Goal: Task Accomplishment & Management: Use online tool/utility

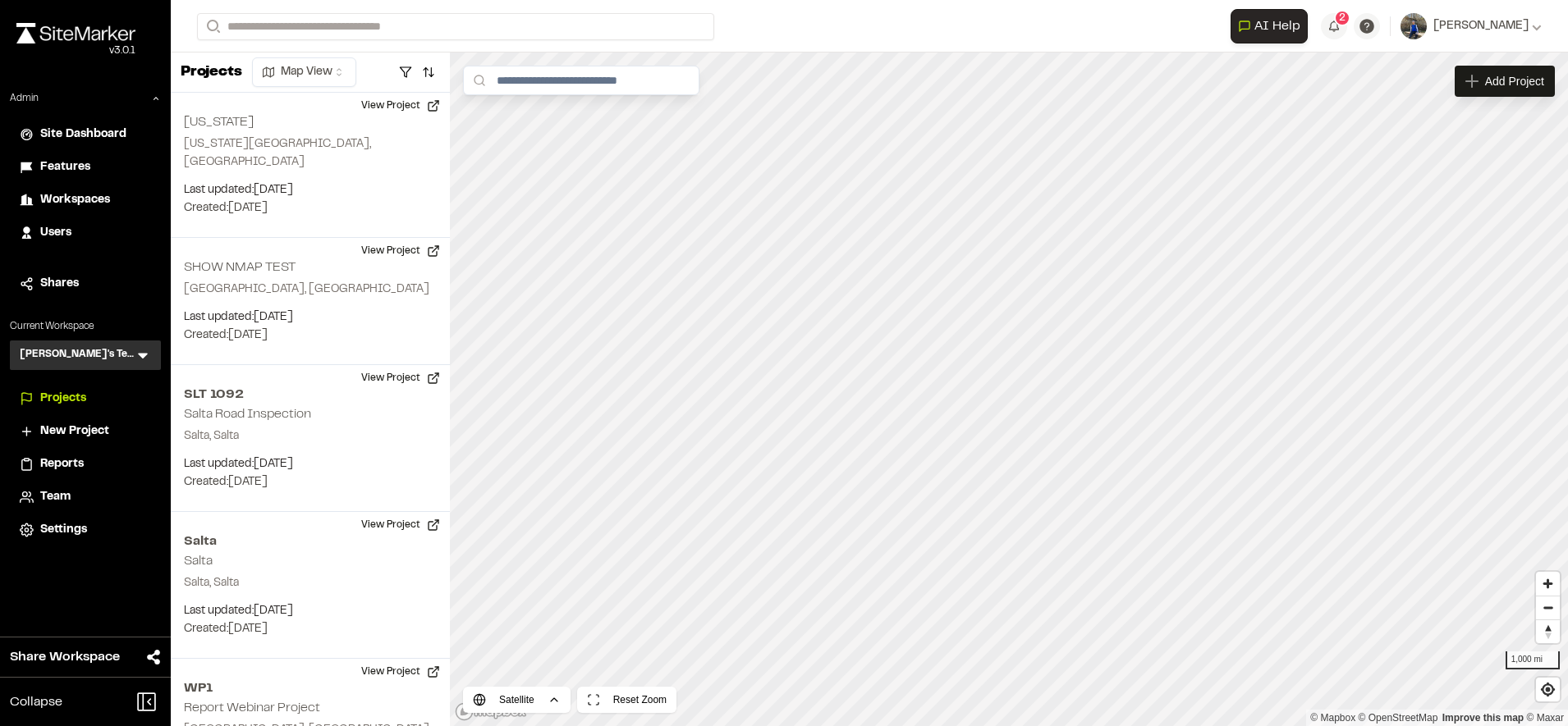
click at [141, 359] on icon at bounding box center [142, 355] width 16 height 16
click at [142, 318] on div "Admin Site Dashboard Features Workspaces Users Shares Current Workspace Troy's …" at bounding box center [86, 319] width 171 height 455
click at [139, 322] on p "Current Workspace" at bounding box center [86, 326] width 151 height 15
click at [138, 356] on icon at bounding box center [142, 355] width 16 height 16
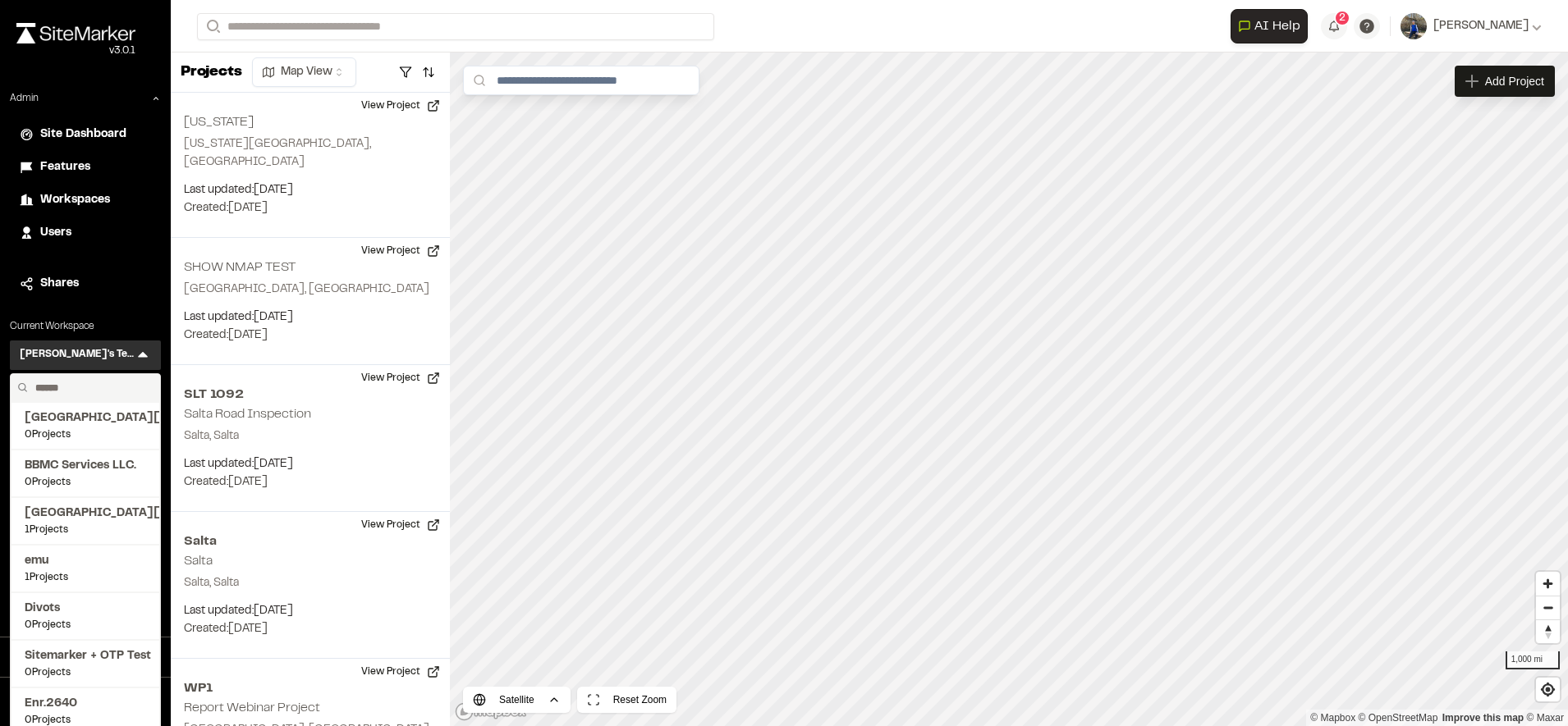
click at [106, 383] on input "text" at bounding box center [92, 388] width 125 height 28
type input "******"
click at [55, 658] on span "Kimley Horn Texas" at bounding box center [86, 656] width 121 height 18
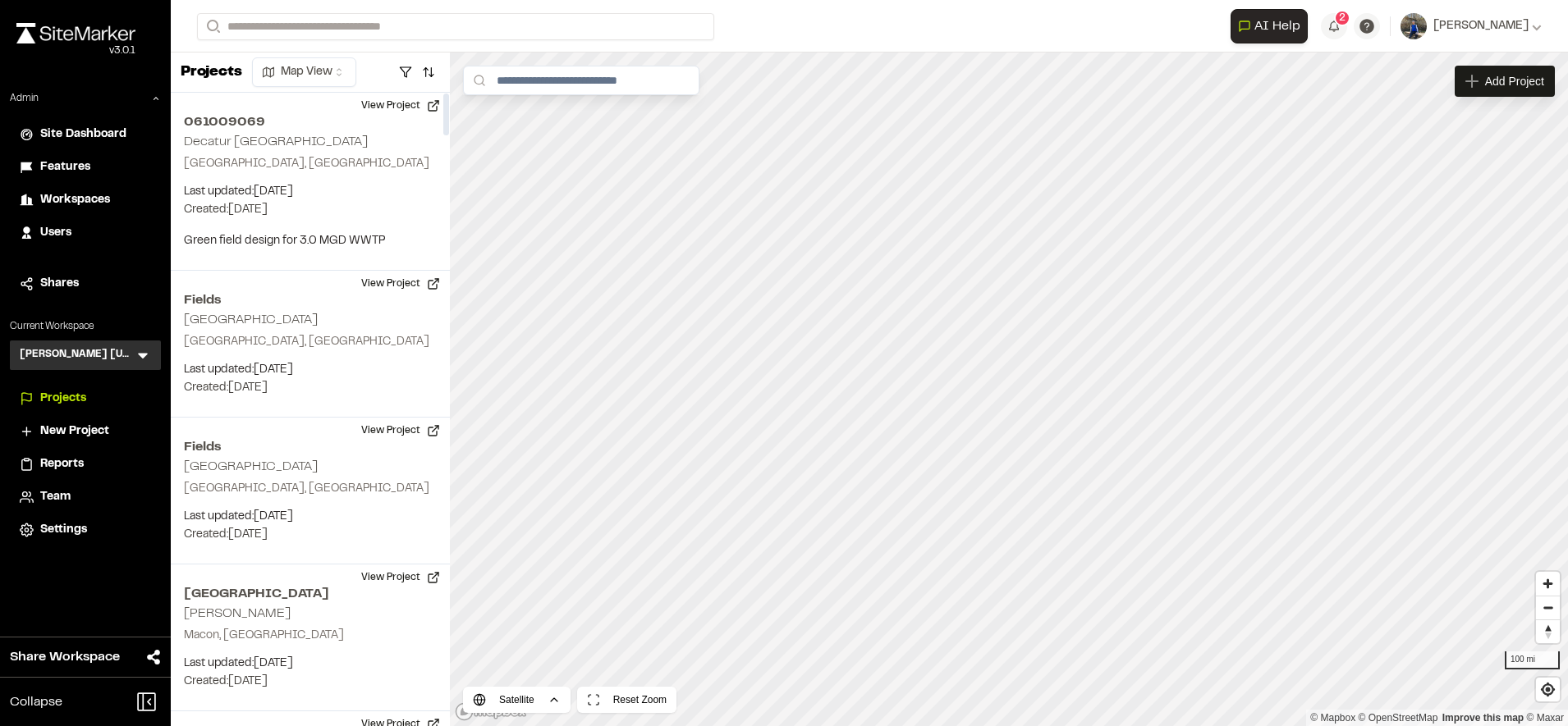
click at [74, 464] on span "Reports" at bounding box center [62, 464] width 44 height 18
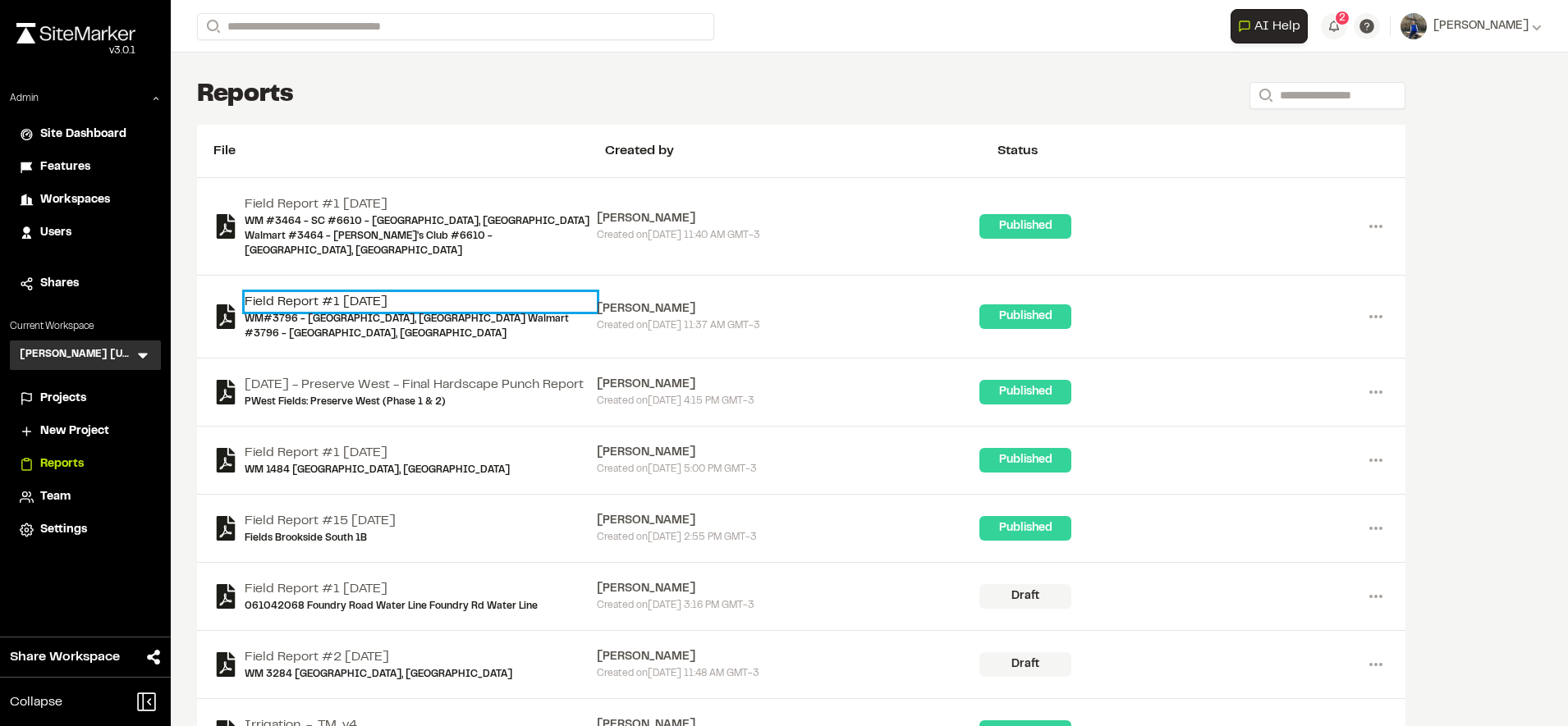
click at [376, 292] on link "Field Report #1 2025-09-26" at bounding box center [421, 302] width 352 height 20
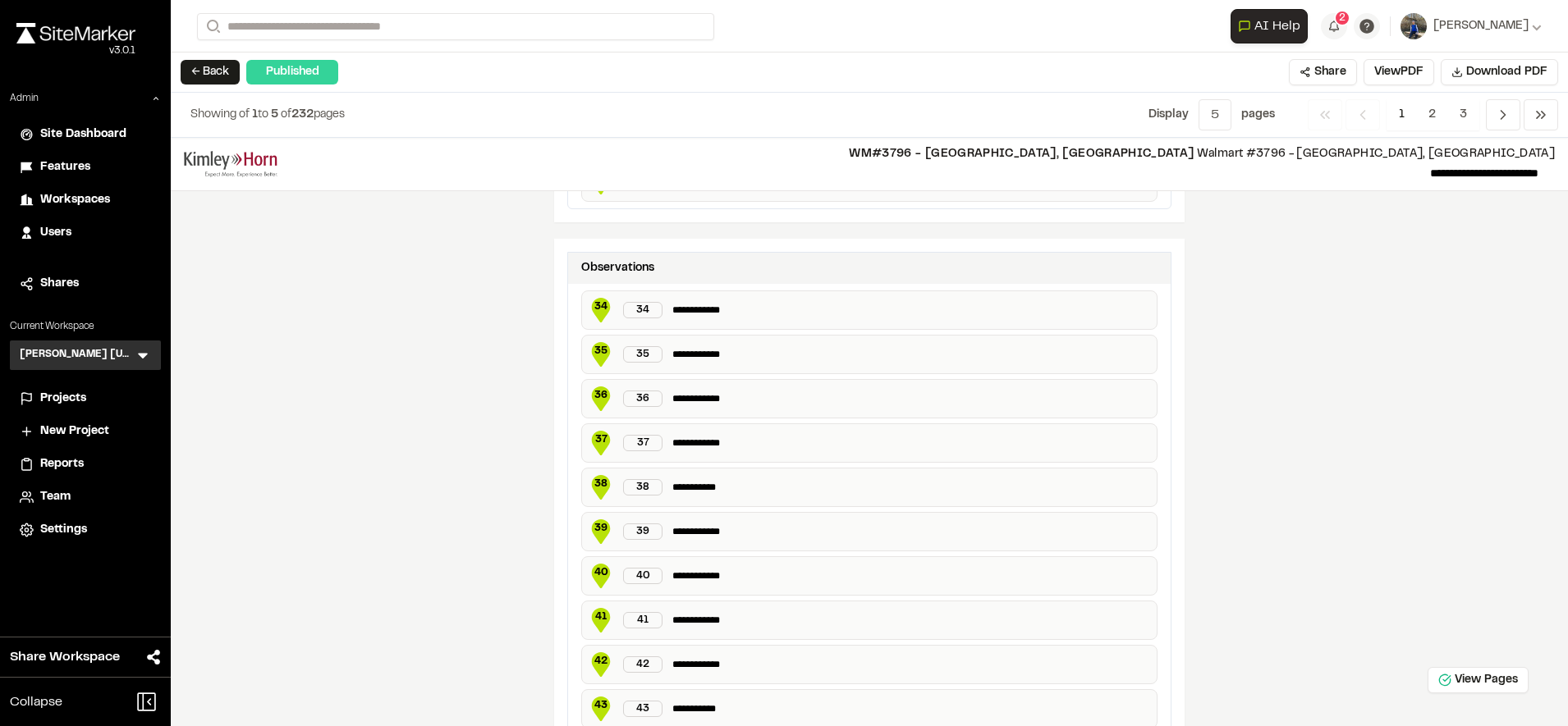
scroll to position [2038, 0]
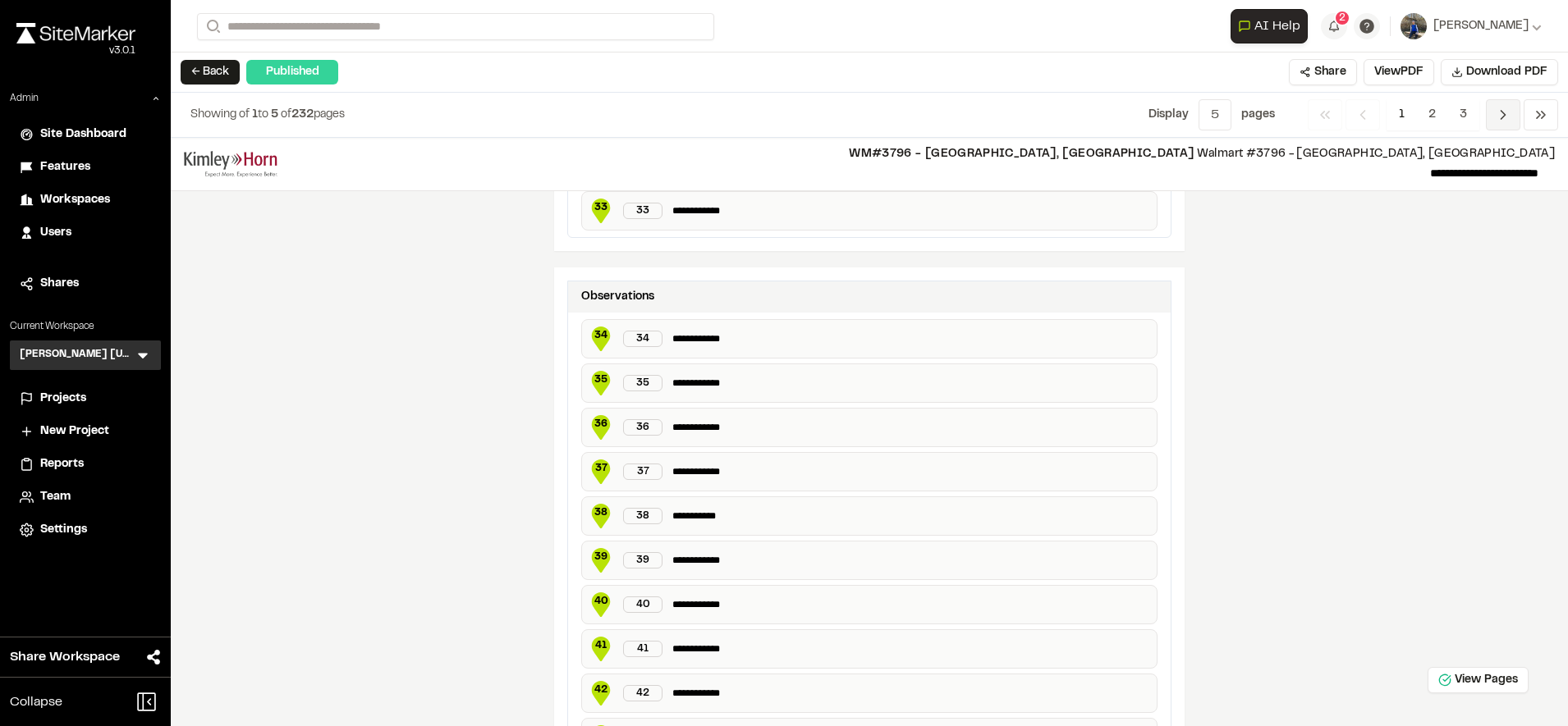
click at [1499, 109] on icon "Navigation" at bounding box center [1502, 115] width 16 height 16
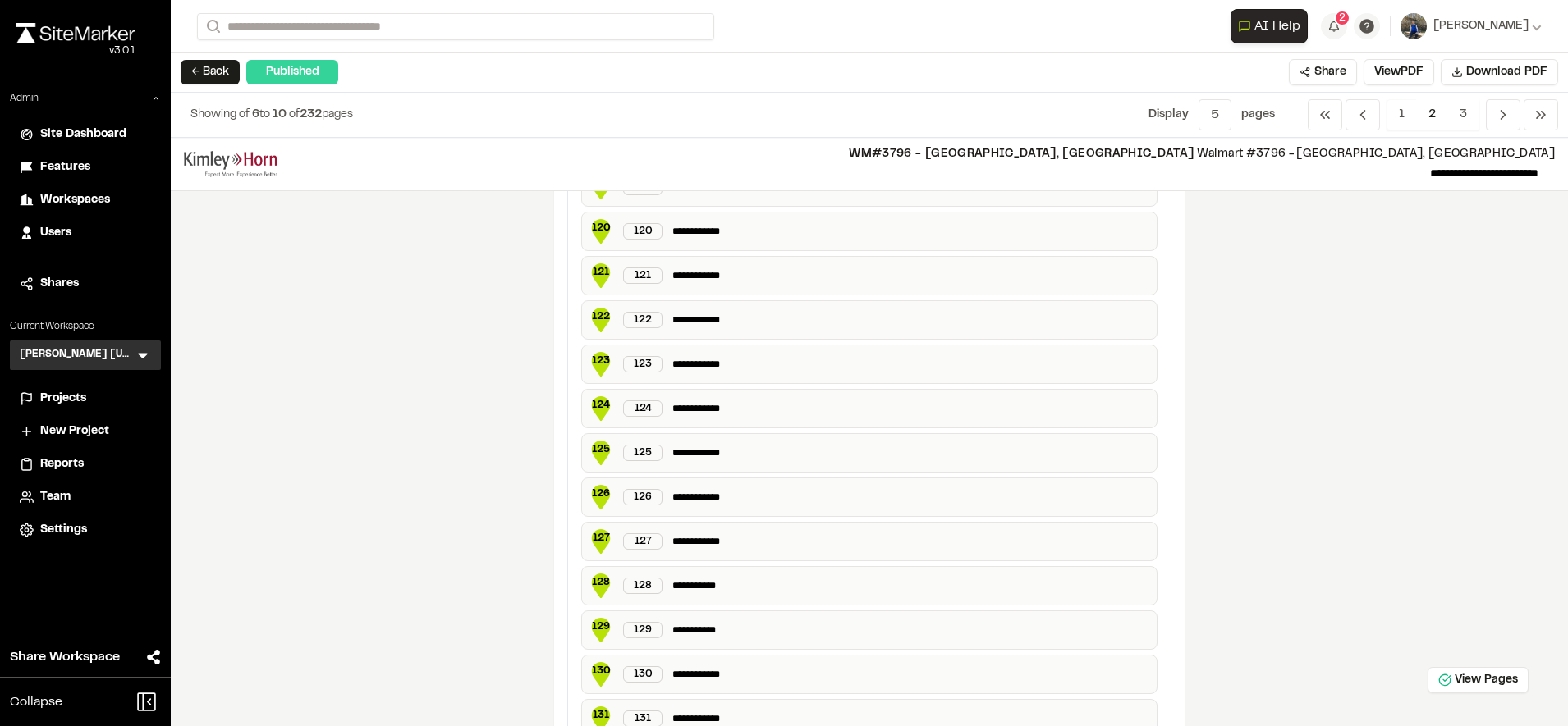
scroll to position [2985, 0]
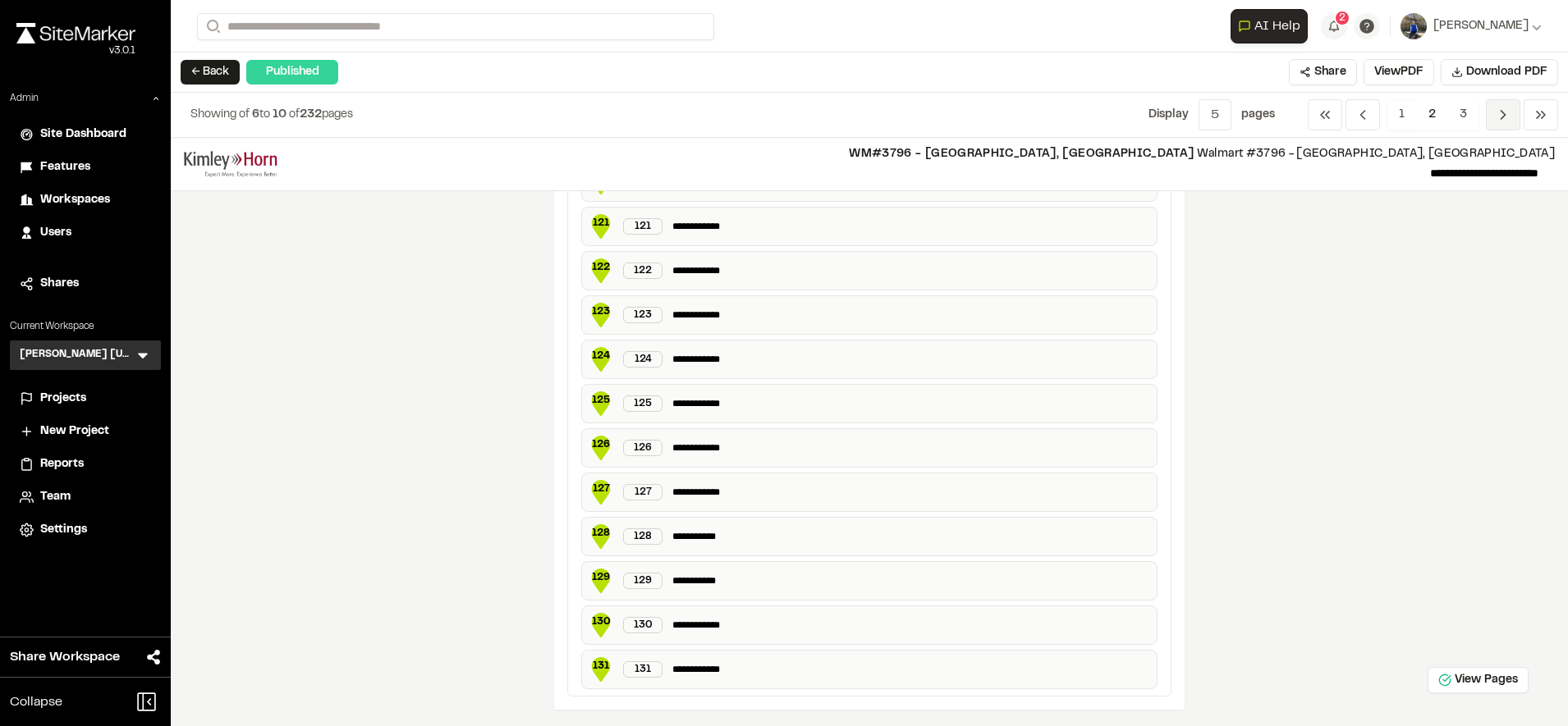
click at [1503, 121] on icon "Navigation" at bounding box center [1502, 115] width 16 height 16
click at [1493, 117] on span "Previous" at bounding box center [1503, 115] width 34 height 31
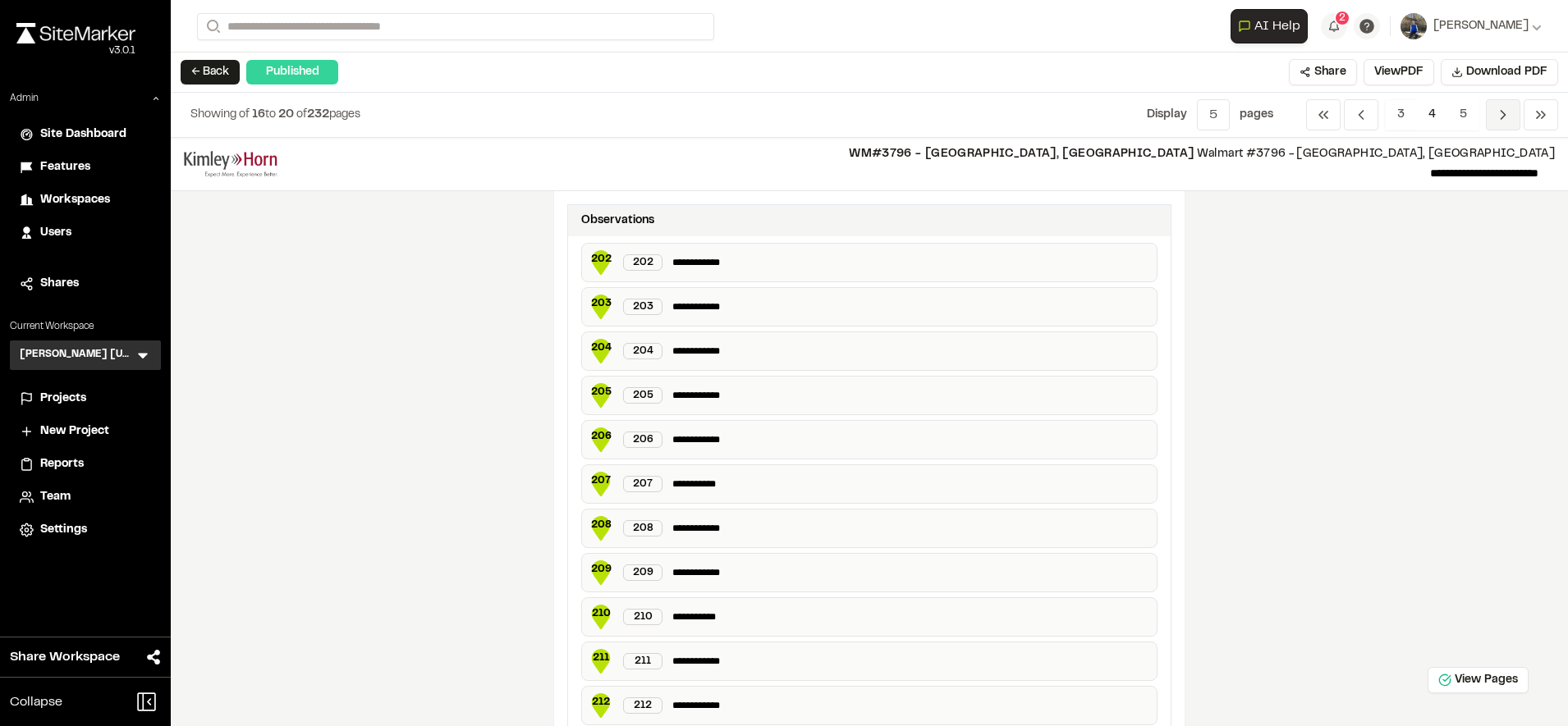
click at [1493, 117] on span "Previous" at bounding box center [1503, 115] width 34 height 31
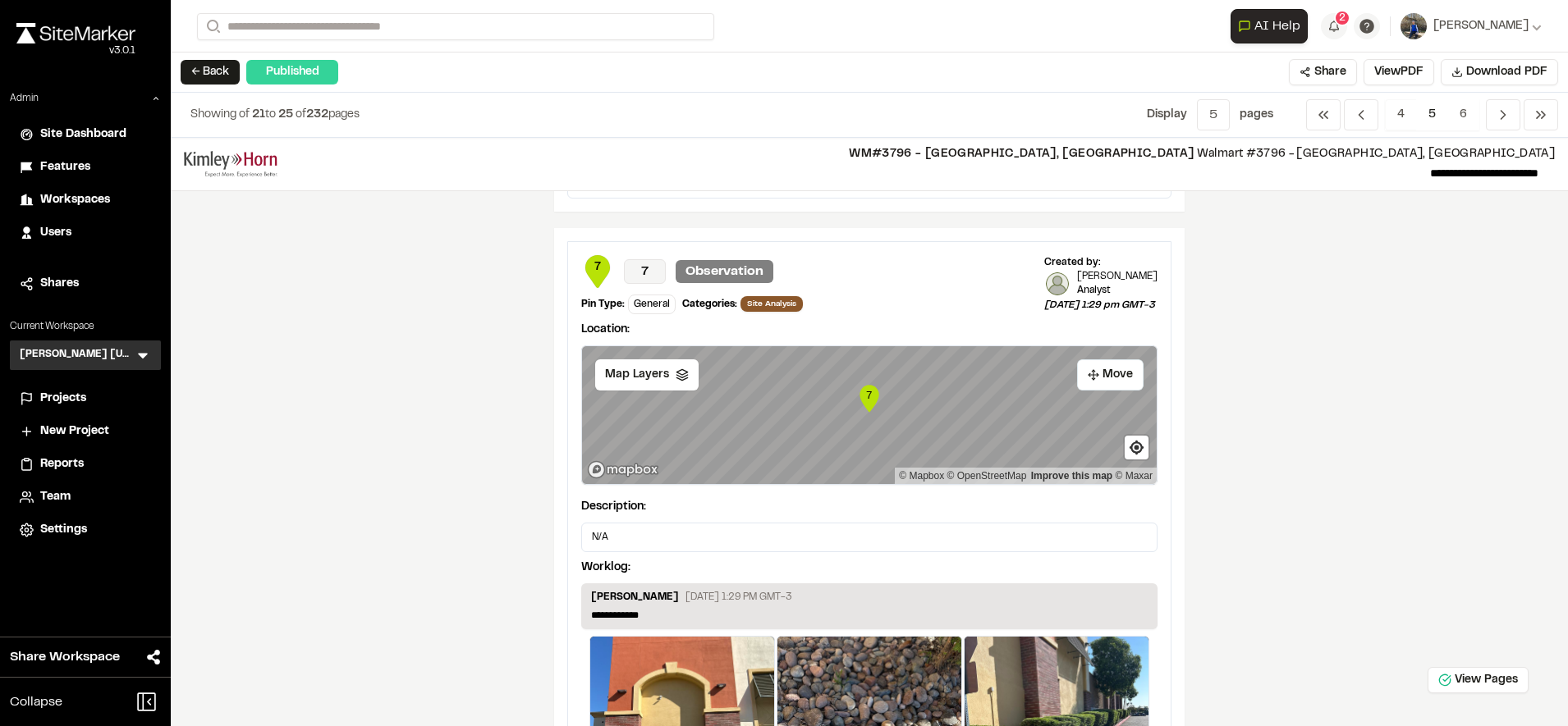
scroll to position [3008, 0]
click at [233, 71] on button "← Back" at bounding box center [210, 72] width 59 height 25
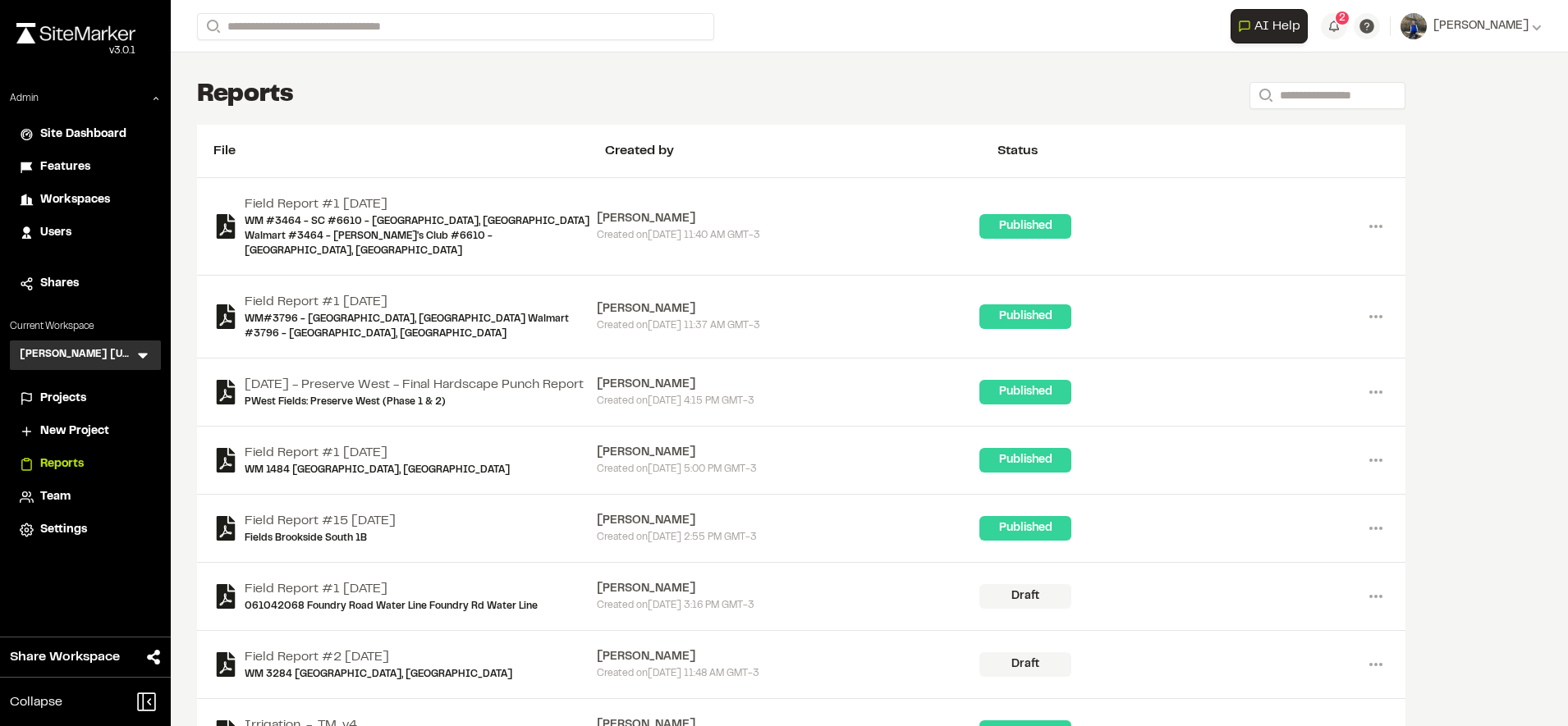
click at [98, 192] on span "Workspaces" at bounding box center [75, 200] width 70 height 18
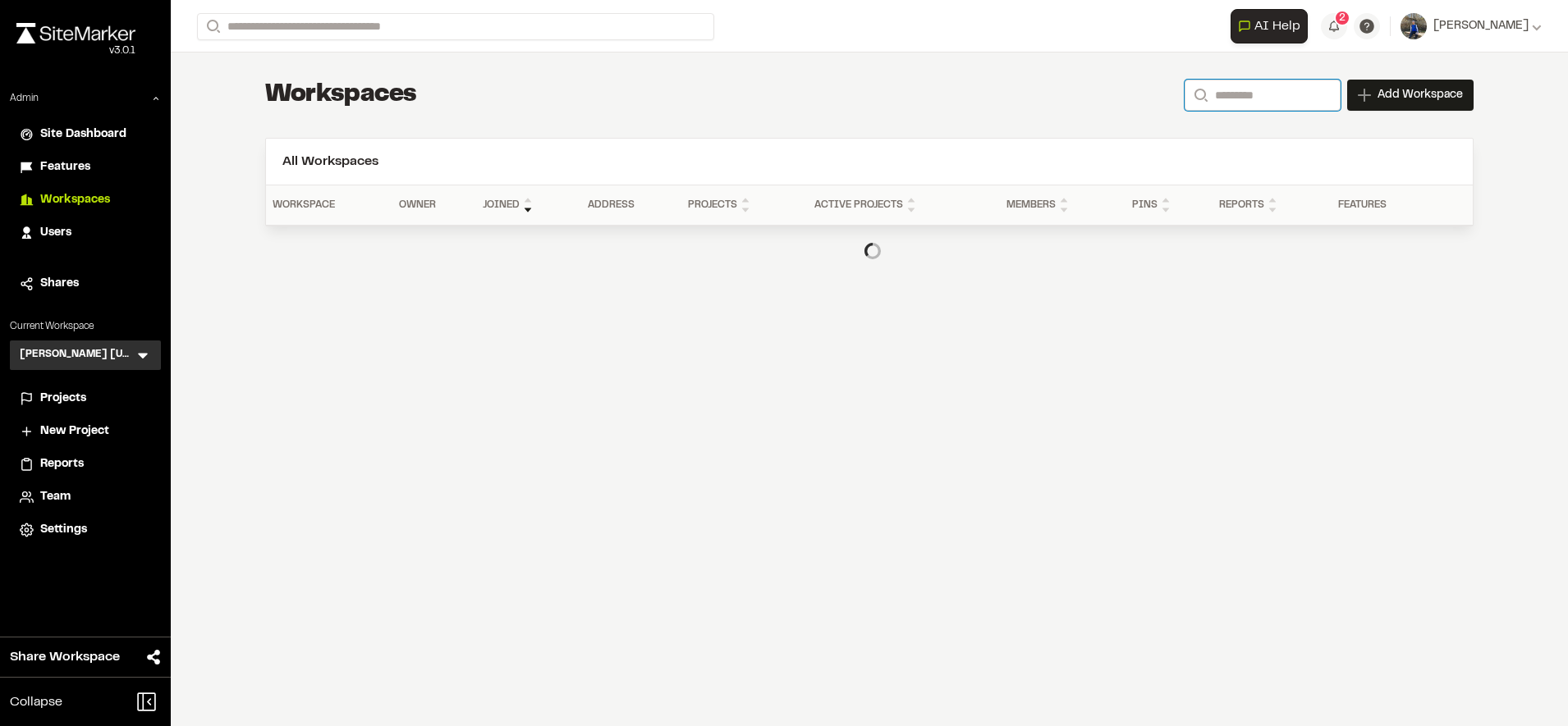
click at [1248, 92] on input "Search" at bounding box center [1263, 95] width 156 height 31
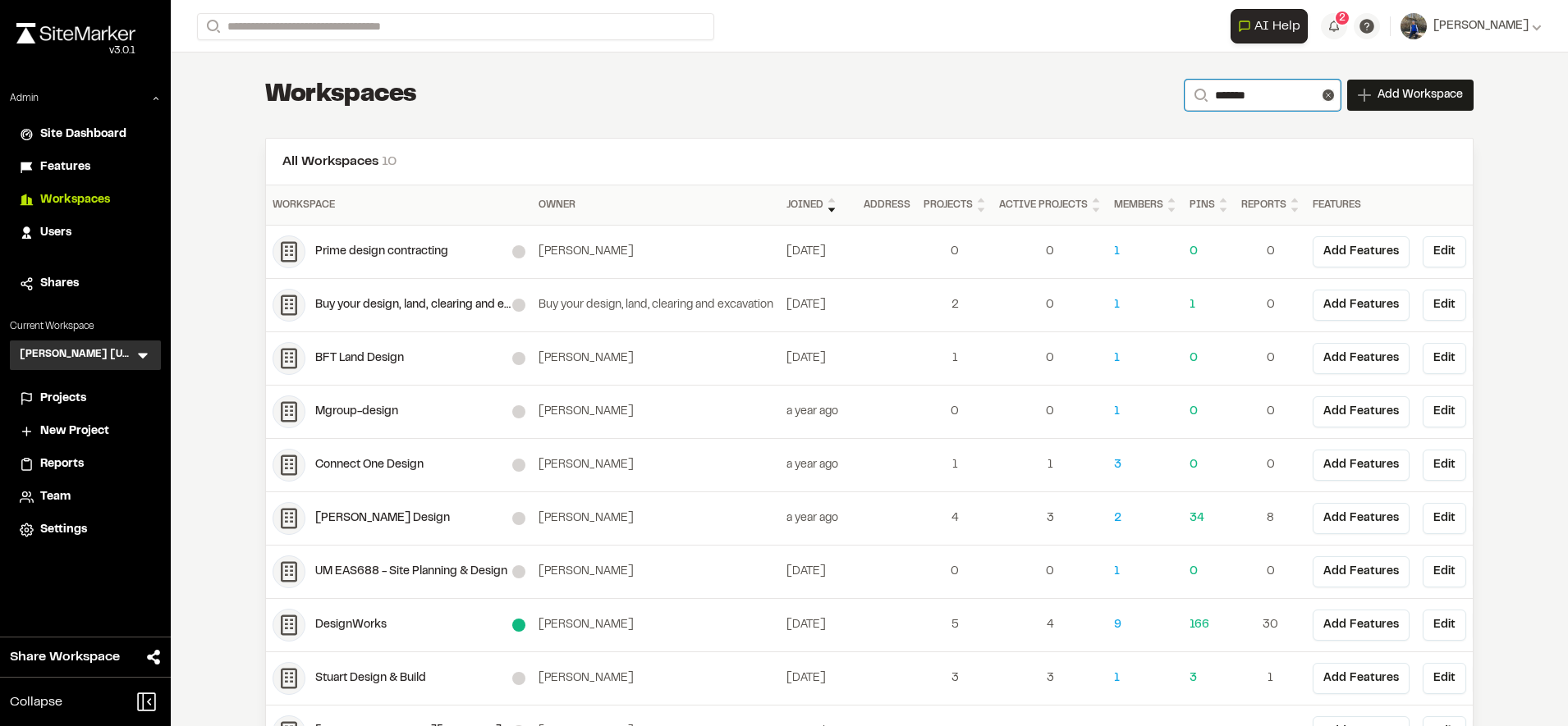
type input "******"
click at [332, 638] on div "DesignWorks" at bounding box center [399, 625] width 253 height 32
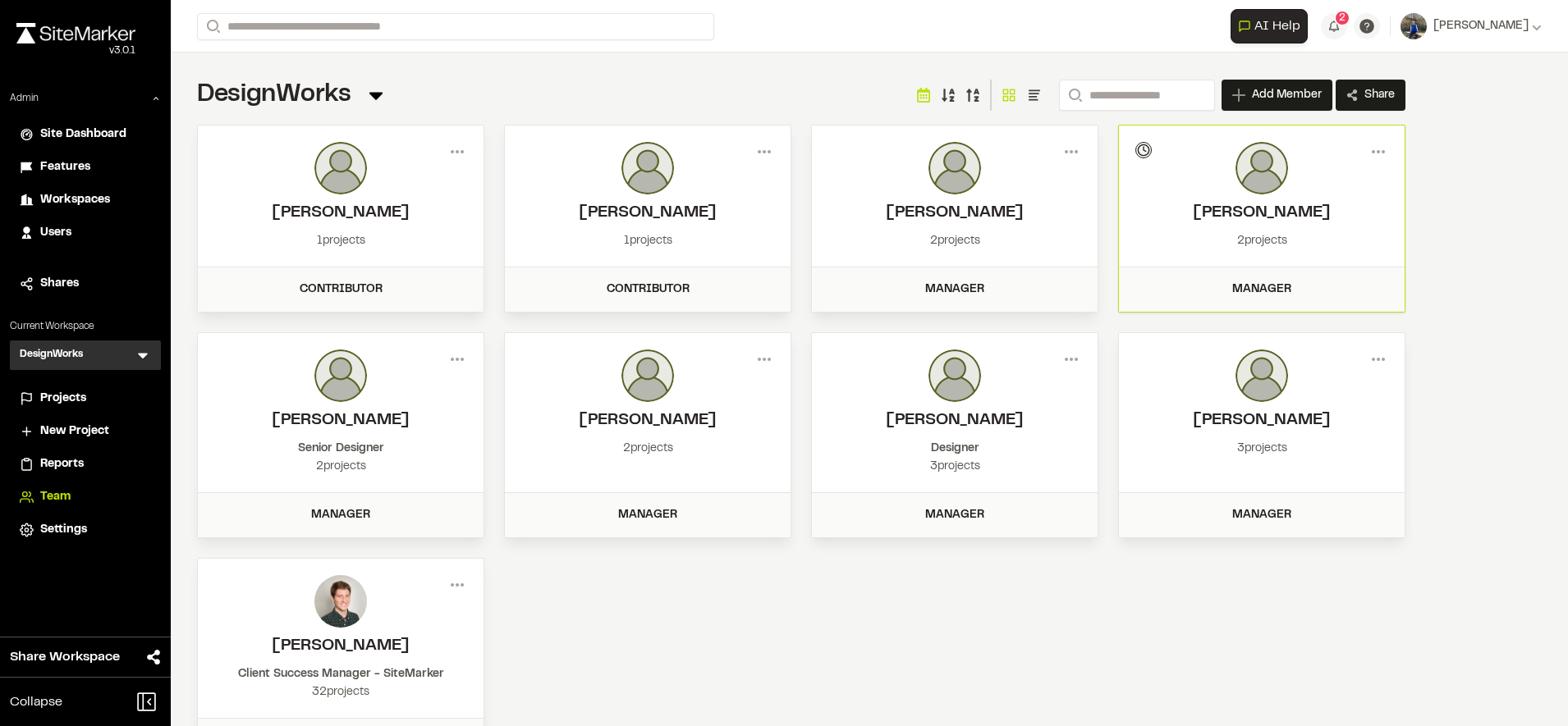
click at [49, 398] on span "Projects" at bounding box center [63, 398] width 46 height 18
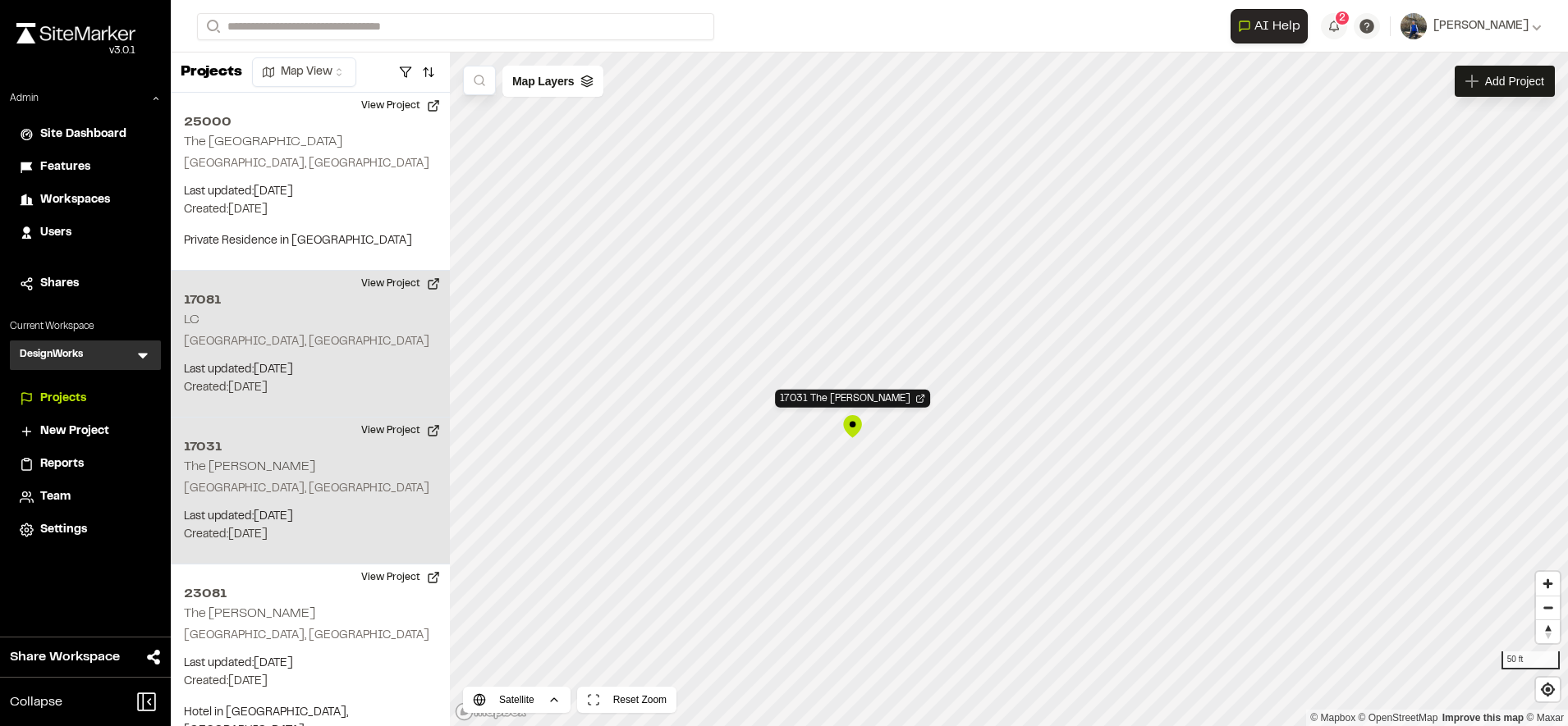
scroll to position [16, 0]
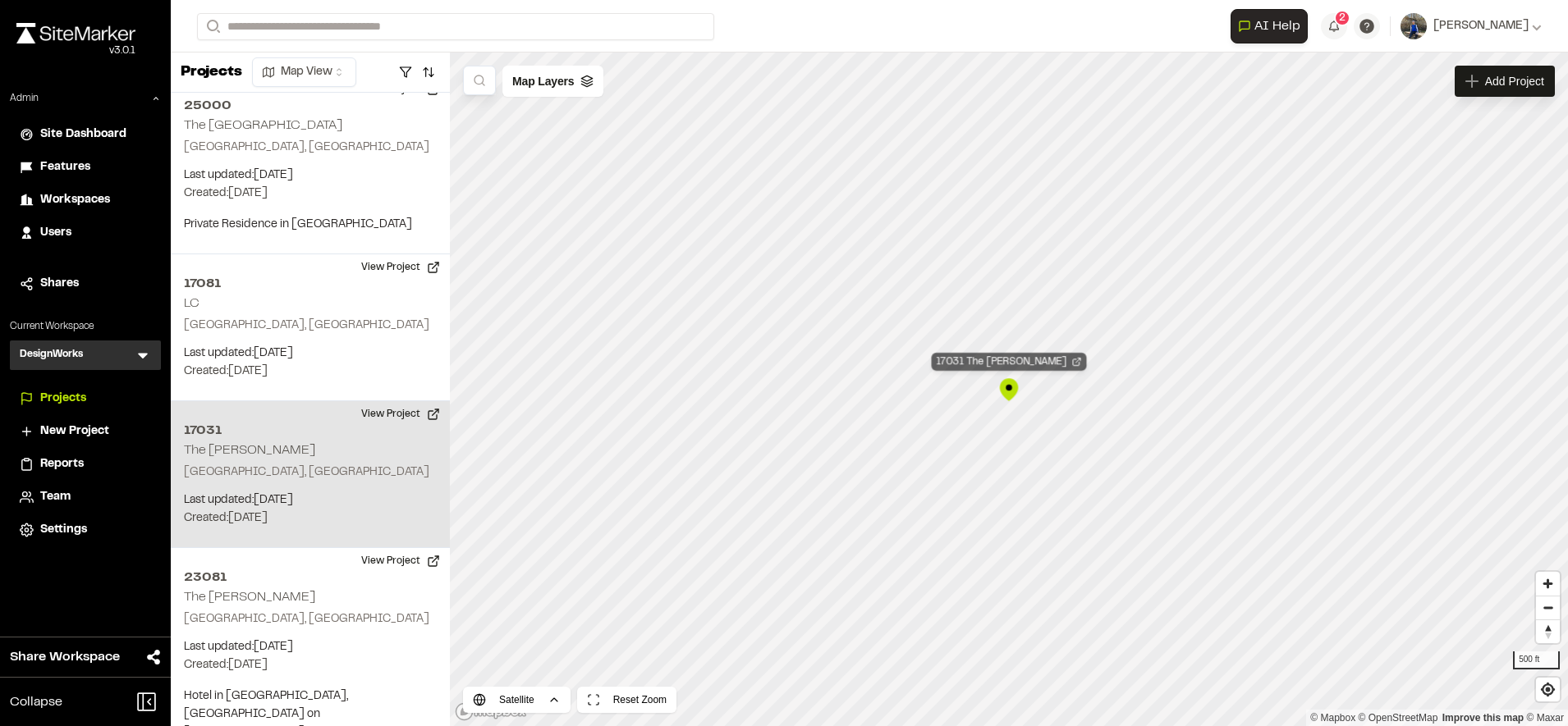
click at [1009, 357] on div "17031 The Charles" at bounding box center [1009, 362] width 155 height 18
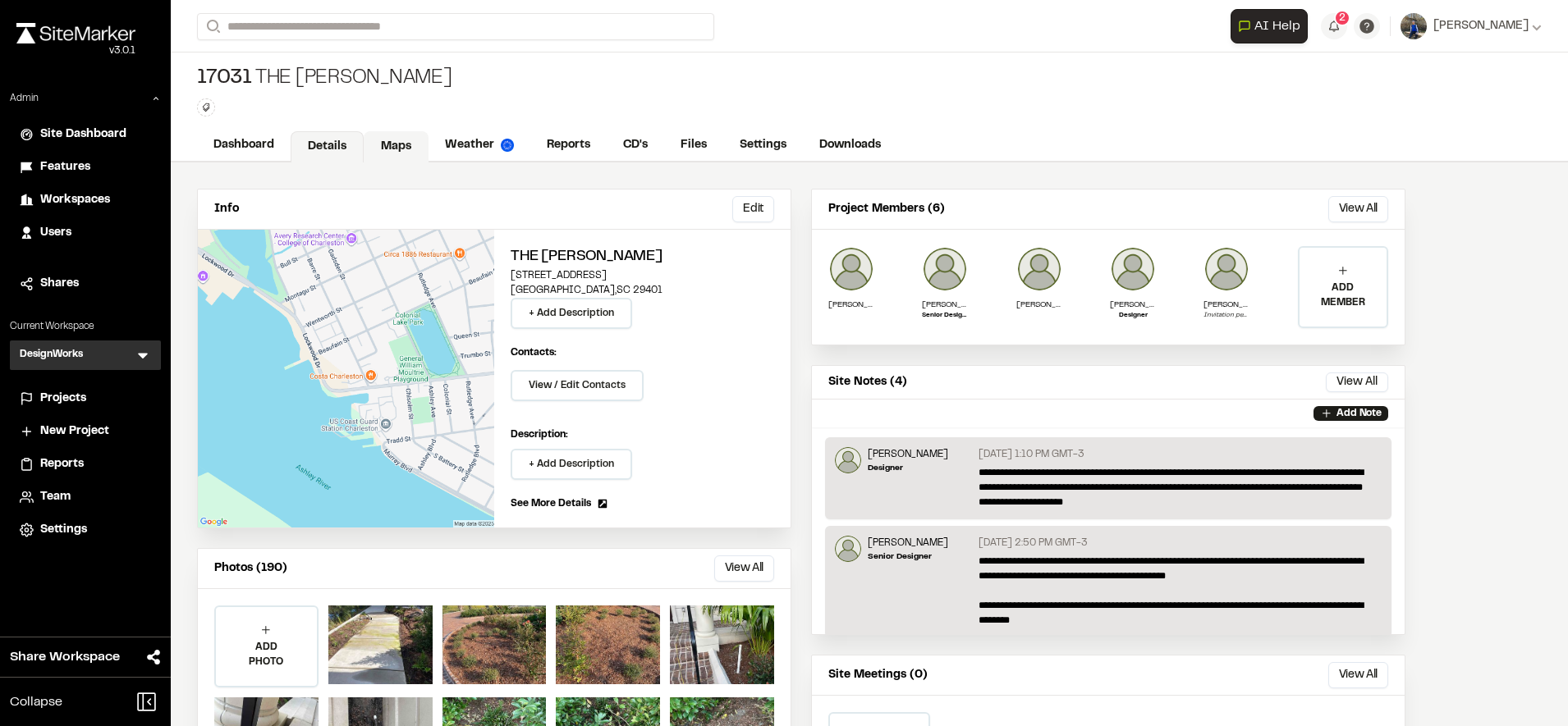
click at [385, 144] on link "Maps" at bounding box center [396, 147] width 65 height 31
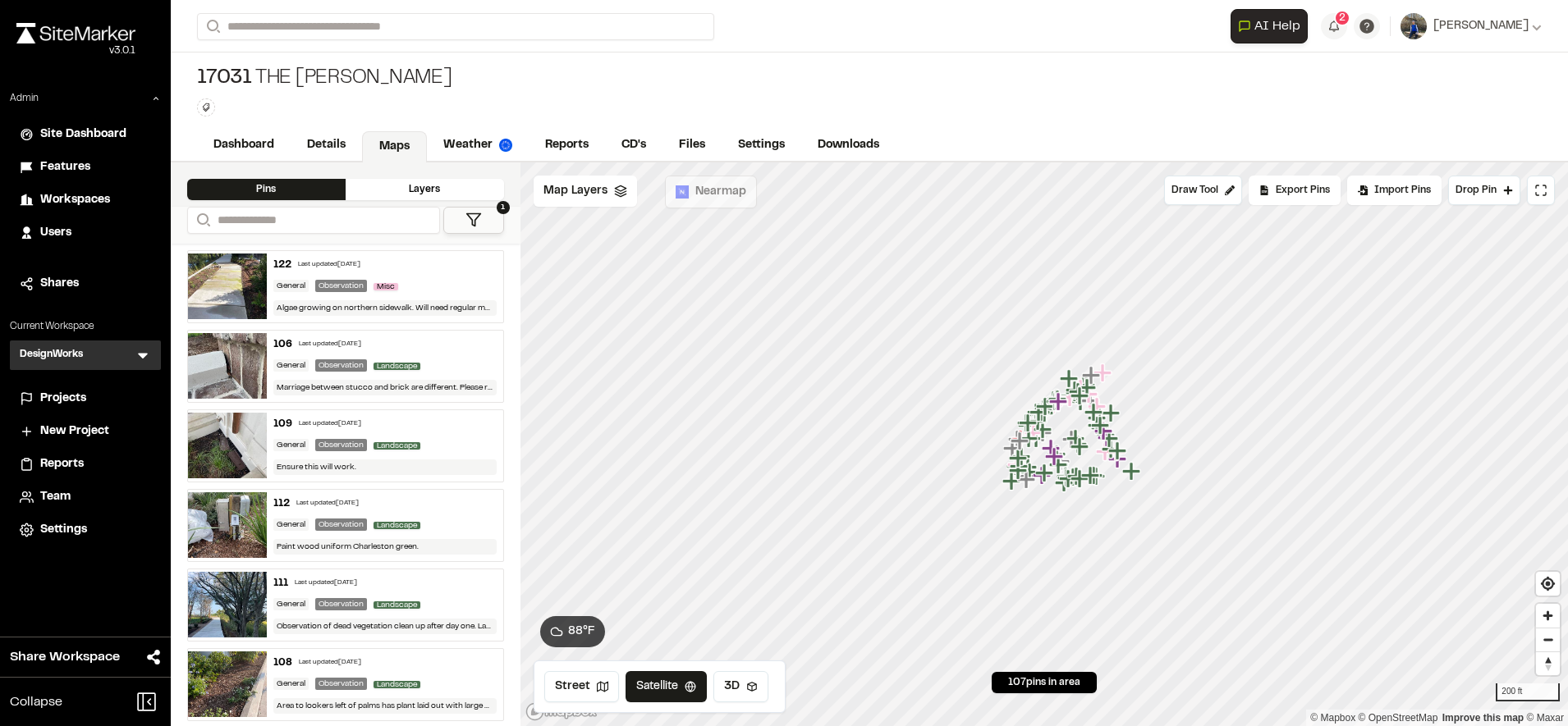
click at [428, 355] on div "106 Last updated Sep 17, 2025 General Observation Landscape Marriage between st…" at bounding box center [385, 366] width 236 height 71
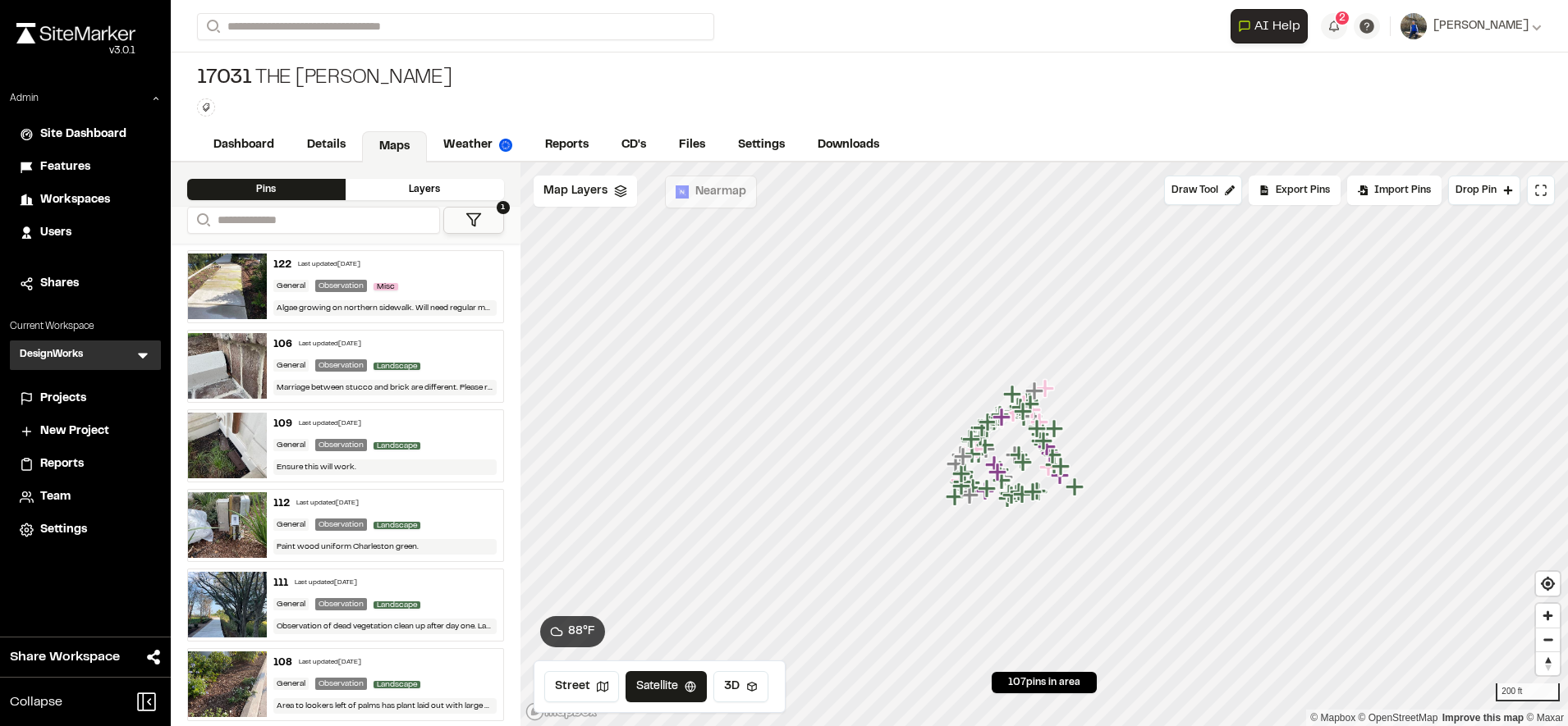
scroll to position [316, 0]
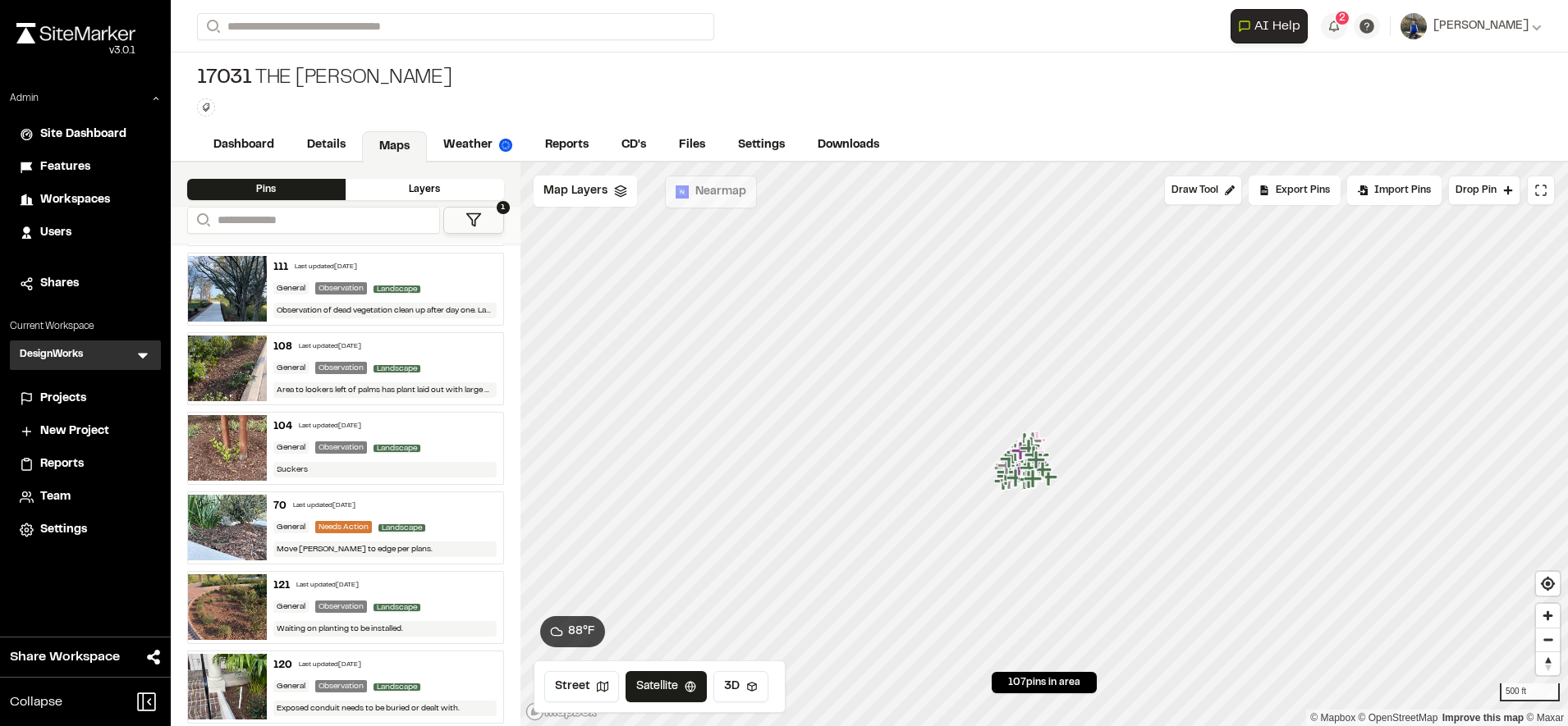
click at [144, 355] on icon at bounding box center [143, 357] width 10 height 6
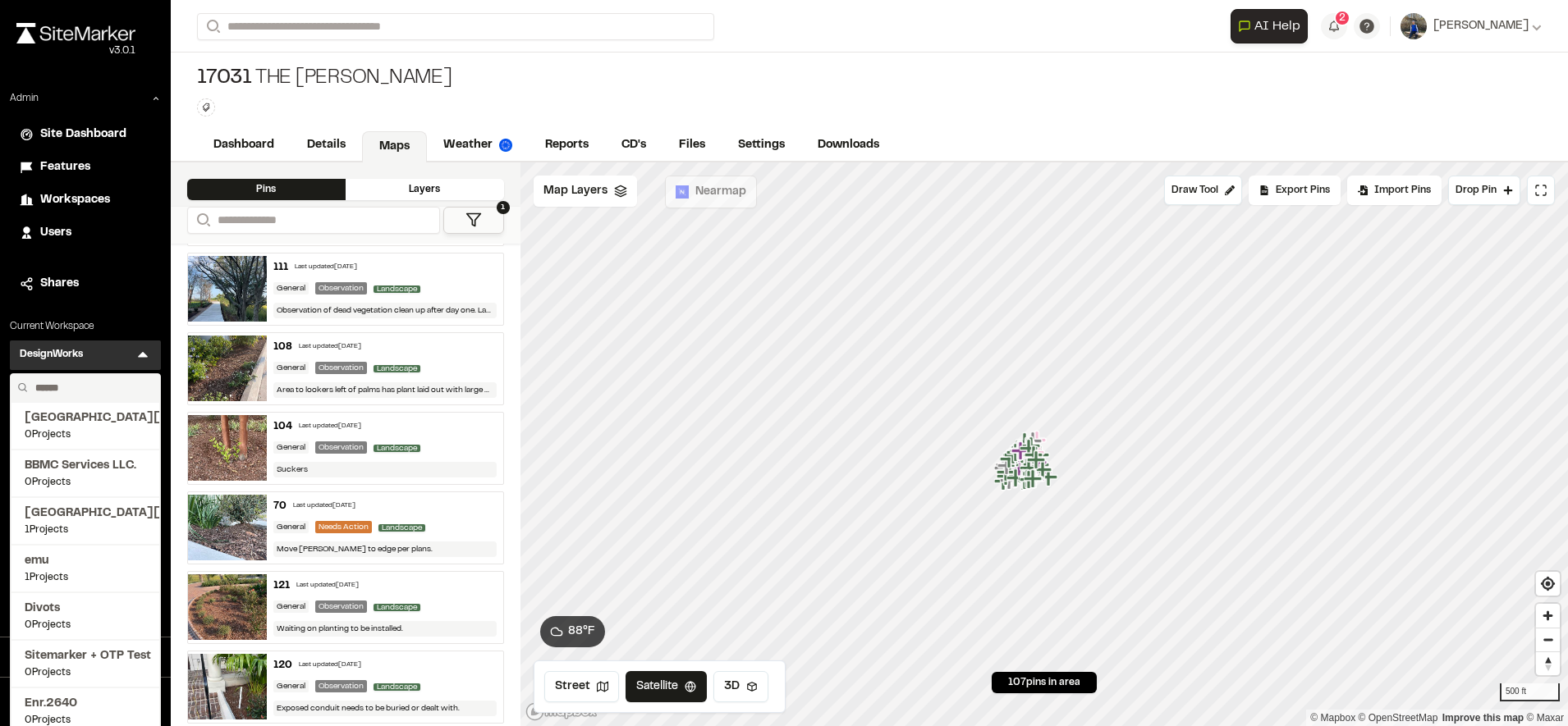
click at [86, 387] on input "text" at bounding box center [92, 388] width 125 height 28
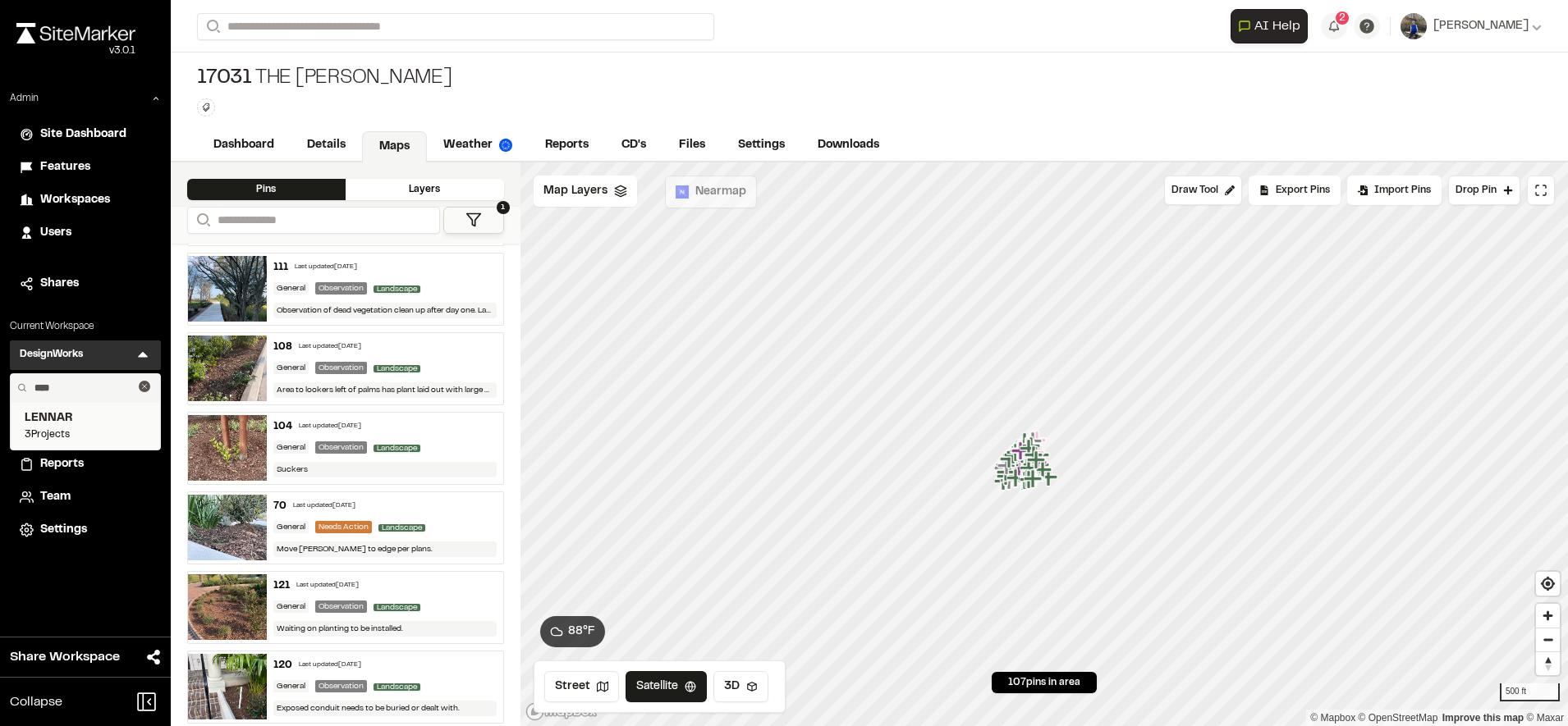
type input "****"
click at [48, 420] on span "LENNAR" at bounding box center [86, 418] width 121 height 18
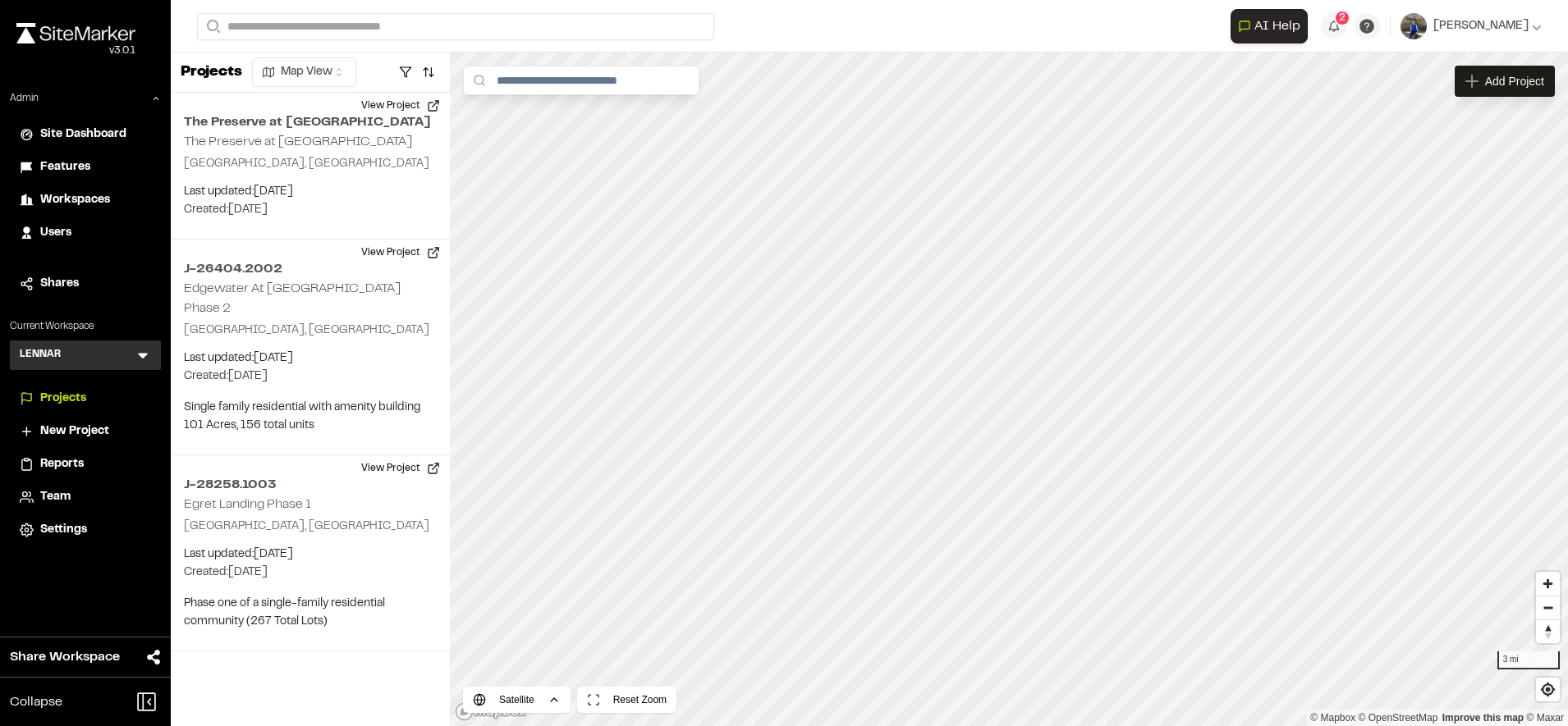
click at [134, 354] on icon at bounding box center [142, 355] width 16 height 16
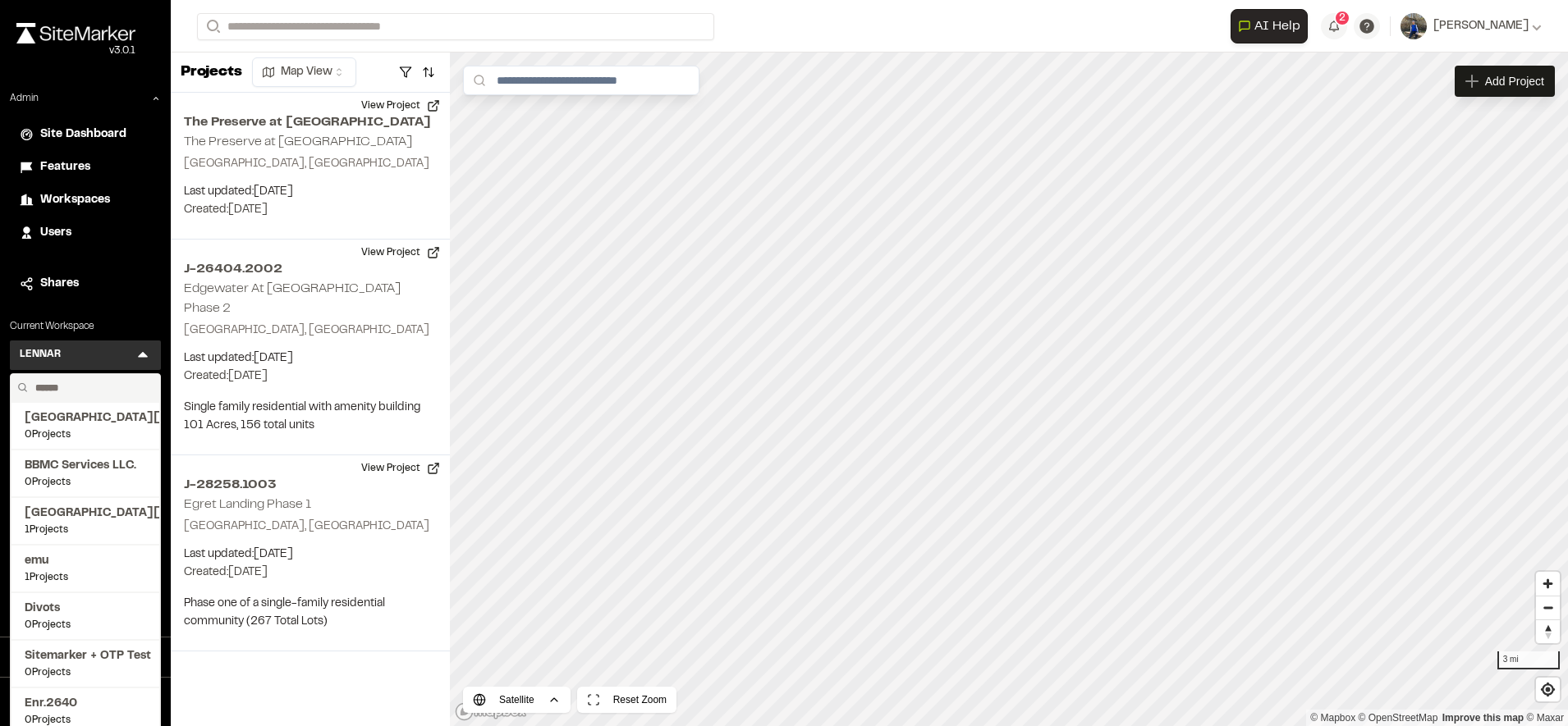
click at [74, 390] on input "text" at bounding box center [92, 388] width 125 height 28
type input "****"
click at [66, 574] on span "163 Projects" at bounding box center [86, 577] width 121 height 15
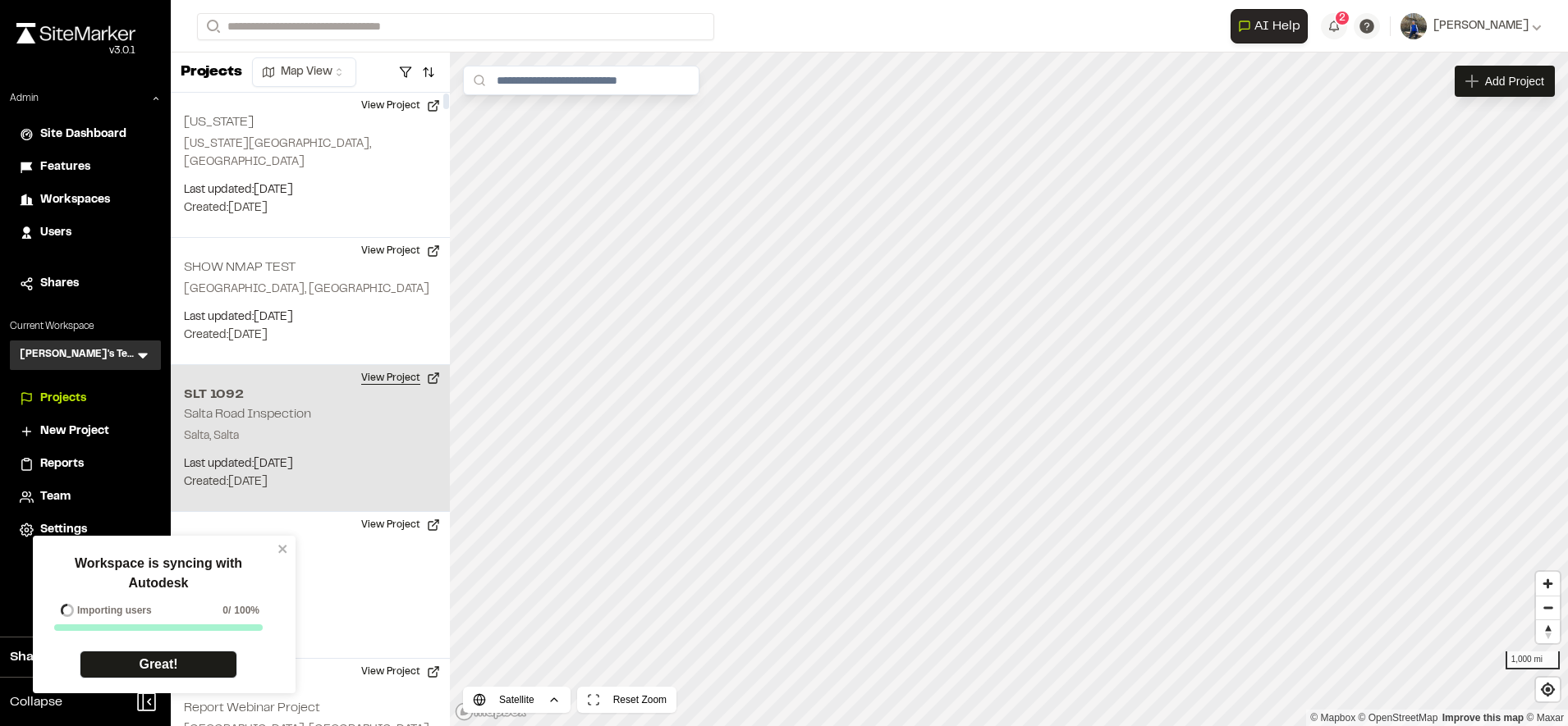
click at [375, 365] on button "View Project" at bounding box center [400, 378] width 98 height 27
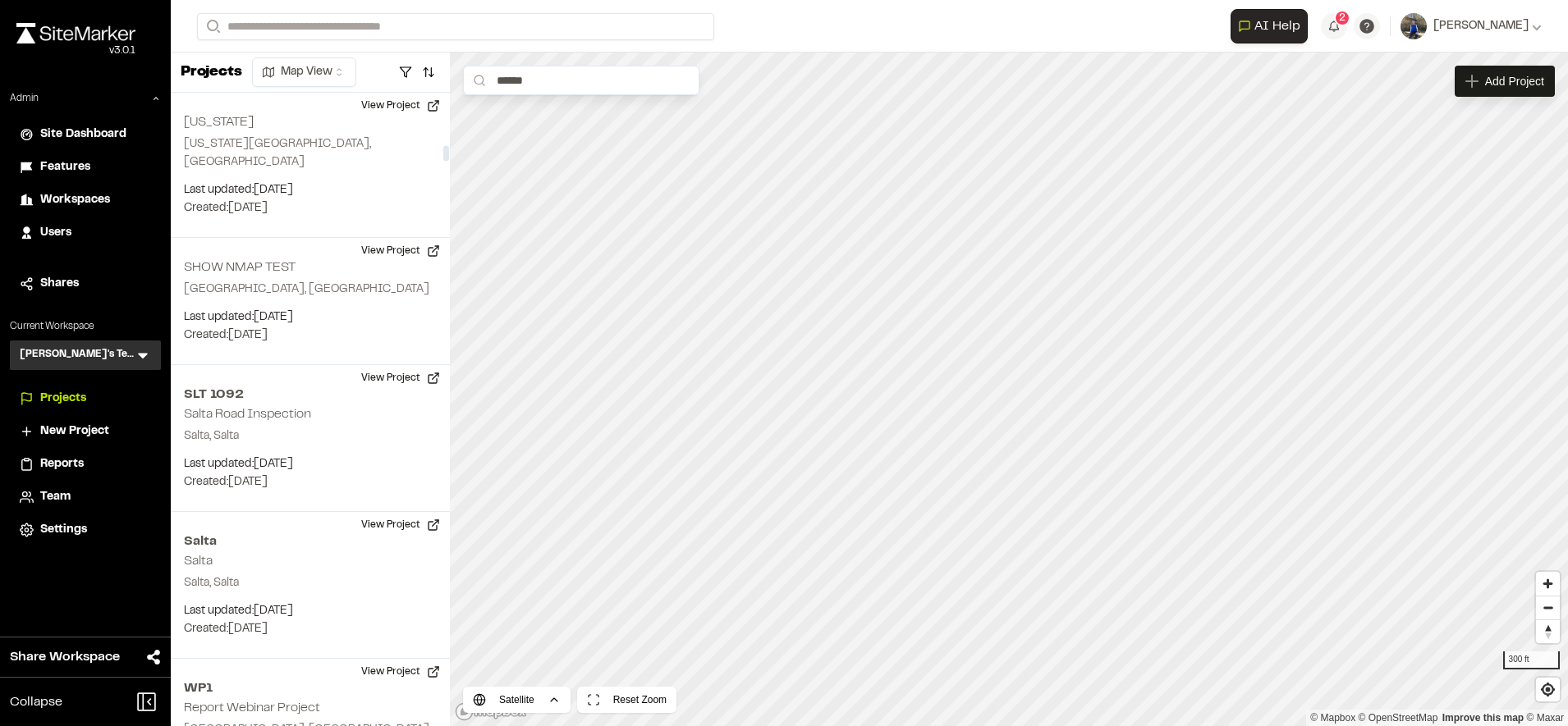
scroll to position [2077, 0]
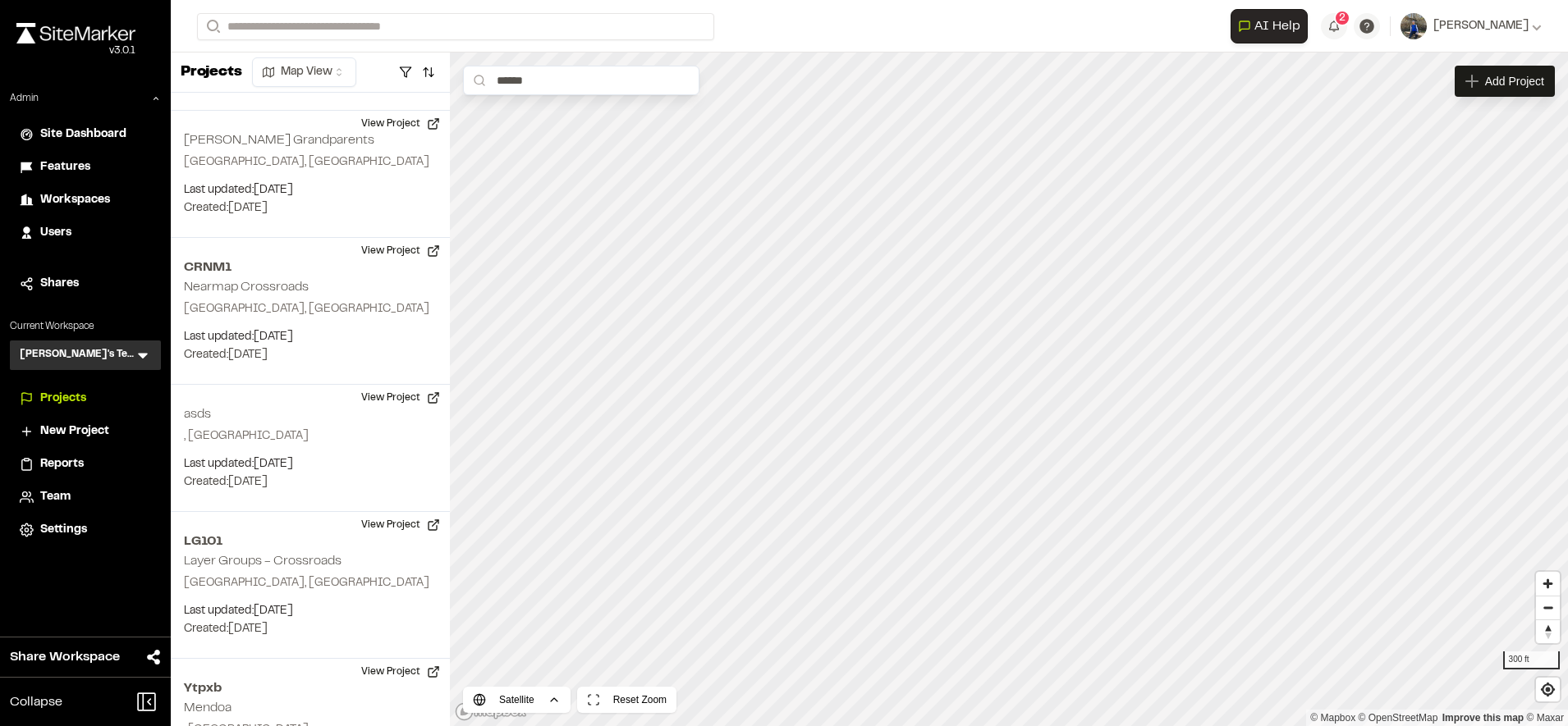
click at [77, 457] on span "Reports" at bounding box center [62, 464] width 44 height 18
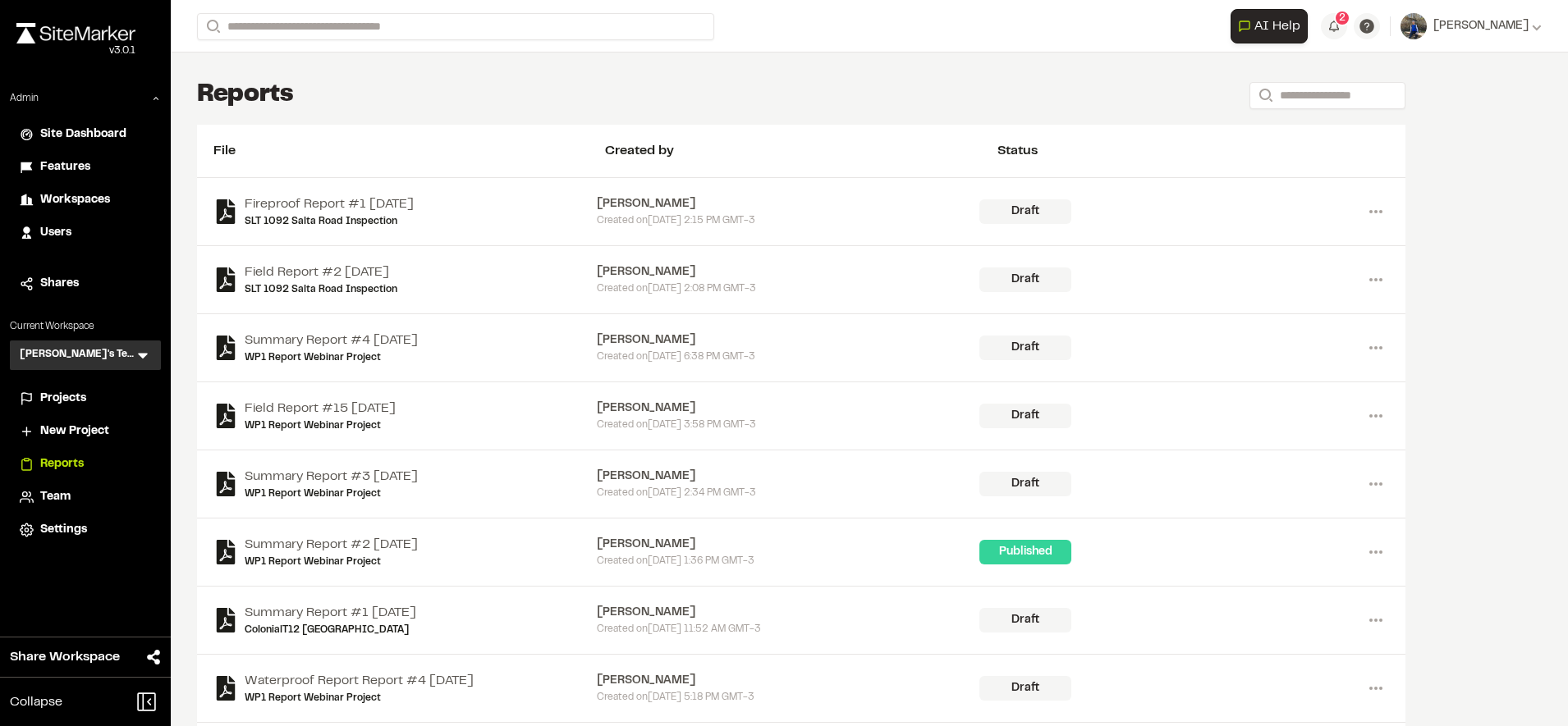
click at [84, 393] on span "Projects" at bounding box center [63, 398] width 46 height 18
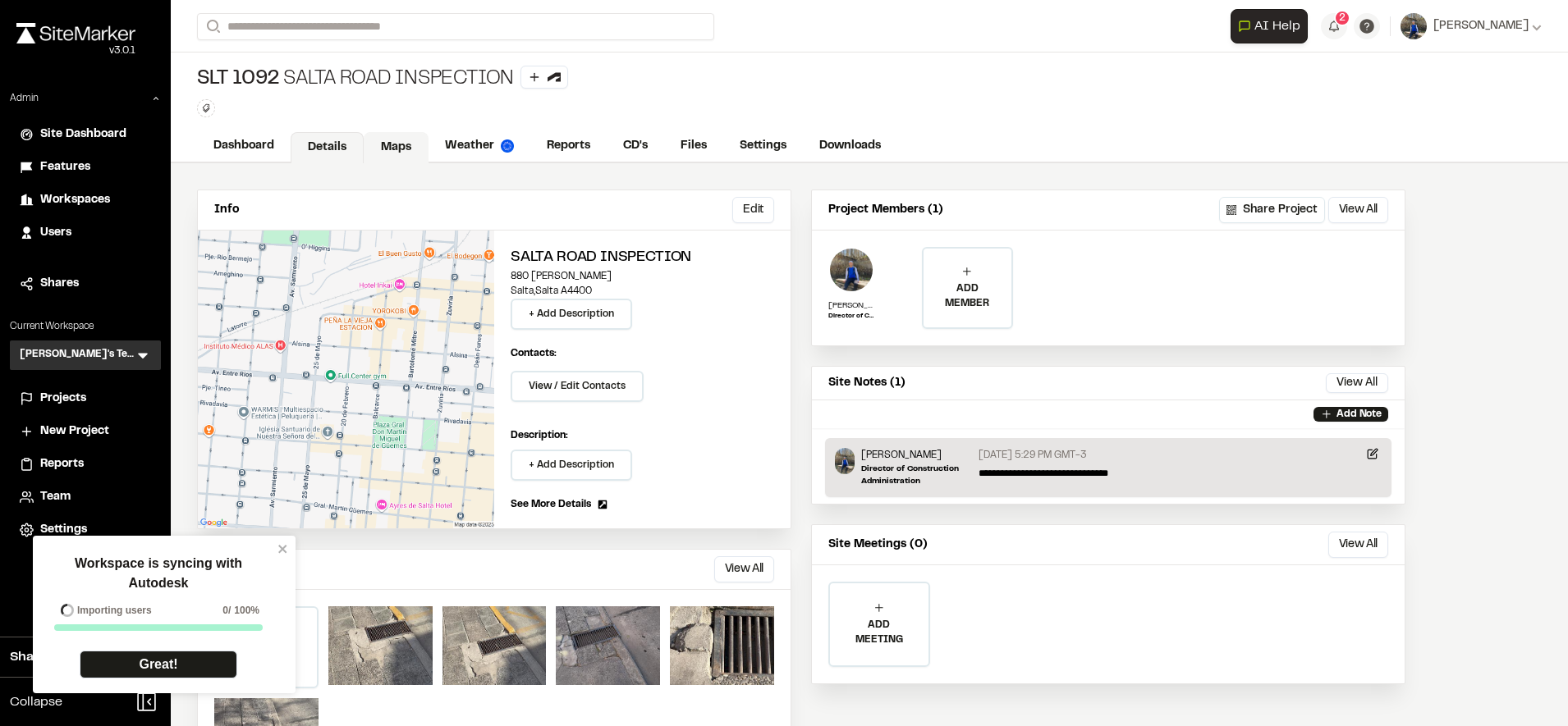
click at [400, 152] on link "Maps" at bounding box center [396, 147] width 65 height 31
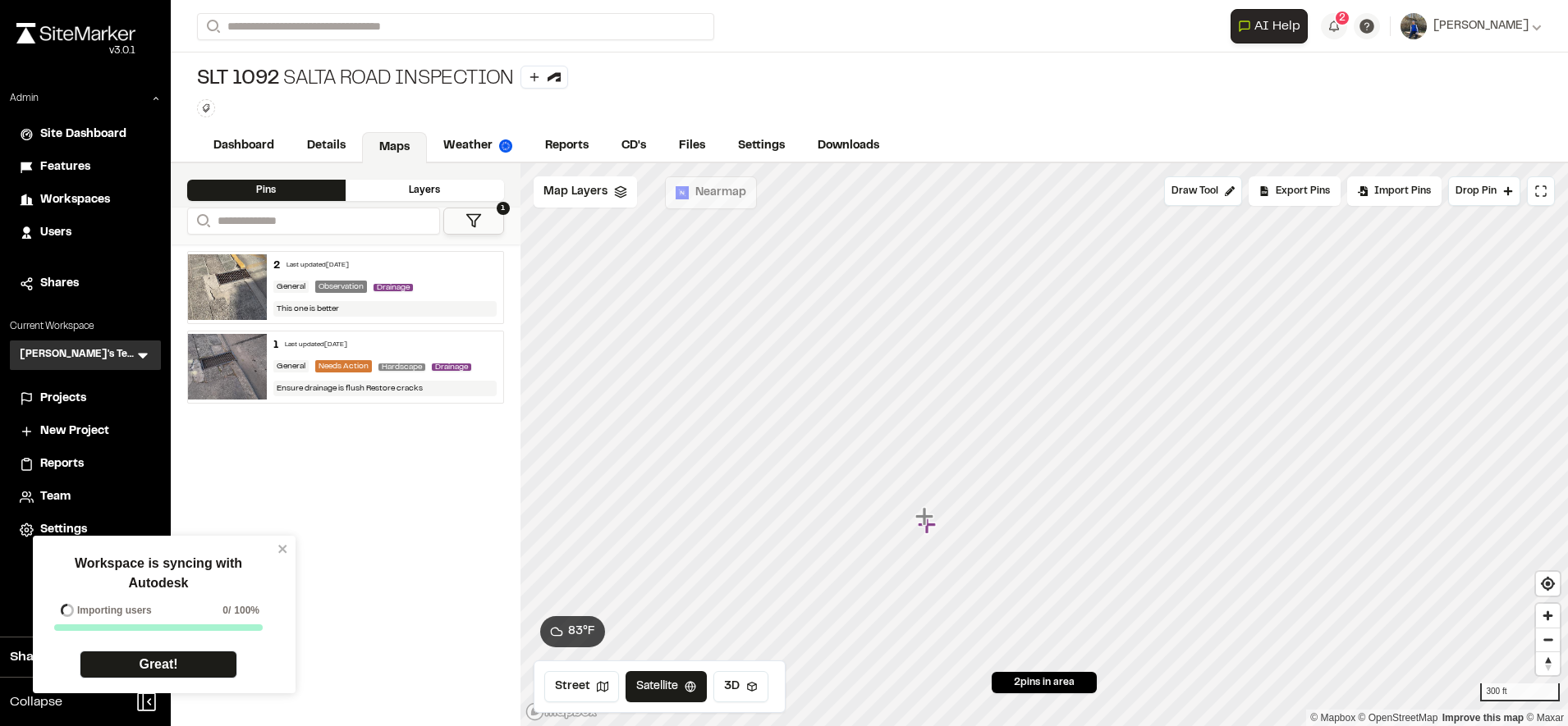
click at [276, 551] on div "Workspace is syncing with Autodesk Importing users 0 / 100% Great!" at bounding box center [158, 616] width 238 height 148
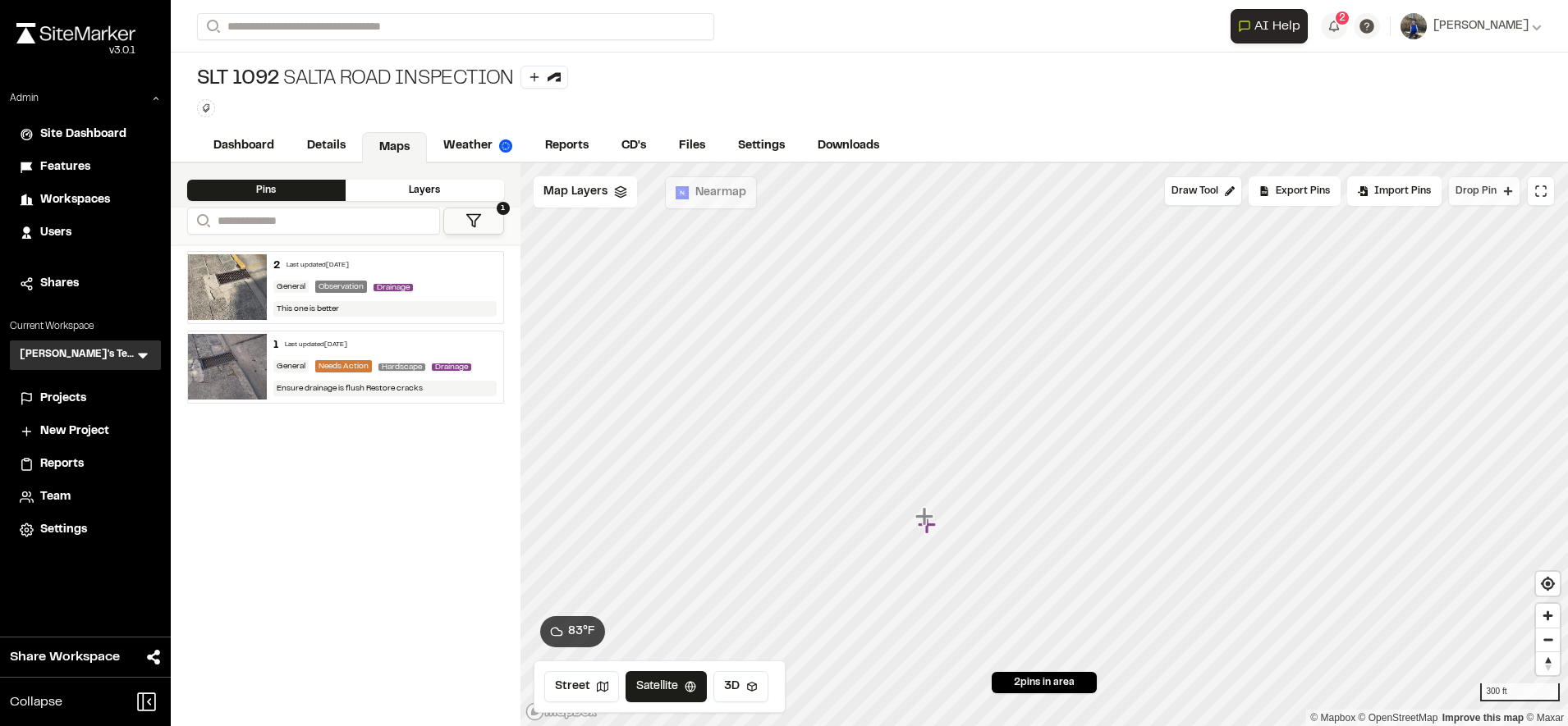
click at [1478, 195] on span "Drop Pin" at bounding box center [1476, 191] width 41 height 15
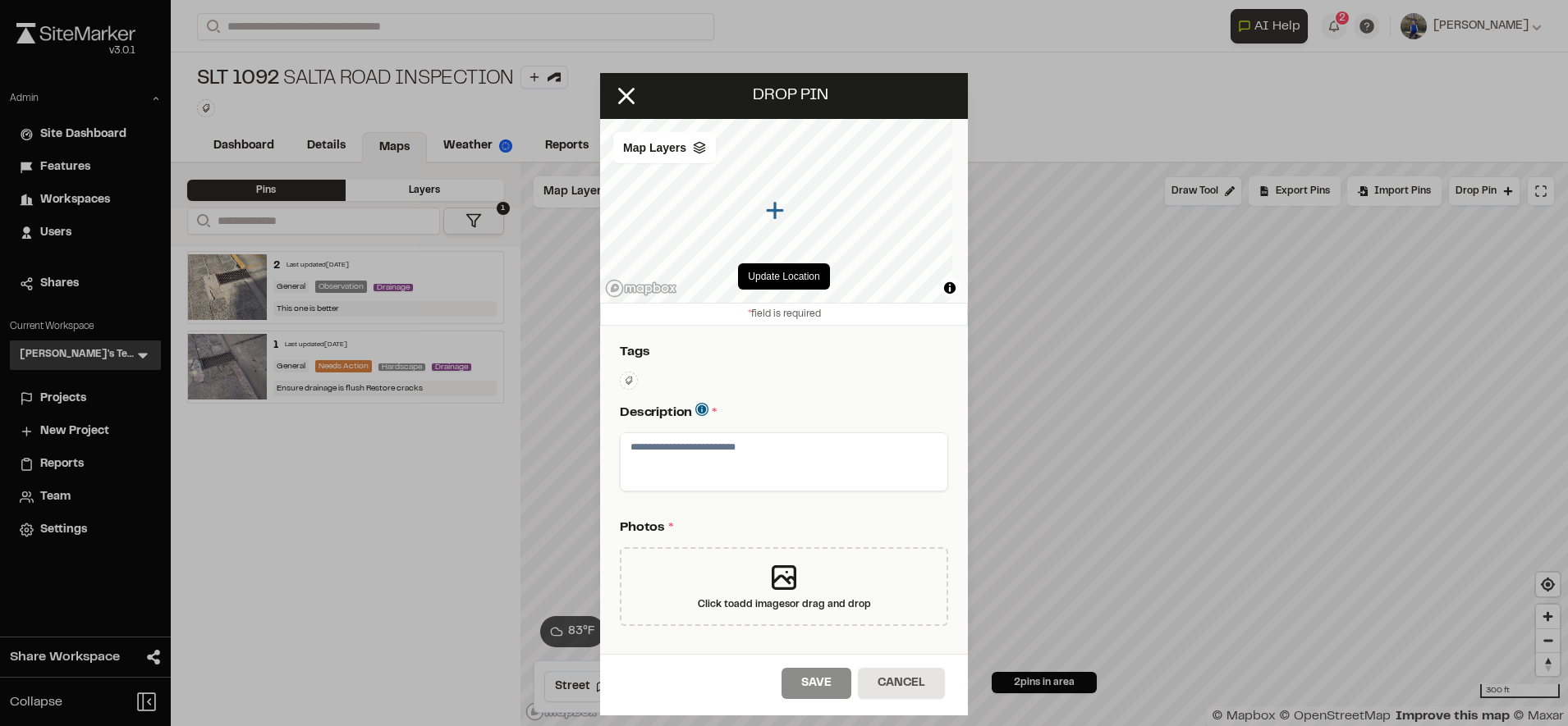
click at [806, 478] on textarea at bounding box center [784, 462] width 327 height 57
type textarea "****"
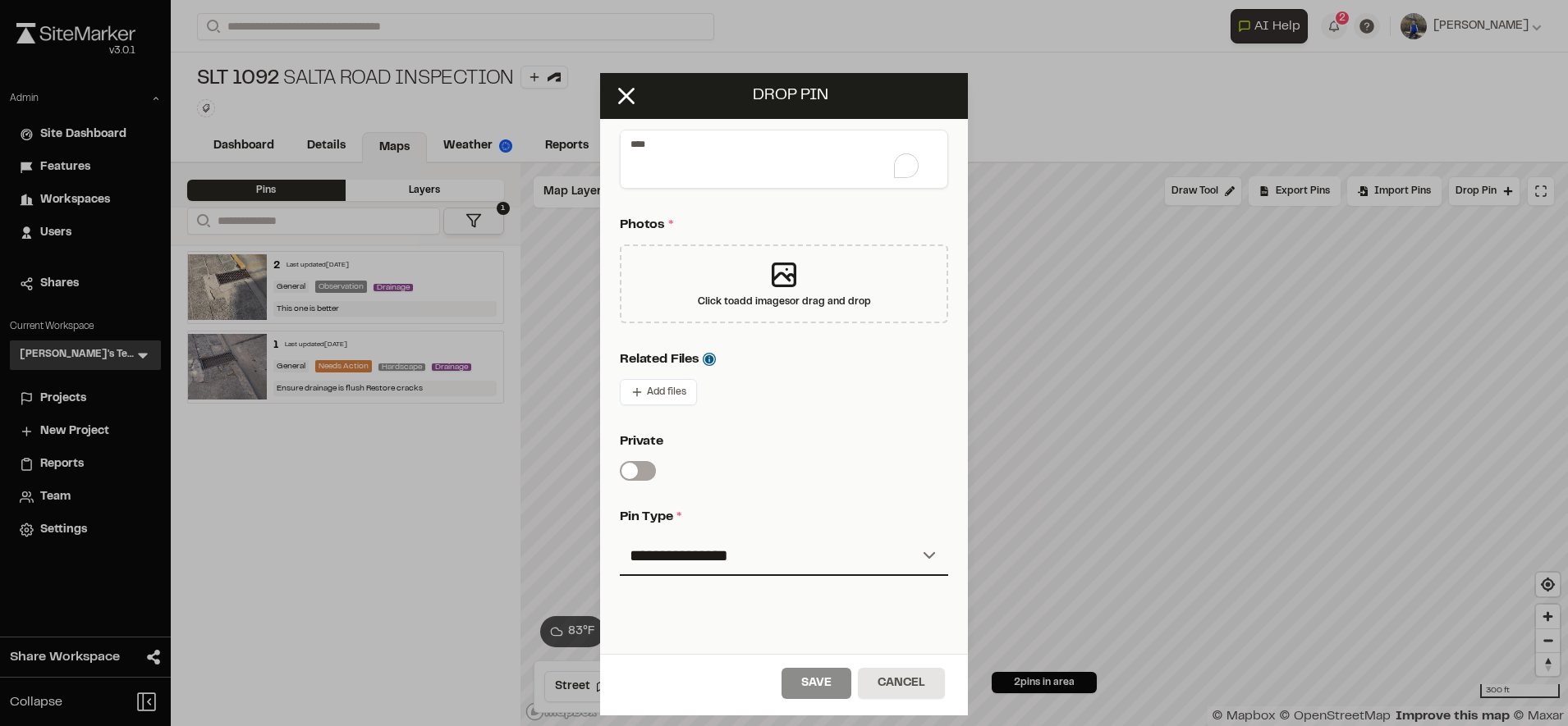
scroll to position [308, 0]
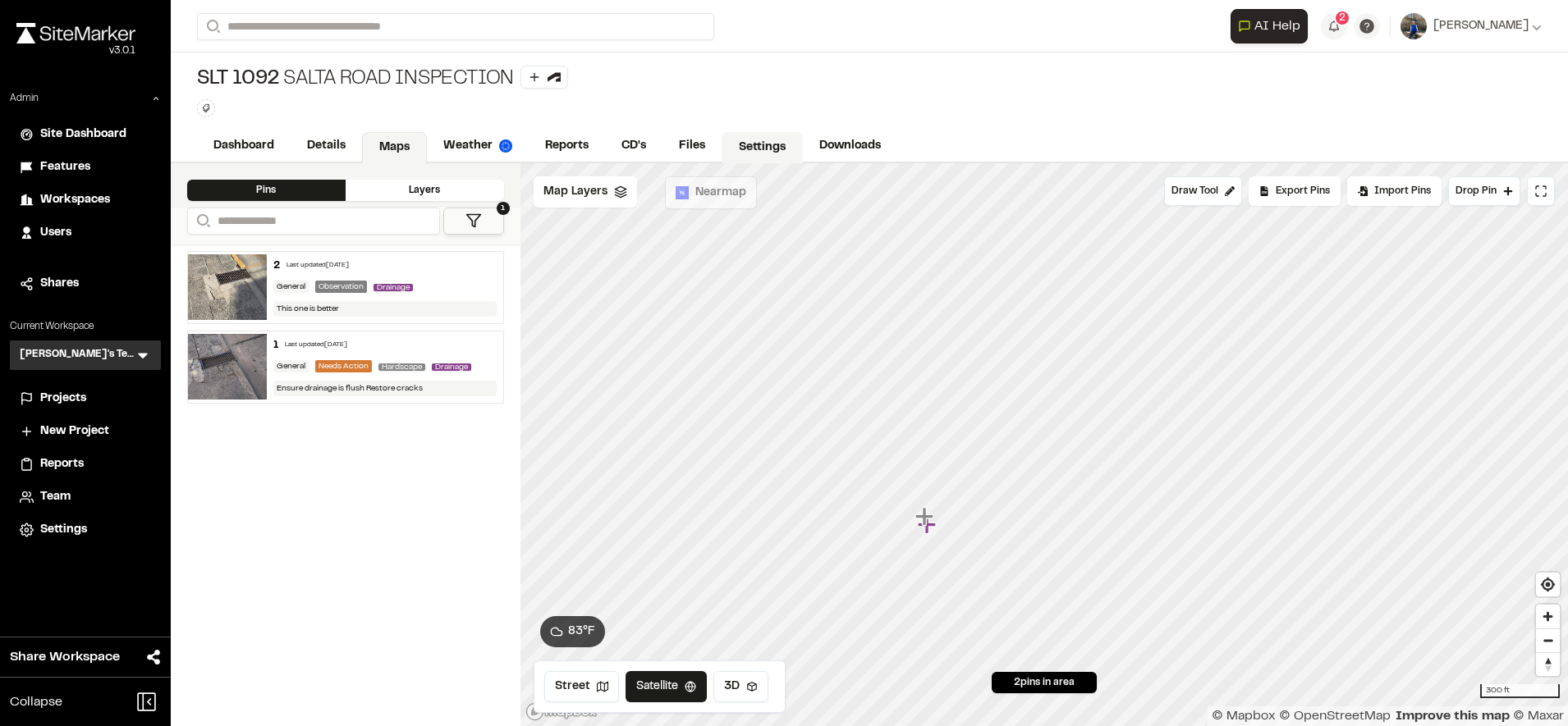
click at [766, 140] on link "Settings" at bounding box center [761, 147] width 81 height 31
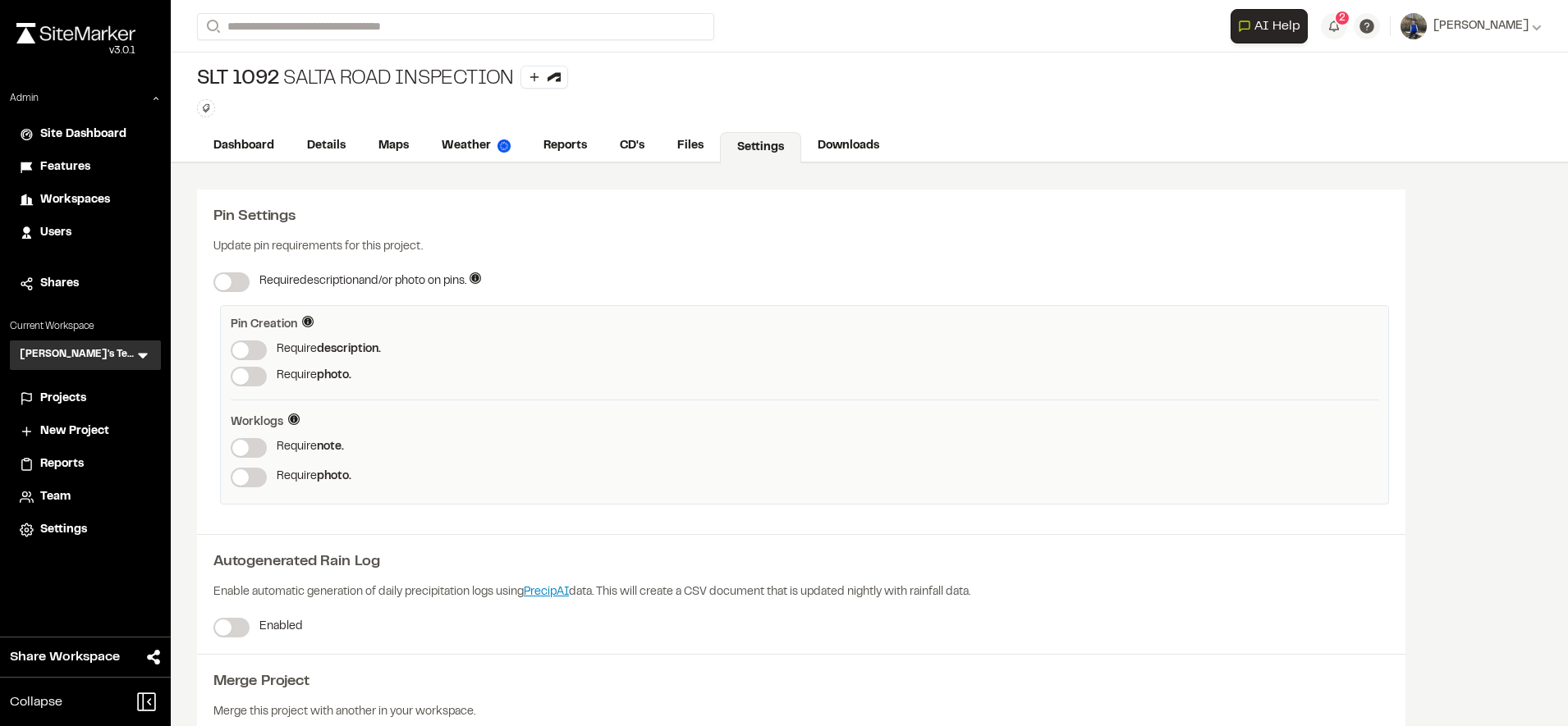
click at [240, 379] on label at bounding box center [249, 376] width 36 height 20
click at [407, 158] on link "Maps" at bounding box center [394, 147] width 65 height 31
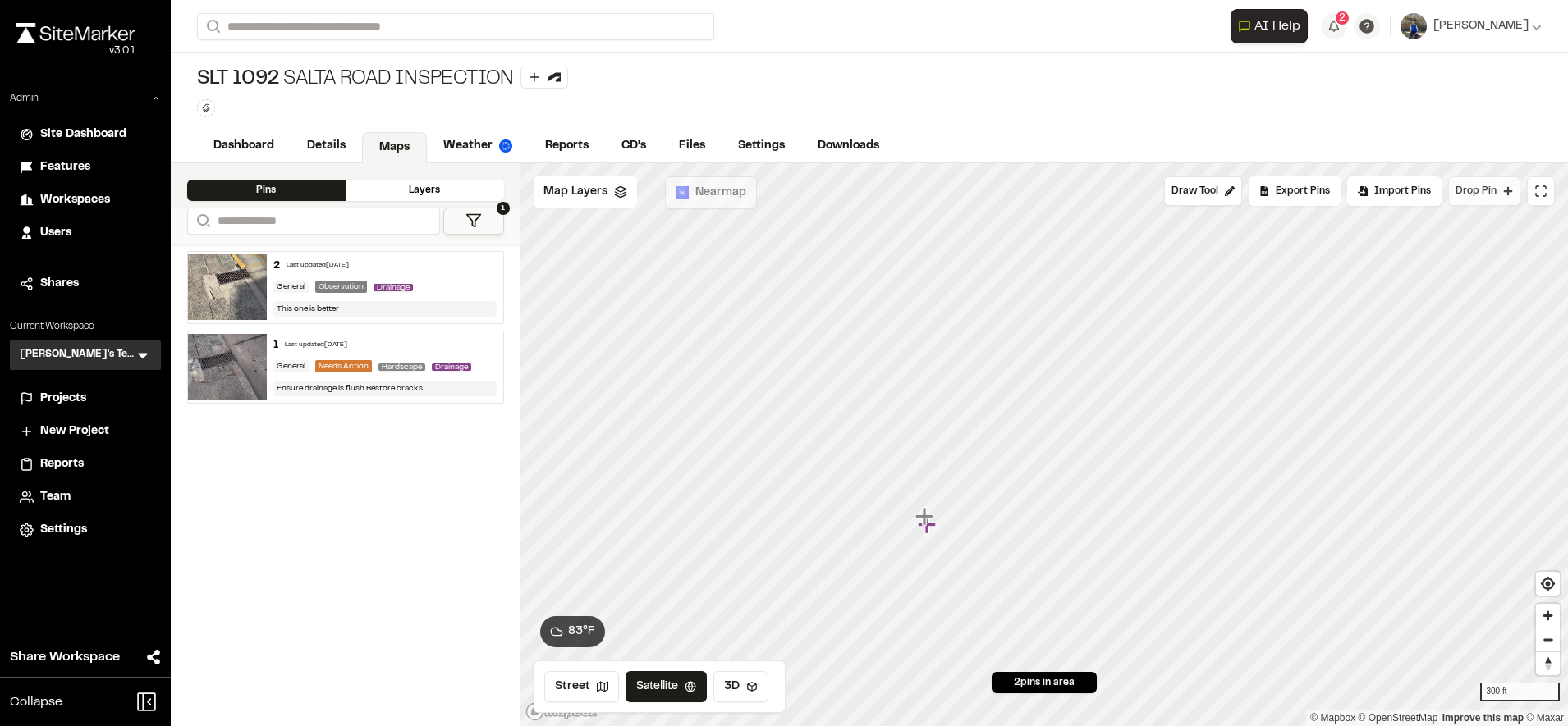
click at [1458, 190] on span "Drop Pin" at bounding box center [1476, 191] width 41 height 15
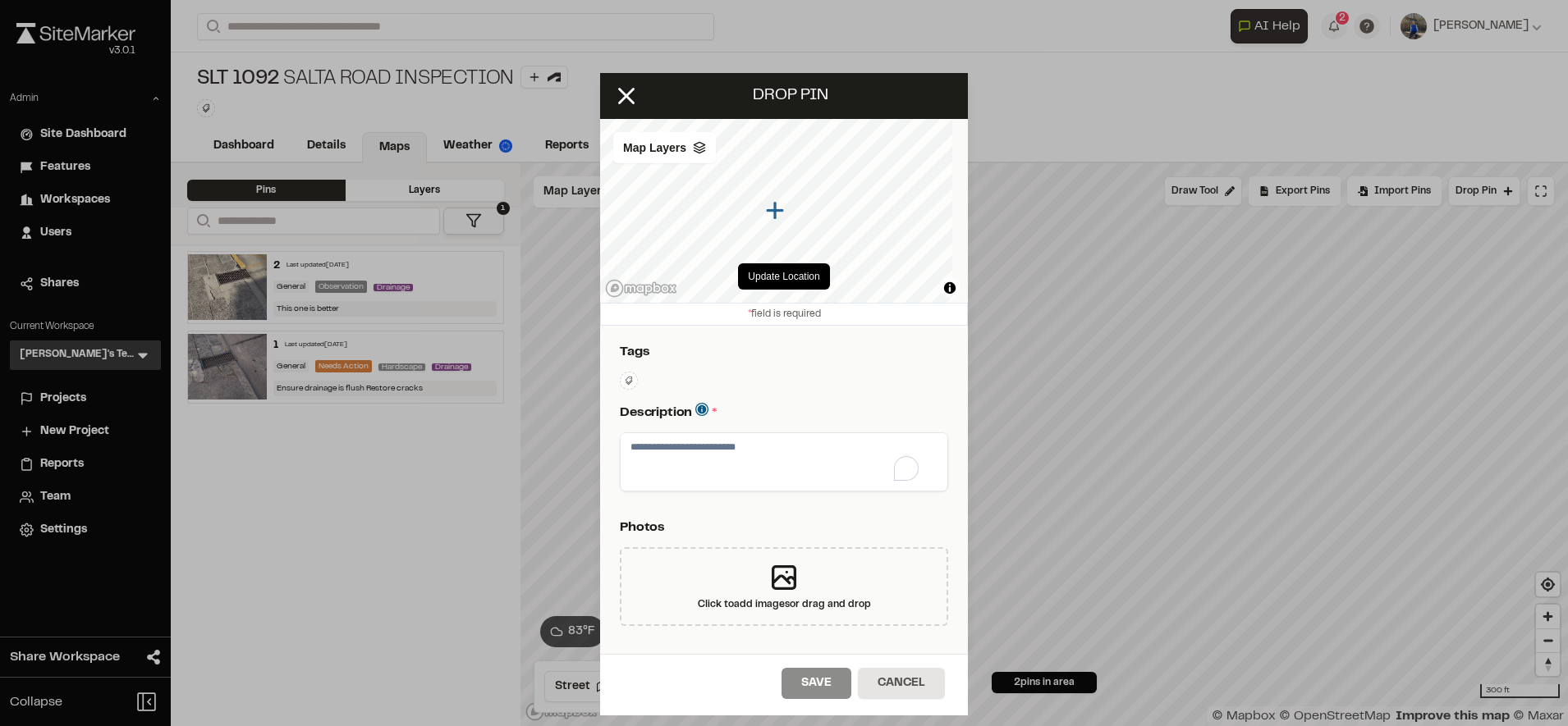
click at [724, 476] on textarea "To enrich screen reader interactions, please activate Accessibility in Grammarl…" at bounding box center [784, 462] width 327 height 57
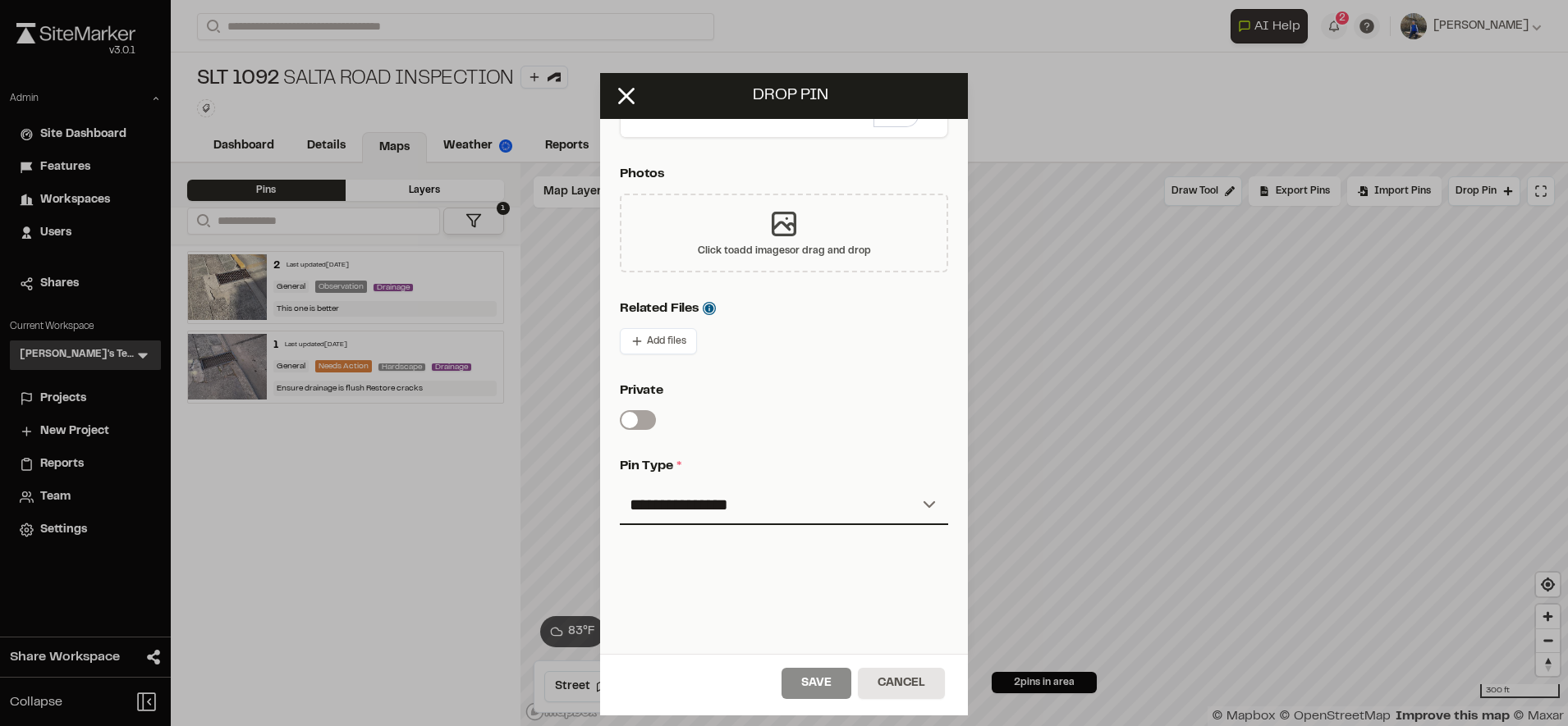
scroll to position [360, 0]
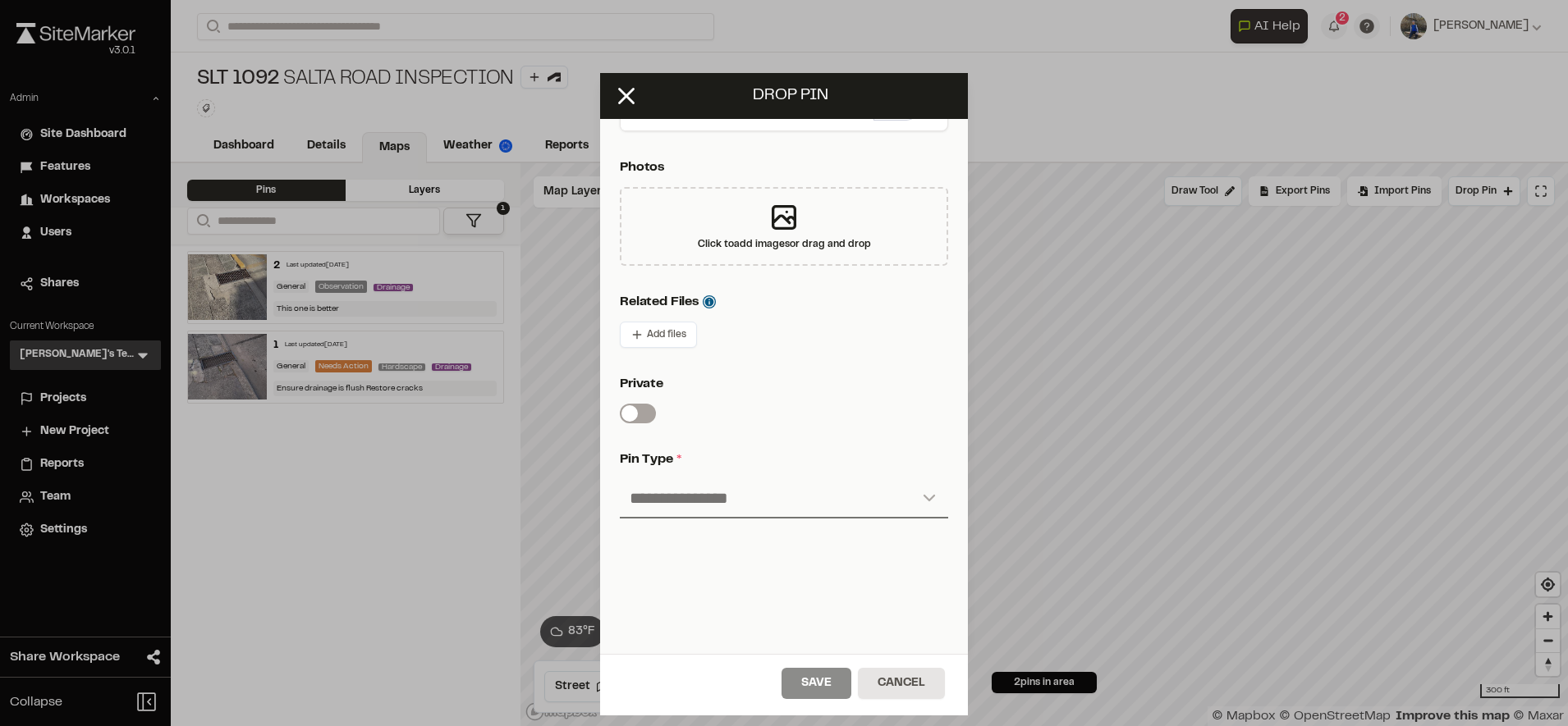
type textarea "*"
click at [778, 514] on select "**********" at bounding box center [784, 499] width 328 height 39
select select "***"
click at [619, 479] on select "**********" at bounding box center [784, 499] width 328 height 39
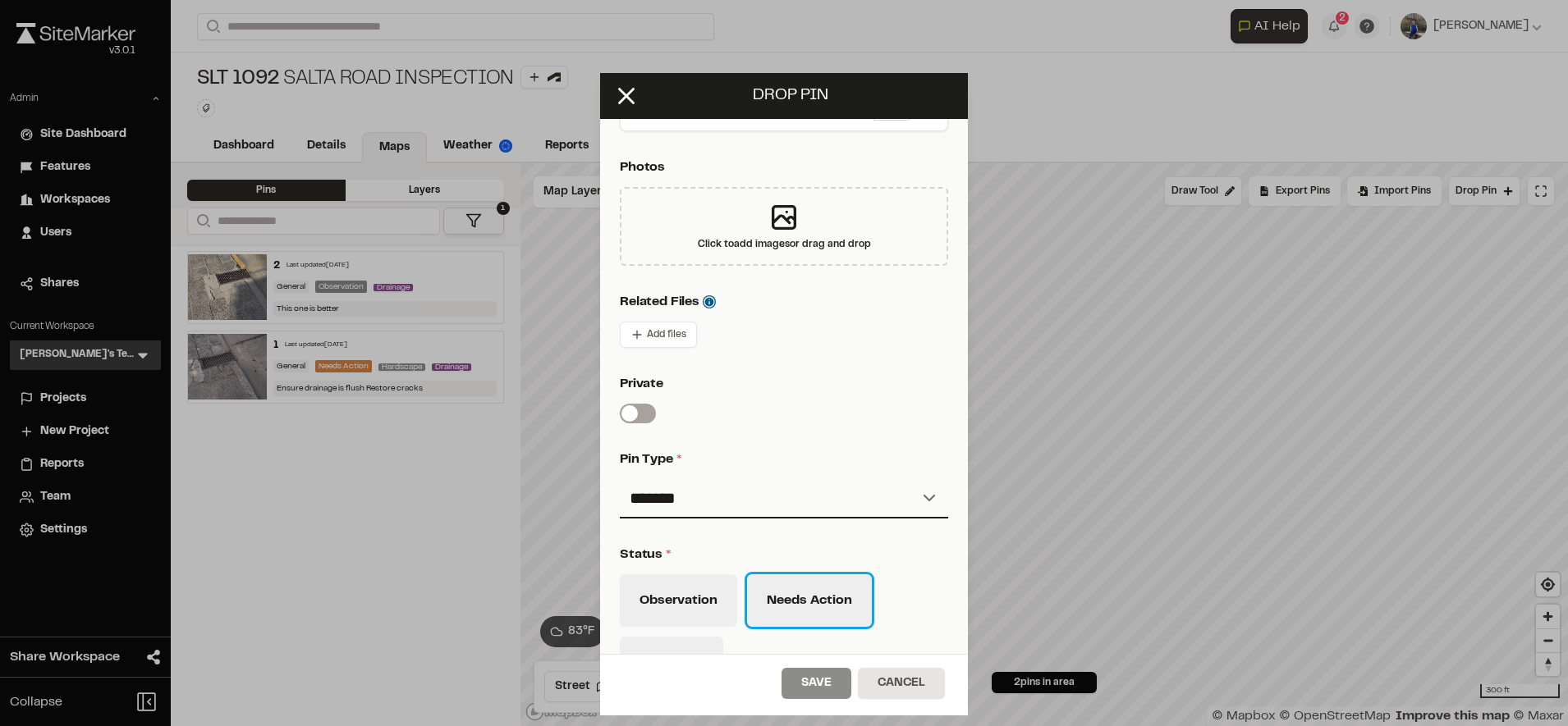
click at [796, 604] on button "Needs Action" at bounding box center [809, 600] width 125 height 52
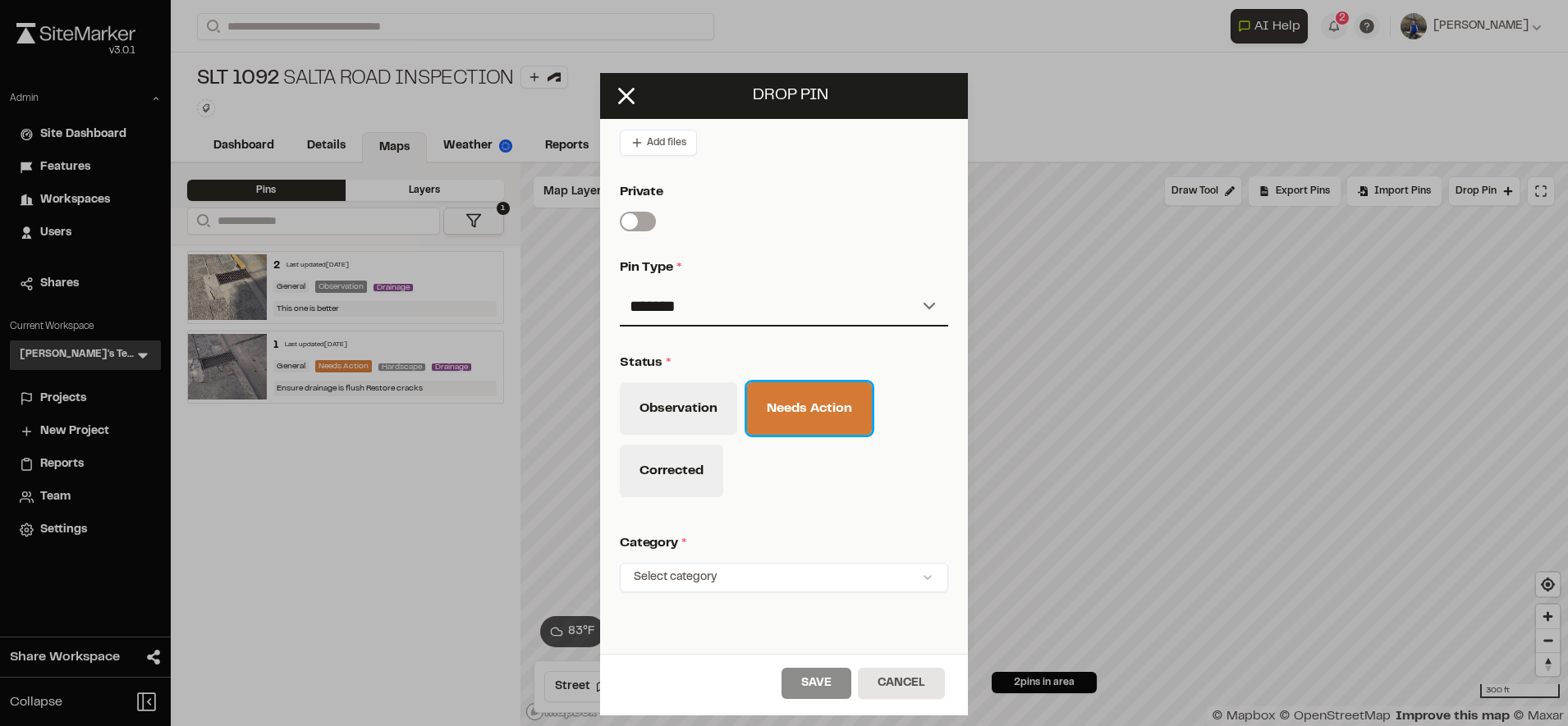
scroll to position [553, 0]
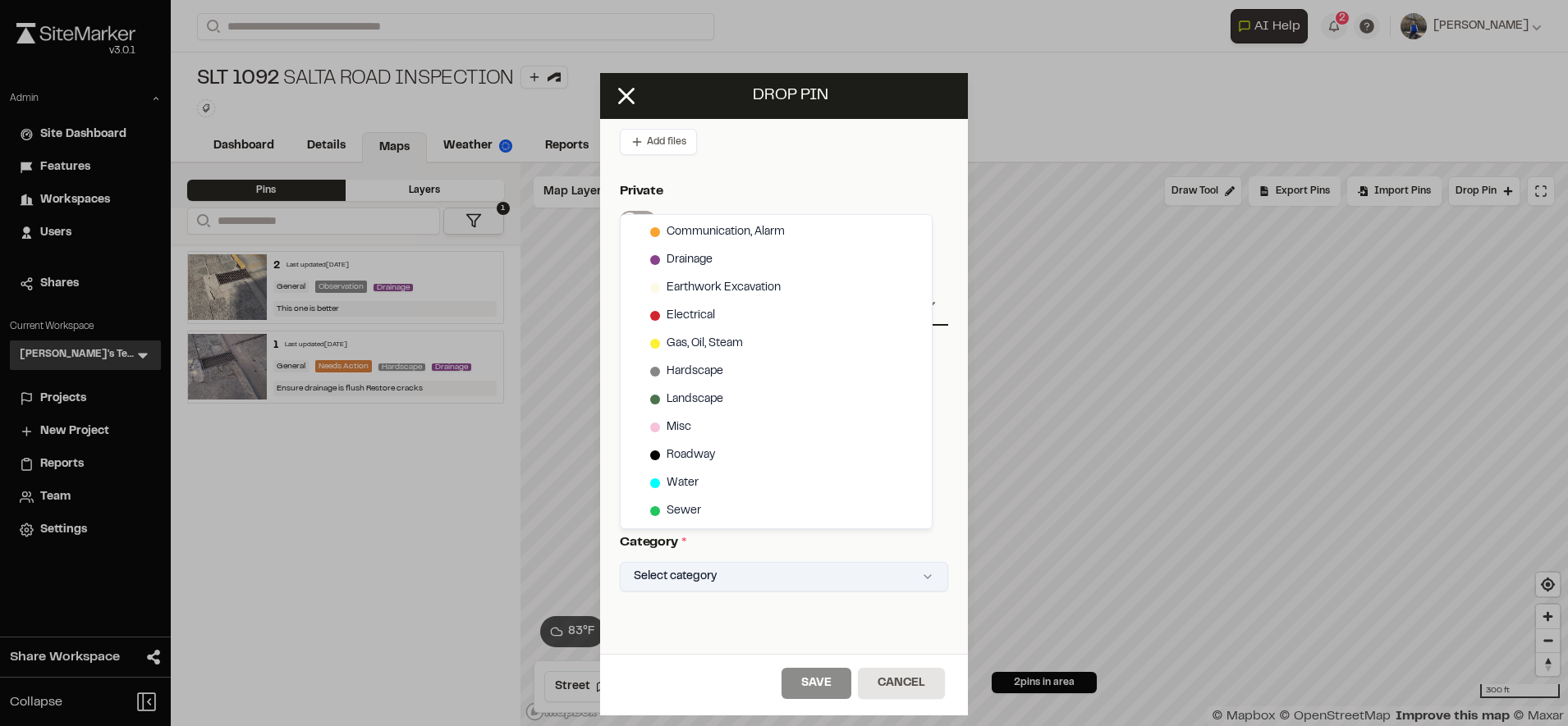
click at [695, 572] on html "Close sidebar v 3.0.1 Admin Site Dashboard Features Workspaces Users Shares Cur…" at bounding box center [784, 363] width 1568 height 726
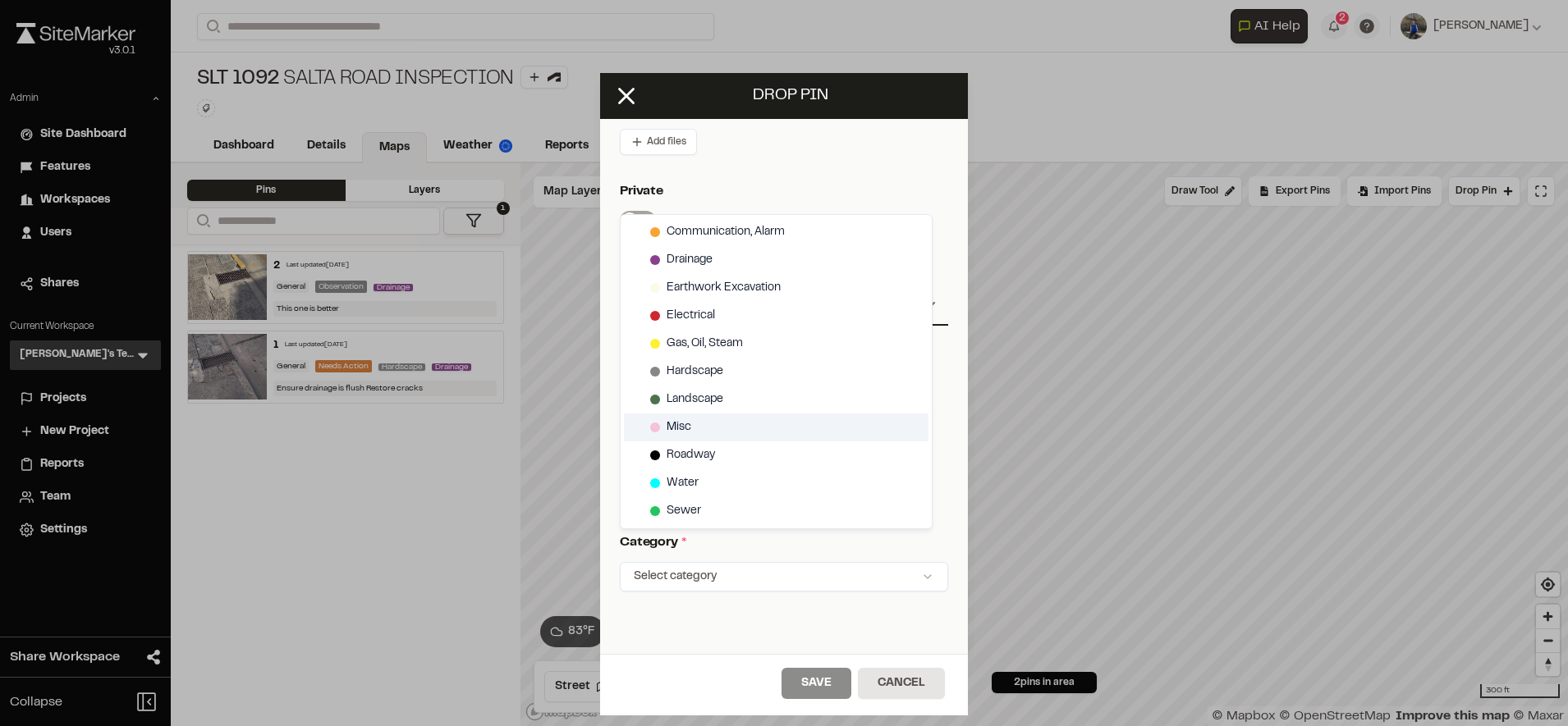
click at [701, 434] on div "Misc" at bounding box center [776, 428] width 305 height 28
click at [831, 688] on html "Close sidebar v 3.0.1 Admin Site Dashboard Features Workspaces Users Shares Cur…" at bounding box center [784, 363] width 1568 height 726
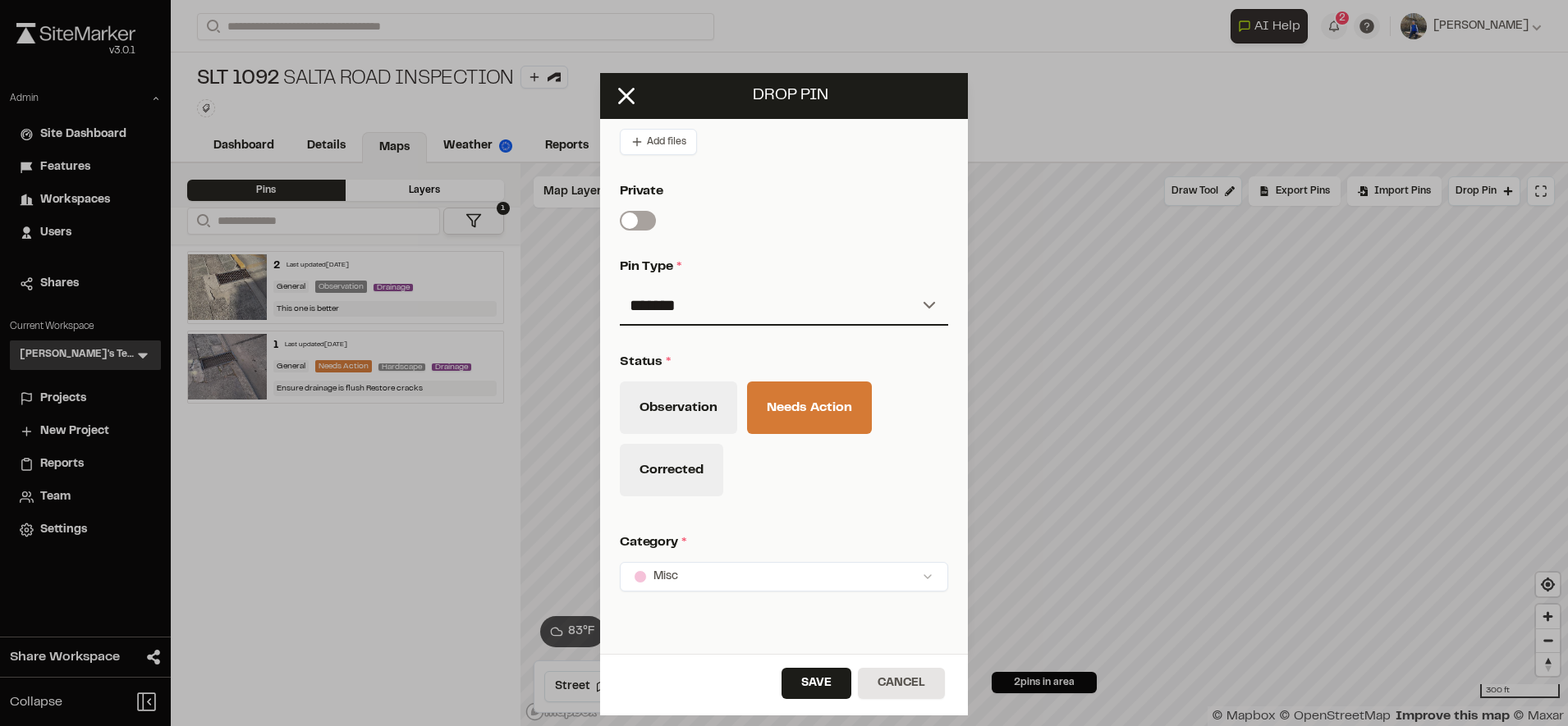
click at [831, 688] on button "Save" at bounding box center [816, 683] width 70 height 31
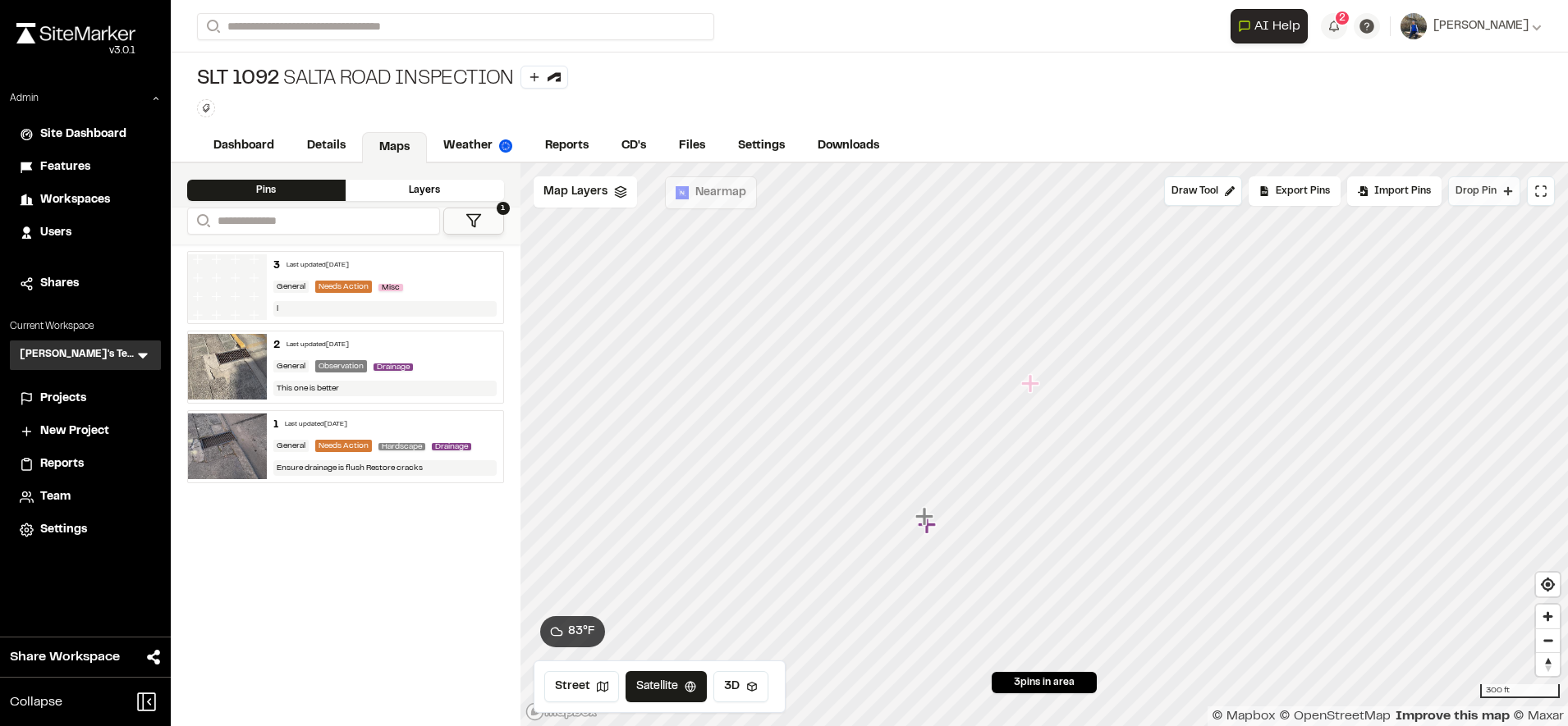
click at [1492, 180] on button "Drop Pin" at bounding box center [1484, 191] width 72 height 30
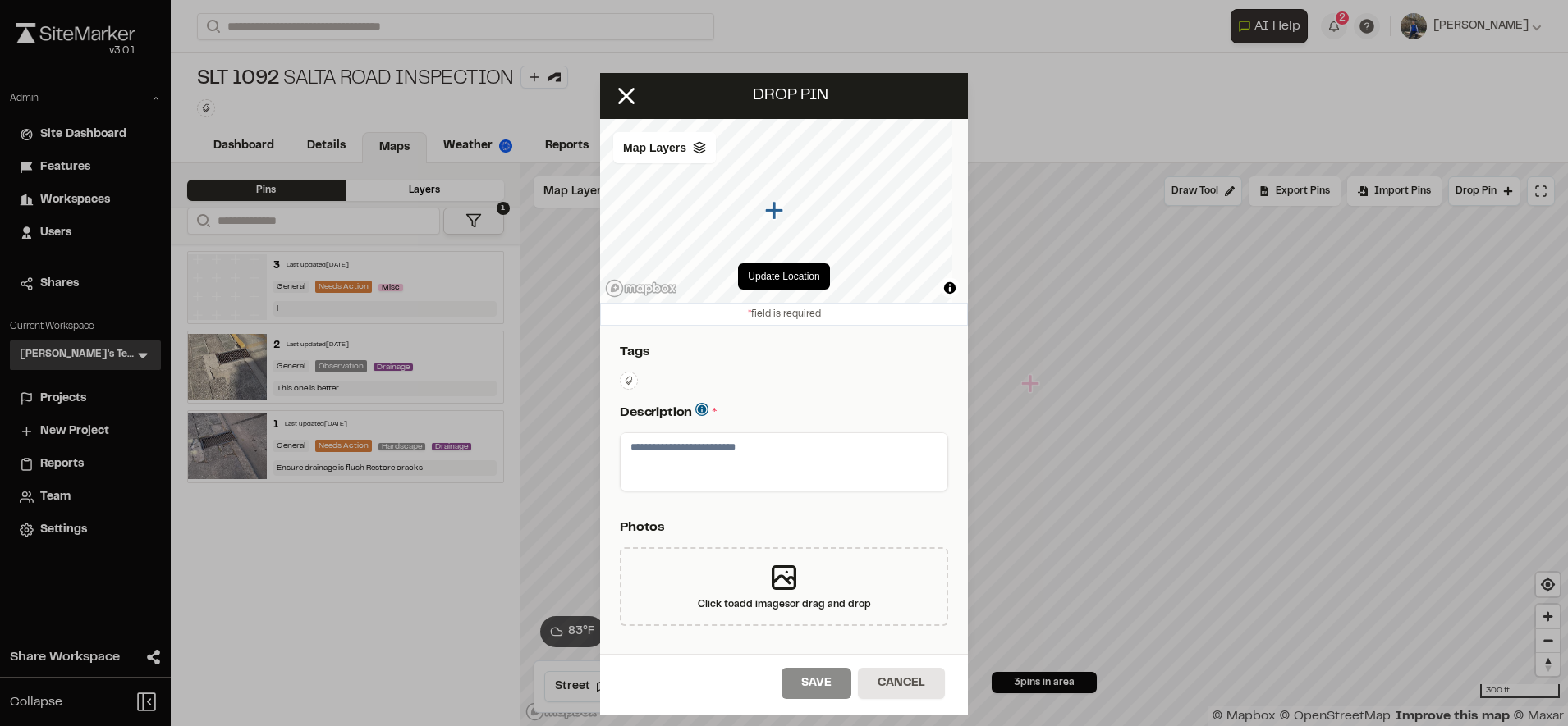
click at [745, 474] on textarea at bounding box center [784, 462] width 327 height 57
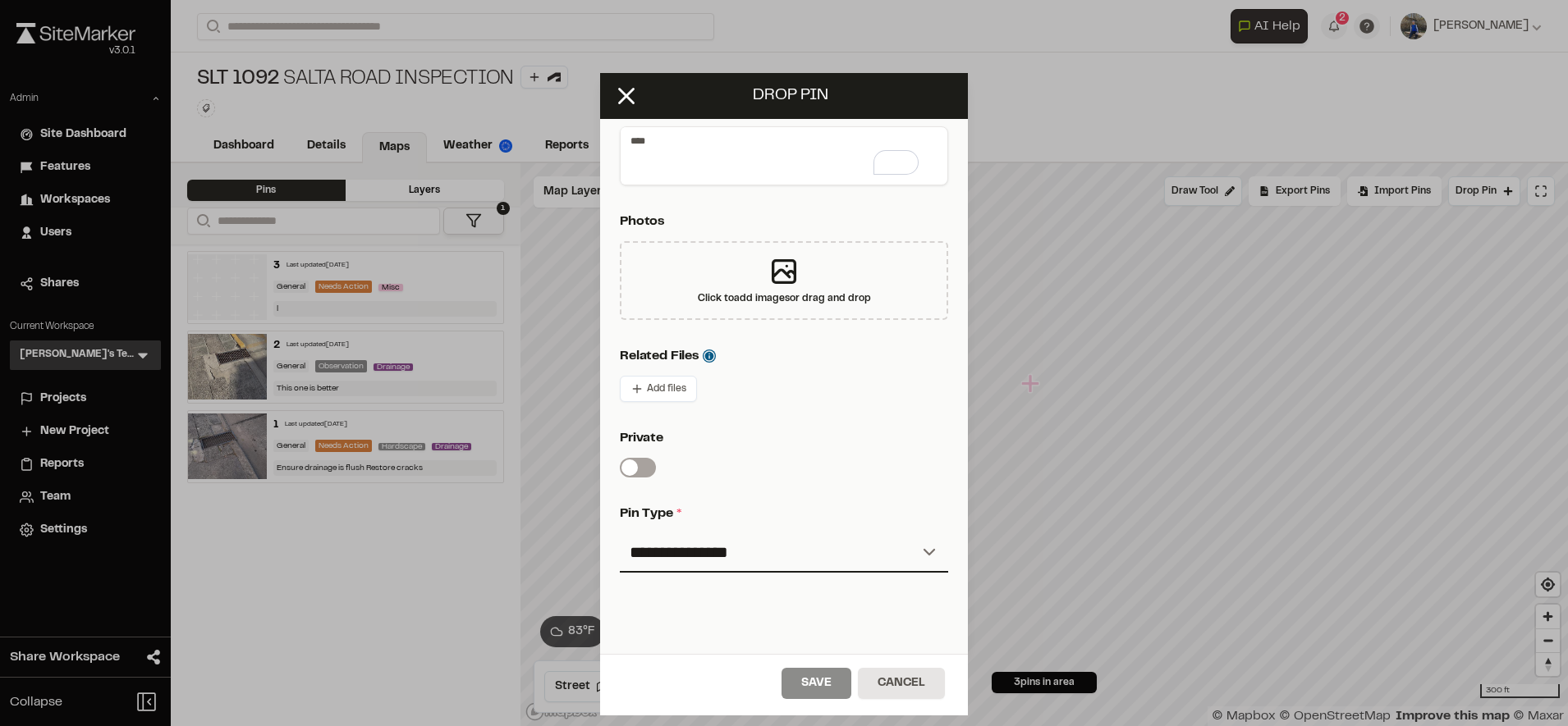
scroll to position [307, 0]
type textarea "****"
click at [718, 535] on select "**********" at bounding box center [784, 552] width 328 height 39
select select "***"
click at [619, 533] on select "**********" at bounding box center [784, 552] width 328 height 39
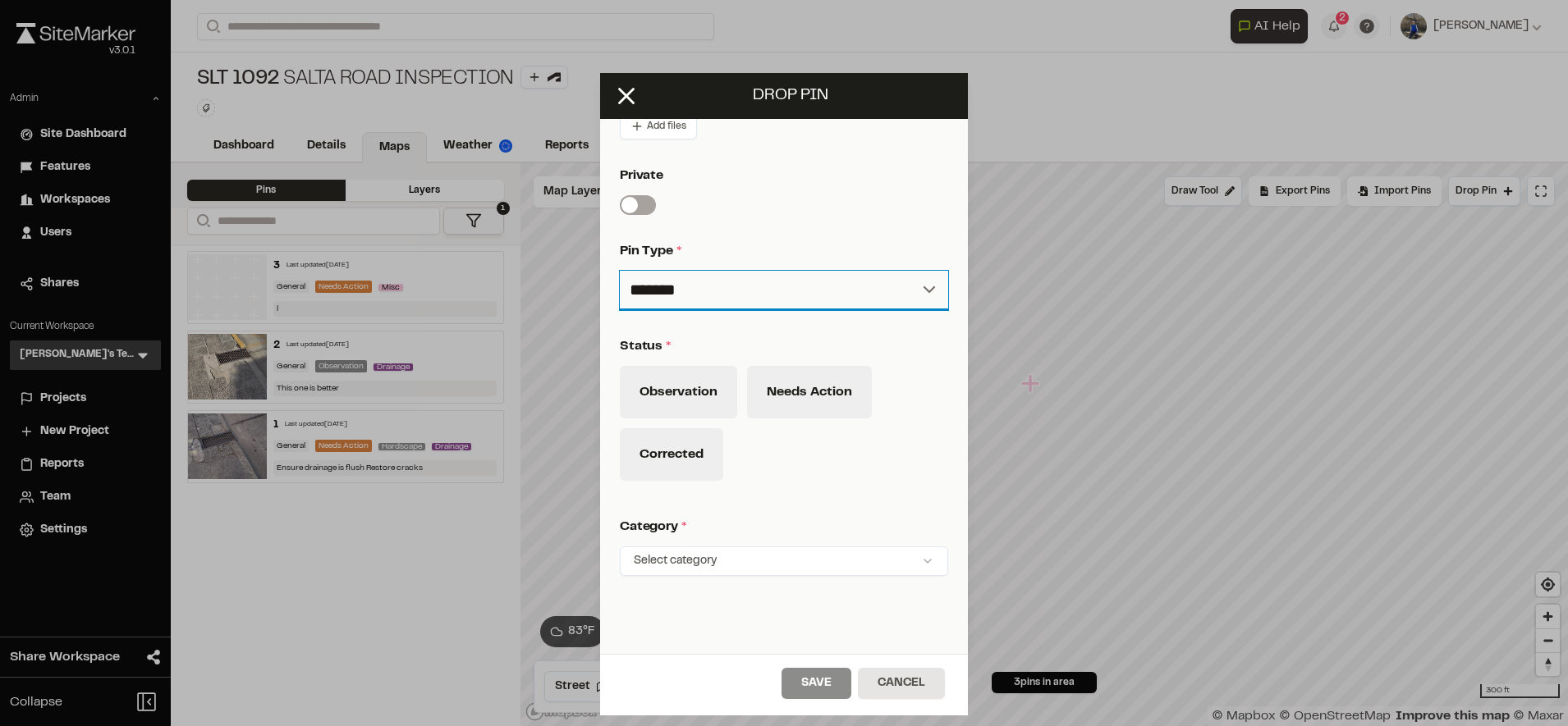
scroll to position [574, 0]
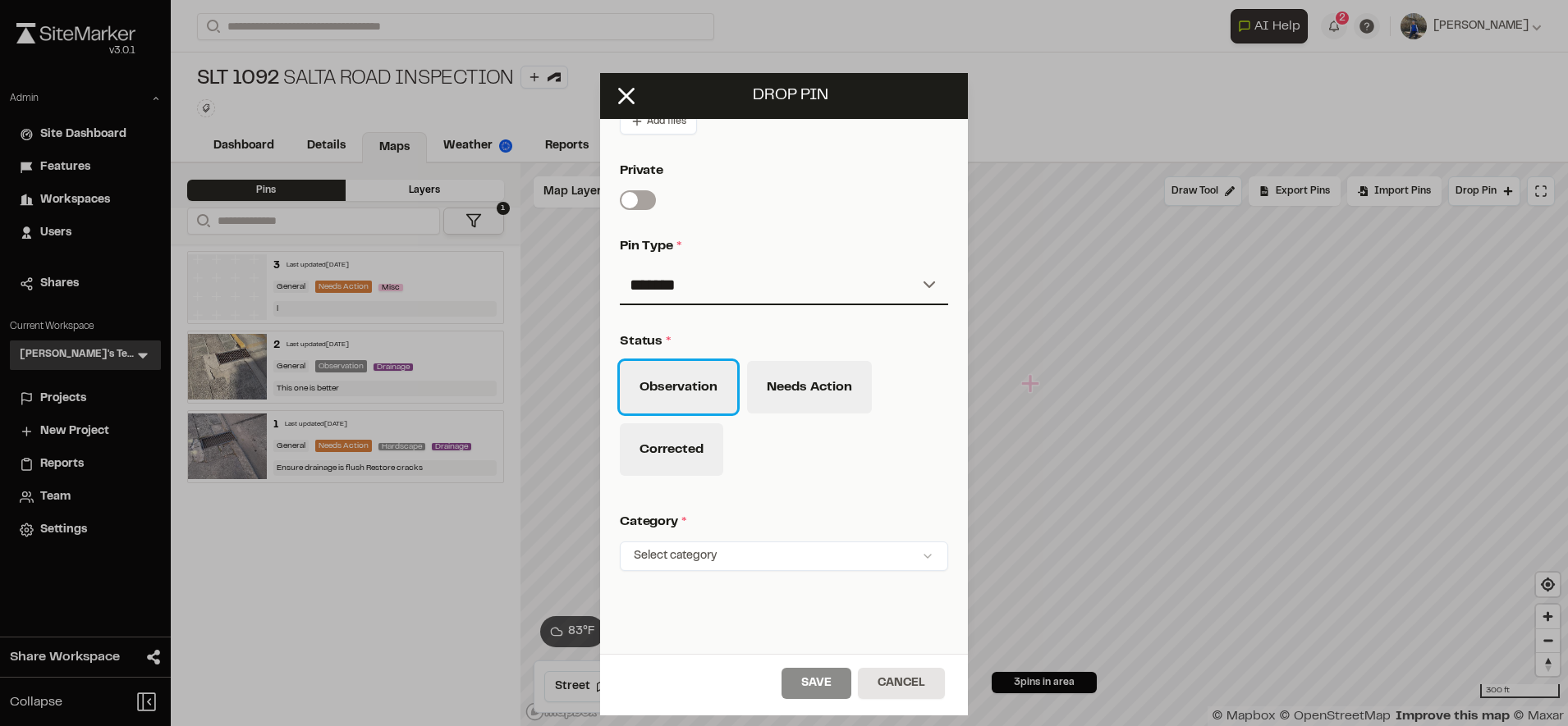
click at [725, 396] on button "Observation" at bounding box center [677, 387] width 117 height 52
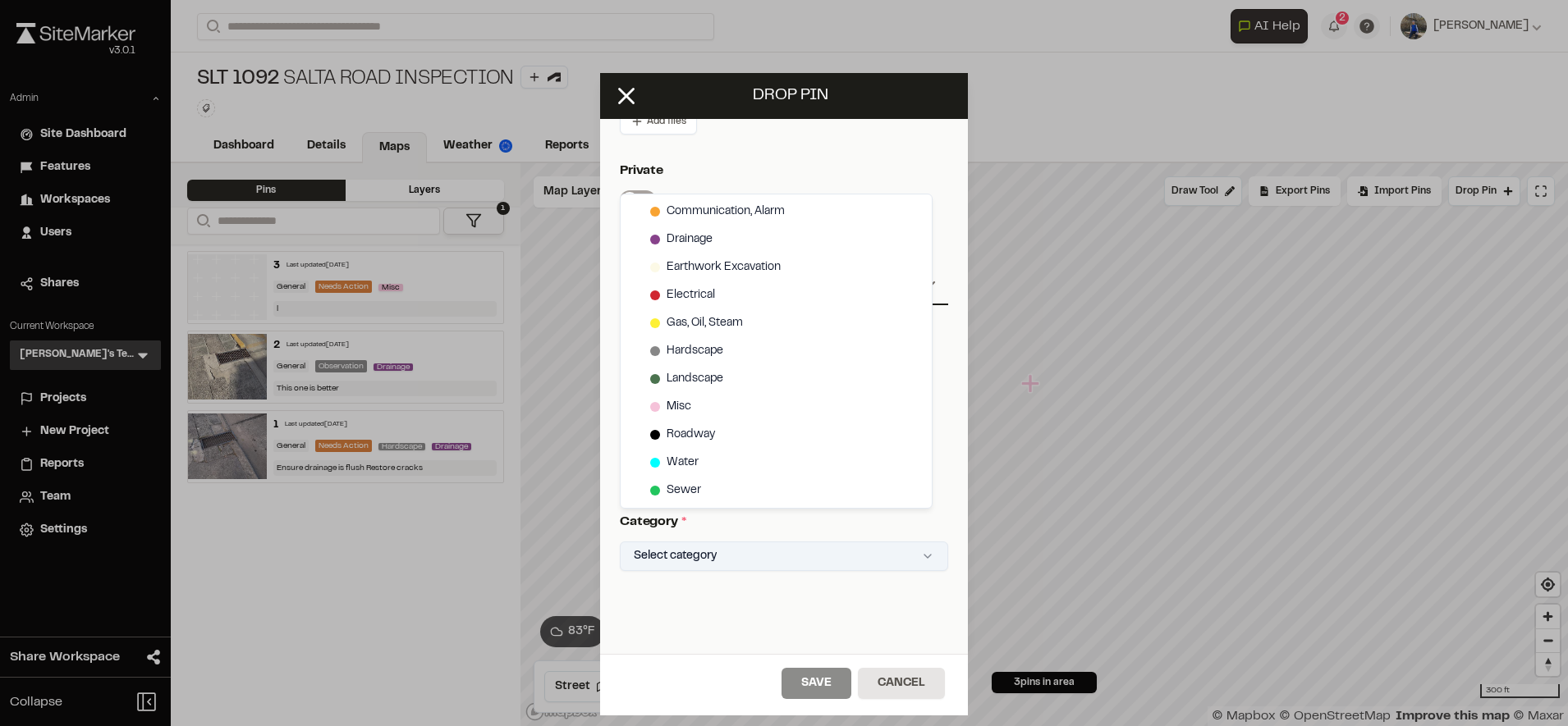
click at [772, 558] on html "Close sidebar v 3.0.1 Admin Site Dashboard Features Workspaces Users Shares Cur…" at bounding box center [784, 363] width 1568 height 726
click at [788, 364] on div "Hardscape" at bounding box center [776, 351] width 305 height 28
click at [804, 691] on html "Close sidebar v 3.0.1 Admin Site Dashboard Features Workspaces Users Shares Cur…" at bounding box center [784, 363] width 1568 height 726
click at [804, 691] on button "Save" at bounding box center [816, 683] width 70 height 31
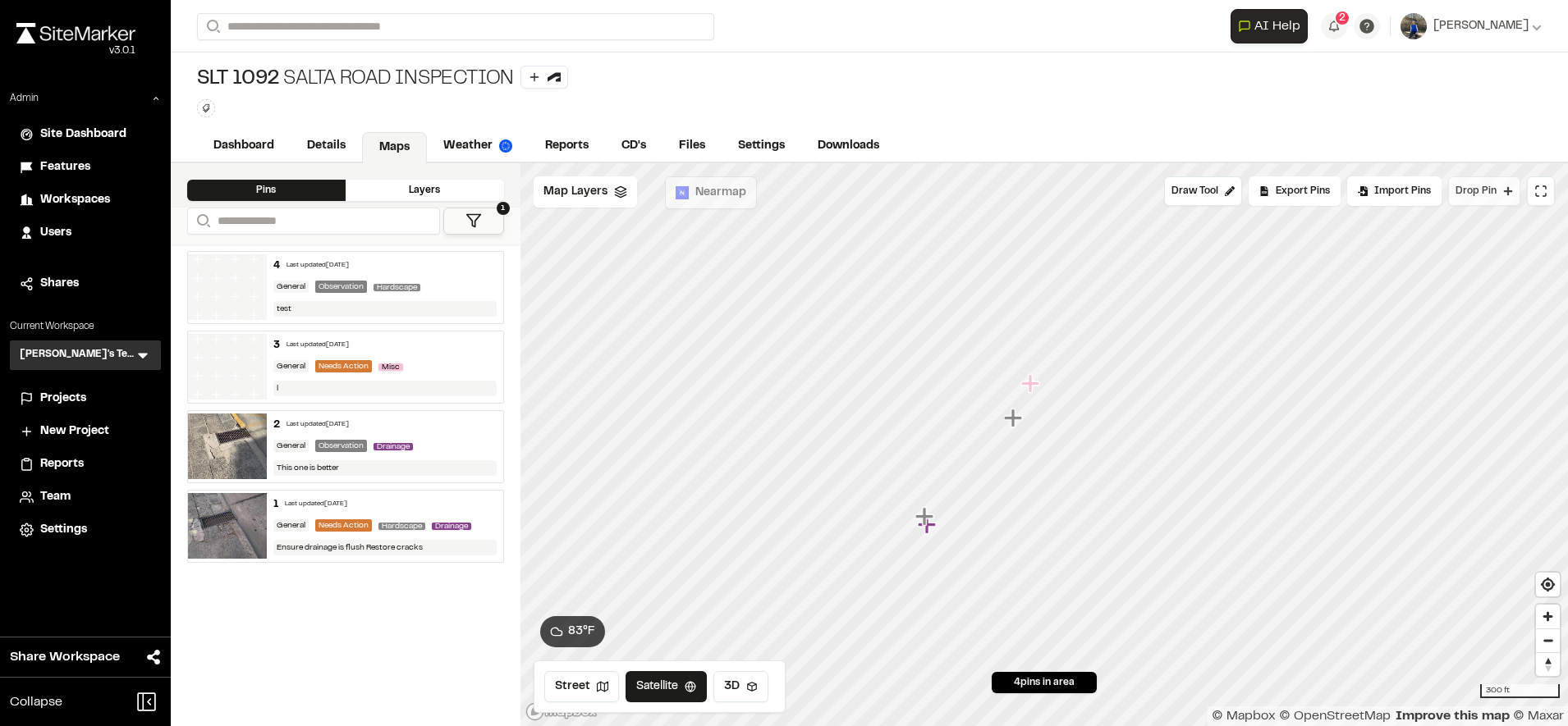
click at [1488, 192] on span "Drop Pin" at bounding box center [1476, 191] width 41 height 15
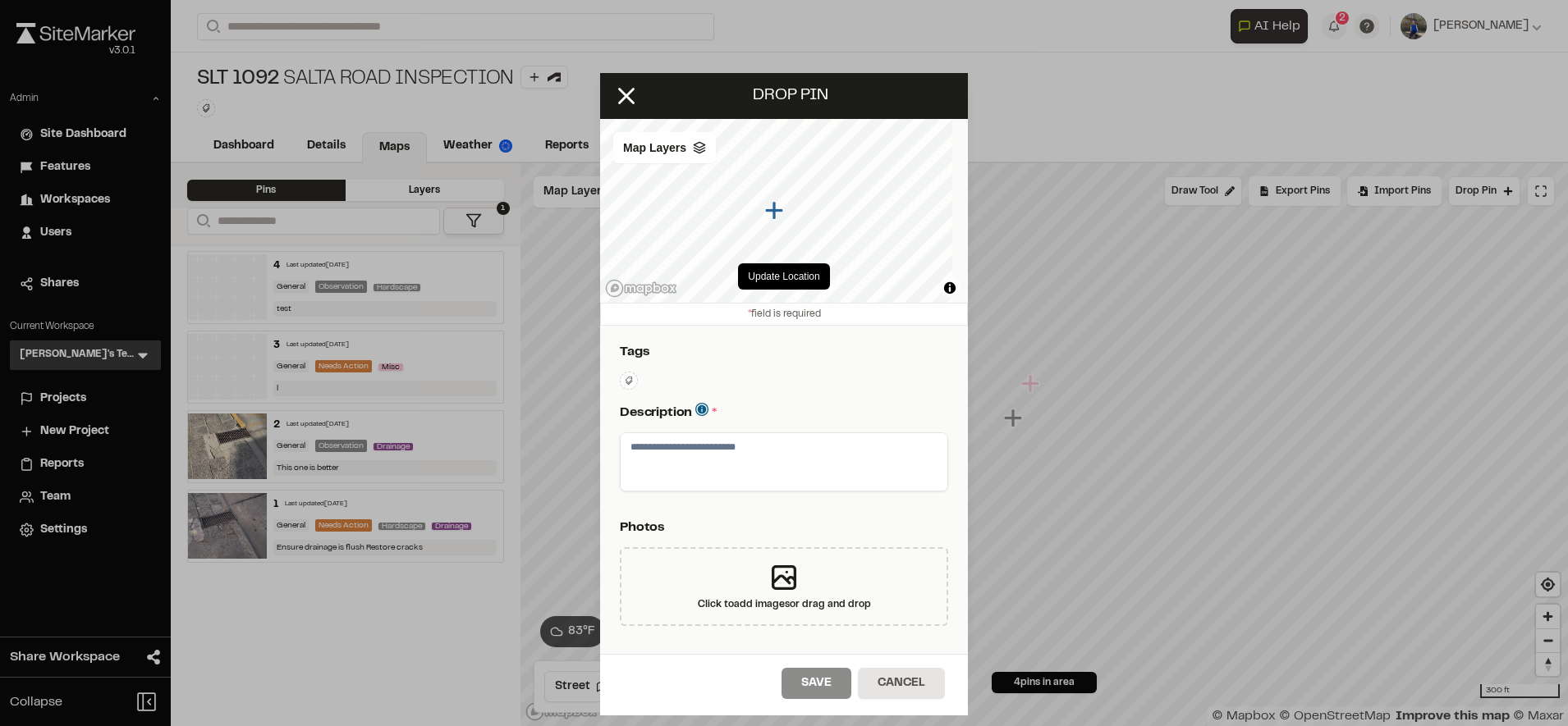
click at [815, 463] on textarea at bounding box center [784, 462] width 327 height 57
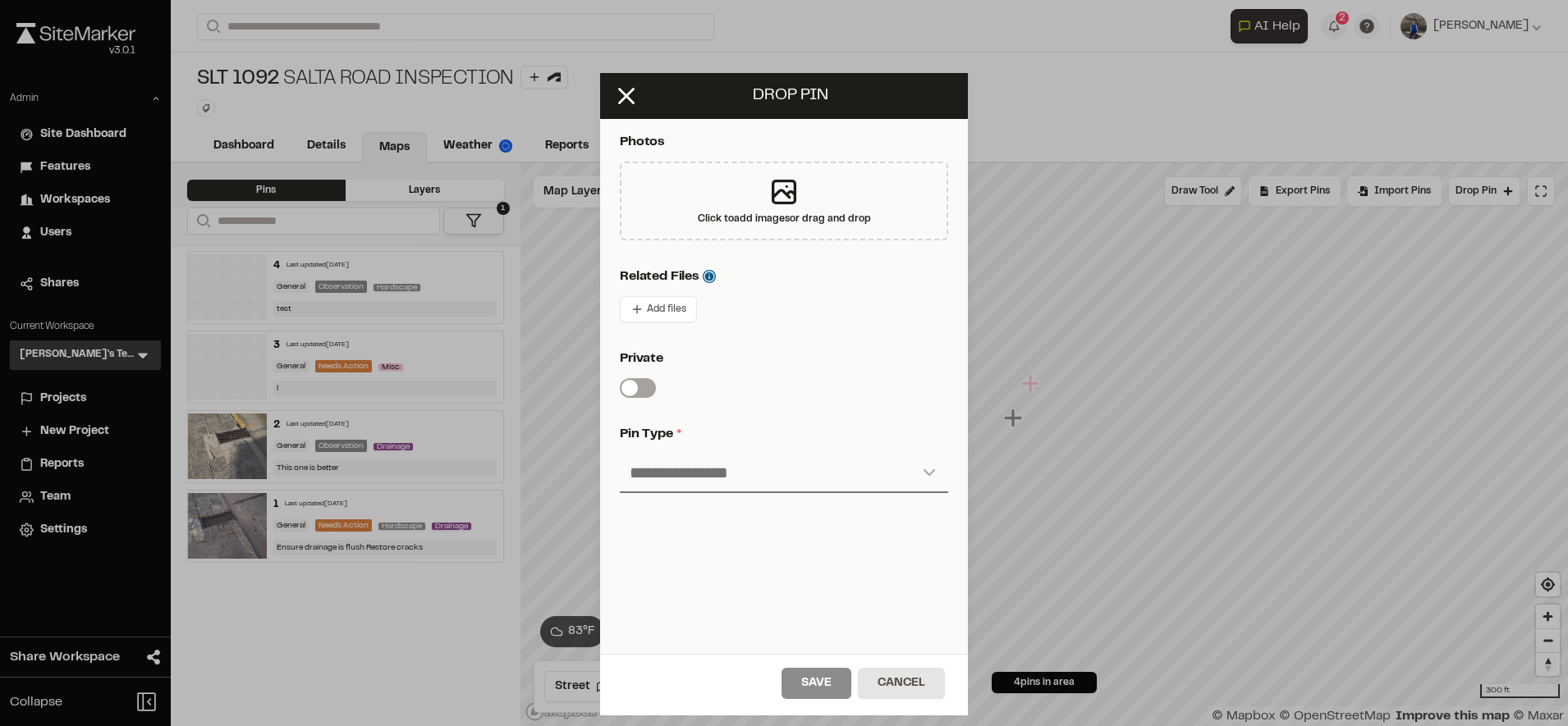
type textarea "*"
drag, startPoint x: 802, startPoint y: 450, endPoint x: 798, endPoint y: 464, distance: 14.6
click at [802, 454] on select "**********" at bounding box center [784, 474] width 328 height 39
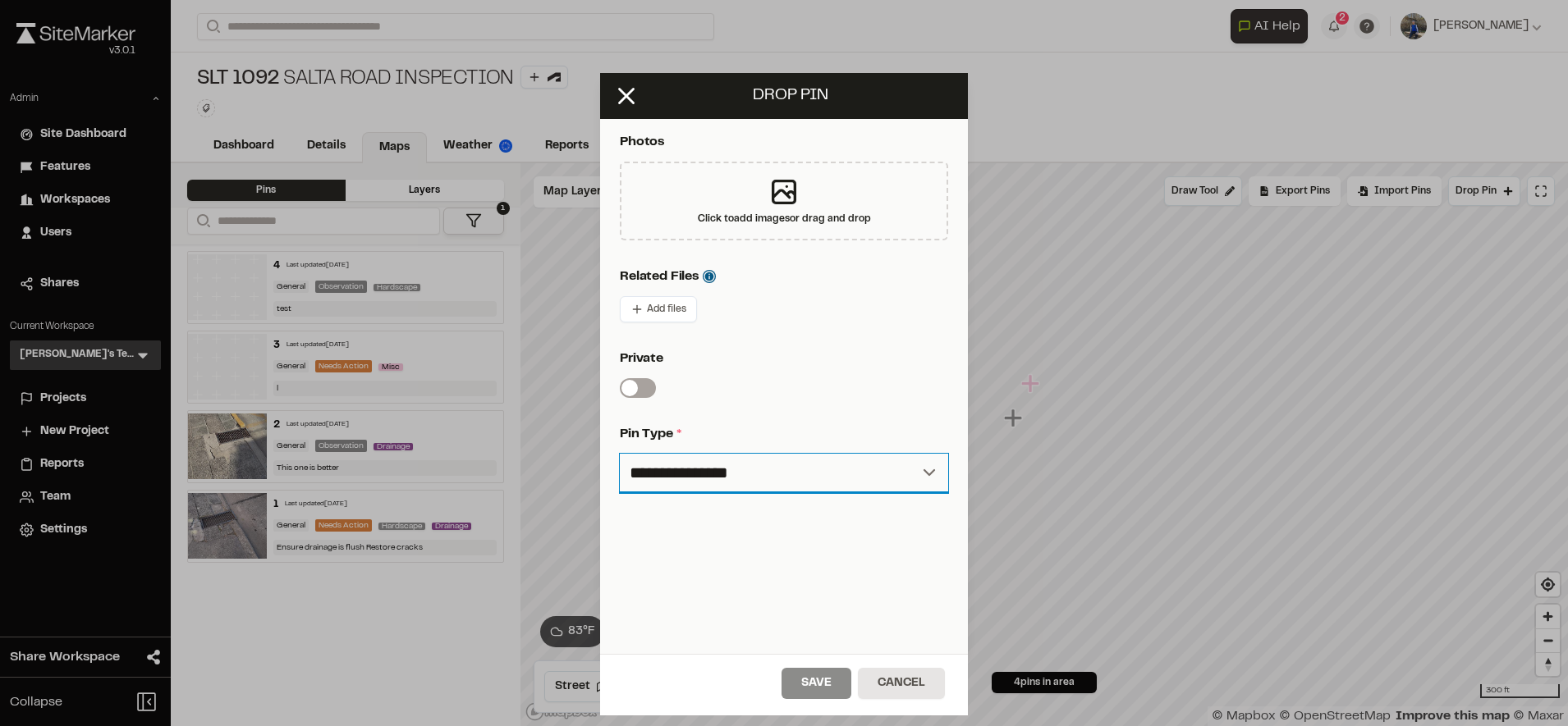
select select "***"
click at [619, 454] on select "**********" at bounding box center [784, 474] width 328 height 39
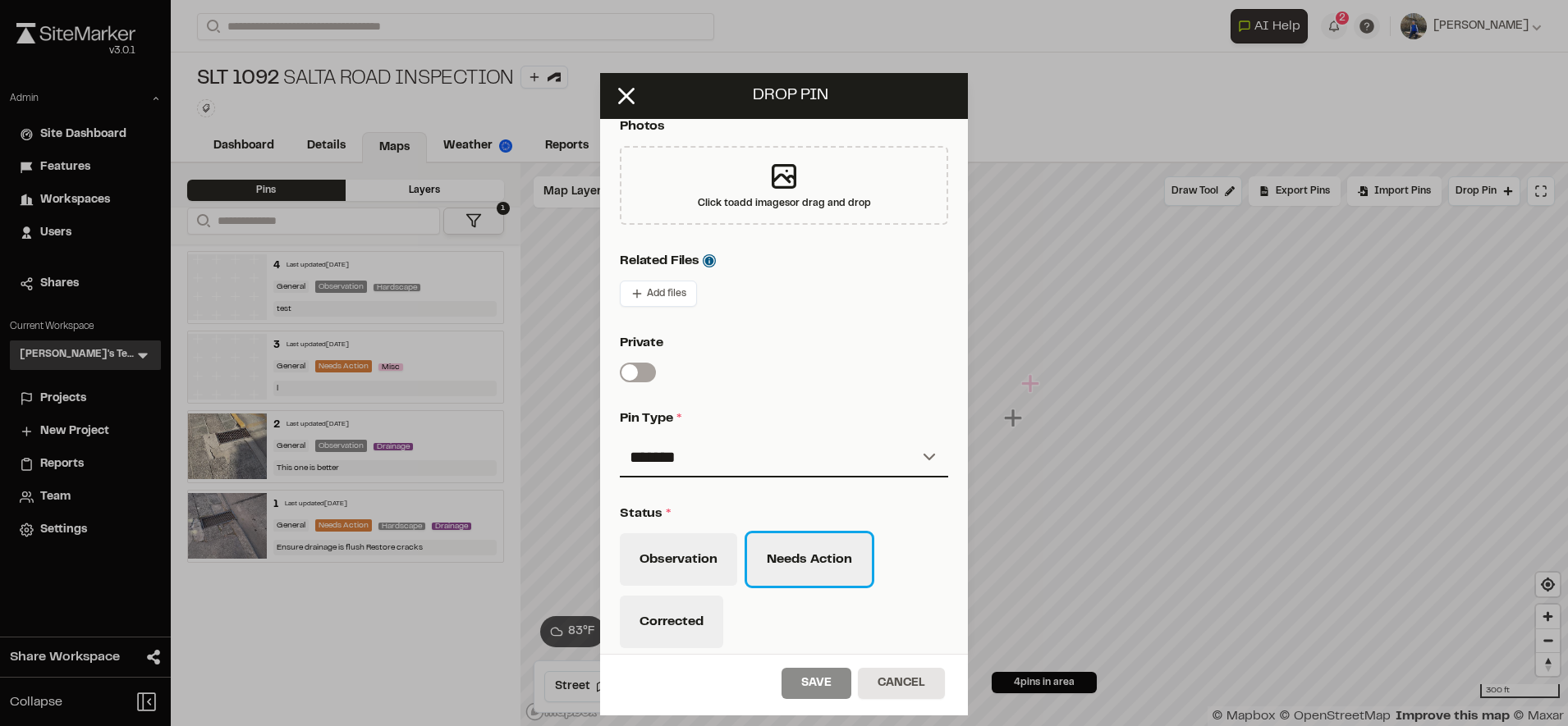
click at [780, 538] on button "Needs Action" at bounding box center [809, 559] width 125 height 52
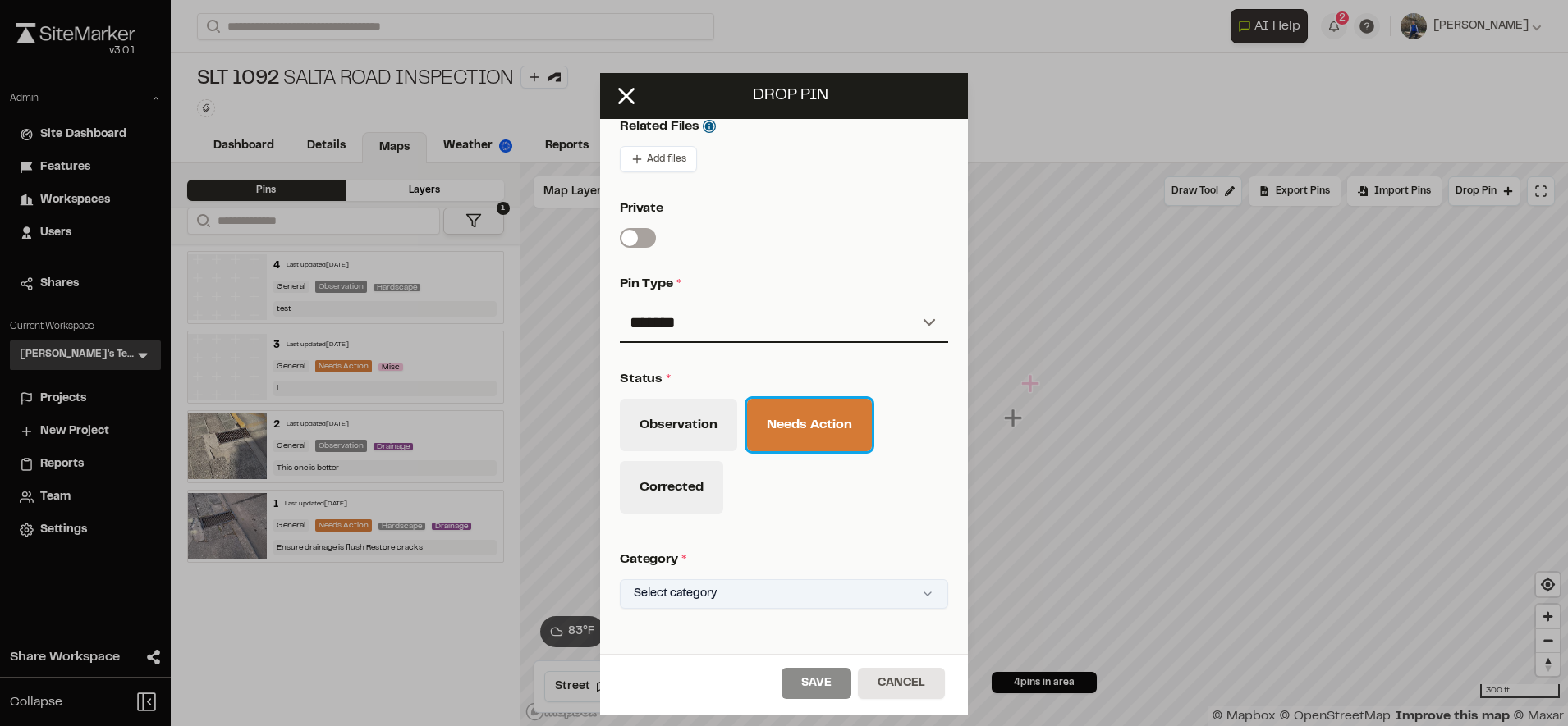
scroll to position [537, 0]
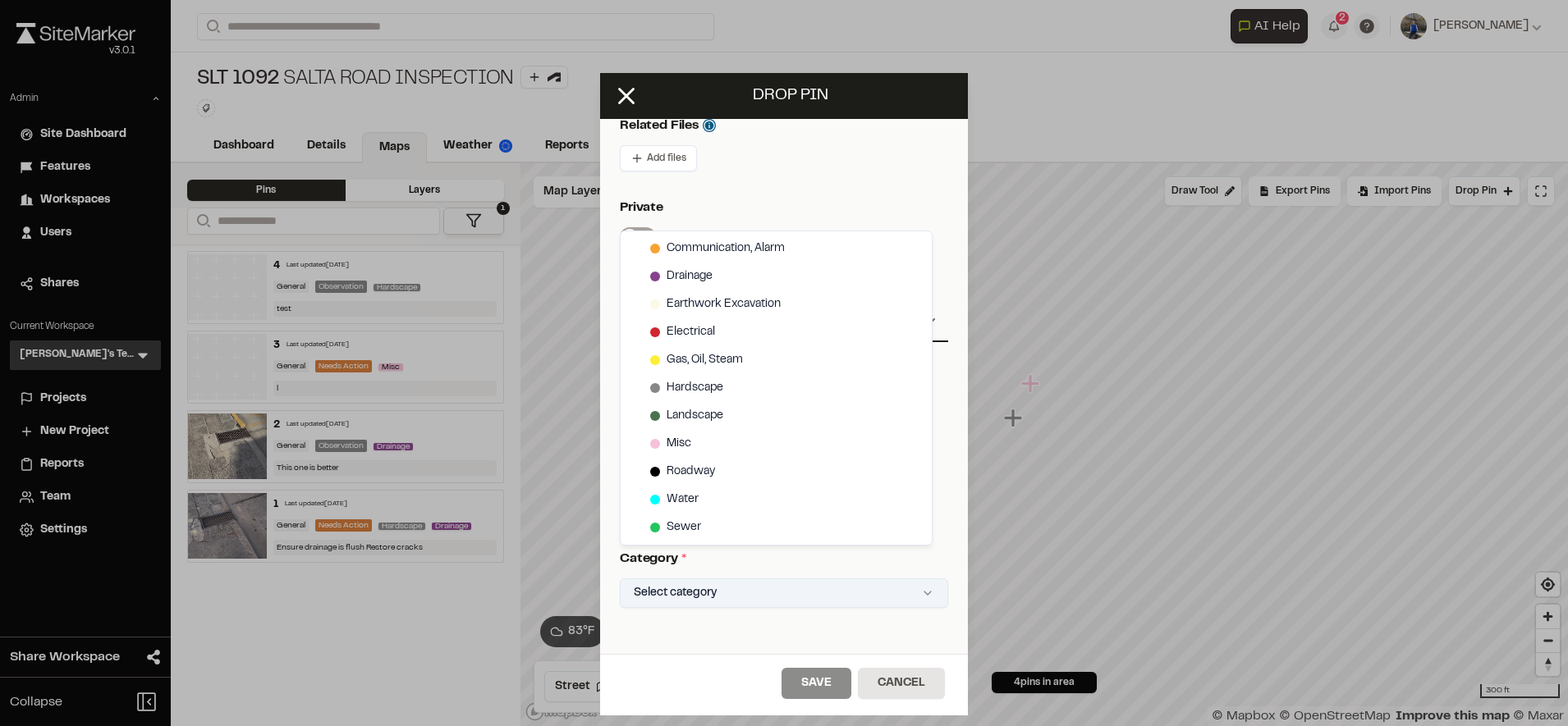
click at [707, 601] on html "Close sidebar v 3.0.1 Admin Site Dashboard Features Workspaces Users Shares Cur…" at bounding box center [784, 363] width 1568 height 726
click at [781, 463] on div "Roadway" at bounding box center [776, 471] width 305 height 28
click at [796, 660] on html "Close sidebar v 3.0.1 Admin Site Dashboard Features Workspaces Users Shares Cur…" at bounding box center [784, 363] width 1568 height 726
click at [796, 660] on div "Save Cancel" at bounding box center [784, 685] width 368 height 62
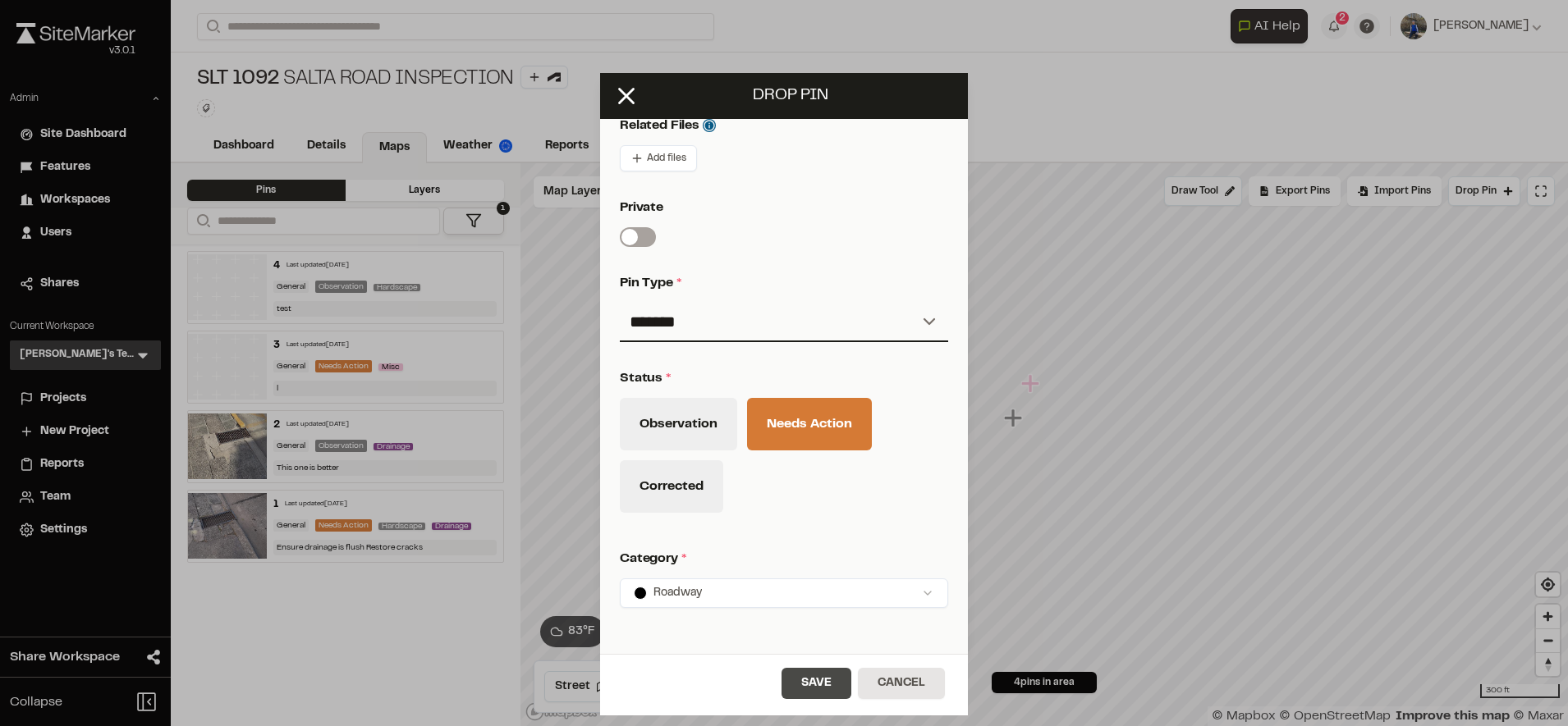
click at [796, 678] on button "Save" at bounding box center [816, 683] width 70 height 31
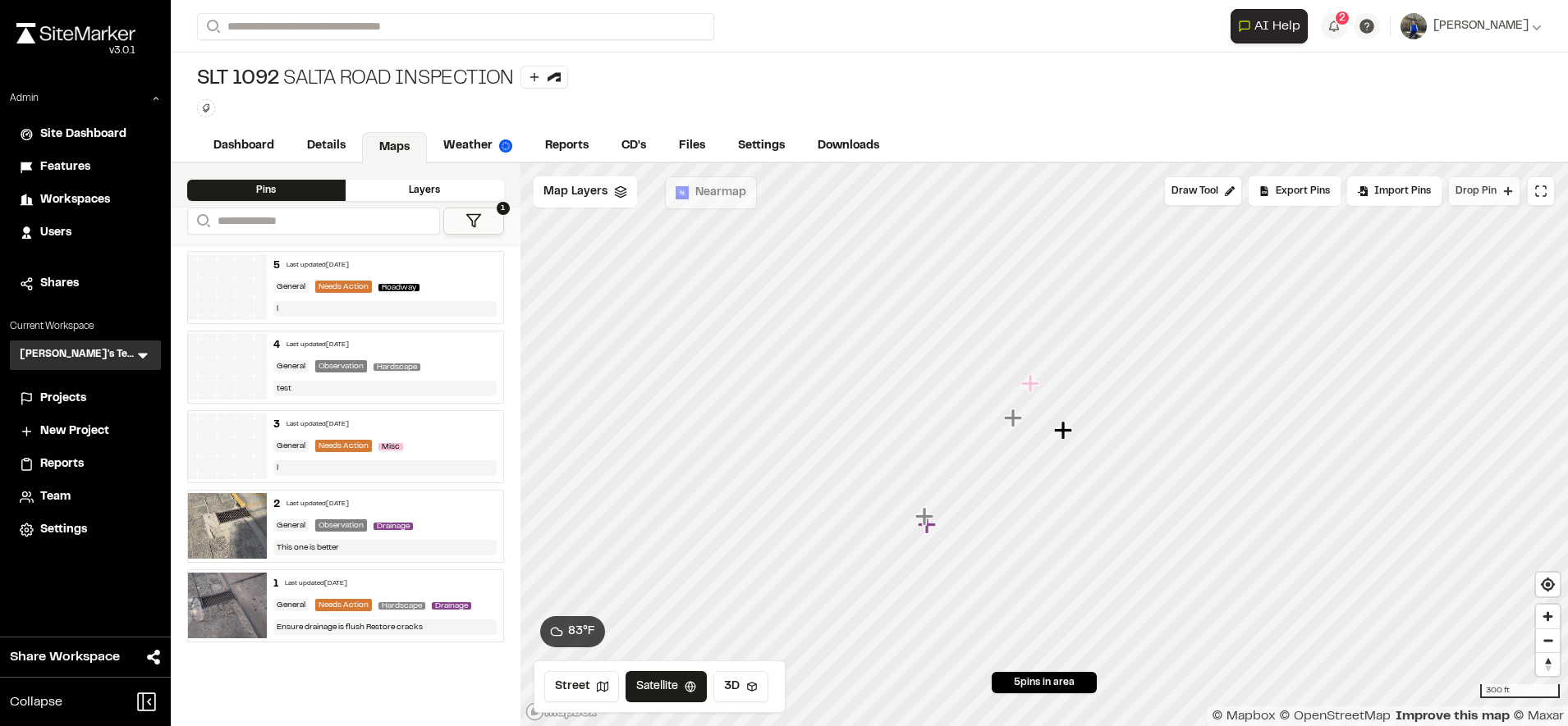
click at [1476, 180] on button "Drop Pin" at bounding box center [1484, 191] width 72 height 30
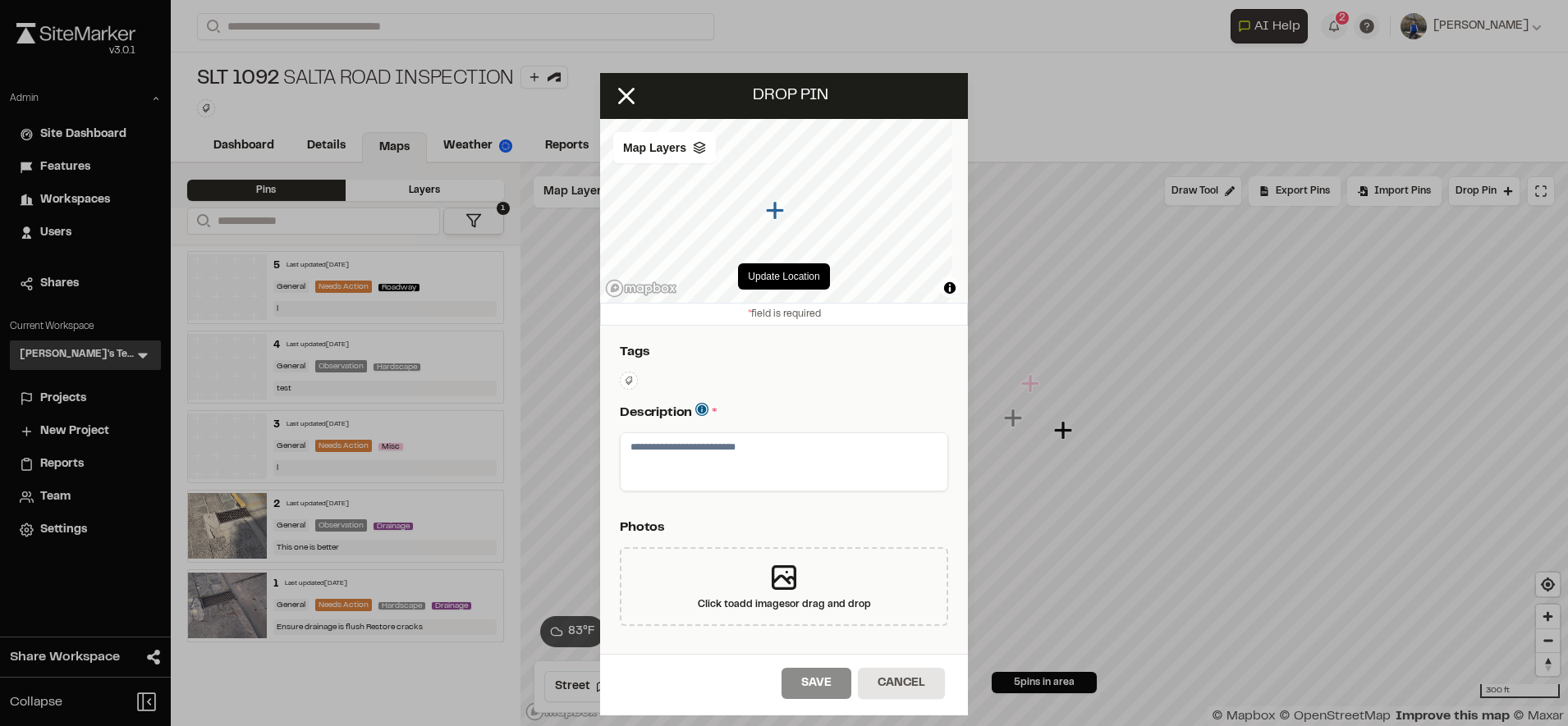
click at [749, 457] on textarea at bounding box center [784, 462] width 327 height 57
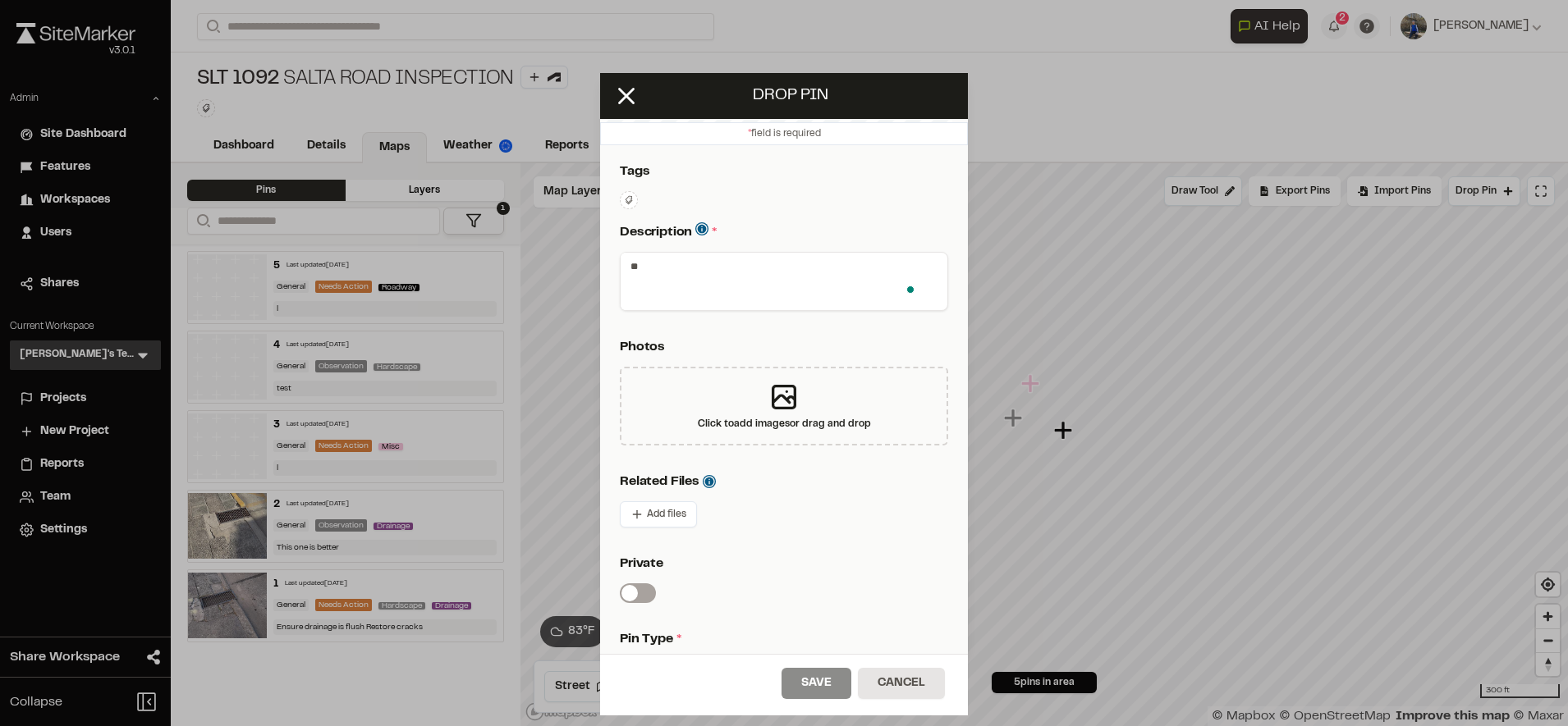
scroll to position [401, 0]
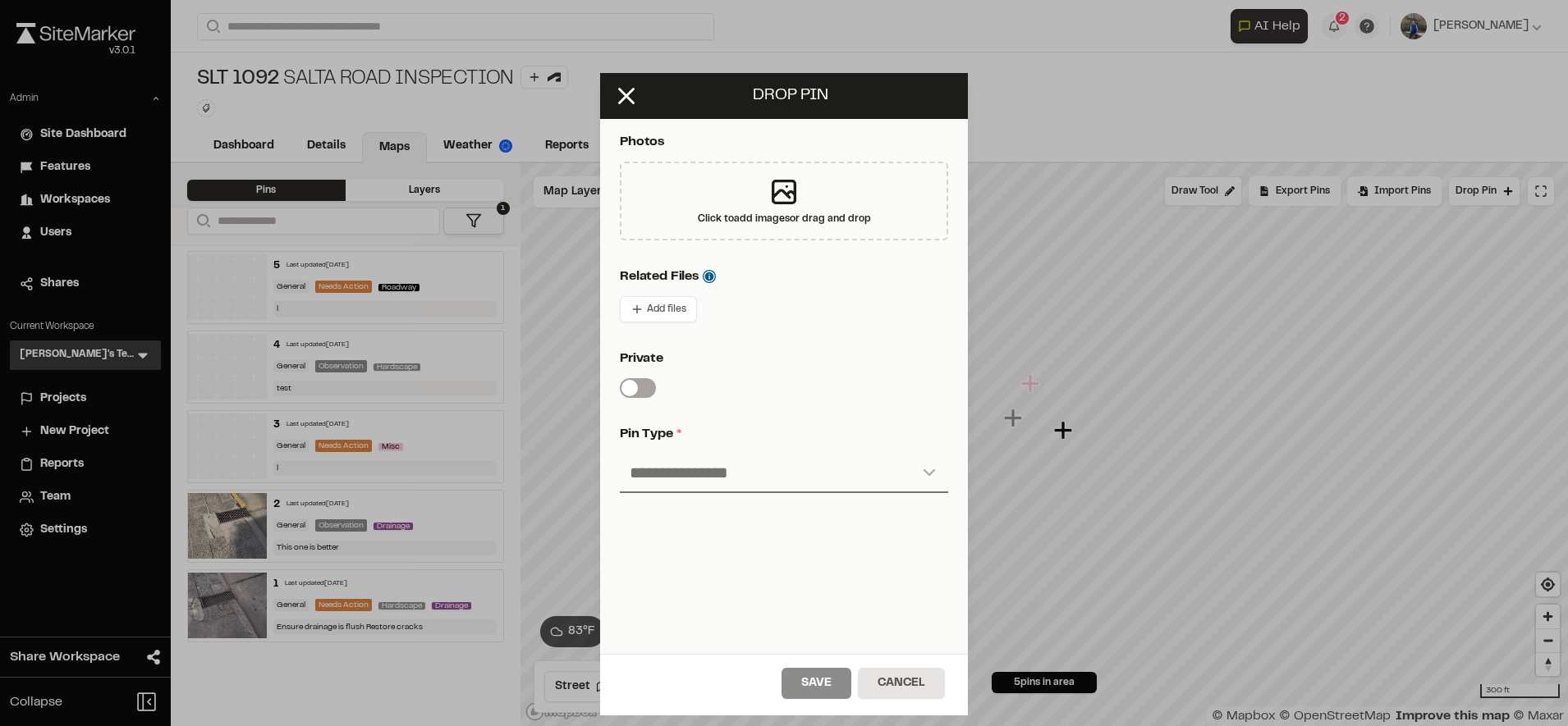
type textarea "**"
click at [737, 454] on select "**********" at bounding box center [784, 474] width 328 height 39
select select "***"
click at [619, 454] on select "**********" at bounding box center [784, 474] width 328 height 39
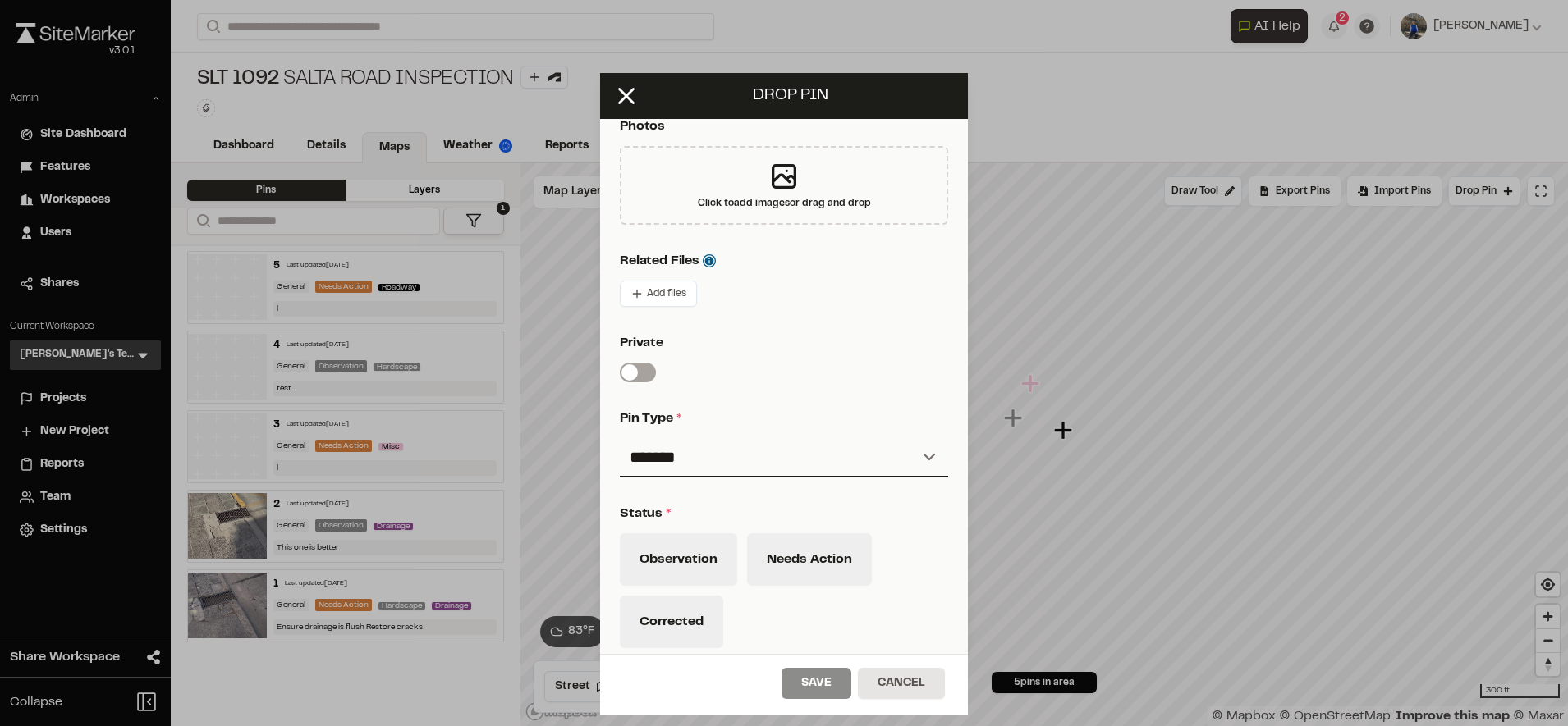
click at [744, 578] on div "Observation Needs Action Corrected" at bounding box center [784, 596] width 328 height 125
click at [795, 555] on button "Needs Action" at bounding box center [809, 559] width 125 height 52
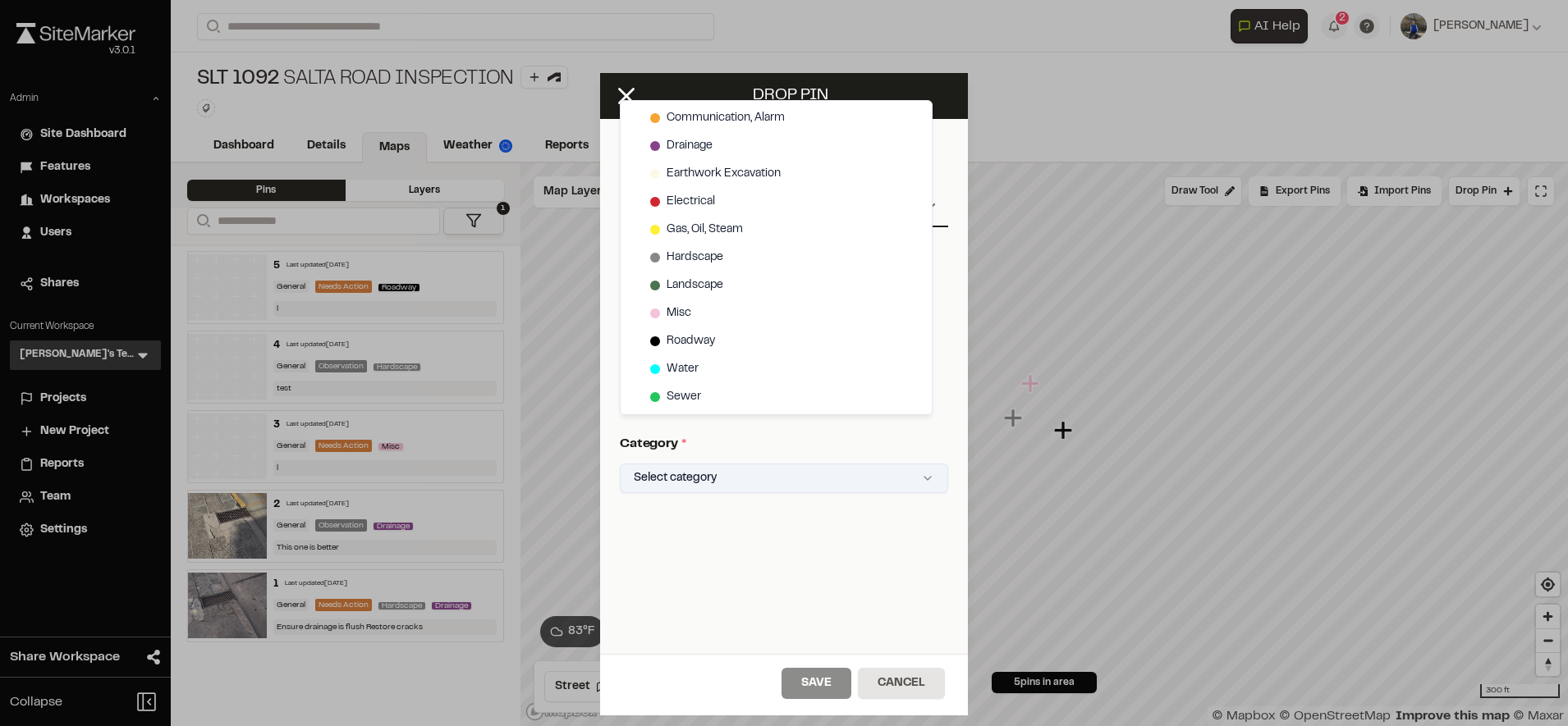
click at [739, 475] on html "Close sidebar v 3.0.1 Admin Site Dashboard Features Workspaces Users Shares Cur…" at bounding box center [784, 363] width 1568 height 726
click at [784, 274] on div "Landscape" at bounding box center [776, 286] width 305 height 28
click at [832, 681] on html "Close sidebar v 3.0.1 Admin Site Dashboard Features Workspaces Users Shares Cur…" at bounding box center [784, 363] width 1568 height 726
click at [832, 681] on button "Save" at bounding box center [816, 683] width 70 height 31
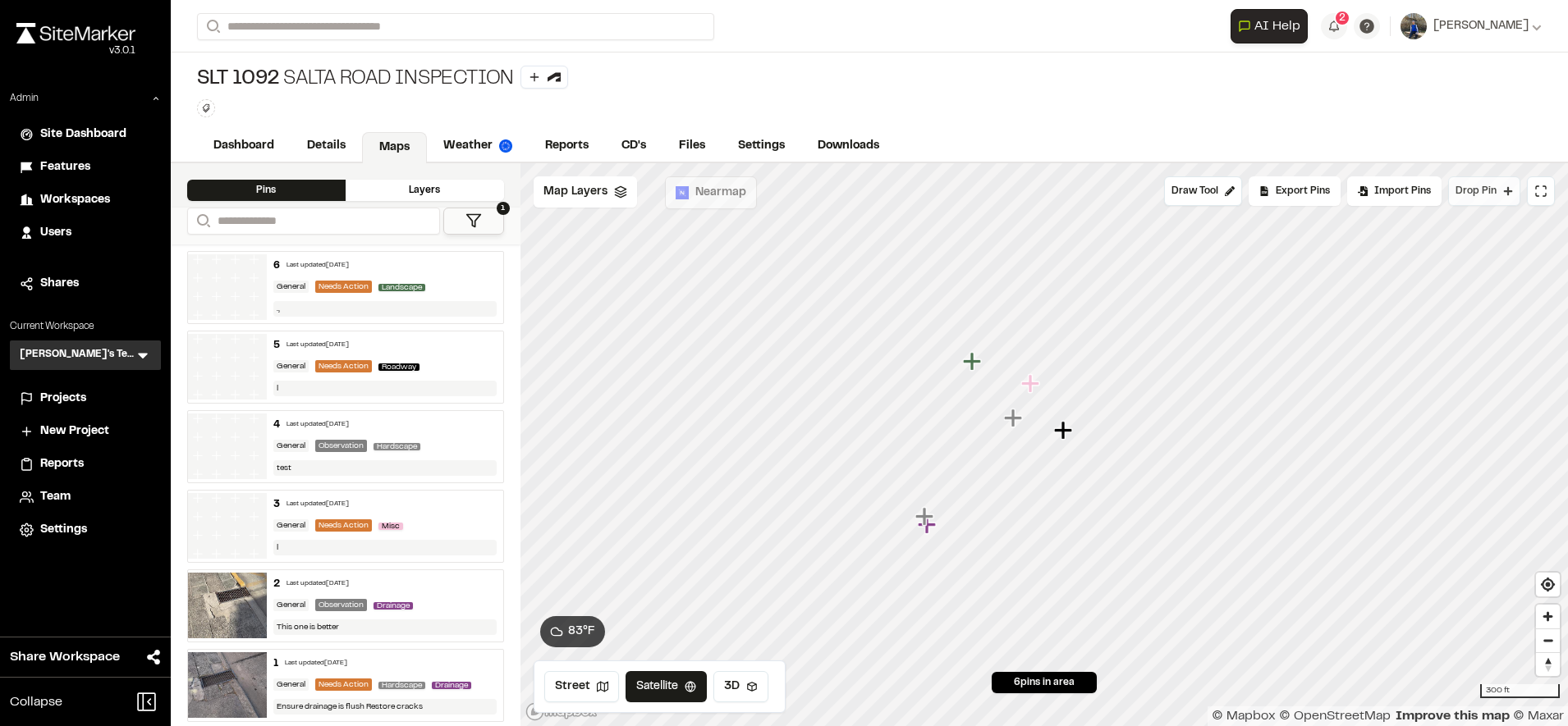
click at [1478, 188] on span "Drop Pin" at bounding box center [1476, 191] width 41 height 15
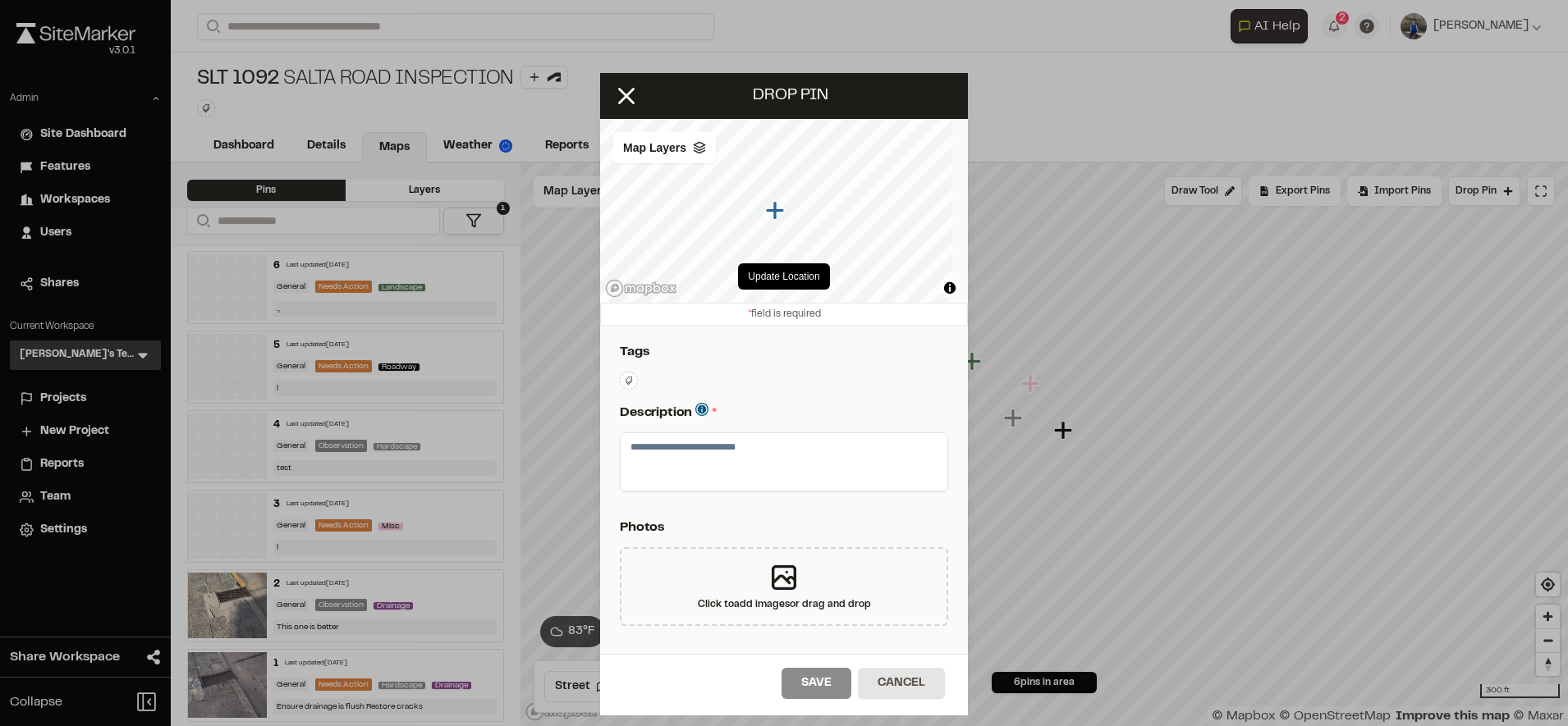
click at [731, 457] on textarea at bounding box center [784, 462] width 327 height 57
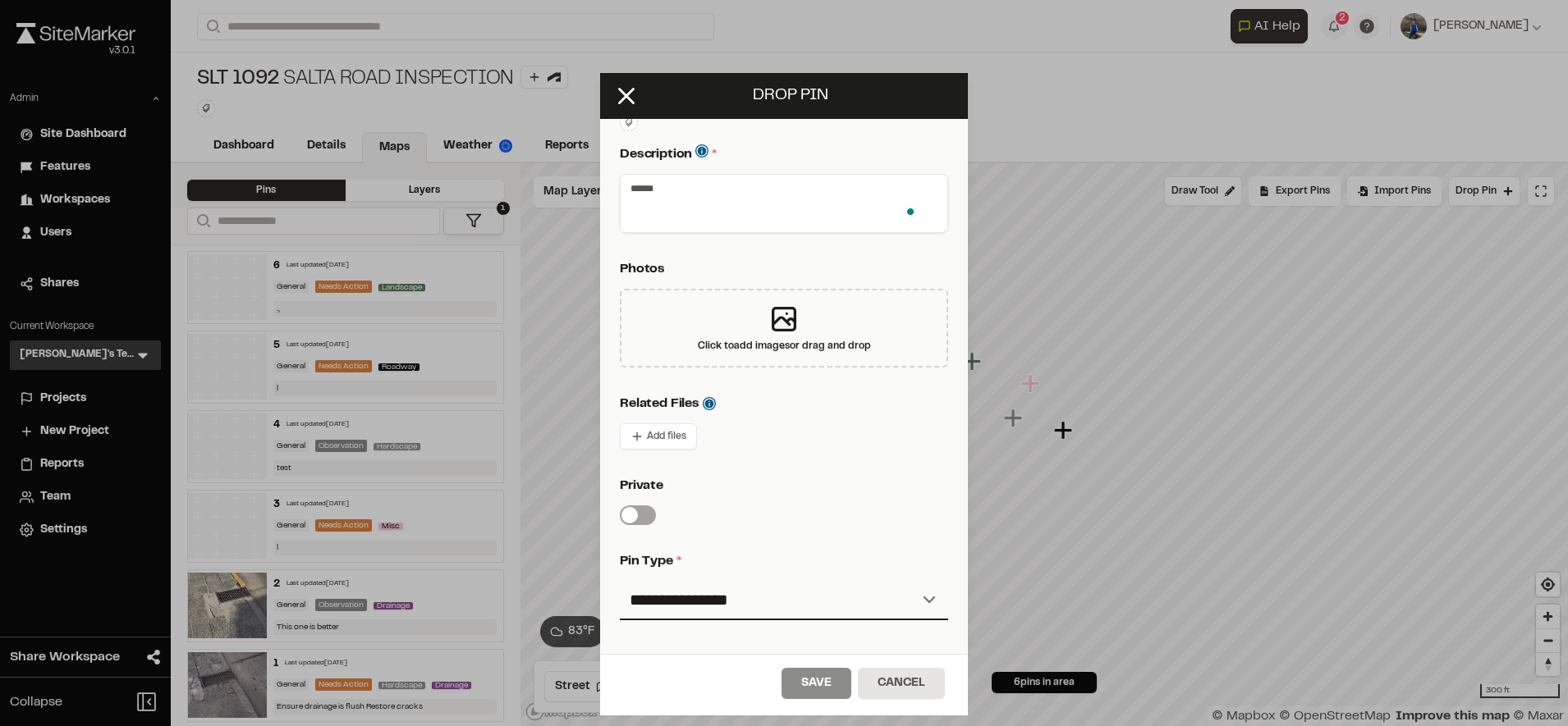
scroll to position [261, 0]
type textarea "******"
click at [739, 574] on div "**********" at bounding box center [784, 583] width 328 height 69
click at [737, 602] on select "**********" at bounding box center [784, 598] width 328 height 39
select select "***"
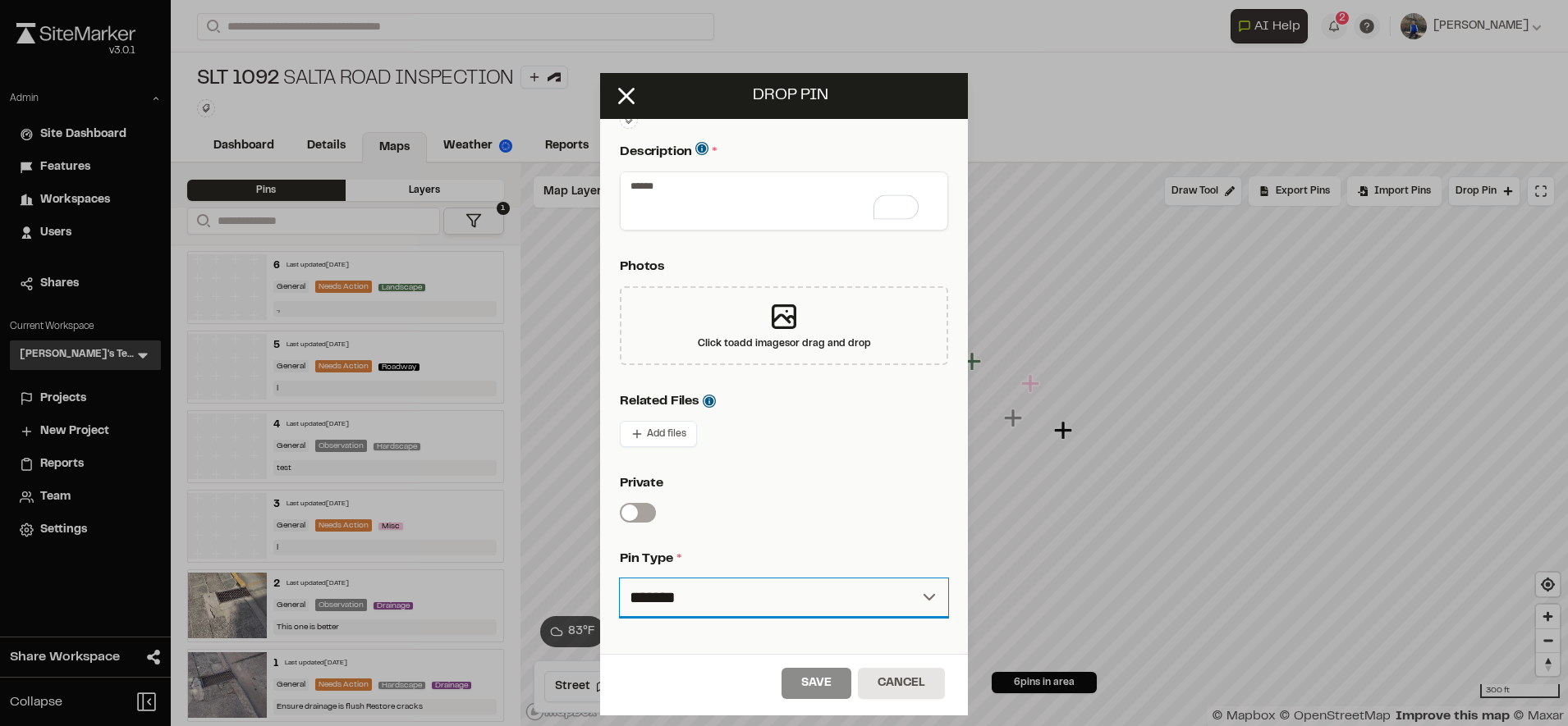
click at [619, 578] on select "**********" at bounding box center [784, 598] width 328 height 39
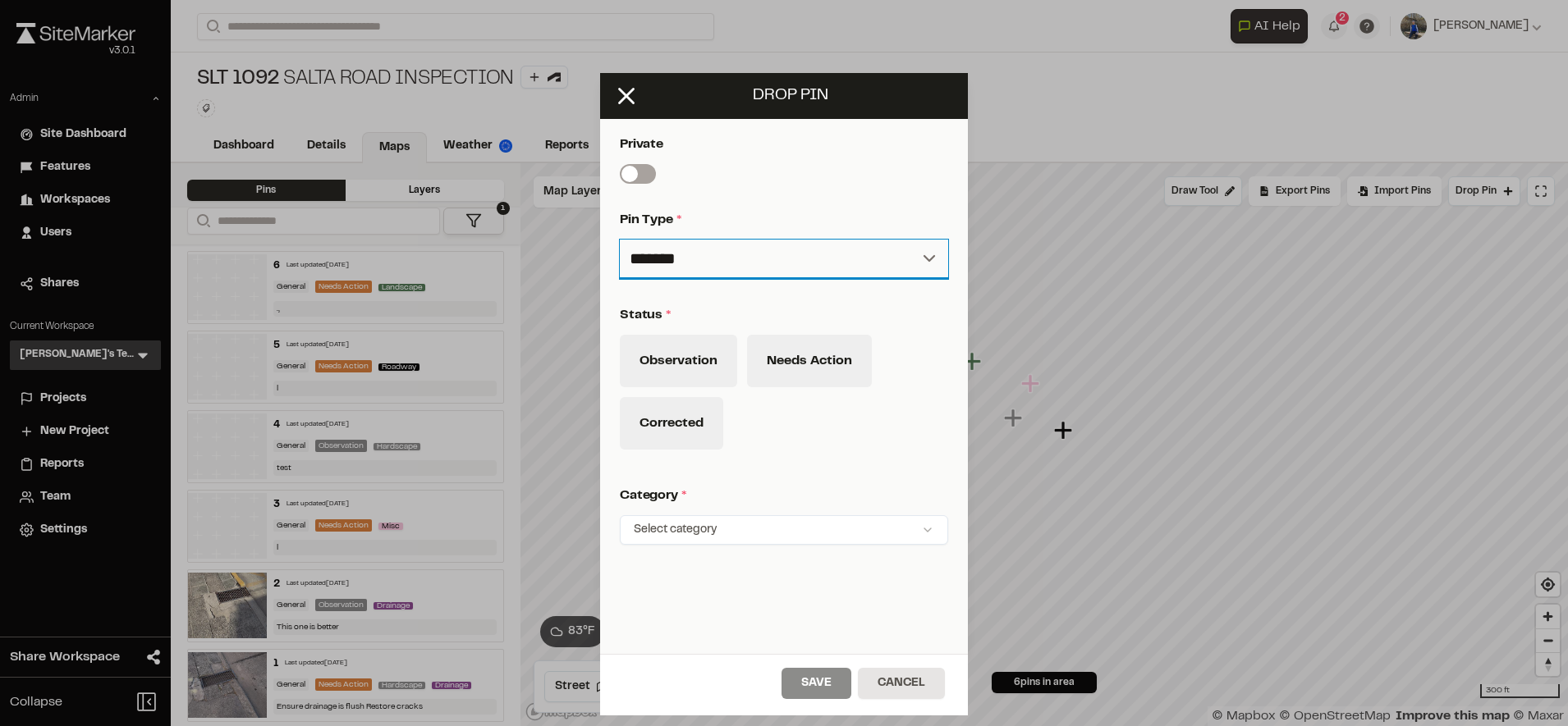
scroll to position [603, 0]
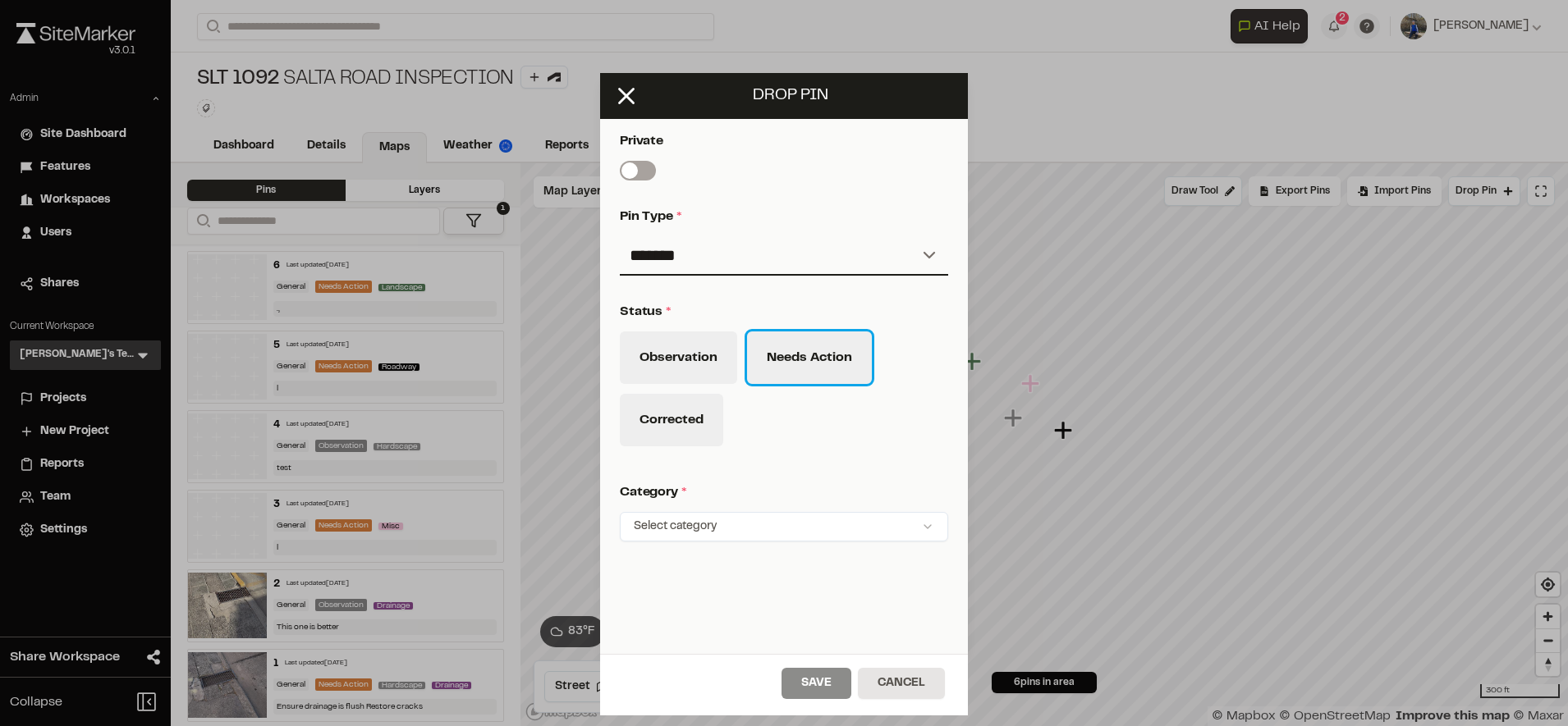
click at [783, 352] on button "Needs Action" at bounding box center [809, 357] width 125 height 52
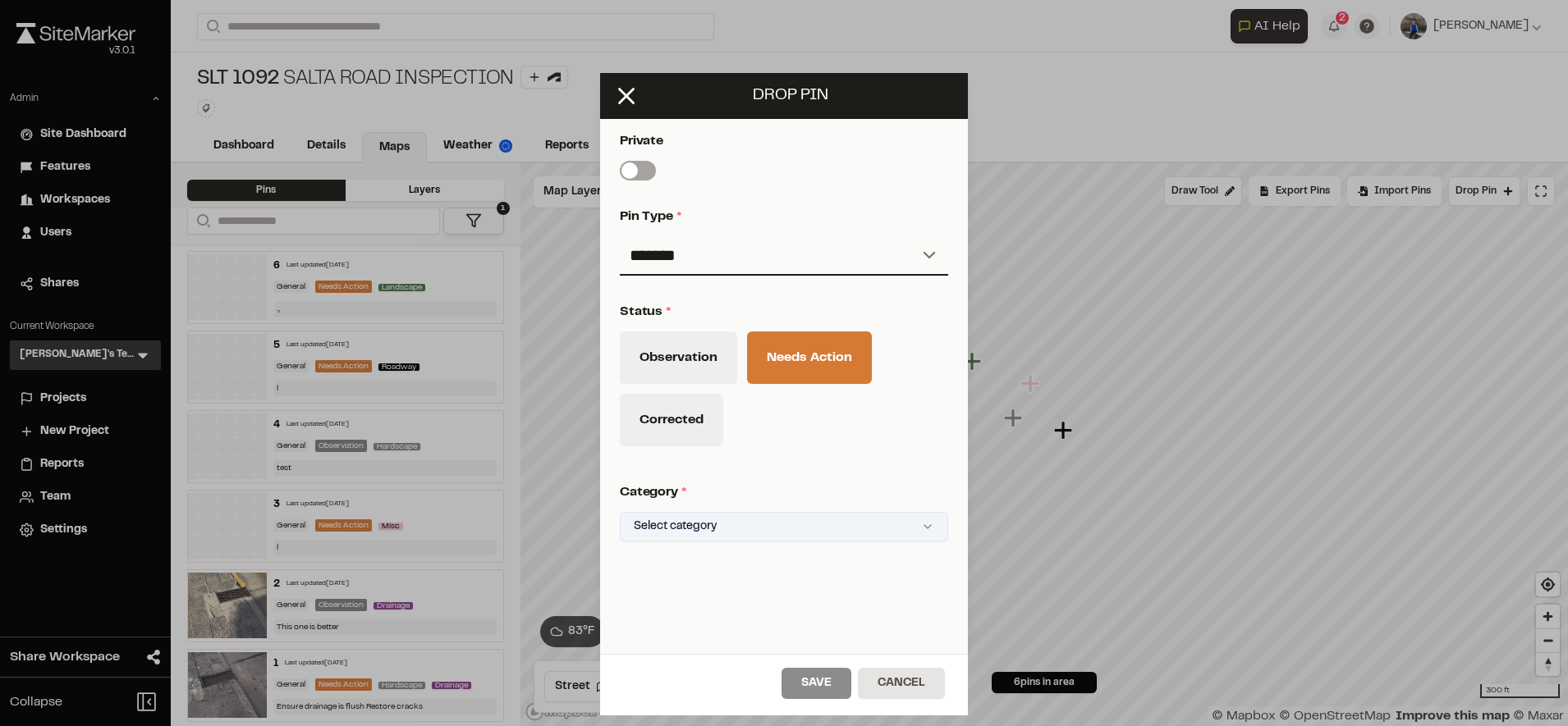
click at [682, 537] on html "Close sidebar v 3.0.1 Admin Site Dashboard Features Workspaces Users Shares Cur…" at bounding box center [784, 363] width 1568 height 726
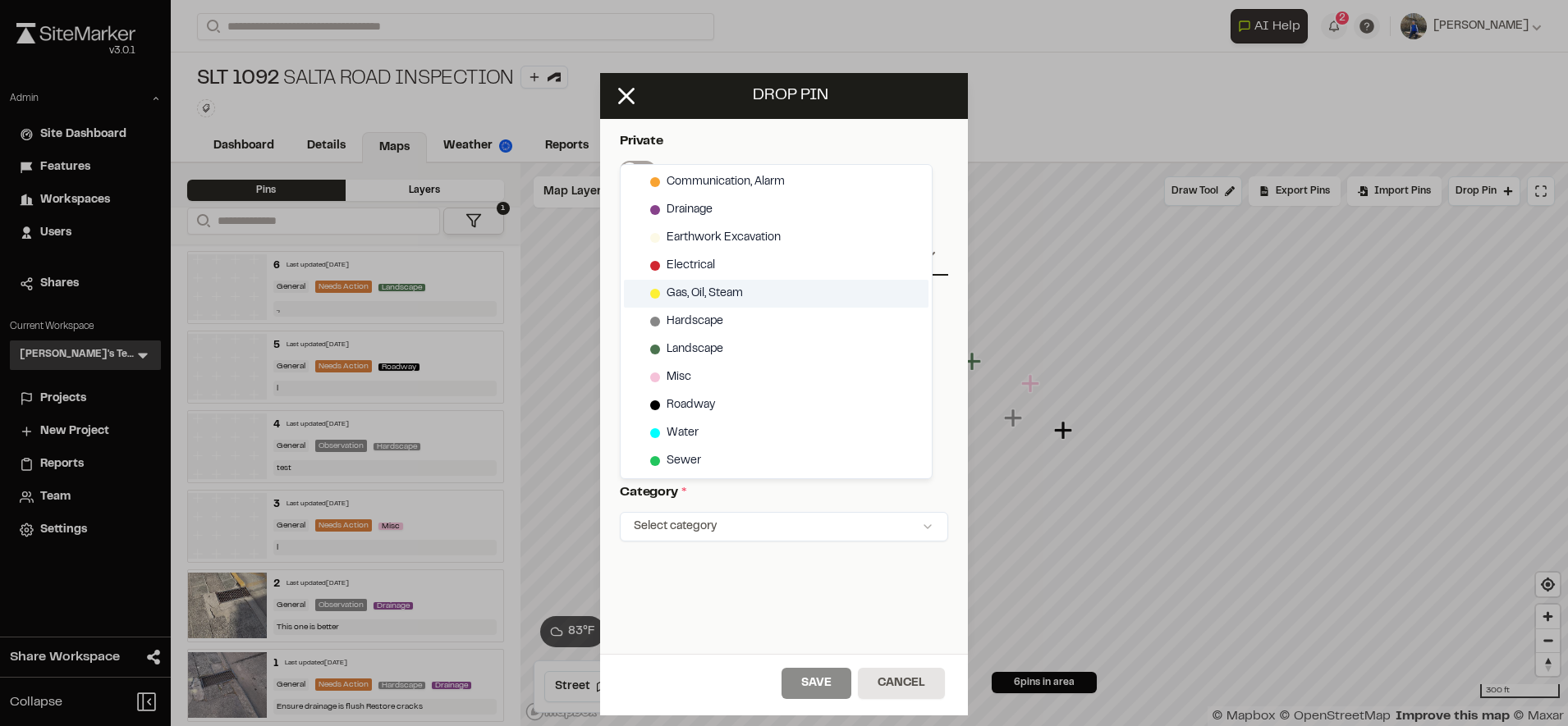
click at [718, 290] on span "Gas, Oil, Steam" at bounding box center [704, 293] width 76 height 18
click at [806, 690] on html "Close sidebar v 3.0.1 Admin Site Dashboard Features Workspaces Users Shares Cur…" at bounding box center [784, 363] width 1568 height 726
click at [806, 690] on button "Save" at bounding box center [816, 683] width 70 height 31
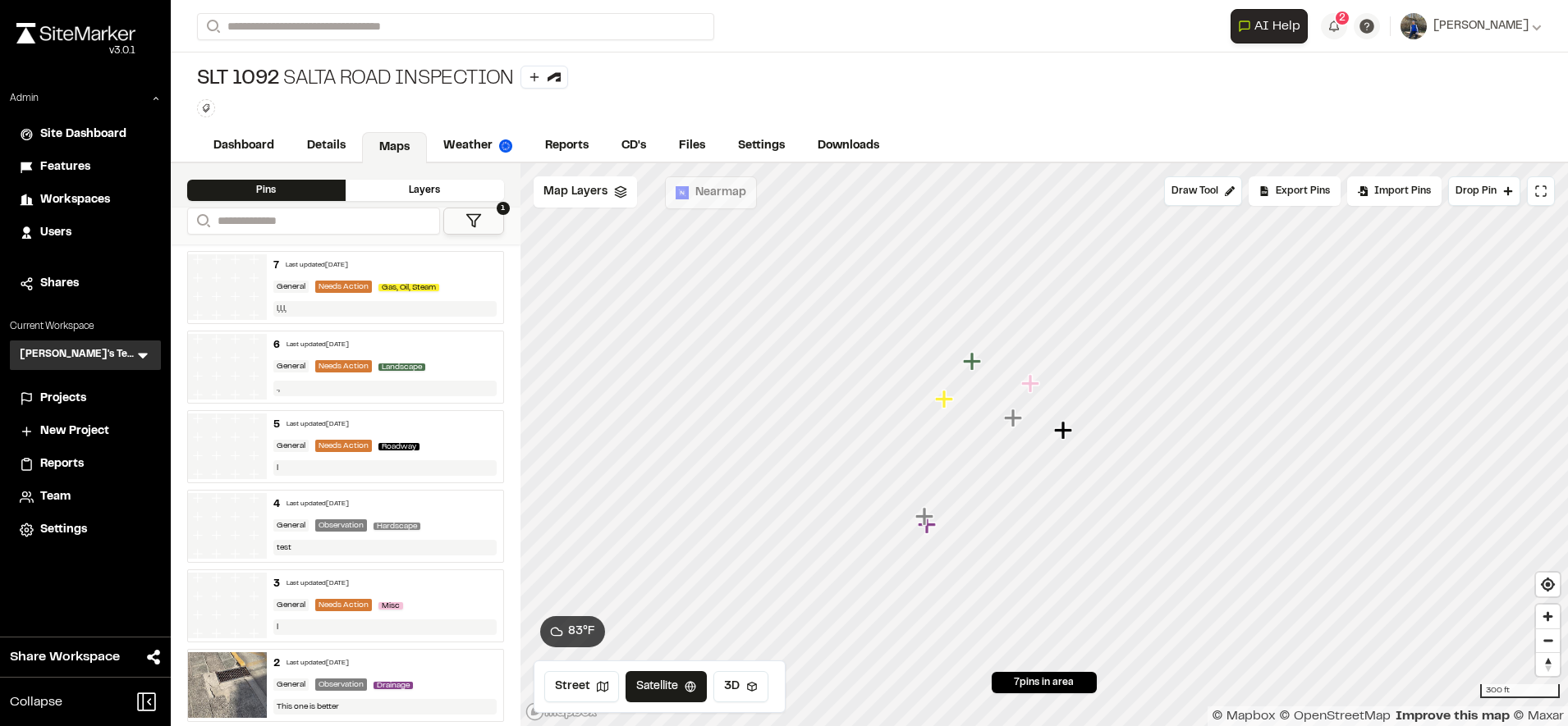
click at [423, 292] on div "Gas, Oil, Steam" at bounding box center [411, 286] width 68 height 15
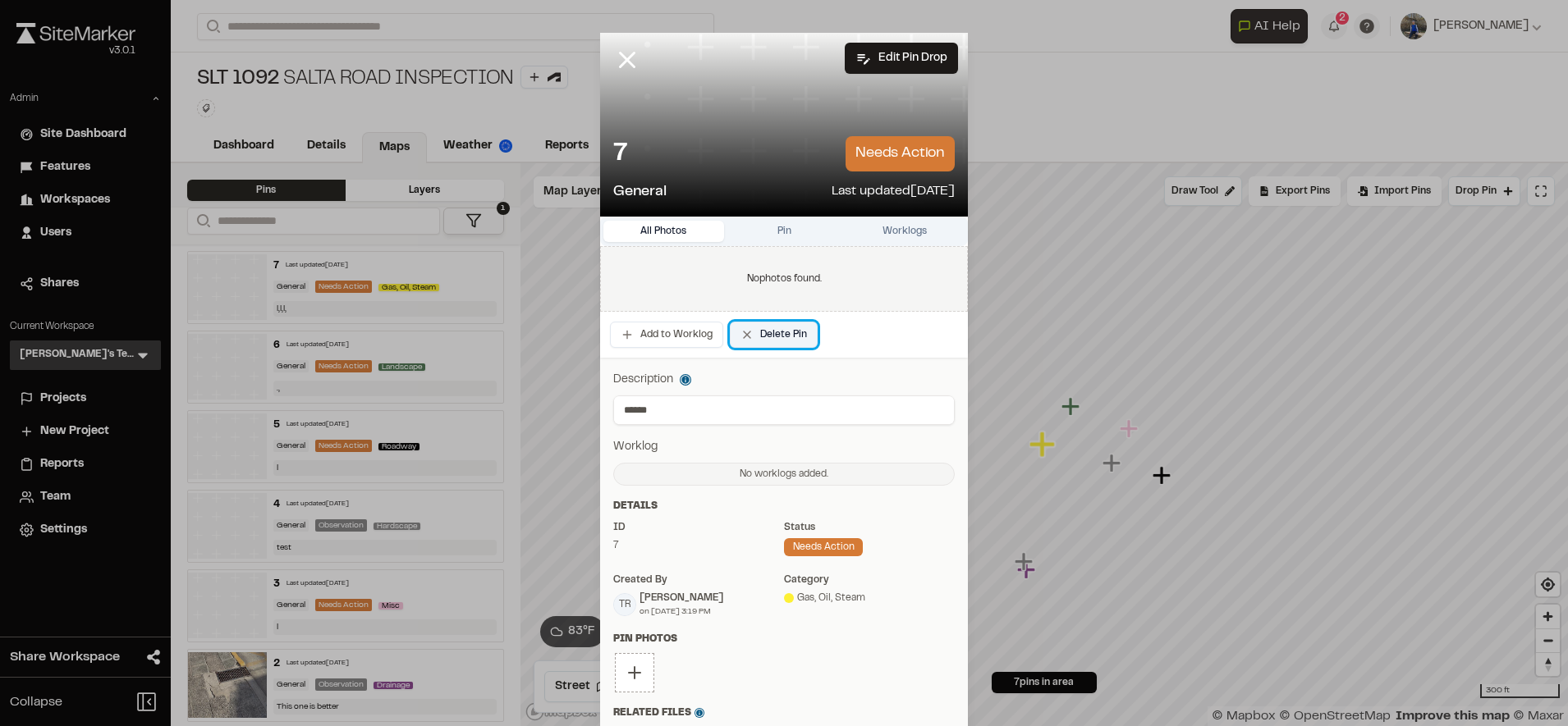
click at [753, 332] on button "Delete Pin" at bounding box center [773, 334] width 88 height 27
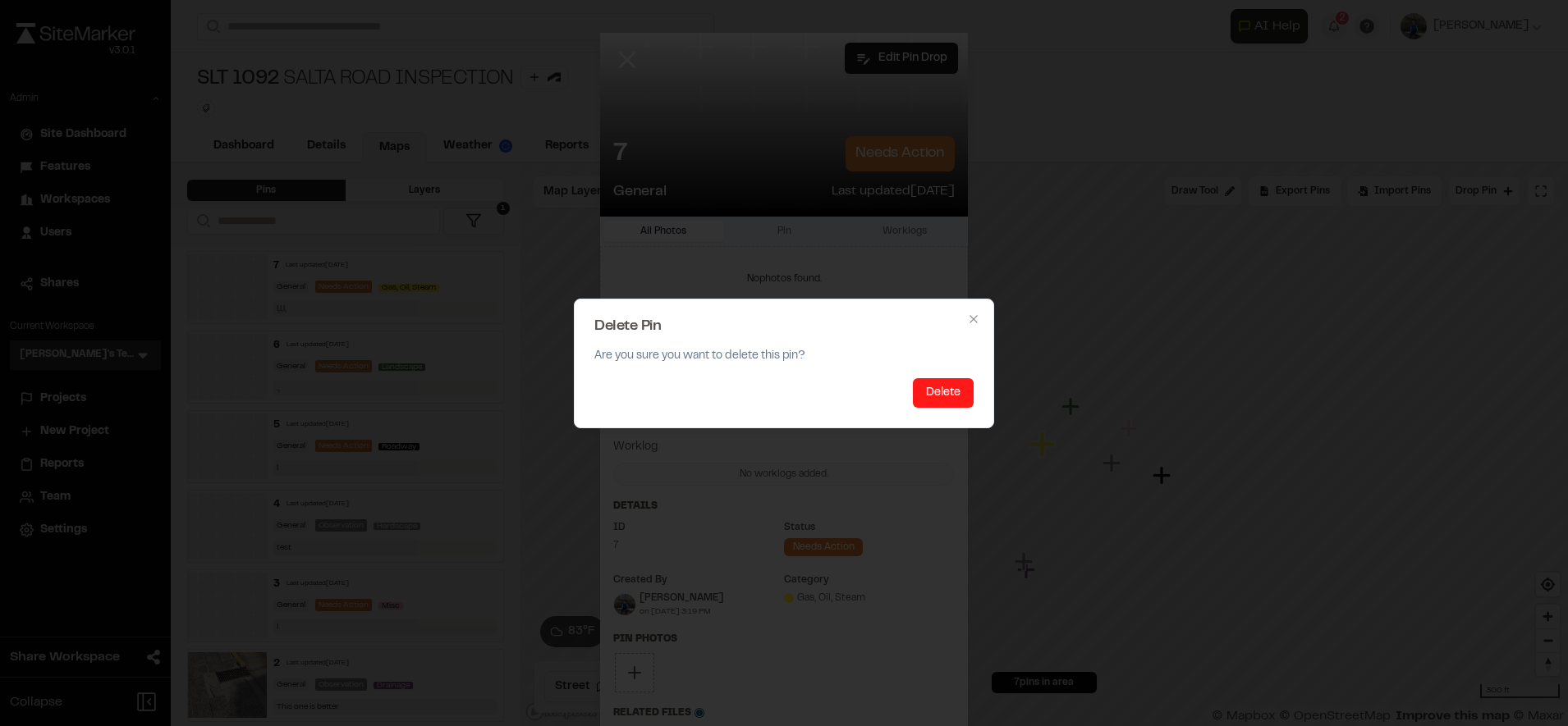
click at [946, 395] on button "Delete" at bounding box center [943, 393] width 61 height 30
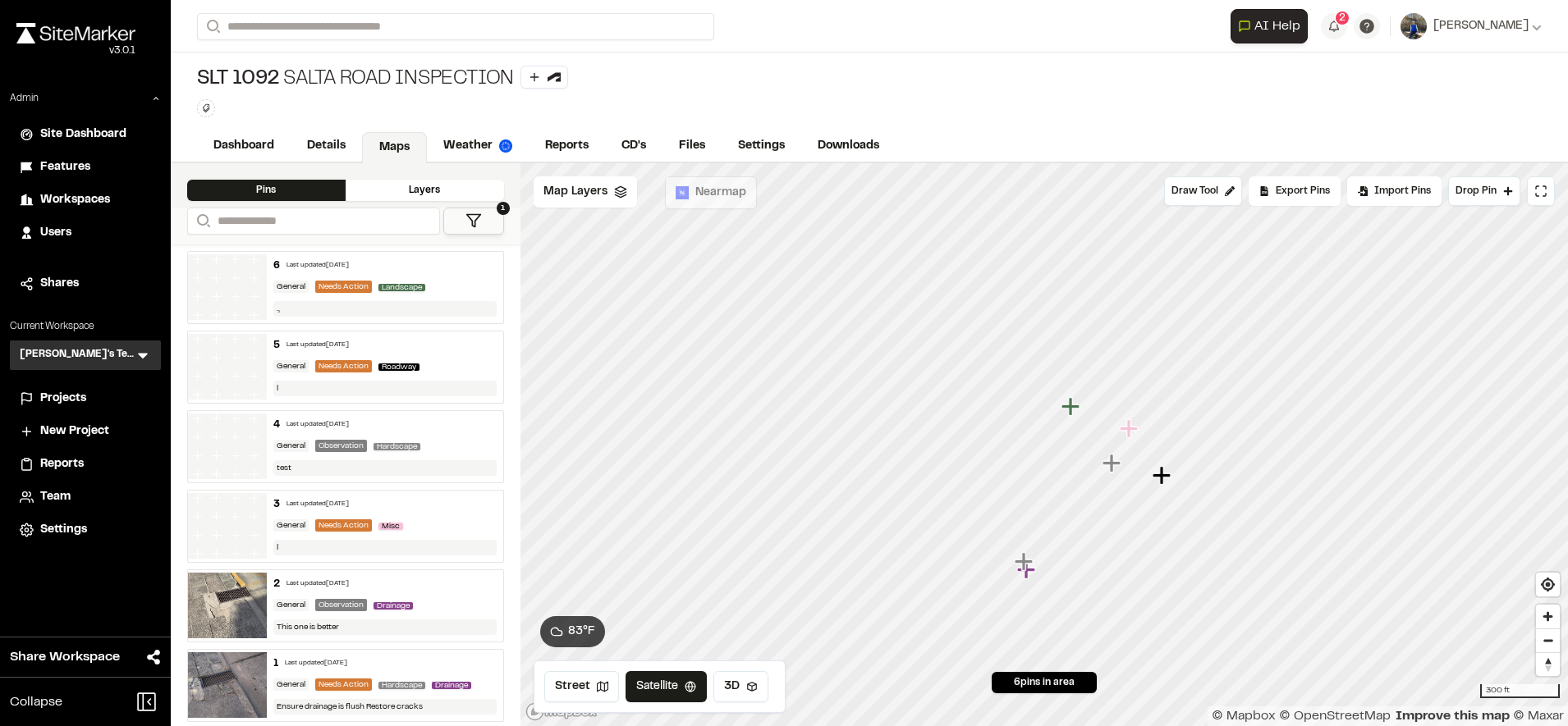
click at [452, 274] on div "6 Last updated Sep 26, 2025 General Needs Action Landscape .," at bounding box center [385, 287] width 236 height 71
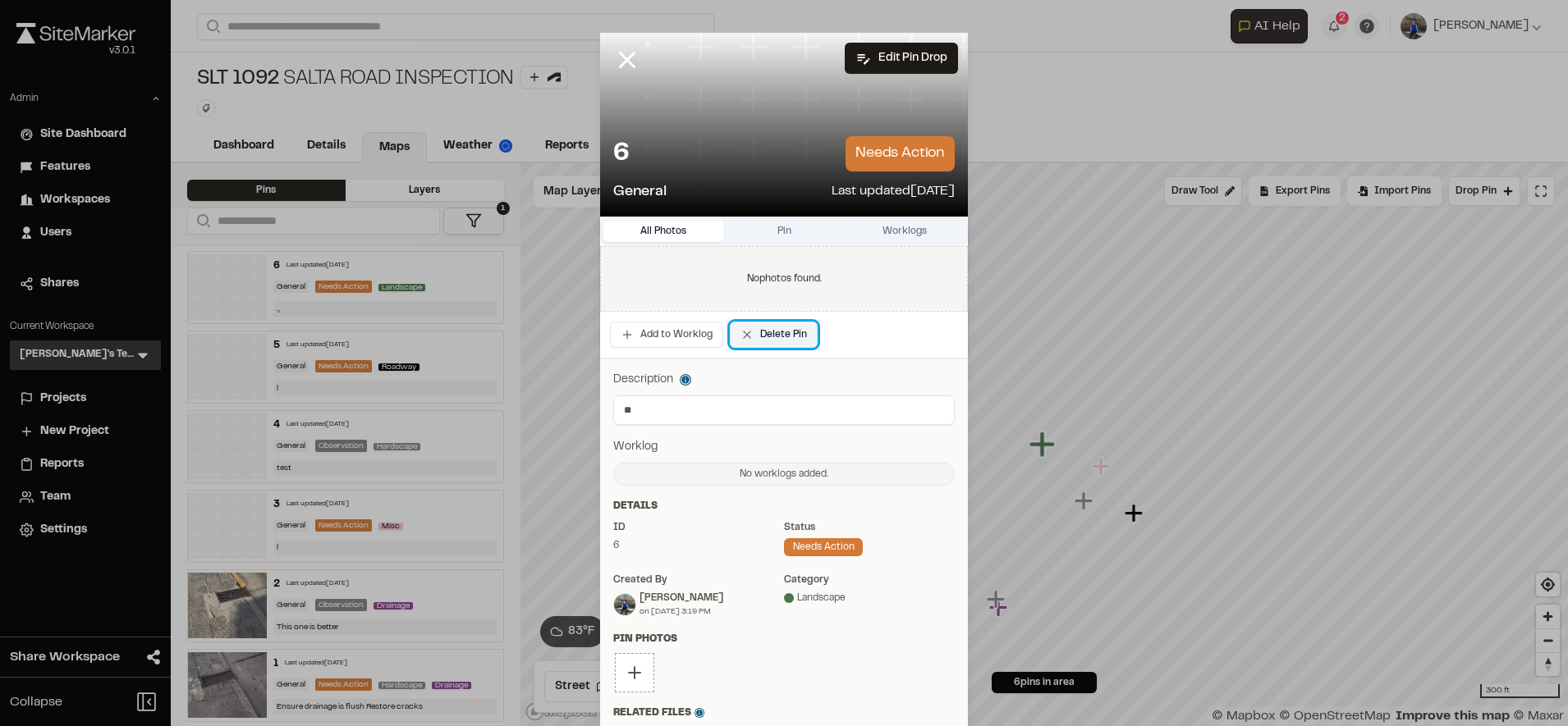
click at [753, 329] on button "Delete Pin" at bounding box center [773, 334] width 88 height 27
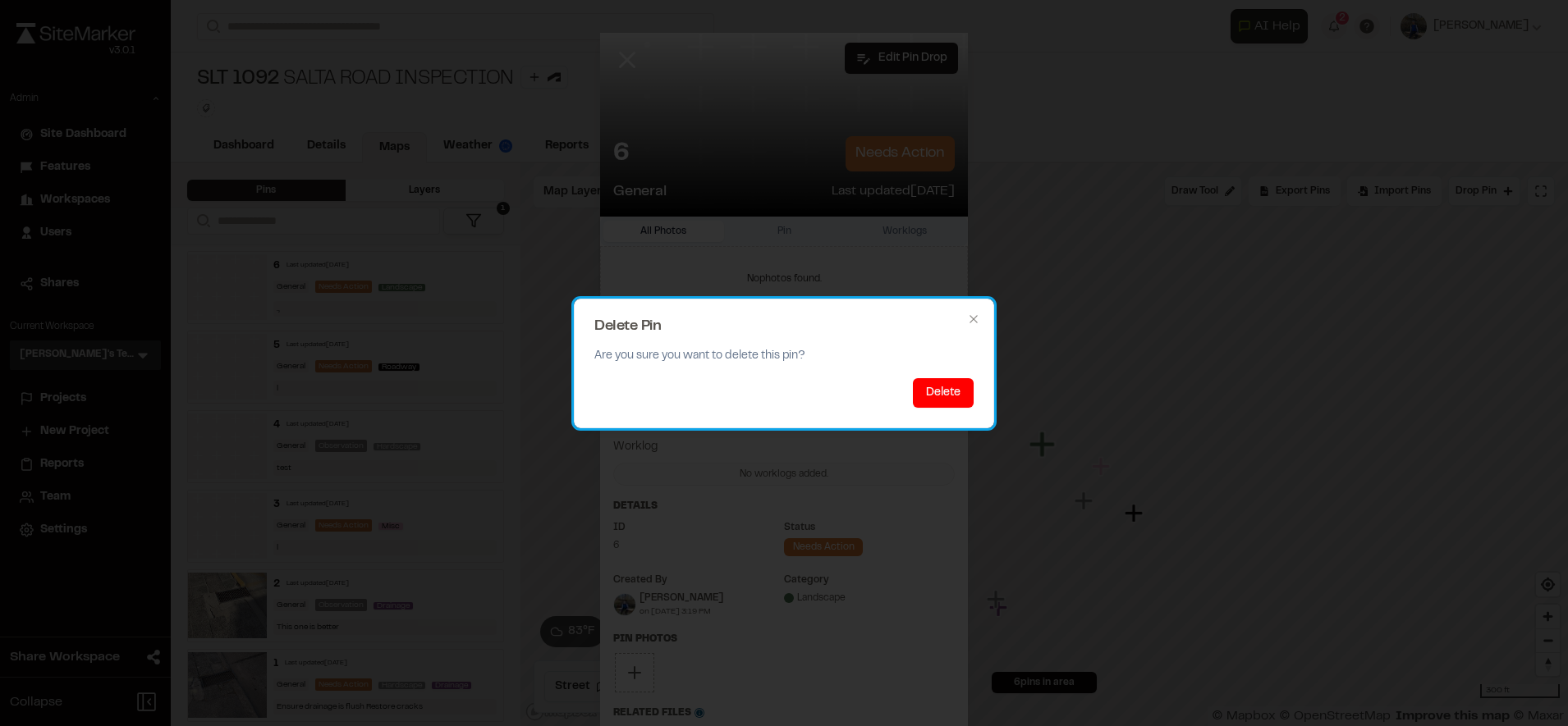
click at [956, 416] on div "Delete Pin Are you sure you want to delete this pin? Delete Close" at bounding box center [784, 363] width 420 height 130
click at [956, 412] on div "Delete Pin Are you sure you want to delete this pin? Delete Close" at bounding box center [784, 363] width 420 height 130
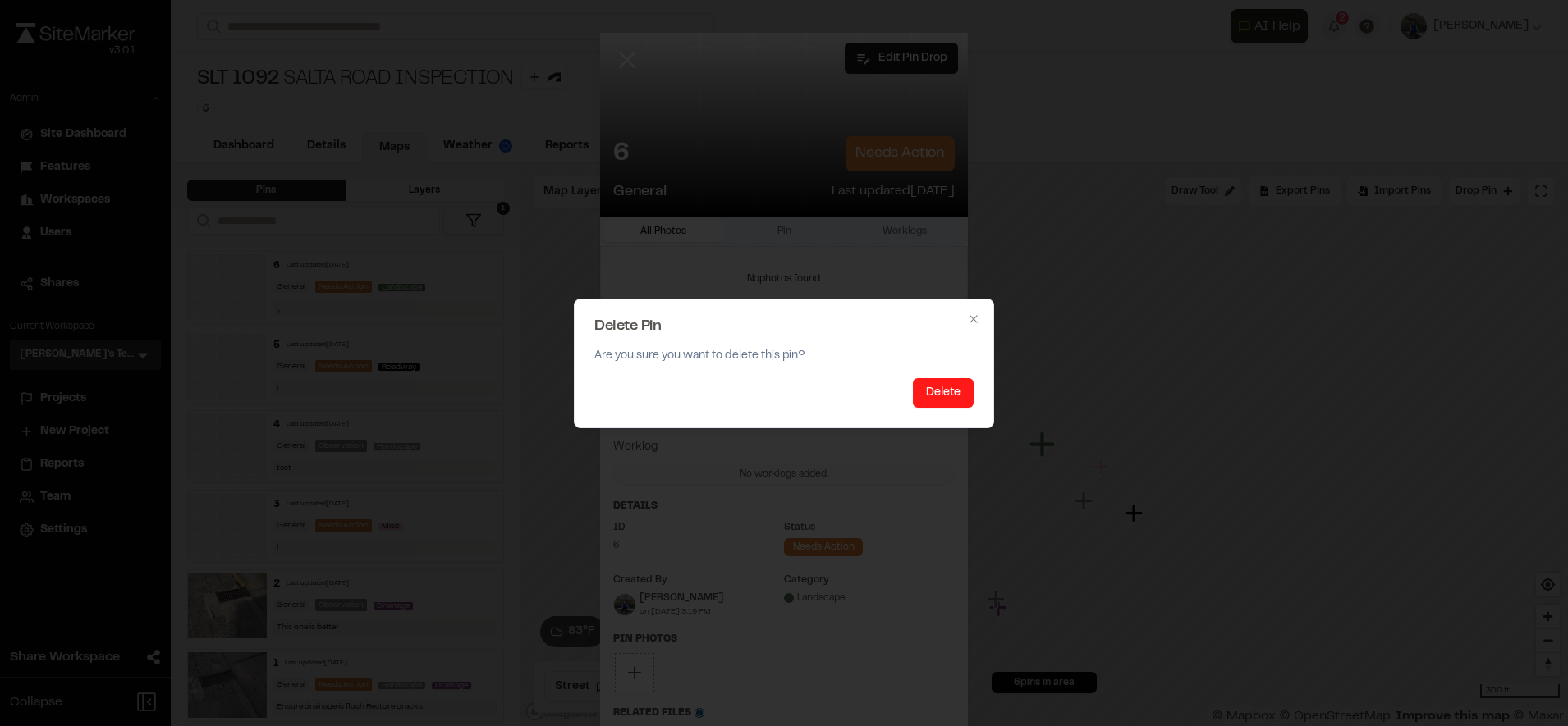
click at [954, 407] on button "Delete" at bounding box center [943, 393] width 61 height 30
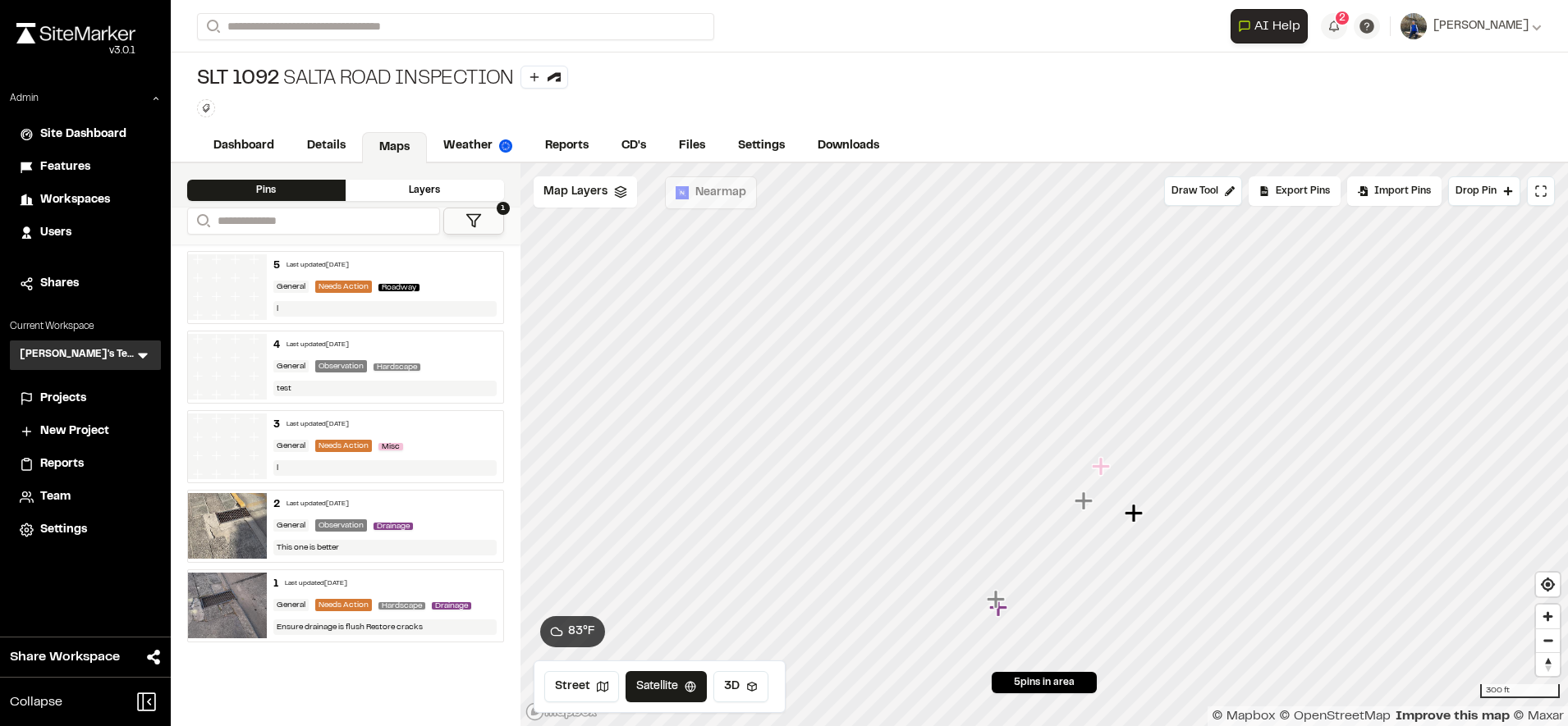
click at [426, 280] on div "Roadway" at bounding box center [402, 286] width 48 height 15
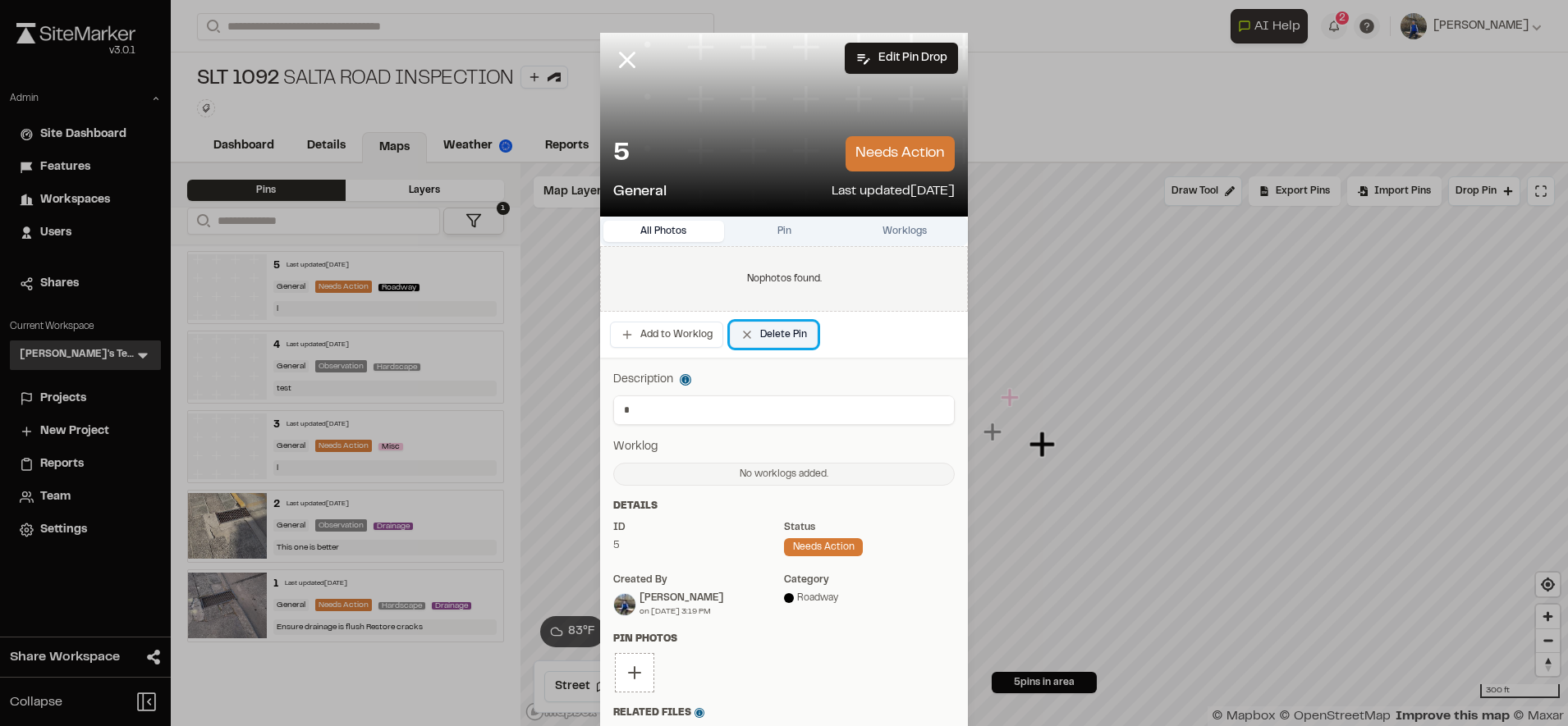
click at [762, 339] on button "Delete Pin" at bounding box center [773, 334] width 88 height 27
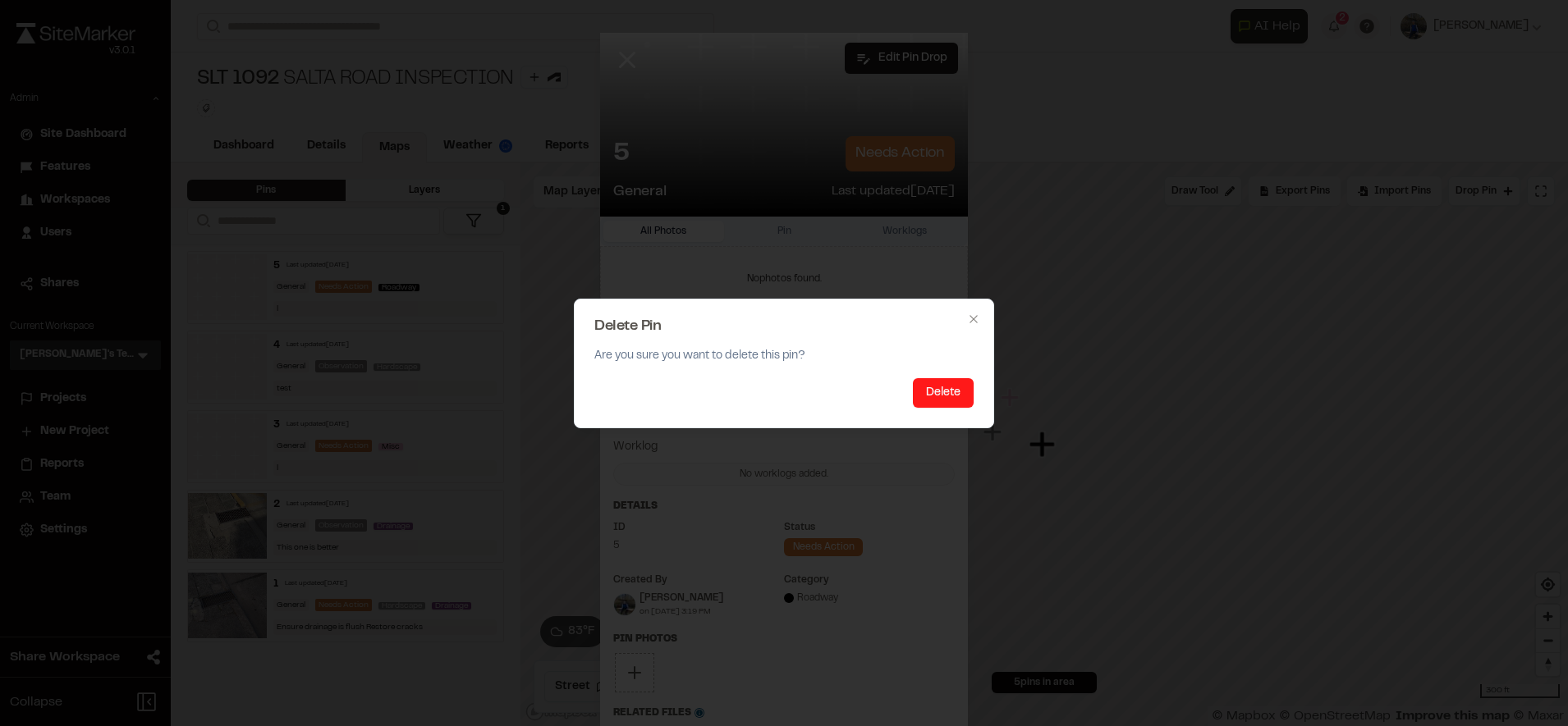
click at [930, 386] on button "Delete" at bounding box center [943, 393] width 61 height 30
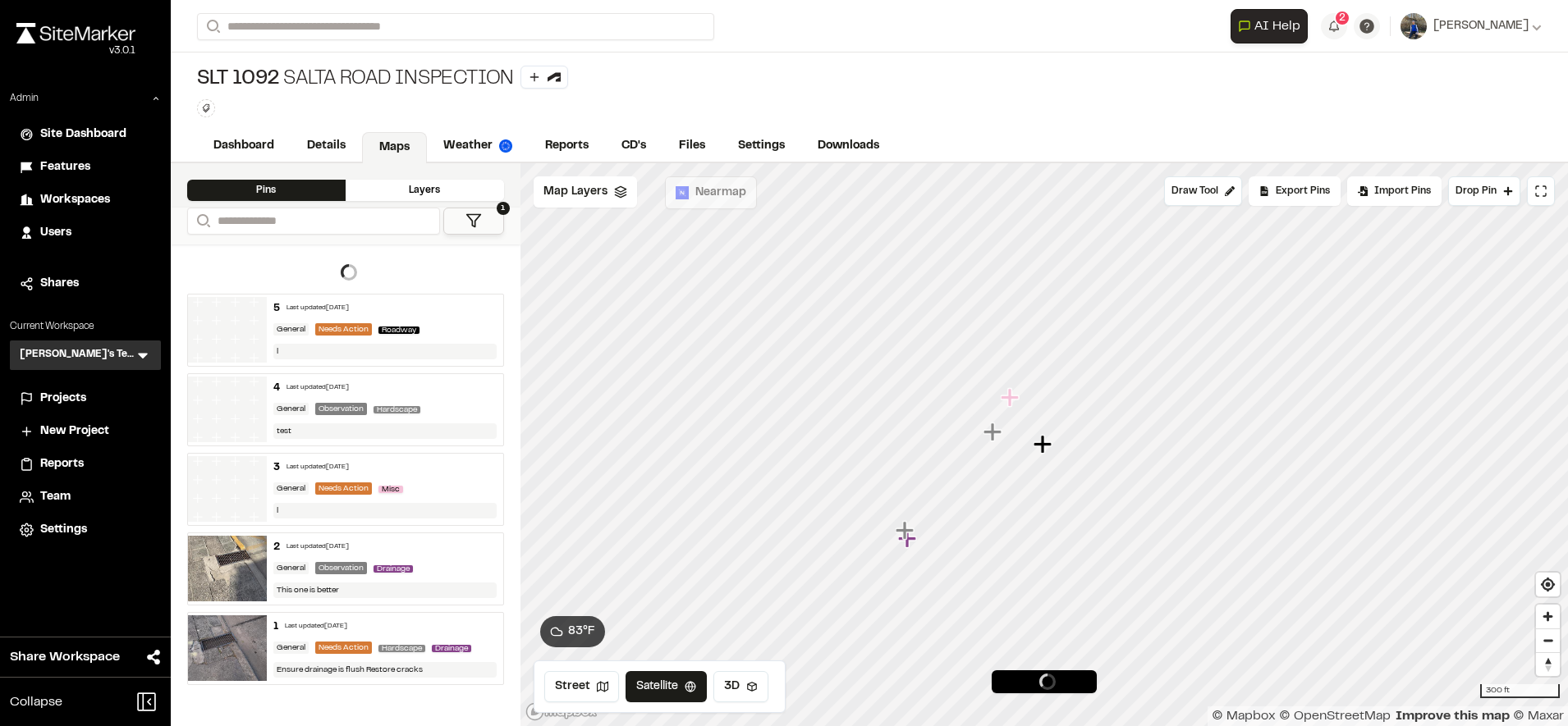
click at [428, 324] on div "5 Last updated Sep 26, 2025 General Needs Action Roadway l 4 Last updated Sep 2…" at bounding box center [346, 490] width 317 height 392
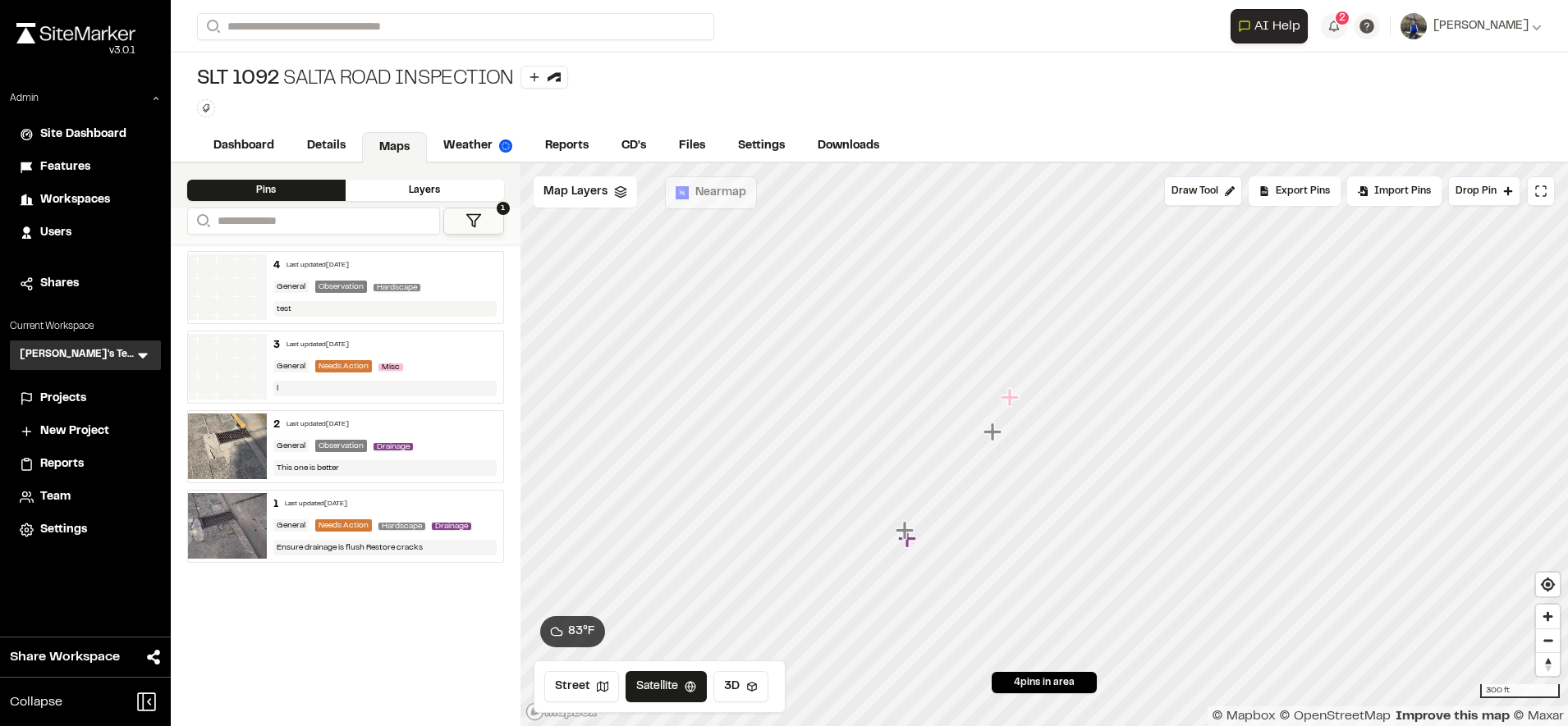
click at [459, 295] on div "4 Last updated Sep 26, 2025 General Observation Hardscape test" at bounding box center [385, 287] width 236 height 71
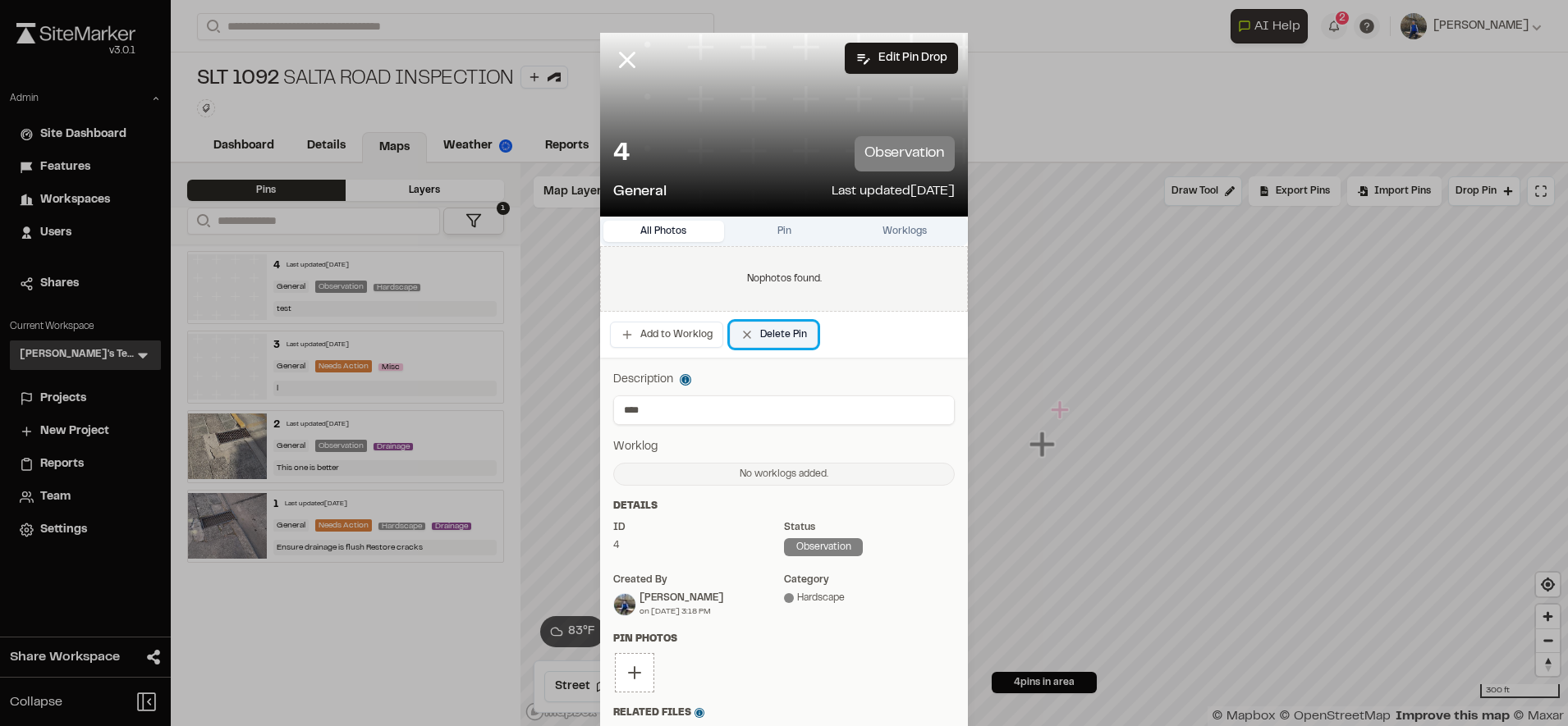
click at [748, 333] on button "Delete Pin" at bounding box center [773, 334] width 88 height 27
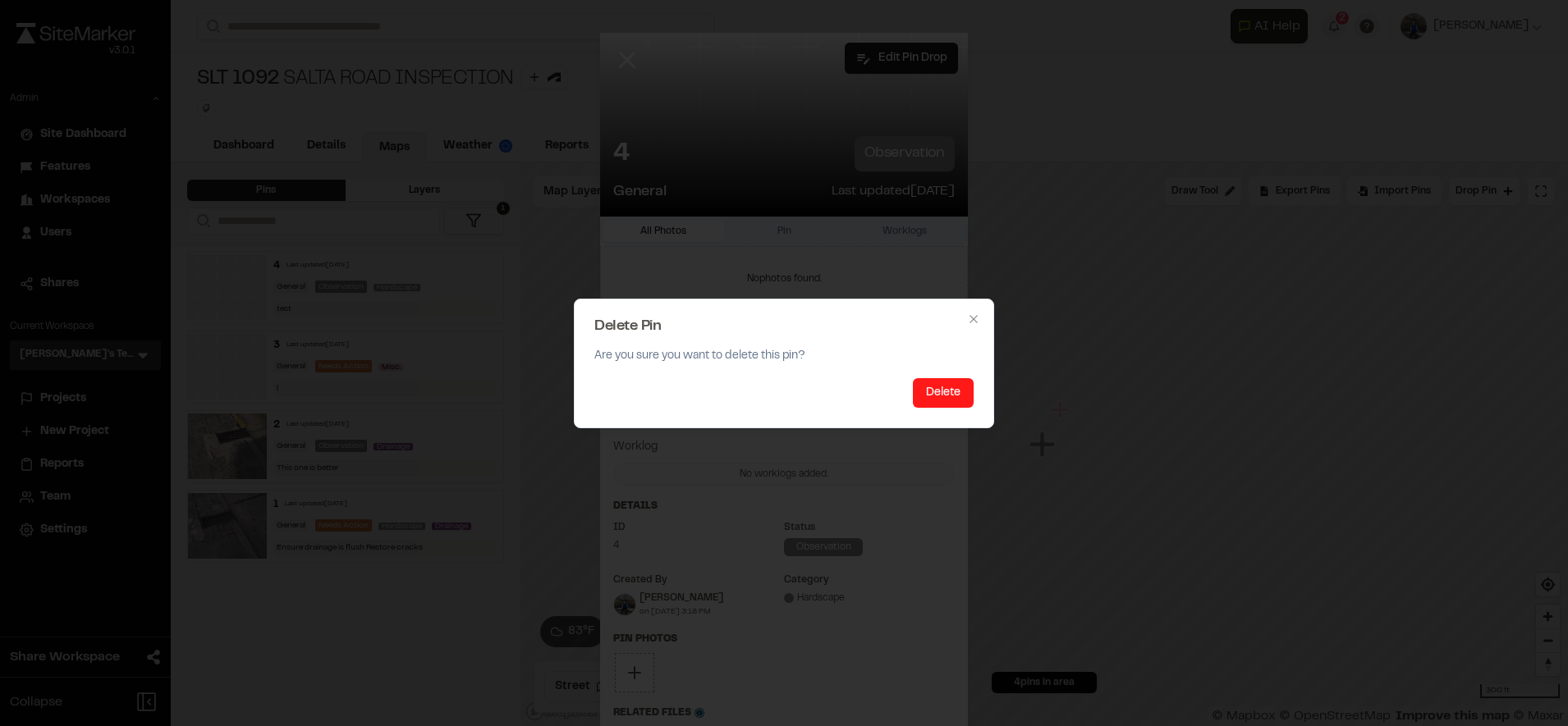
click at [923, 387] on button "Delete" at bounding box center [943, 393] width 61 height 30
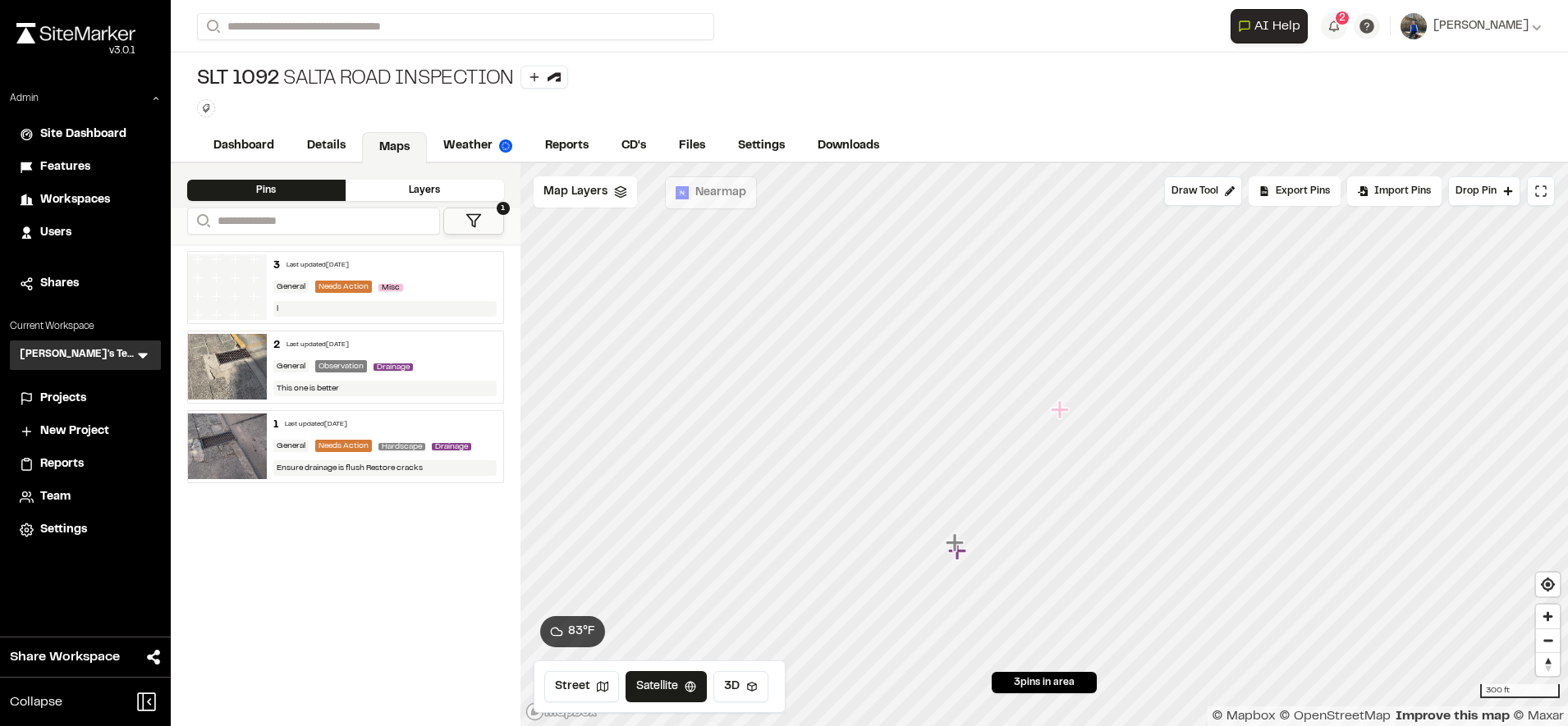
click at [452, 301] on div "l" at bounding box center [385, 309] width 223 height 15
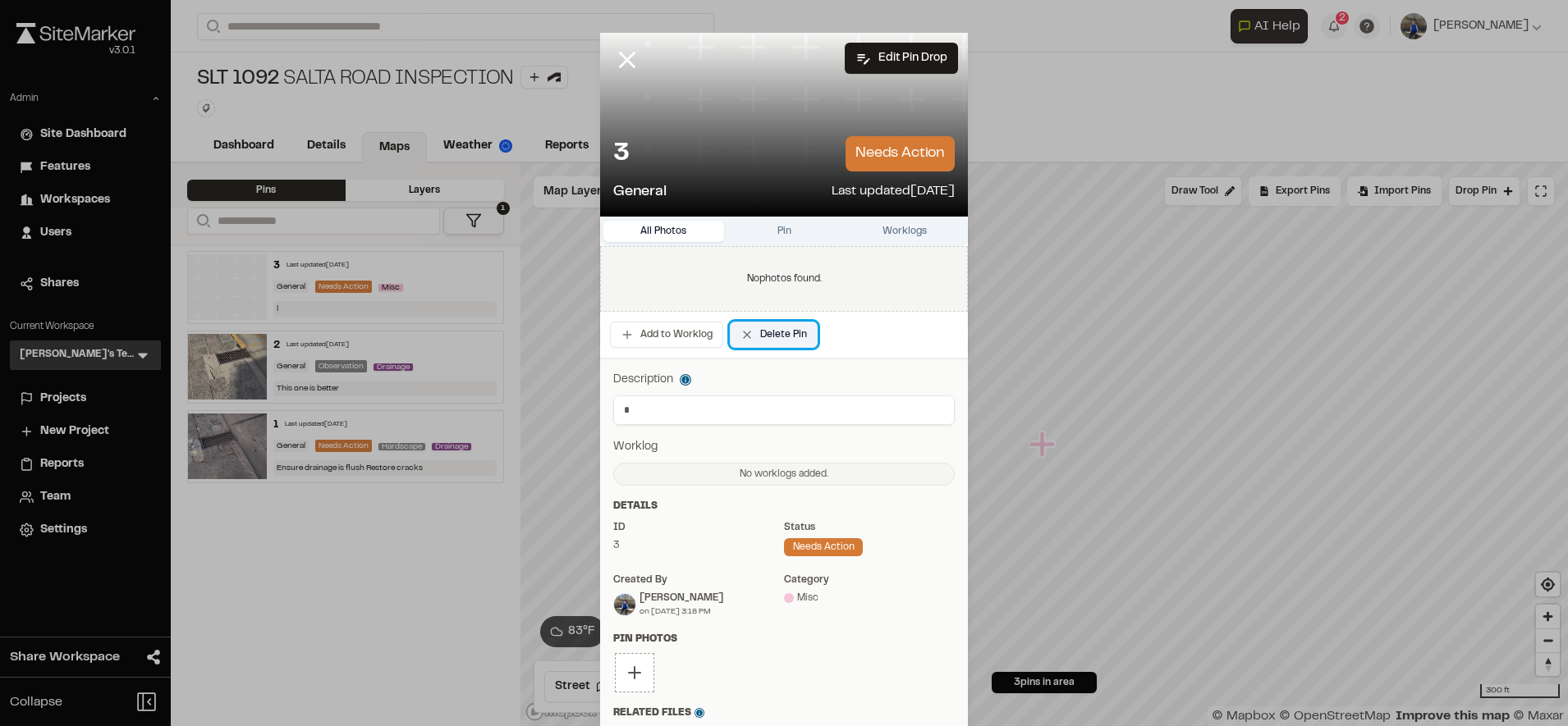
click at [792, 330] on button "Delete Pin" at bounding box center [773, 334] width 88 height 27
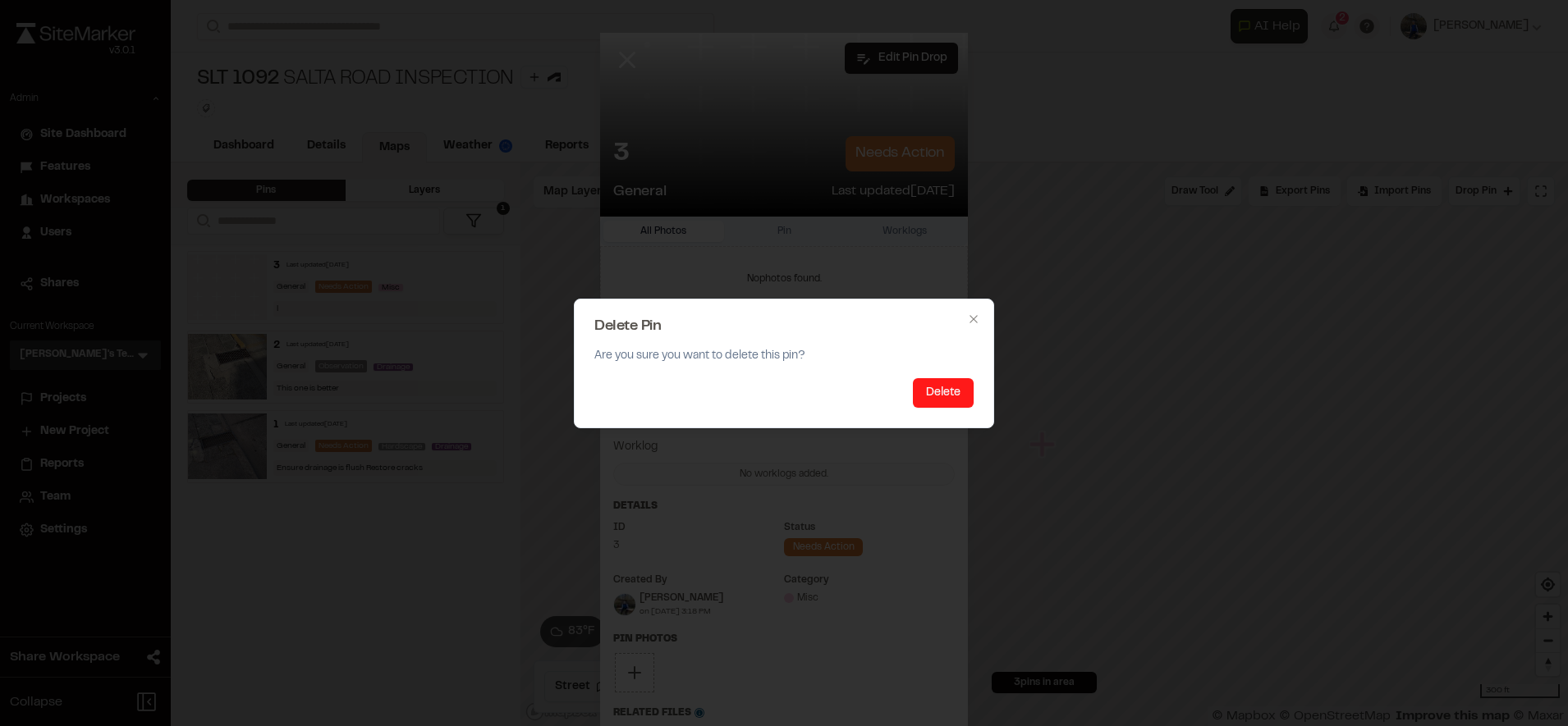
click at [964, 400] on button "Delete" at bounding box center [943, 393] width 61 height 30
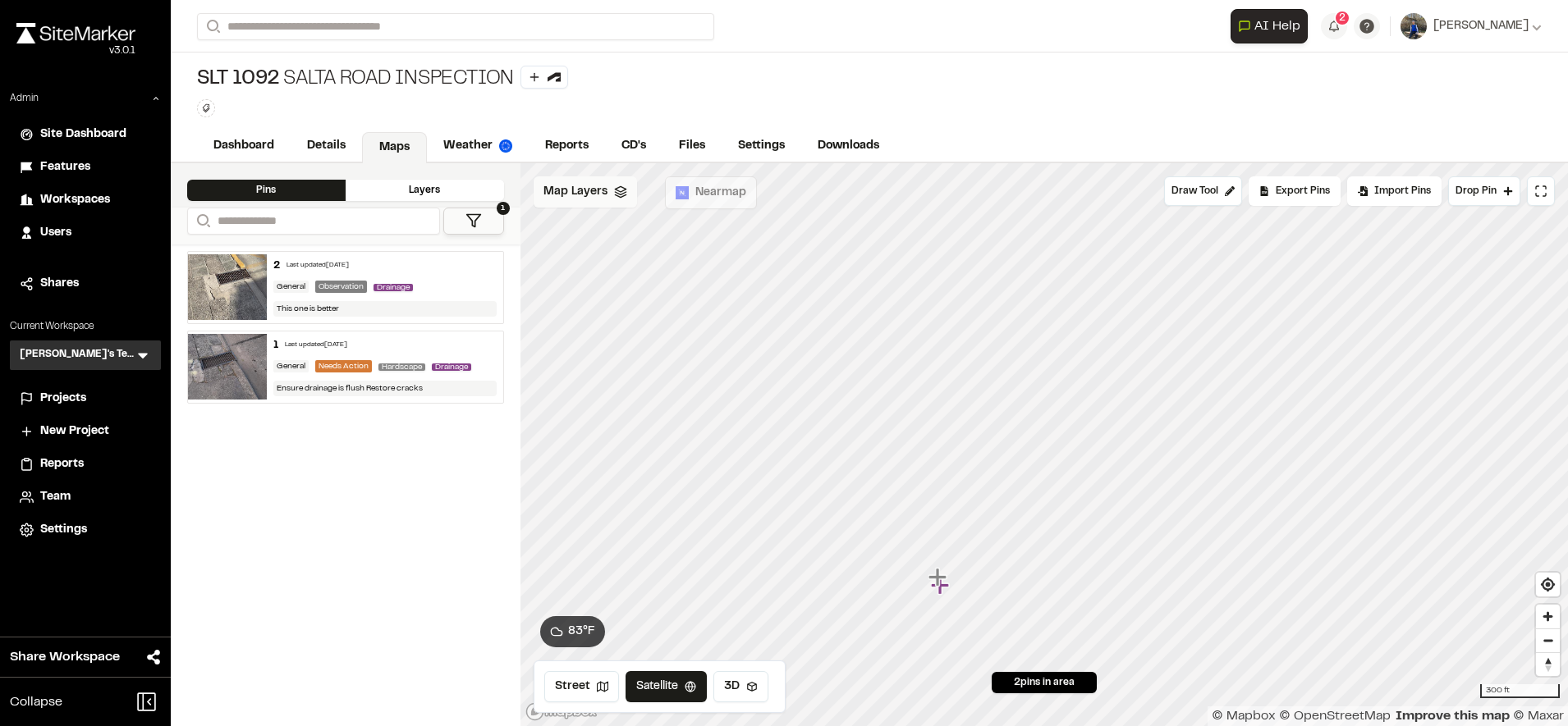
click at [570, 183] on span "Map Layers" at bounding box center [575, 192] width 64 height 18
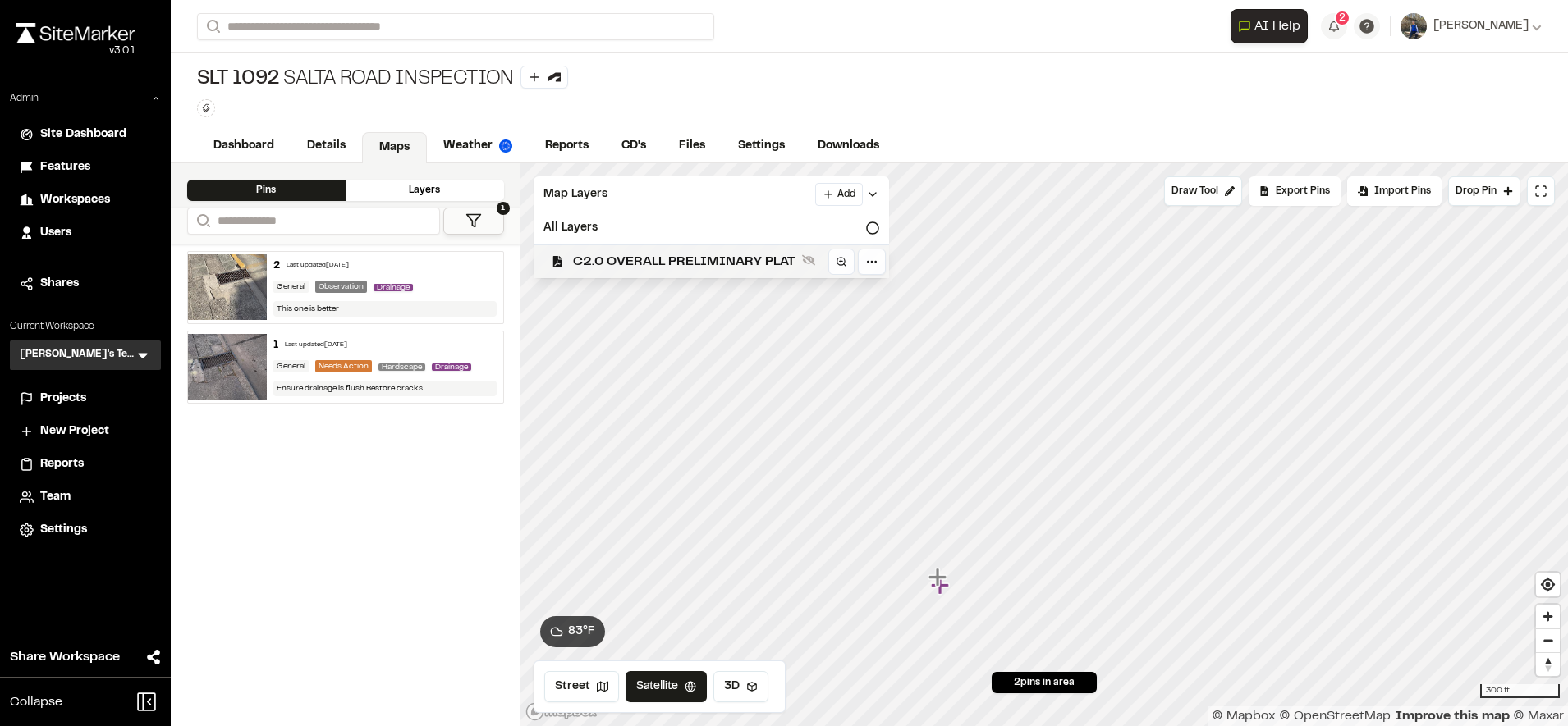
click at [686, 246] on div "C2.0 OVERALL PRELIMINARY PLAT" at bounding box center [704, 261] width 369 height 34
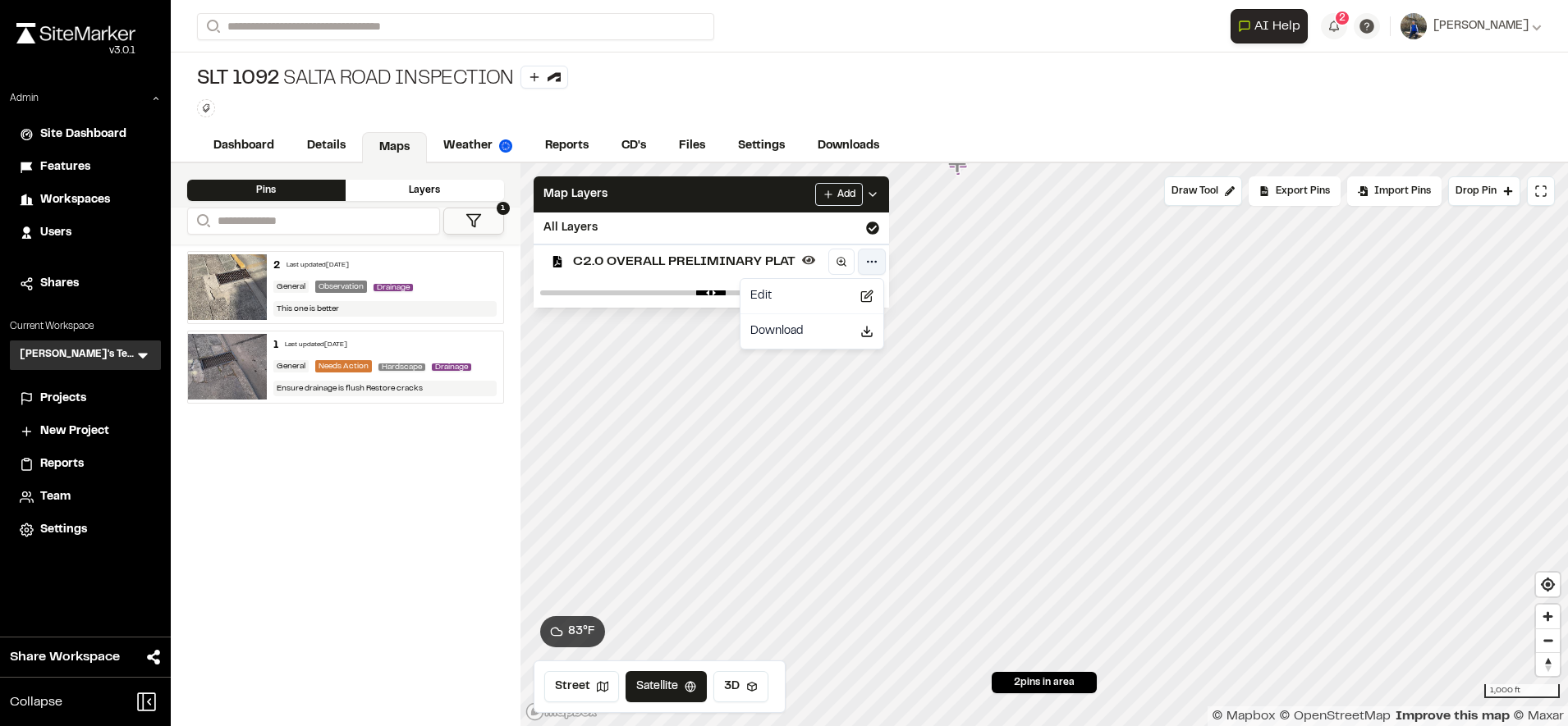
click at [867, 259] on html "Close sidebar v 3.0.1 Admin Site Dashboard Features Workspaces Users Shares Cur…" at bounding box center [784, 363] width 1568 height 726
click at [807, 304] on div "Edit" at bounding box center [811, 296] width 136 height 28
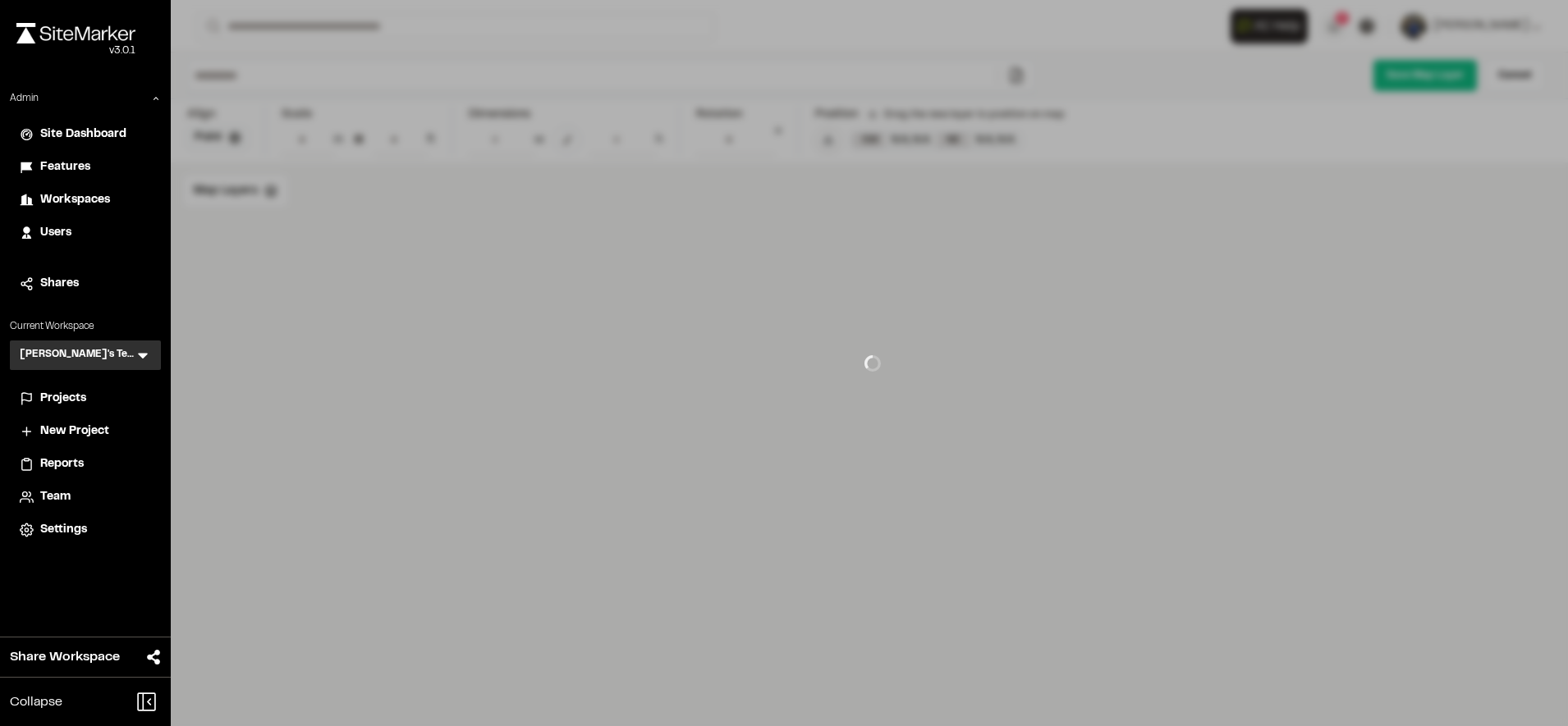
type input "**********"
type input "***"
type input "****"
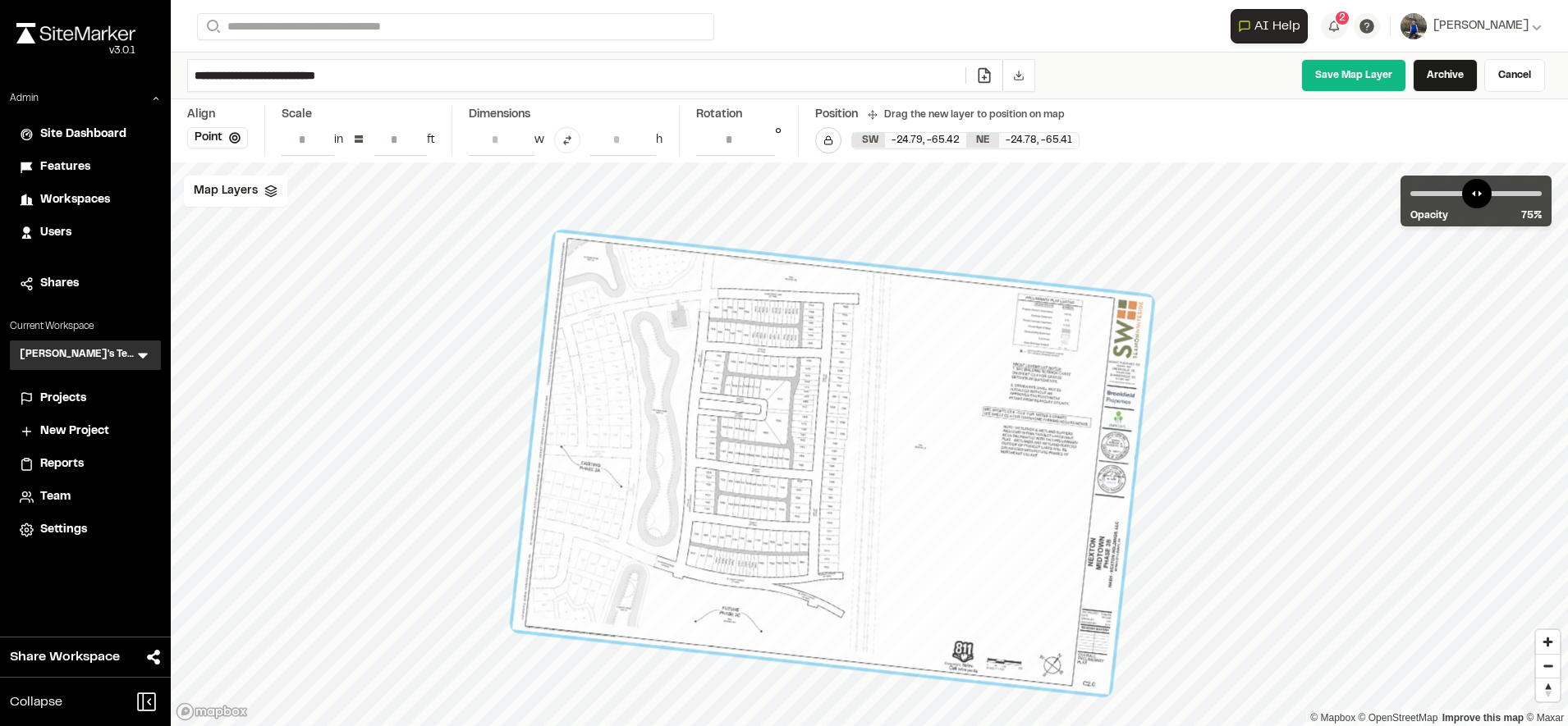
drag, startPoint x: 861, startPoint y: 245, endPoint x: 916, endPoint y: 568, distance: 327.6
click at [916, 568] on div at bounding box center [831, 463] width 639 height 463
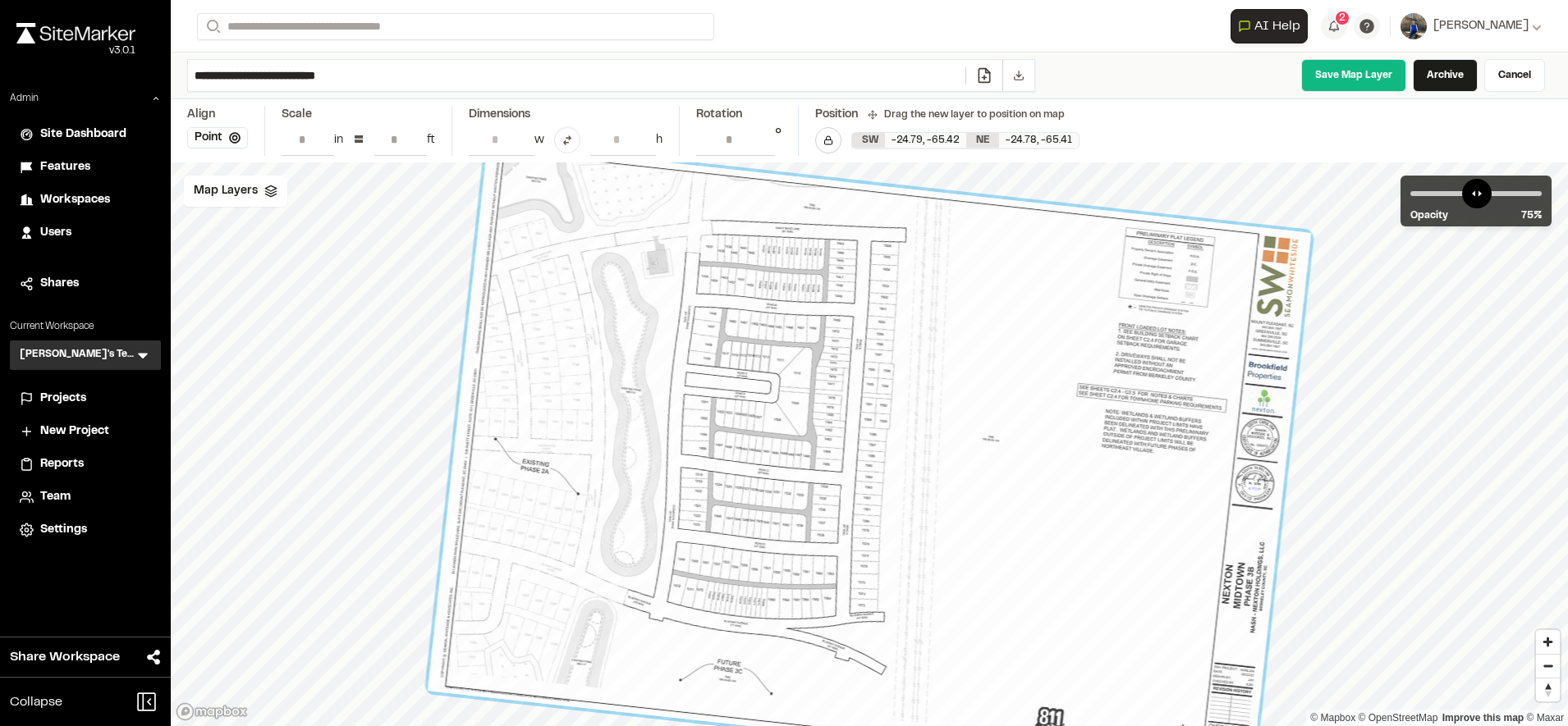
drag, startPoint x: 919, startPoint y: 180, endPoint x: 842, endPoint y: 697, distance: 522.7
click at [842, 697] on div at bounding box center [869, 462] width 883 height 639
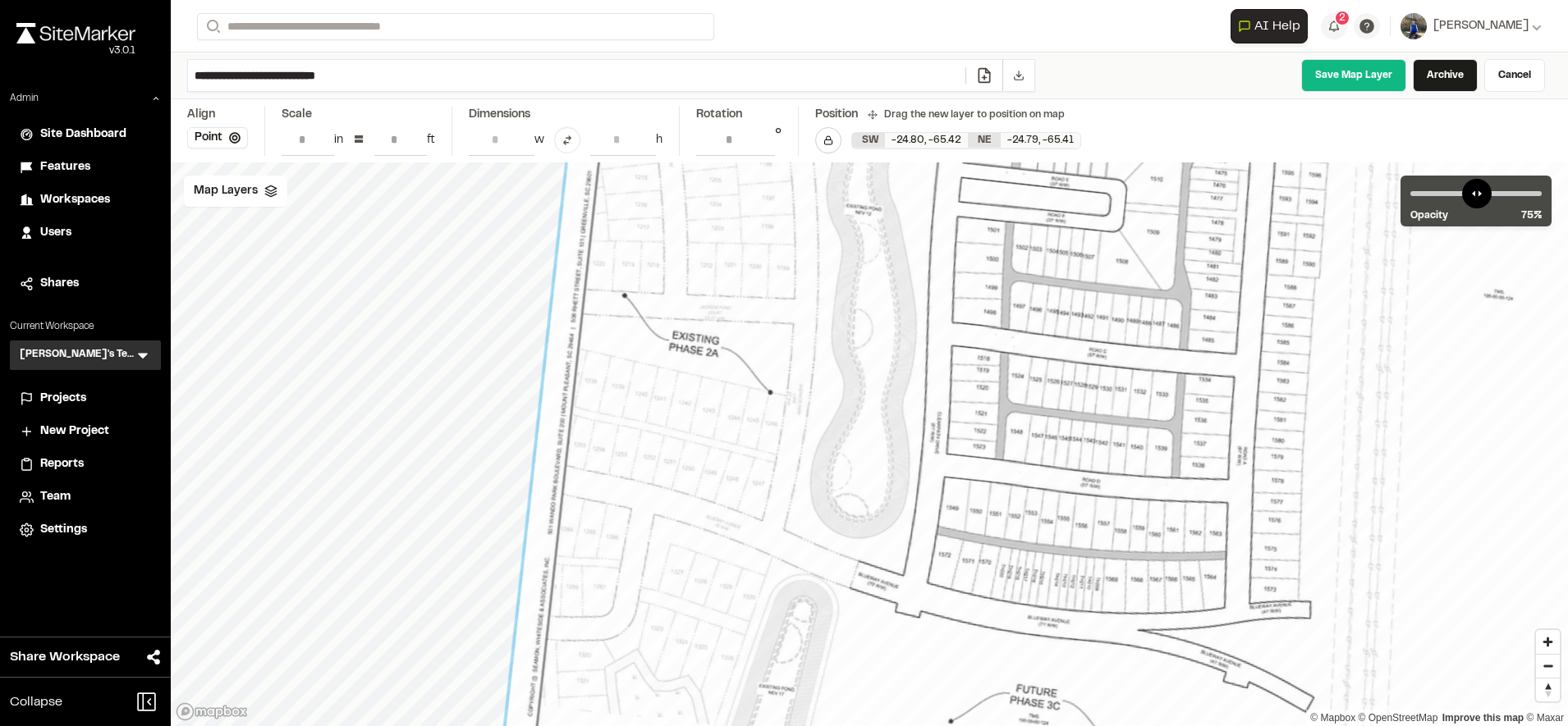
drag, startPoint x: 825, startPoint y: 633, endPoint x: 842, endPoint y: 640, distance: 18.4
click at [842, 640] on div at bounding box center [1284, 336] width 1559 height 1127
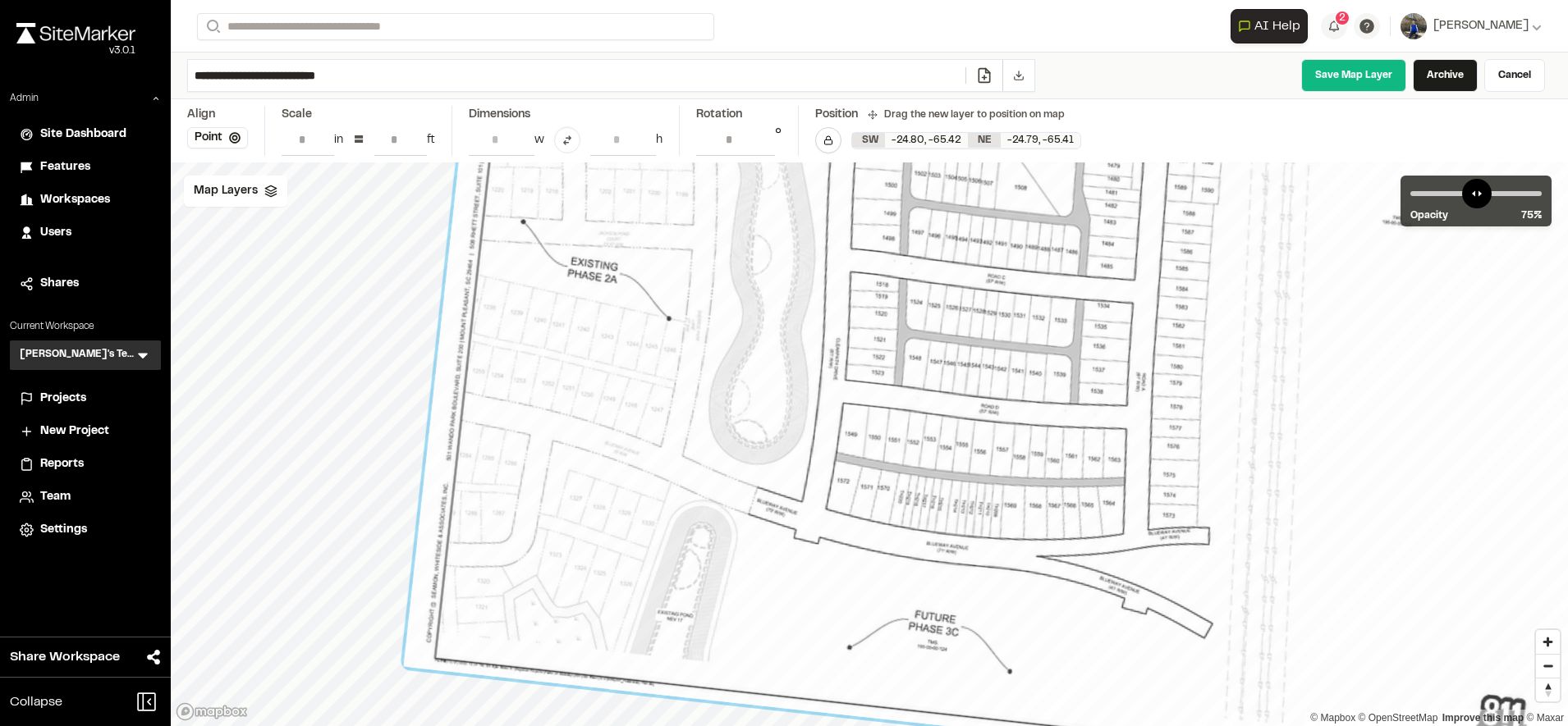
drag, startPoint x: 1027, startPoint y: 371, endPoint x: 938, endPoint y: 360, distance: 89.7
click at [938, 360] on div at bounding box center [1182, 263] width 1559 height 1127
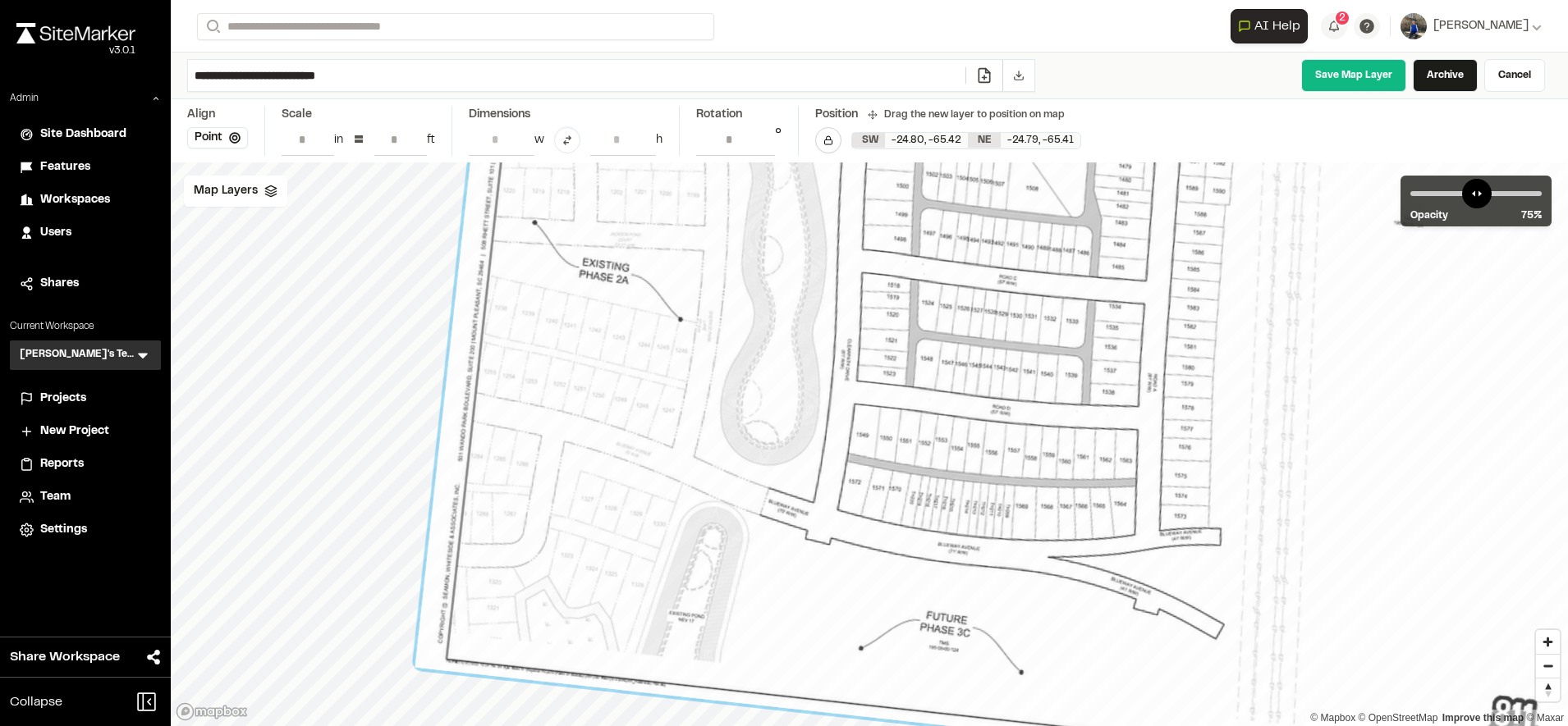
click at [734, 139] on input "****" at bounding box center [736, 139] width 79 height 31
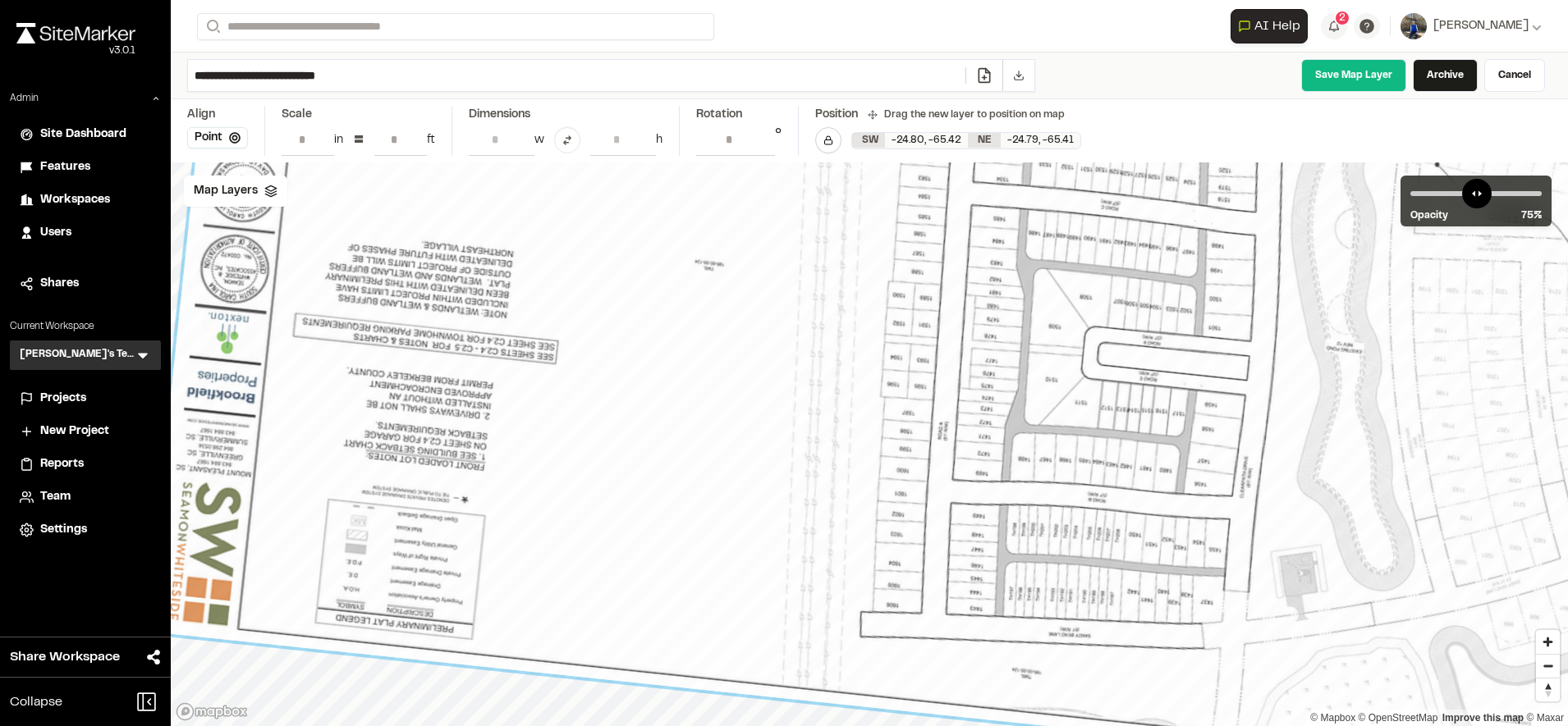
drag, startPoint x: 1114, startPoint y: 533, endPoint x: 843, endPoint y: 495, distance: 273.7
click at [843, 495] on div at bounding box center [923, 223] width 1554 height 1121
click at [760, 134] on input "******" at bounding box center [736, 139] width 79 height 31
click at [760, 134] on input "*****" at bounding box center [736, 139] width 79 height 31
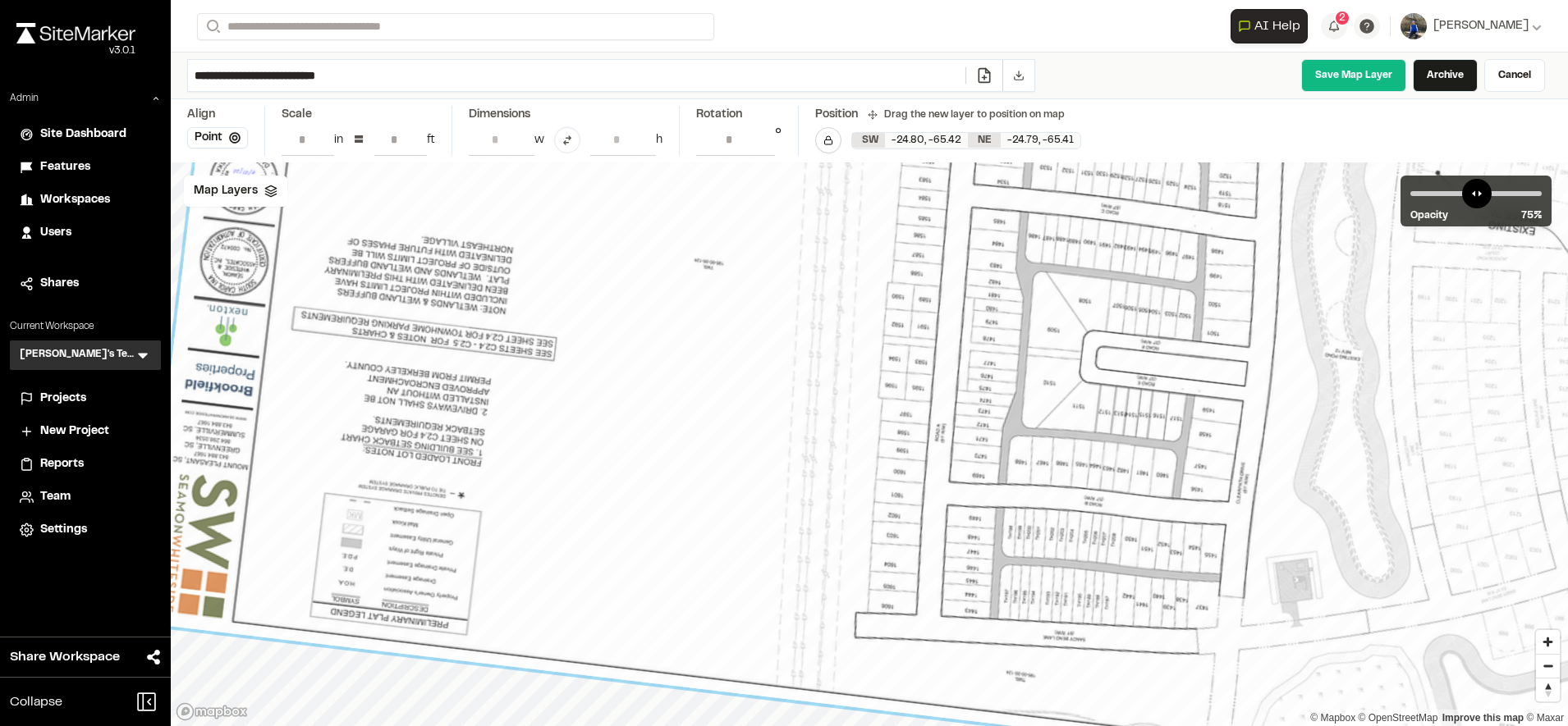
click at [760, 134] on input "******" at bounding box center [736, 139] width 79 height 31
click at [760, 134] on input "***" at bounding box center [736, 139] width 79 height 31
type input "******"
click at [760, 134] on input "******" at bounding box center [736, 139] width 79 height 31
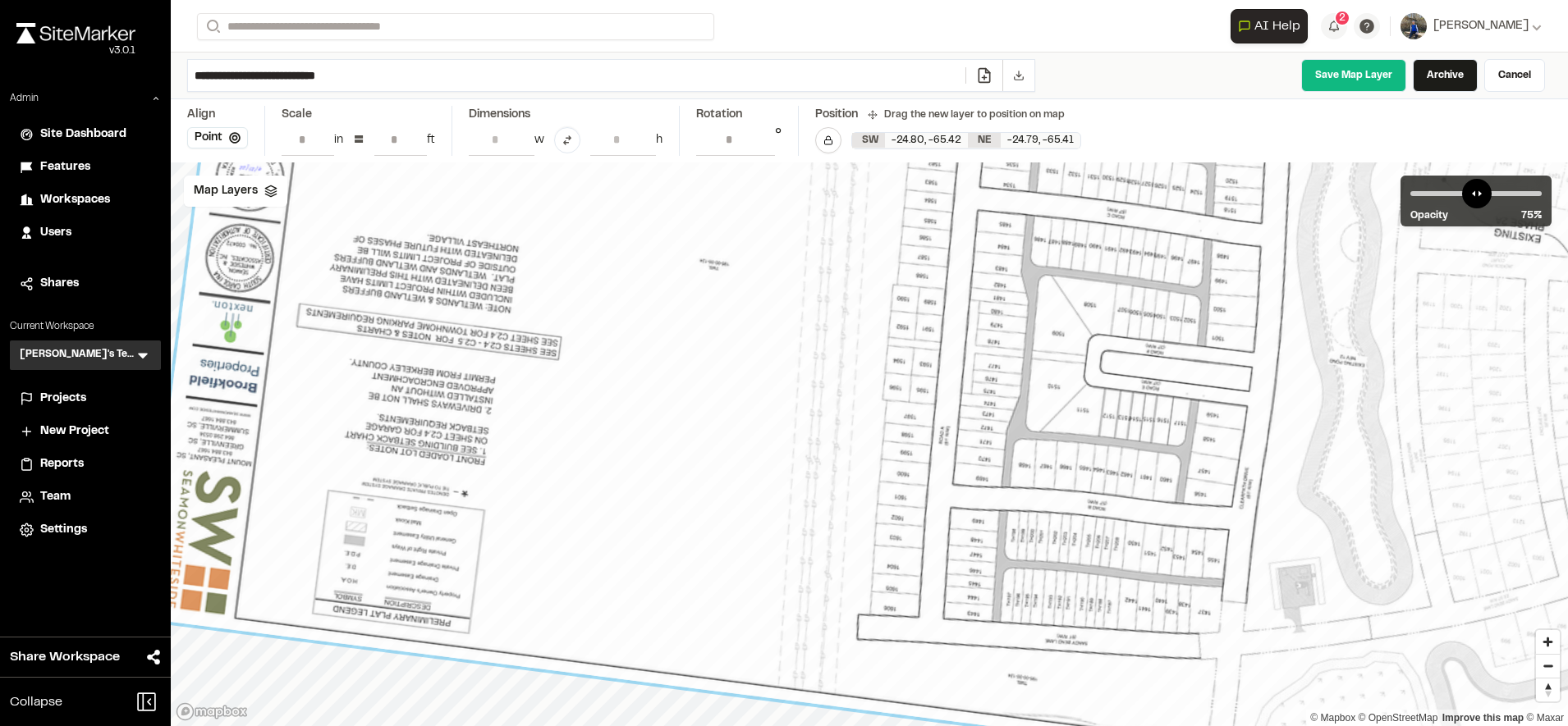
click at [899, 400] on div at bounding box center [929, 227] width 1572 height 1150
click at [1328, 80] on link "Save Map Layer" at bounding box center [1353, 75] width 105 height 32
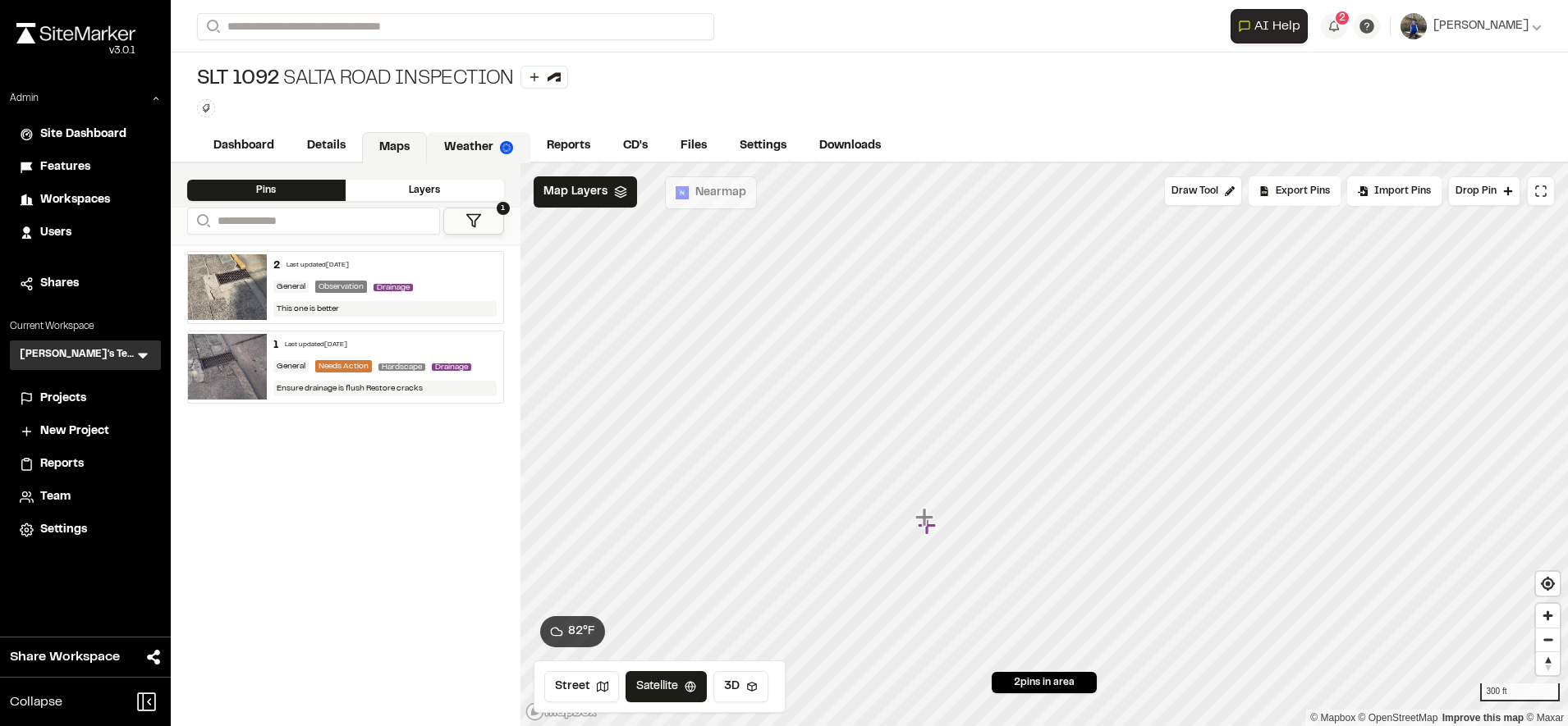
click at [482, 154] on link "Weather" at bounding box center [478, 147] width 104 height 31
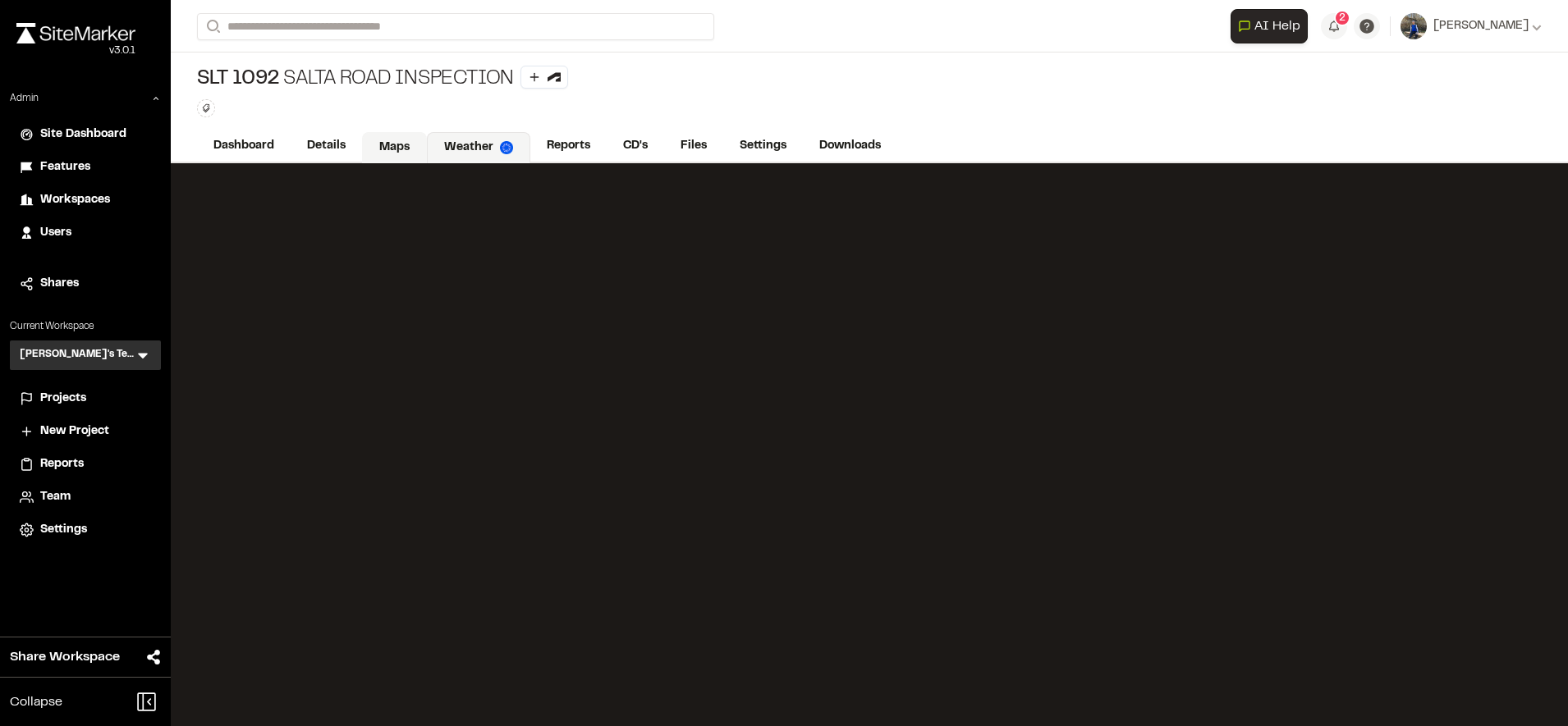
click at [376, 141] on link "Maps" at bounding box center [394, 147] width 65 height 31
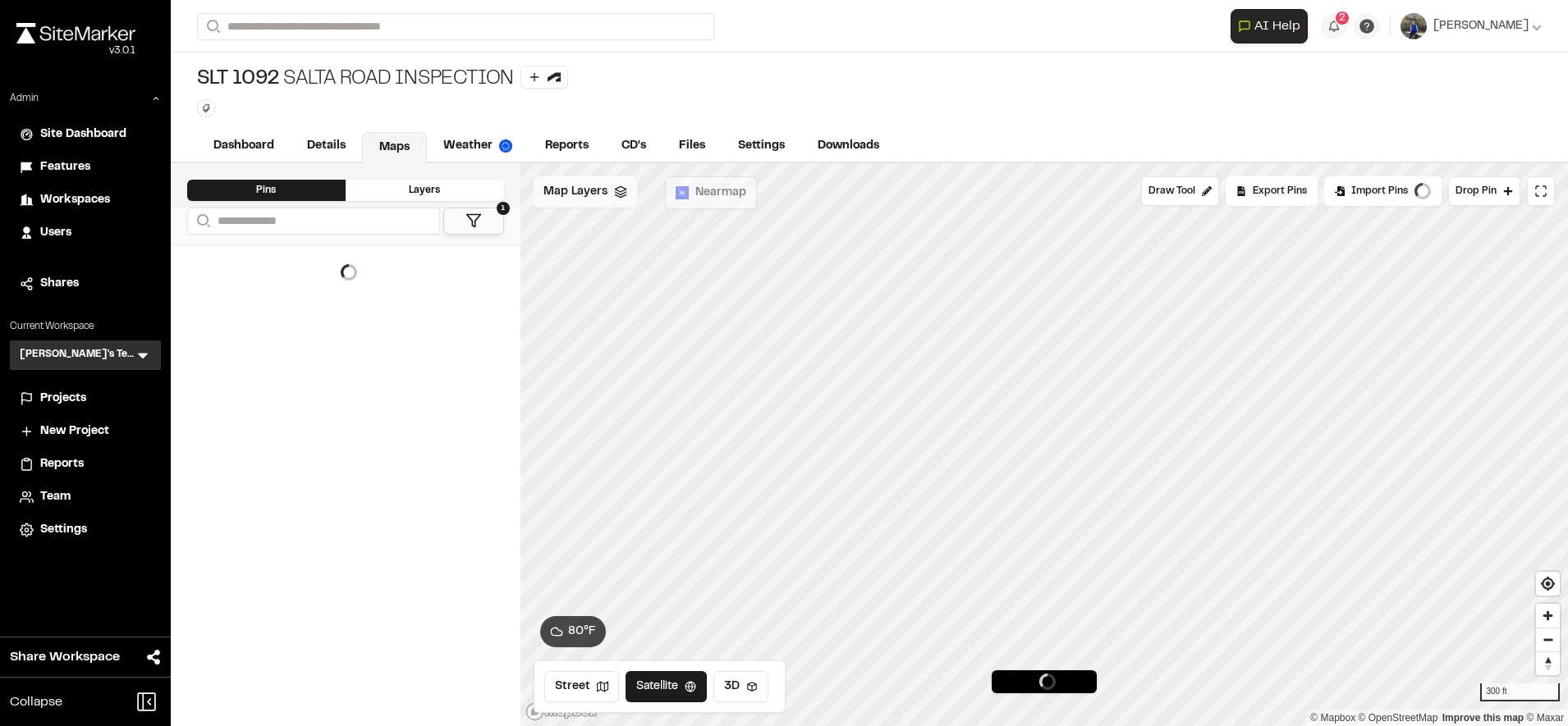
click at [586, 200] on span "Map Layers" at bounding box center [575, 192] width 64 height 18
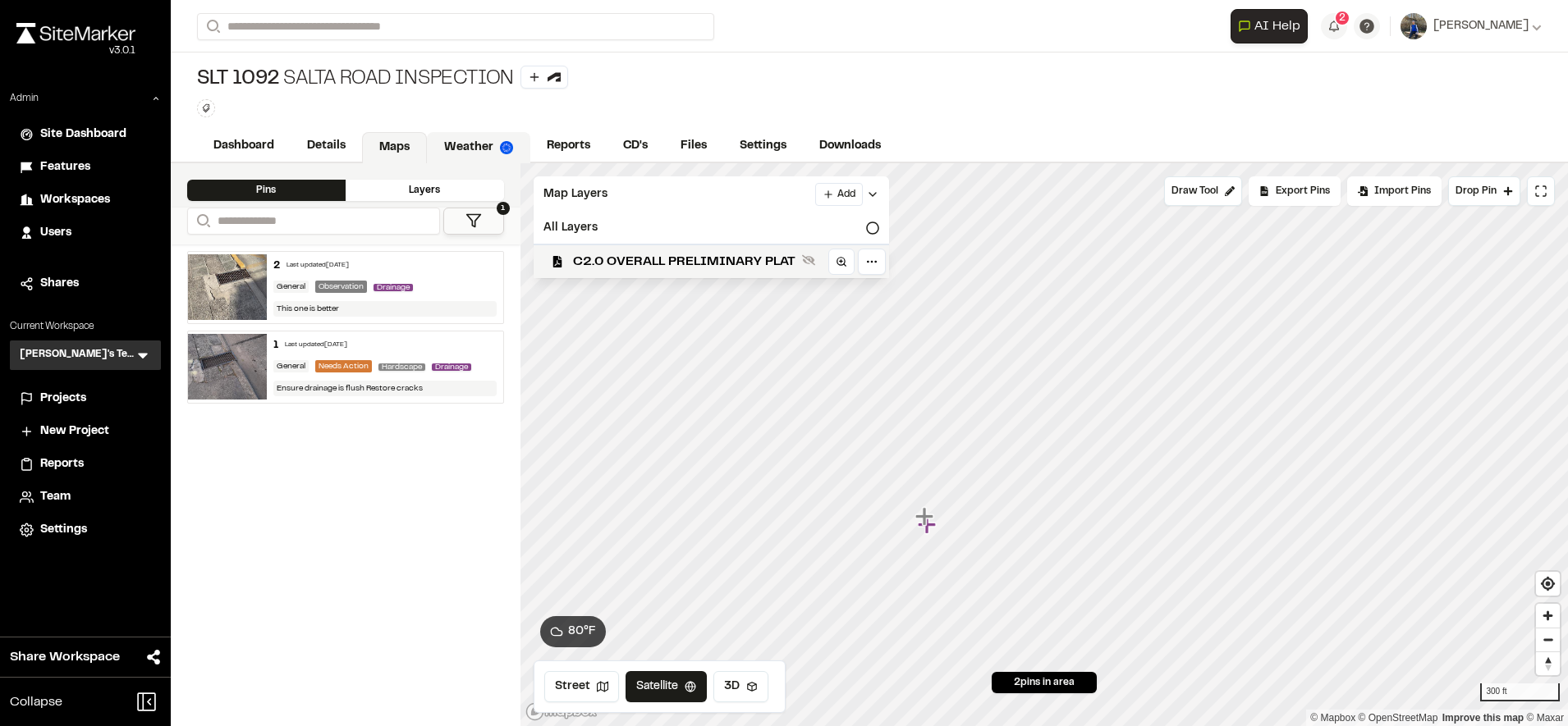
click at [468, 132] on link "Weather" at bounding box center [478, 147] width 104 height 31
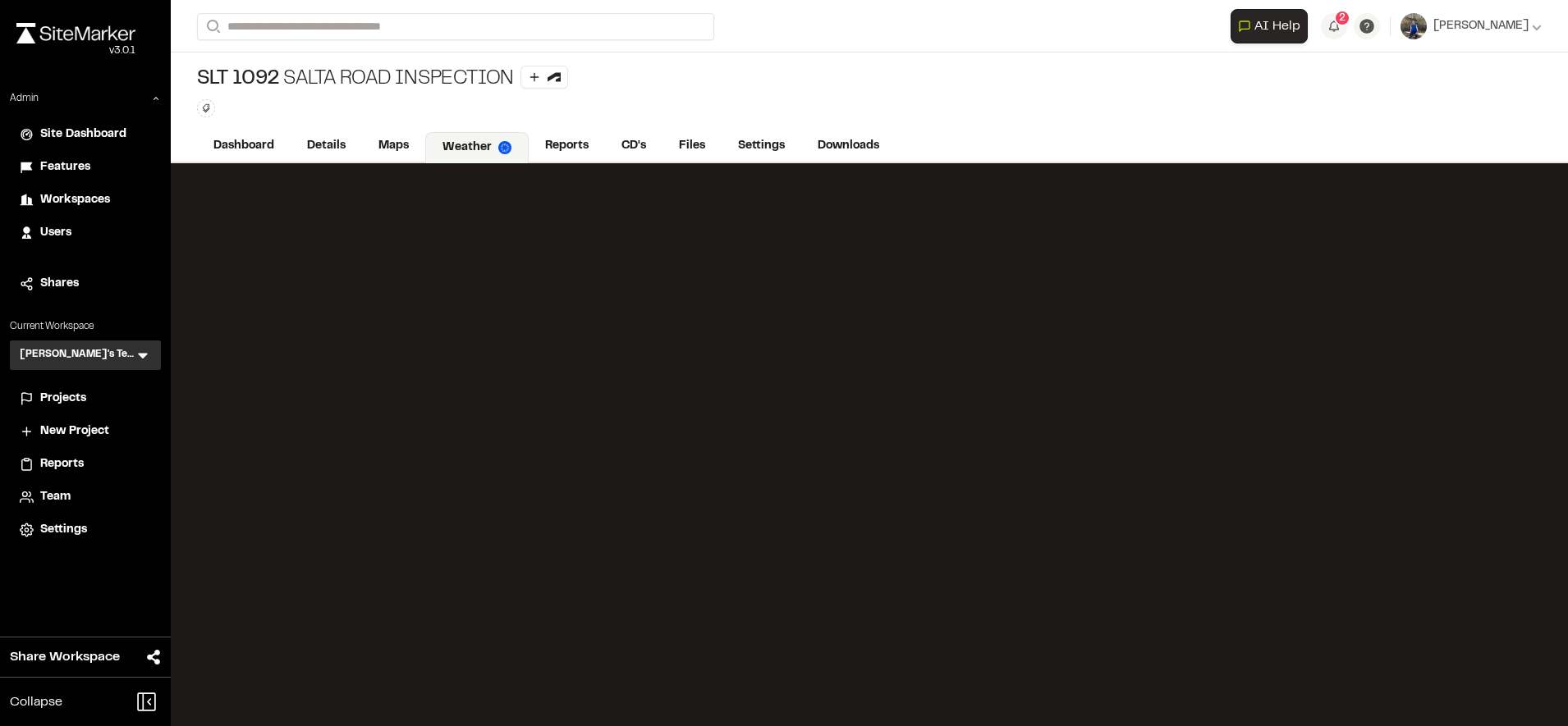
click at [960, 142] on div "Dashboard Details Maps Weather Reports CD's Files Settings Downloads" at bounding box center [869, 147] width 1397 height 32
click at [568, 144] on link "Reports" at bounding box center [567, 147] width 78 height 31
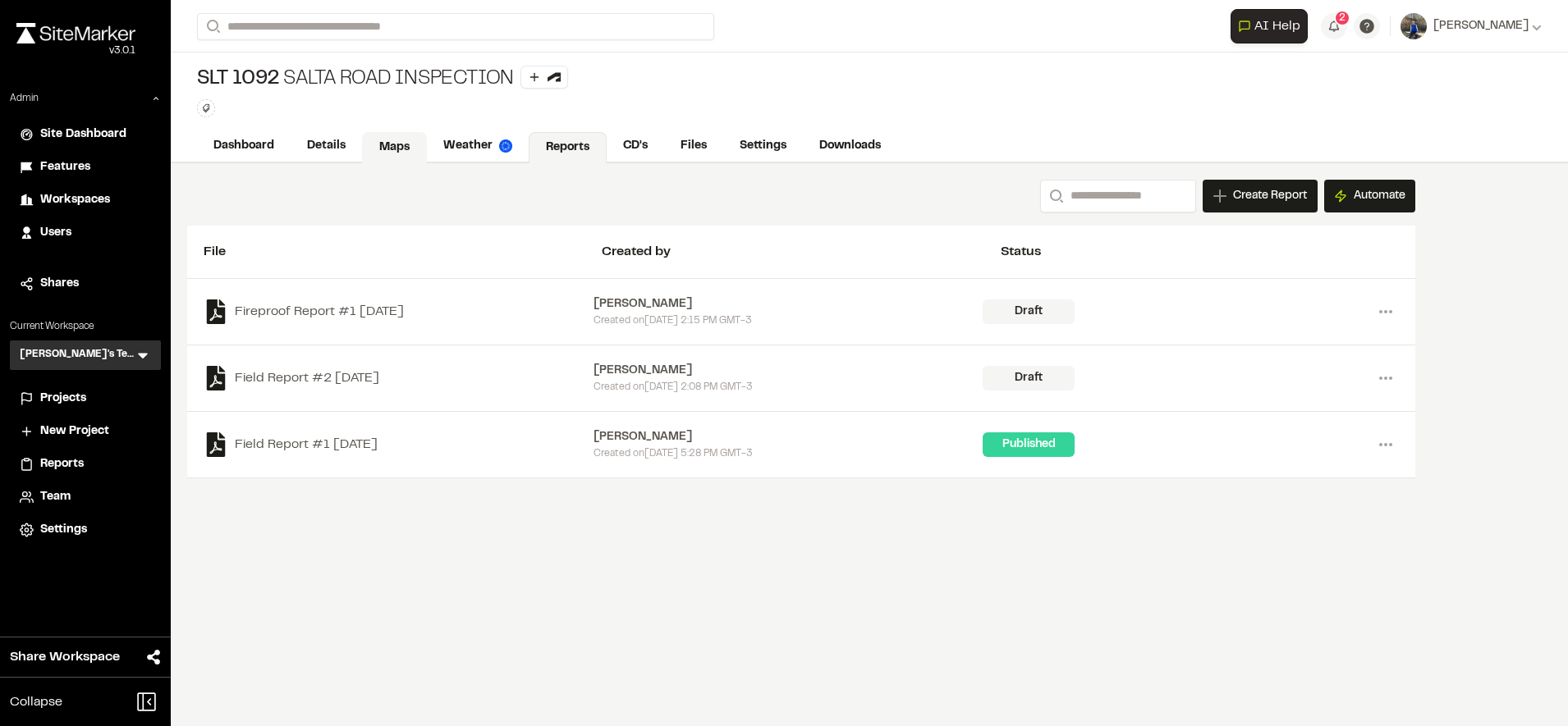
click at [364, 139] on link "Maps" at bounding box center [394, 147] width 65 height 31
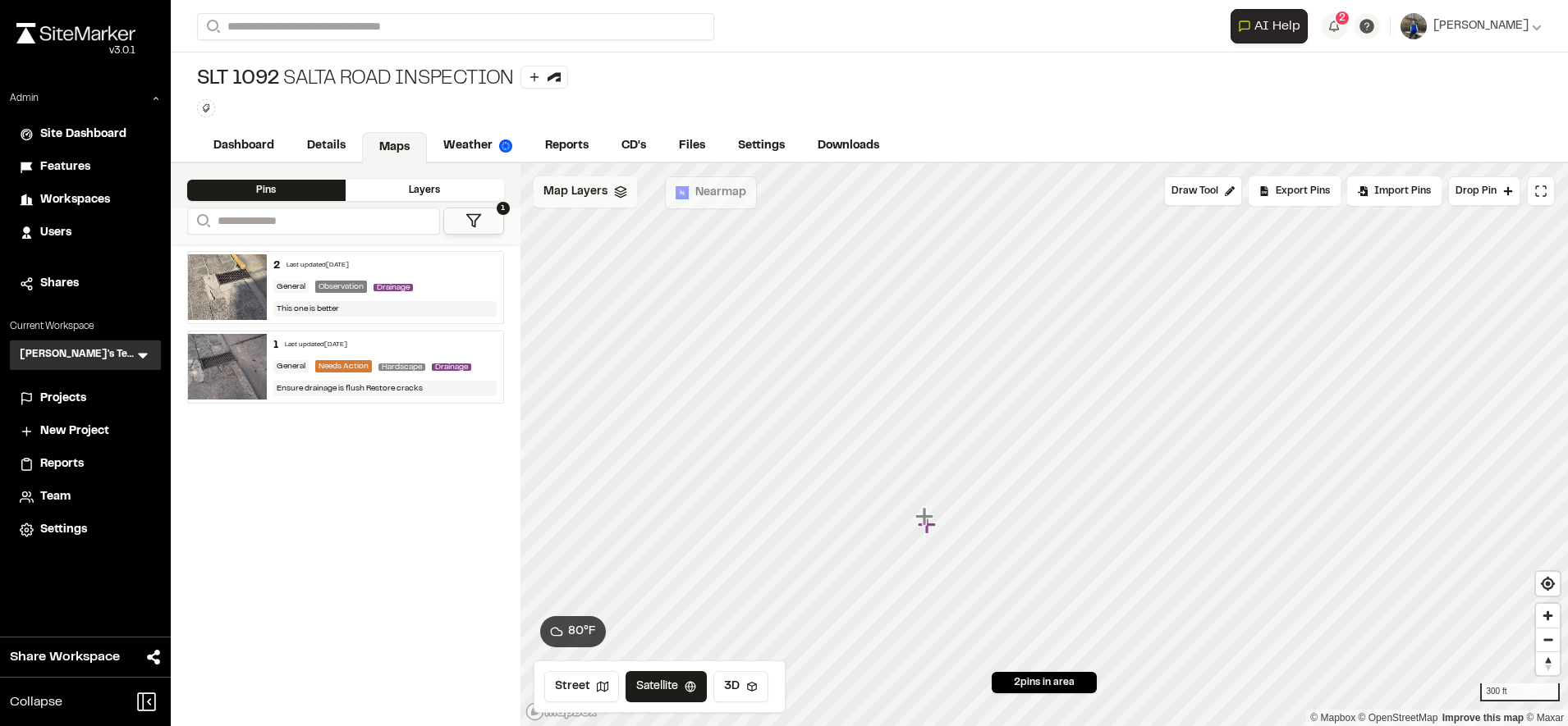
click at [619, 186] on icon at bounding box center [620, 192] width 13 height 13
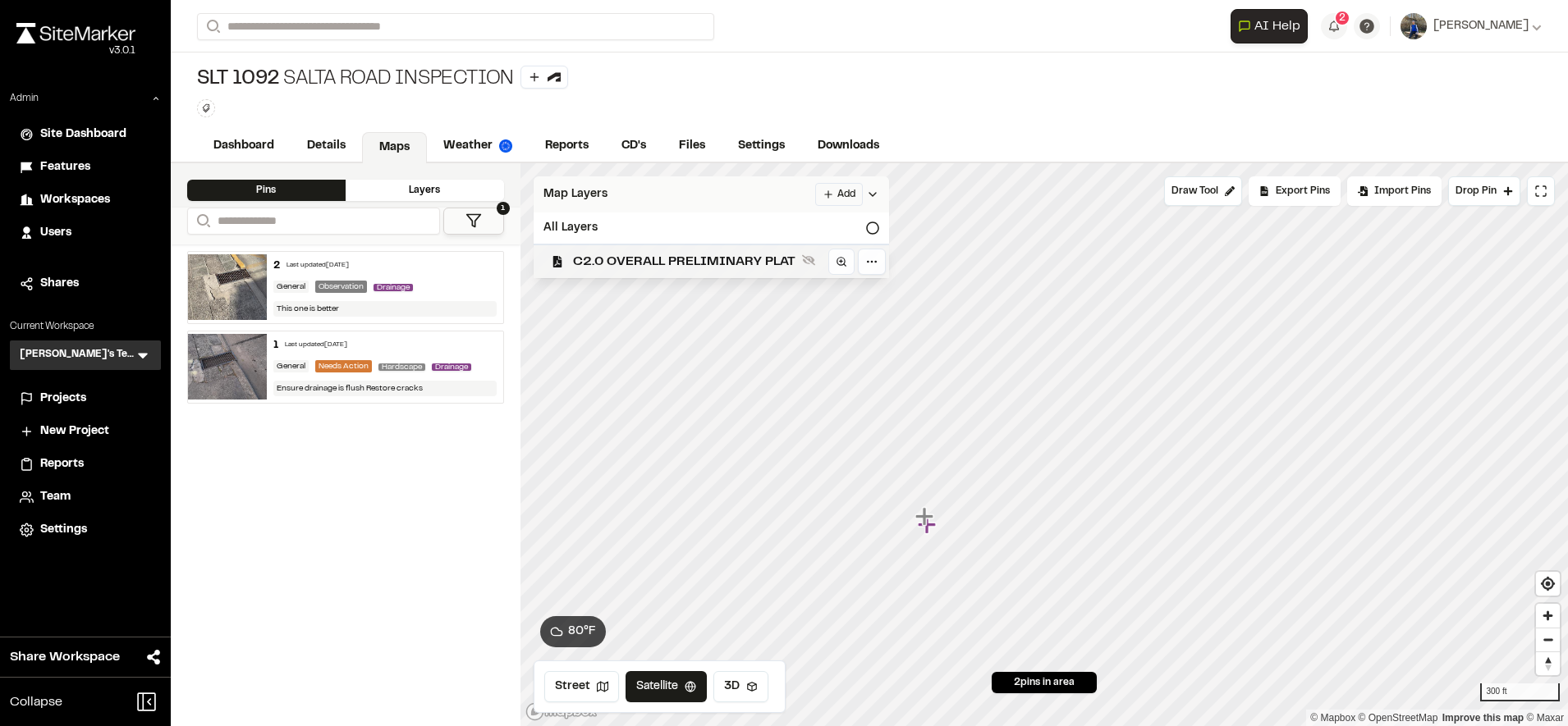
click at [674, 253] on span "C2.0 OVERALL PRELIMINARY PLAT" at bounding box center [684, 262] width 222 height 20
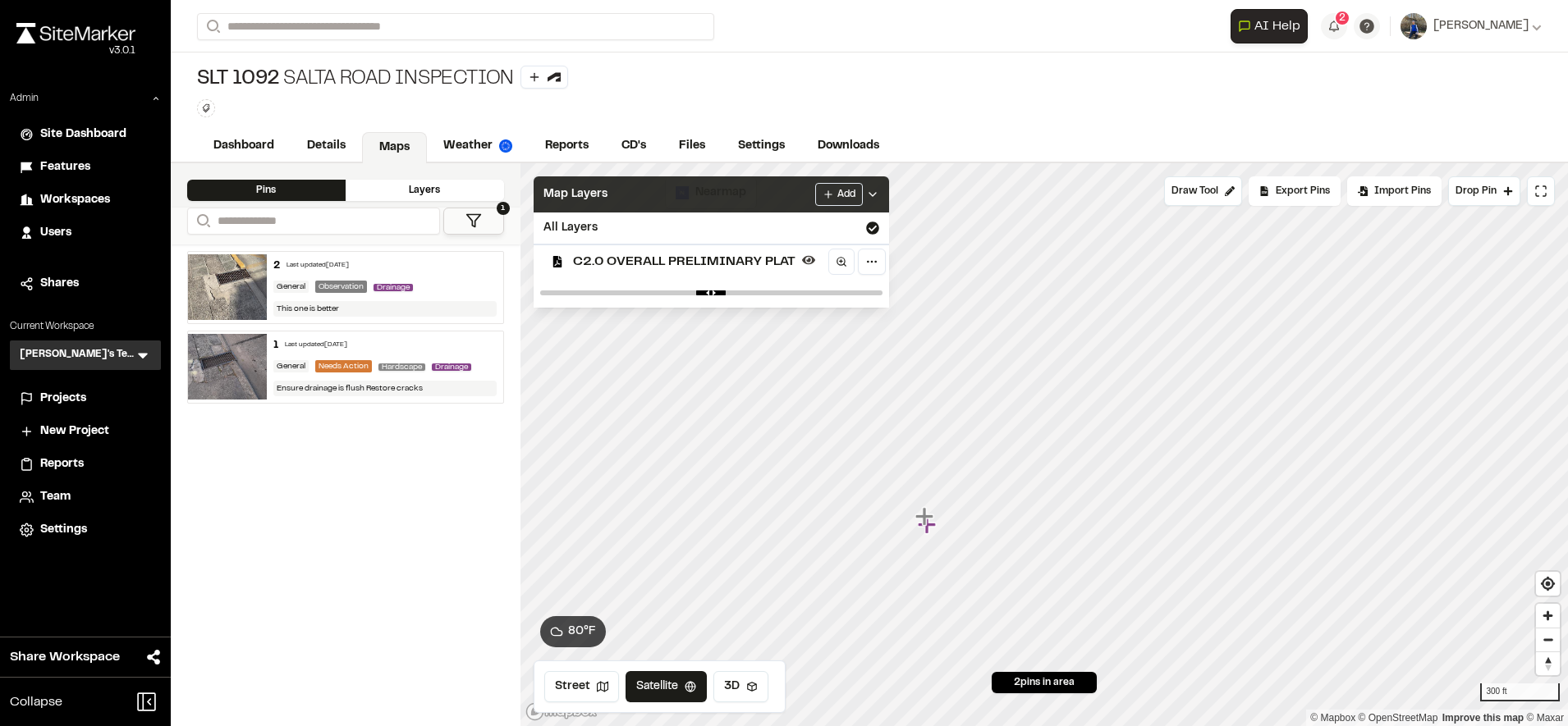
click at [741, 259] on span "C2.0 OVERALL PRELIMINARY PLAT" at bounding box center [684, 262] width 222 height 20
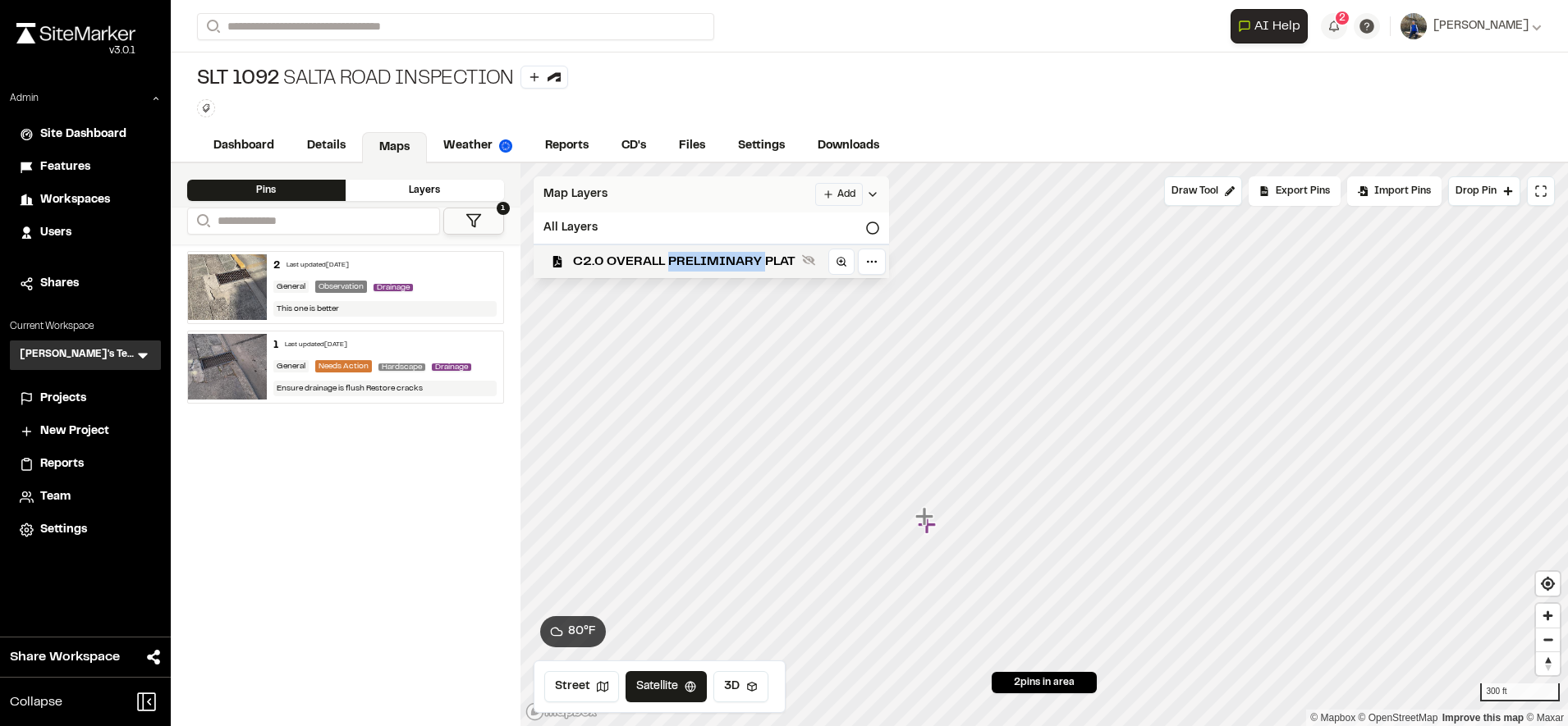
click at [741, 259] on span "C2.0 OVERALL PRELIMINARY PLAT" at bounding box center [684, 262] width 222 height 20
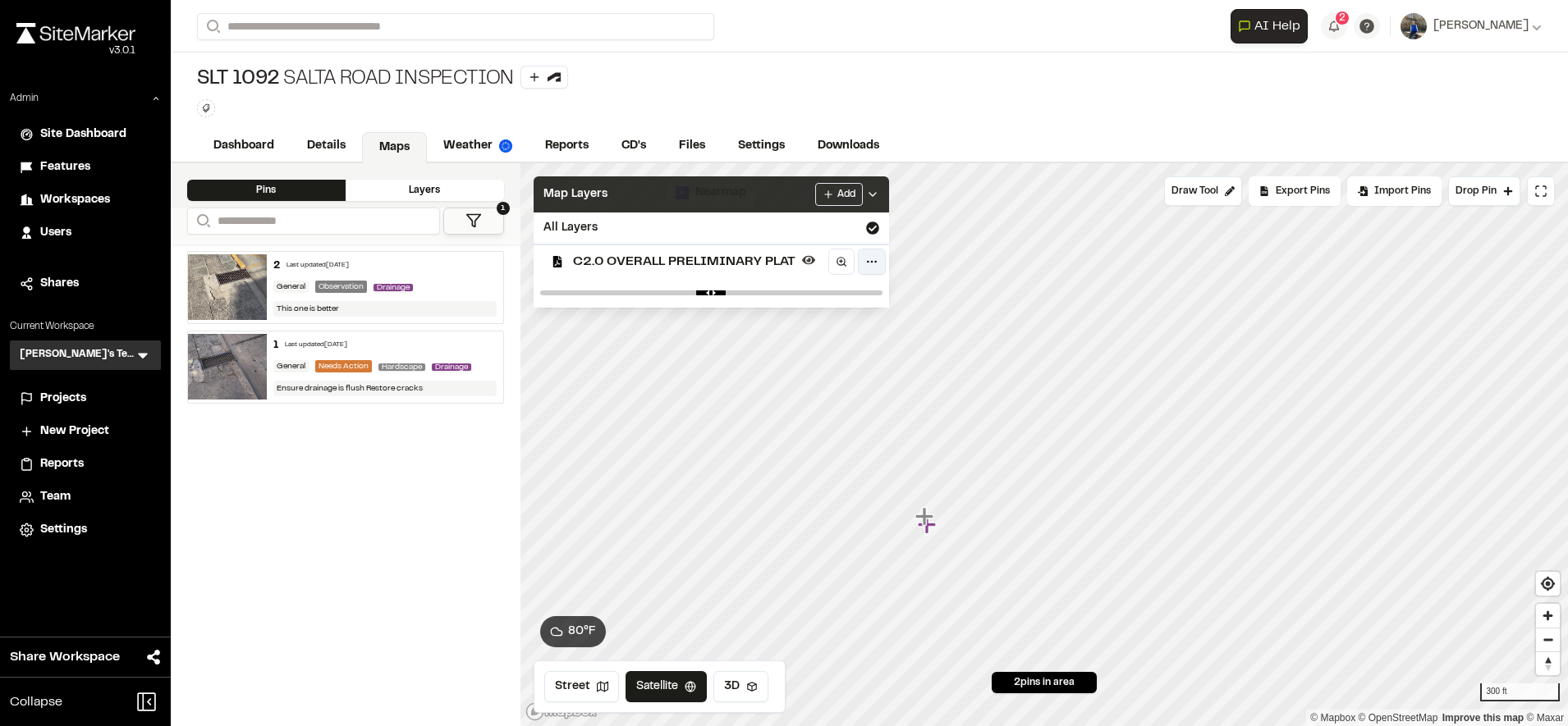
click at [873, 265] on html "Close sidebar v 3.0.1 Admin Site Dashboard Features Workspaces Users Shares Cur…" at bounding box center [784, 363] width 1568 height 726
click at [831, 294] on div "Edit" at bounding box center [811, 296] width 136 height 28
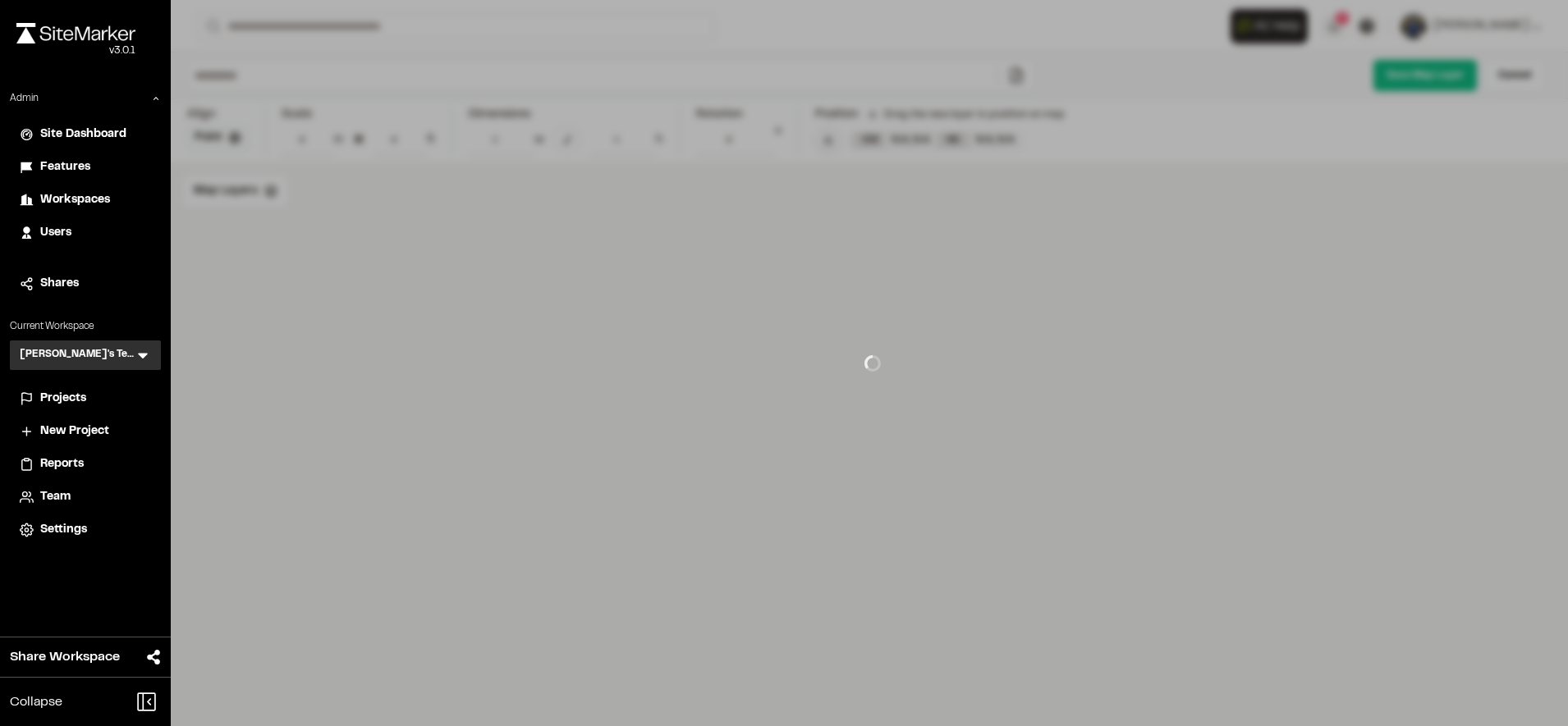
type input "**********"
type input "***"
type input "****"
type input "******"
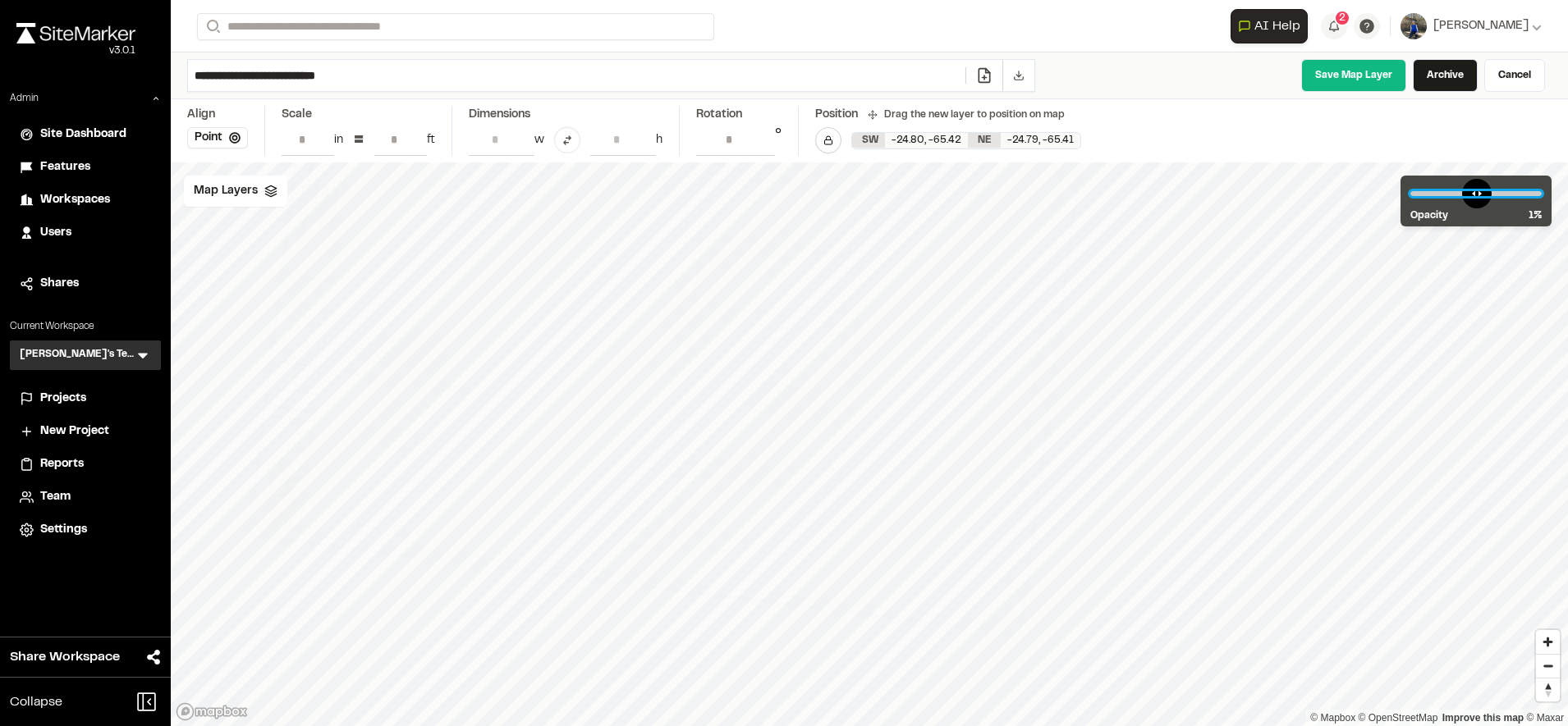
drag, startPoint x: 1492, startPoint y: 195, endPoint x: 1337, endPoint y: 216, distance: 156.4
click at [1410, 196] on input "range" at bounding box center [1476, 194] width 132 height 5
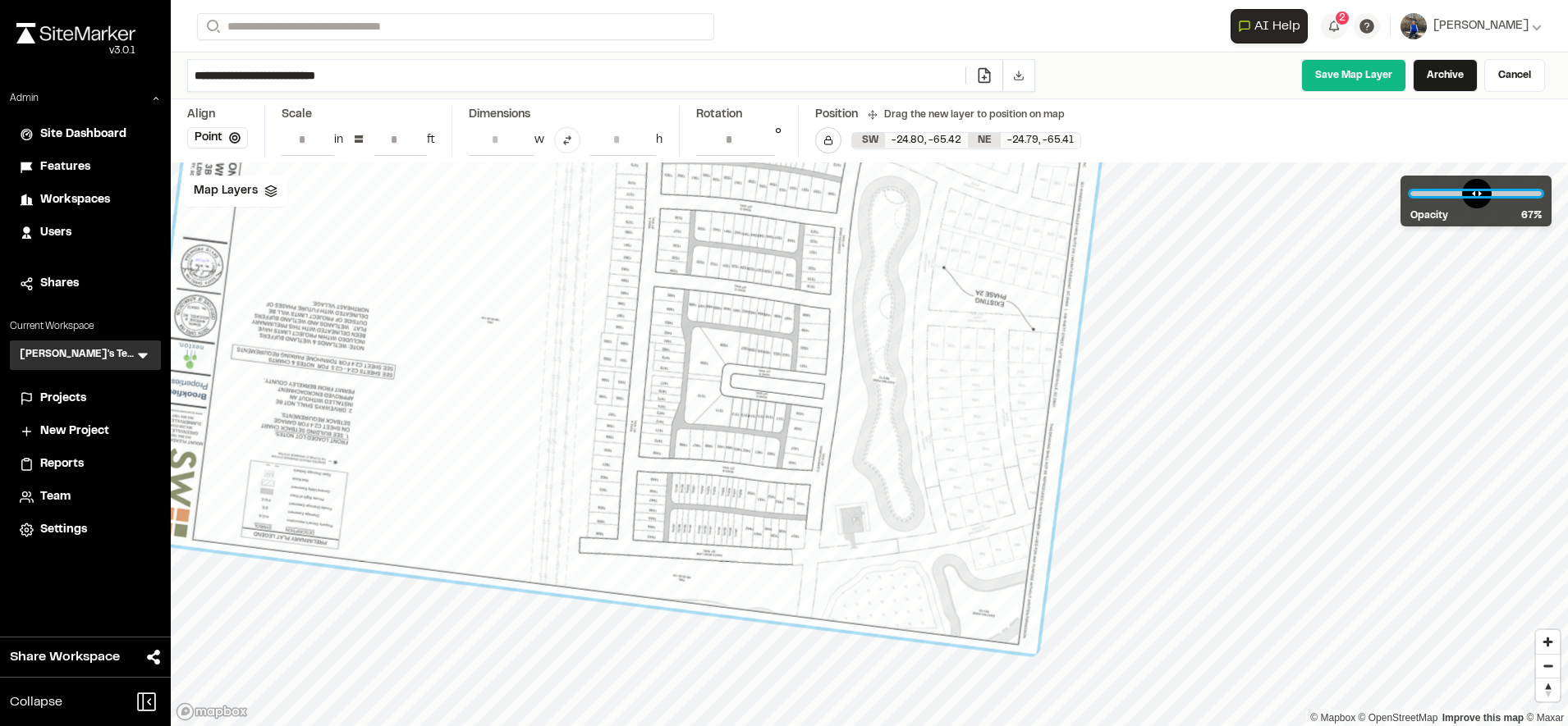
drag, startPoint x: 1436, startPoint y: 198, endPoint x: 1493, endPoint y: 214, distance: 59.2
type input "**"
click at [1493, 196] on input "range" at bounding box center [1476, 194] width 132 height 5
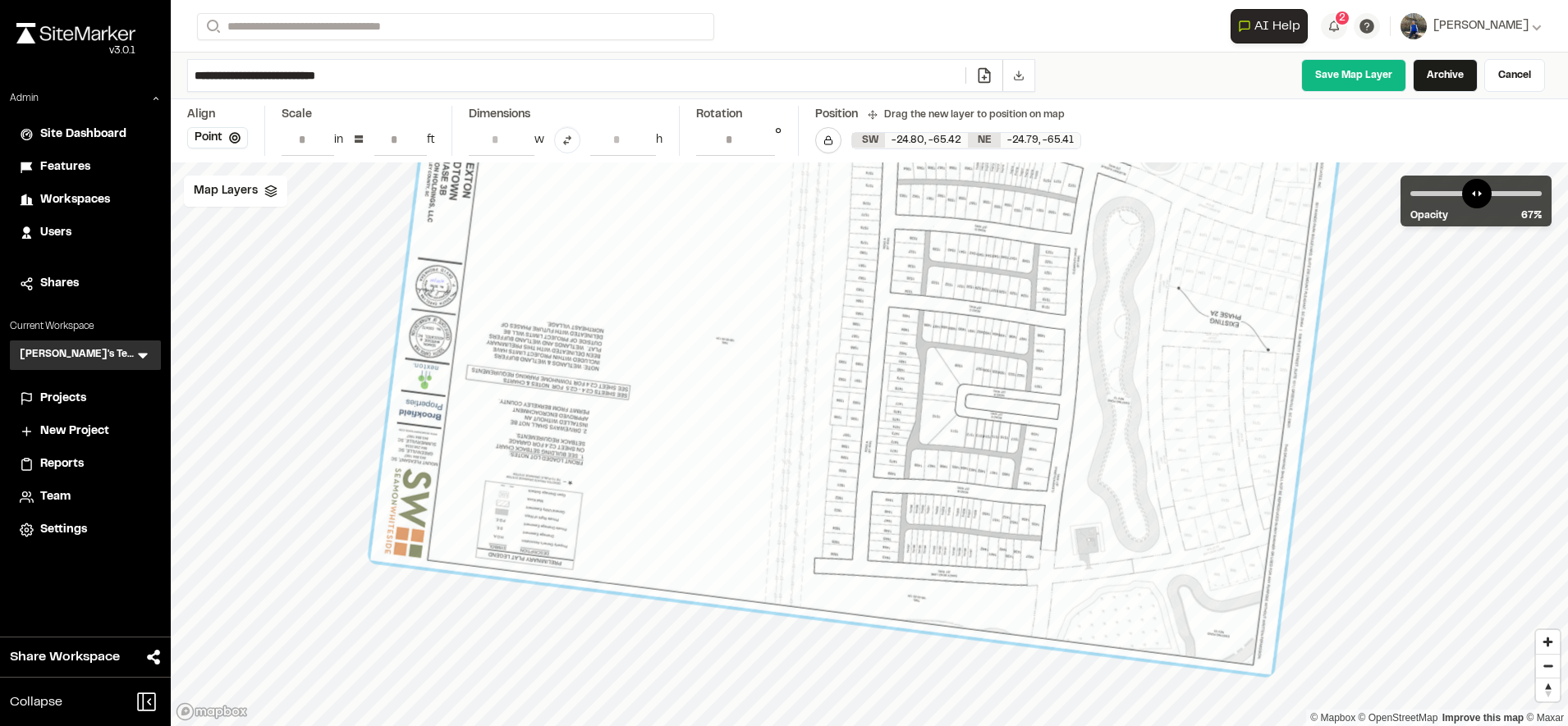
drag, startPoint x: 814, startPoint y: 475, endPoint x: 1049, endPoint y: 495, distance: 235.8
click at [1049, 495] on div at bounding box center [860, 318] width 977 height 715
click at [1347, 62] on link "Save Map Layer" at bounding box center [1353, 75] width 105 height 32
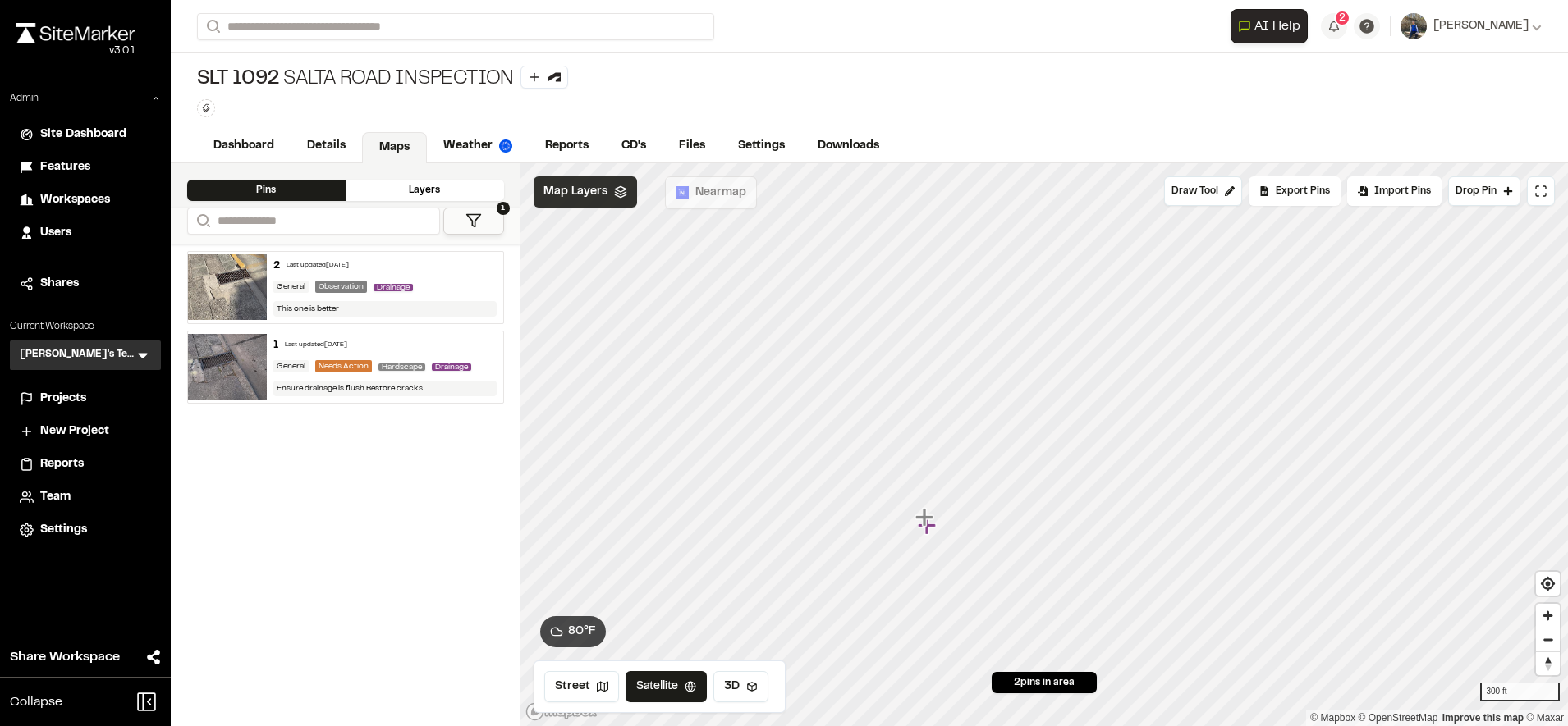
click at [618, 184] on div "Map Layers" at bounding box center [585, 192] width 104 height 31
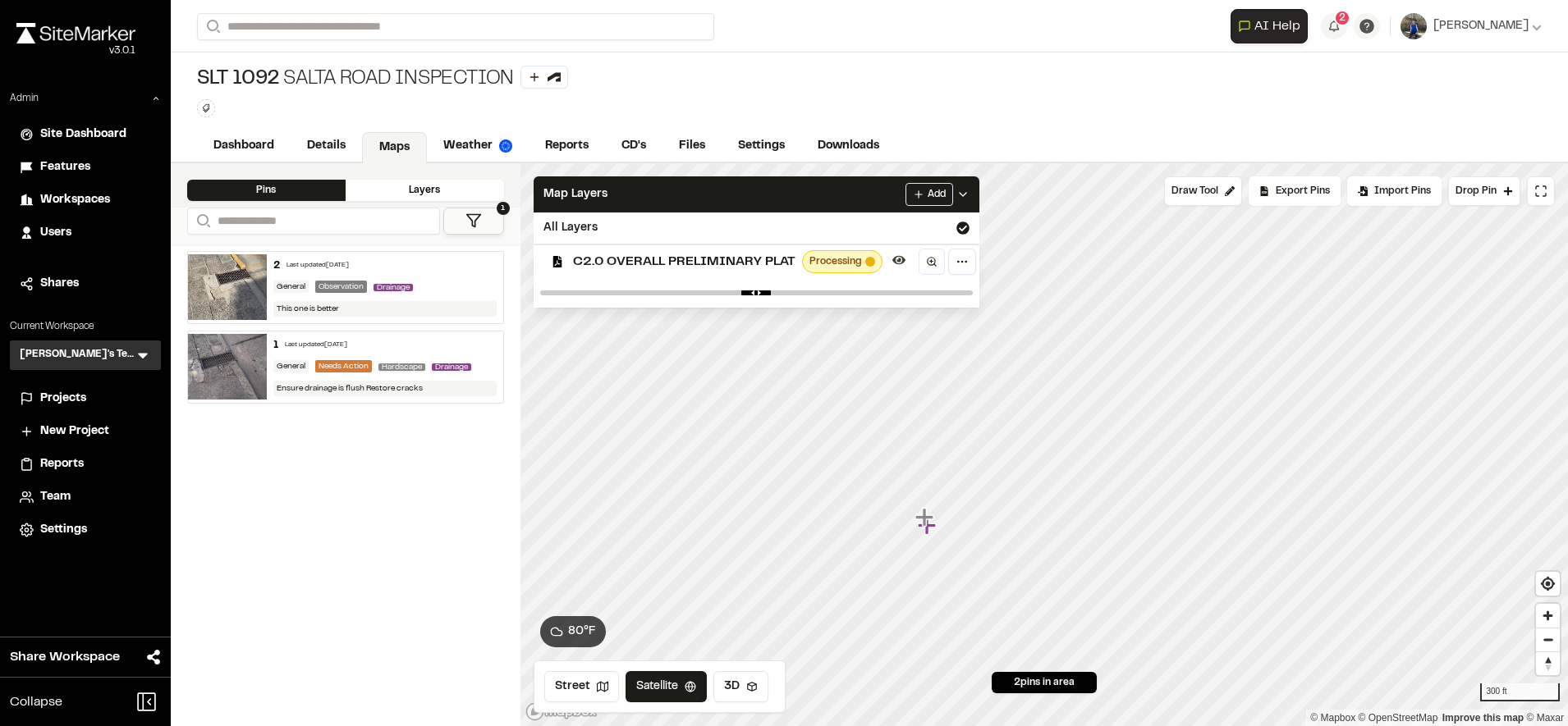
click at [623, 264] on span "C2.0 OVERALL PRELIMINARY PLAT" at bounding box center [684, 262] width 222 height 20
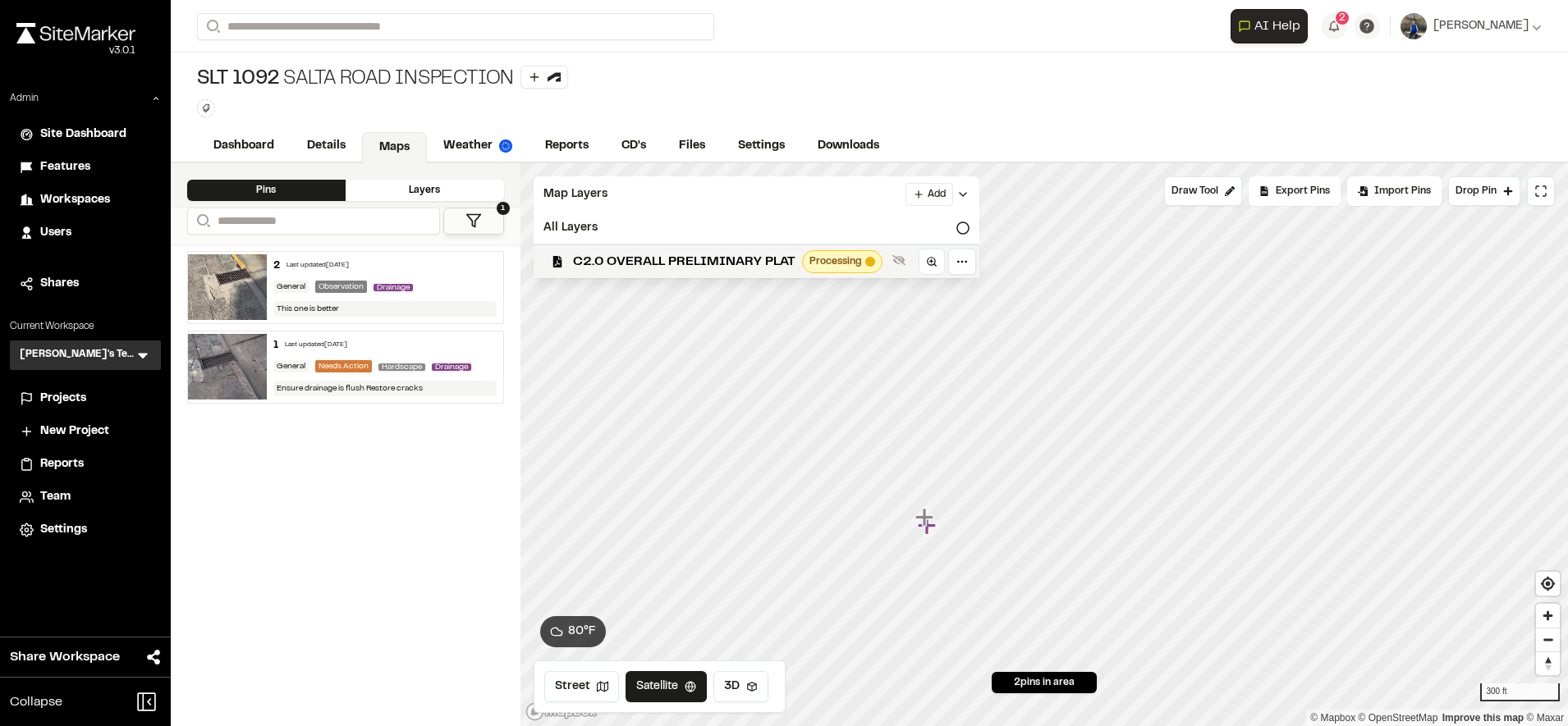
click at [623, 264] on span "C2.0 OVERALL PRELIMINARY PLAT" at bounding box center [684, 262] width 222 height 20
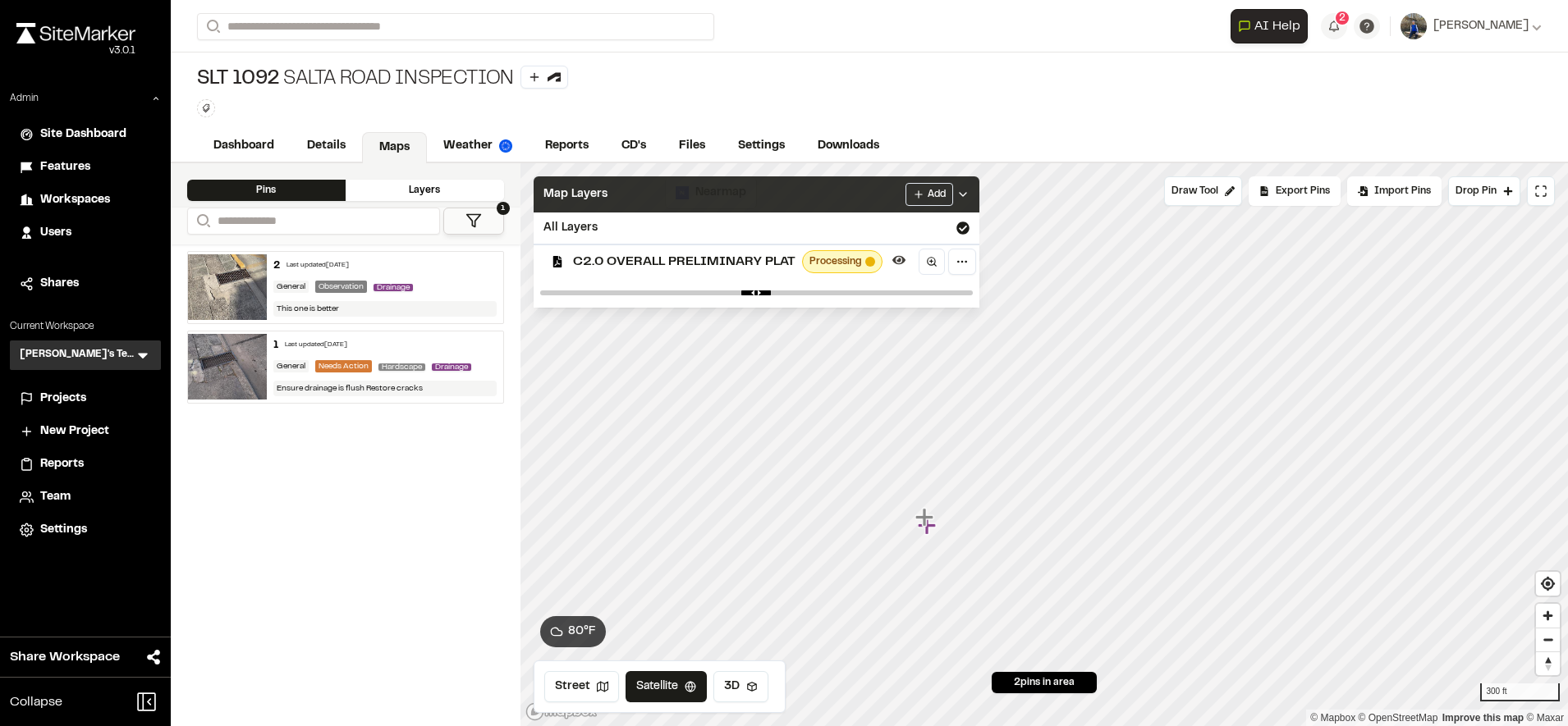
click at [713, 195] on div "Map Layers Add" at bounding box center [756, 194] width 446 height 36
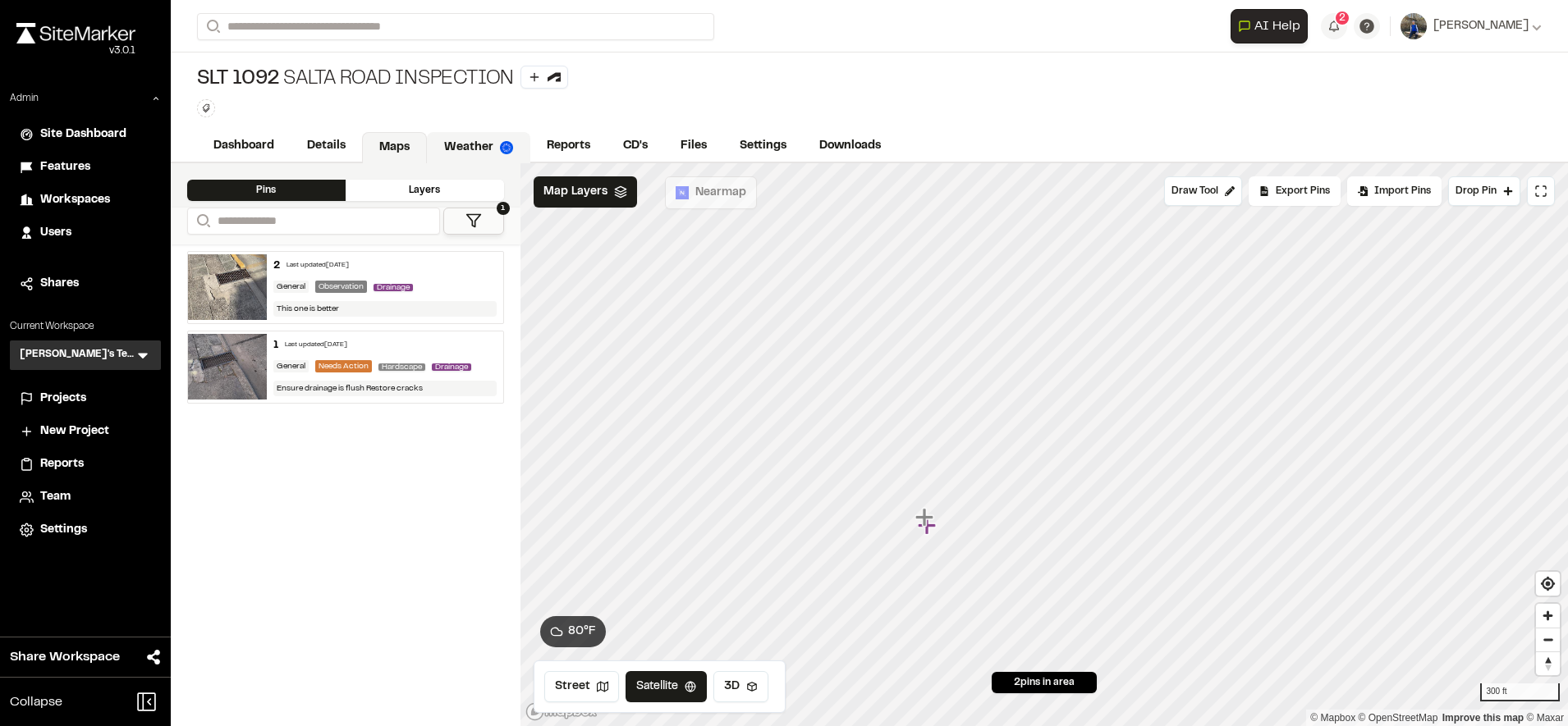
click at [449, 138] on link "Weather" at bounding box center [478, 147] width 104 height 31
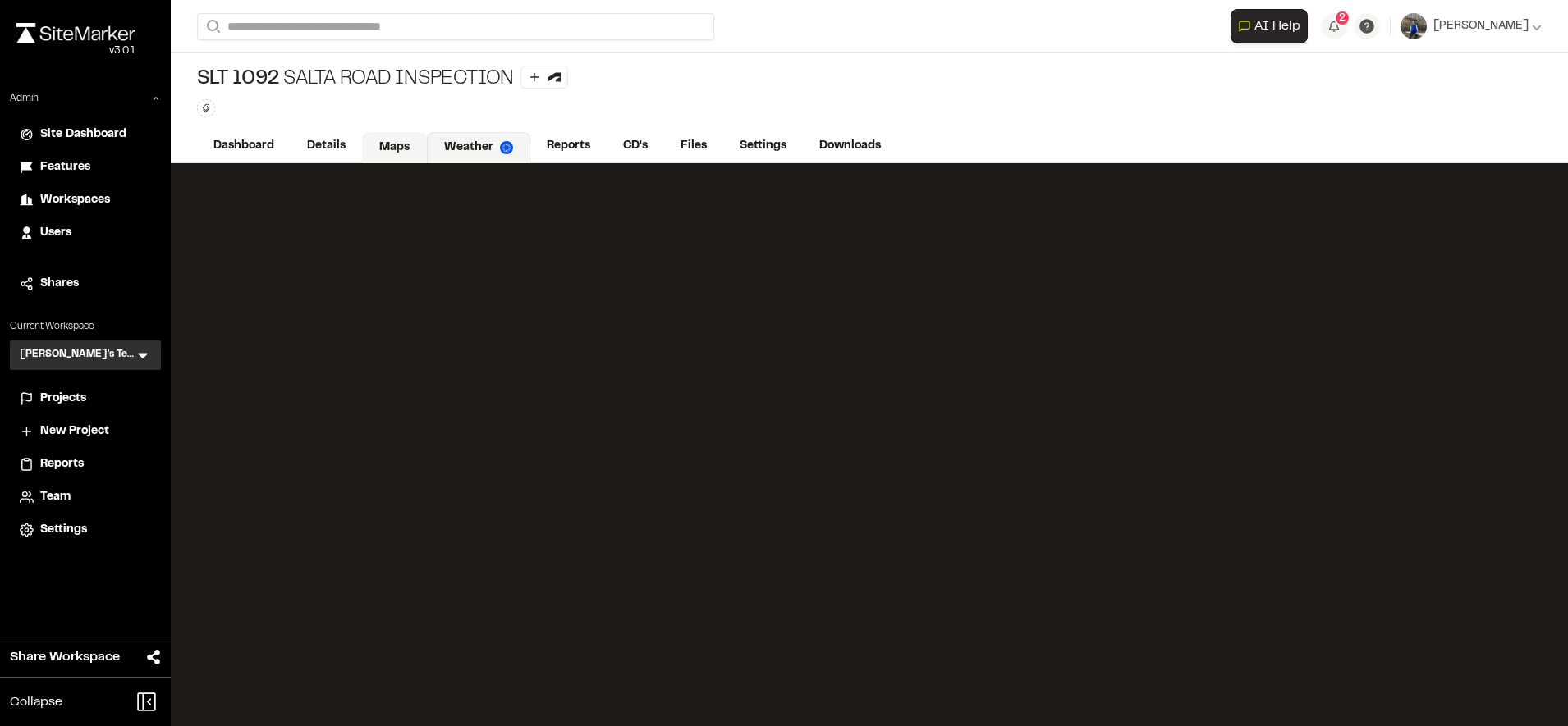
click at [395, 139] on link "Maps" at bounding box center [394, 147] width 65 height 31
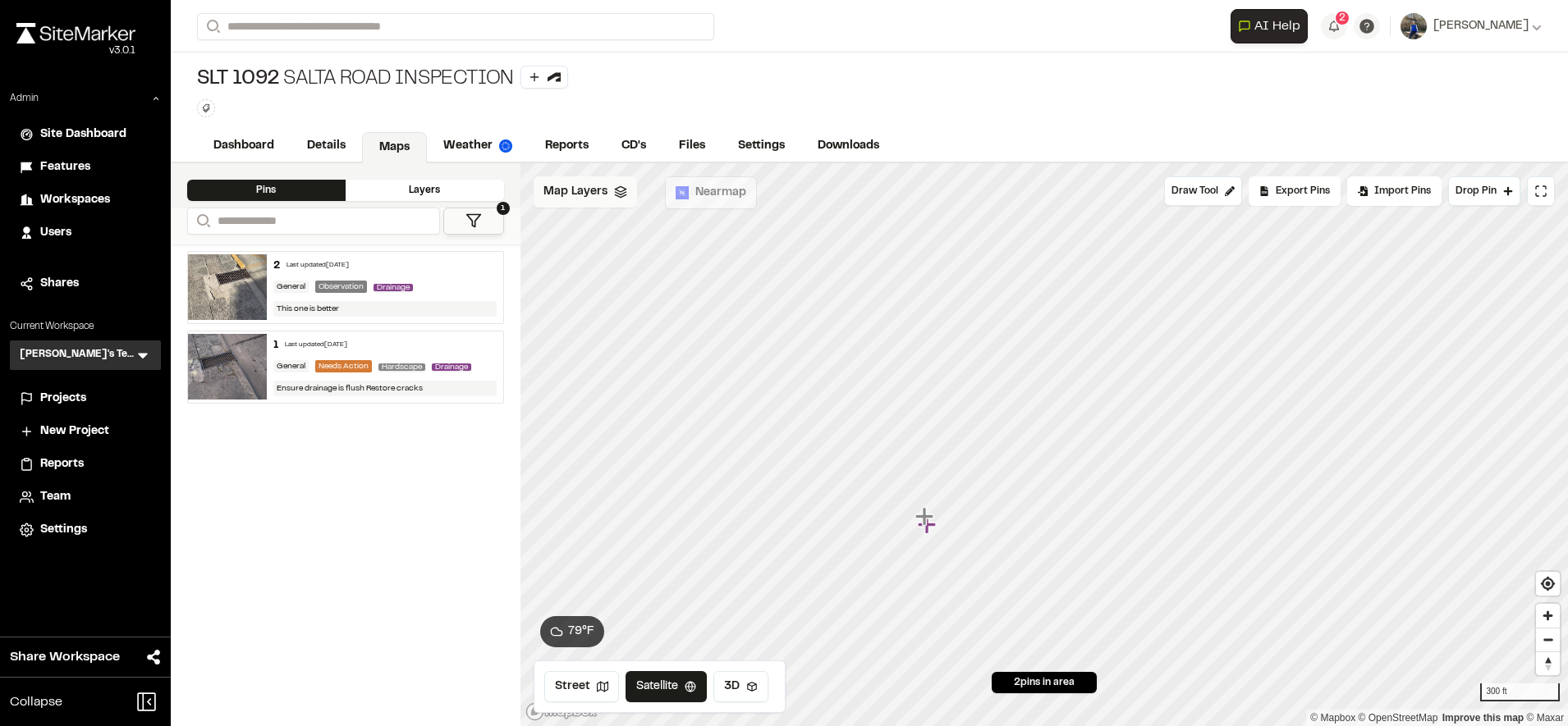
click at [623, 202] on div "Map Layers" at bounding box center [585, 192] width 104 height 31
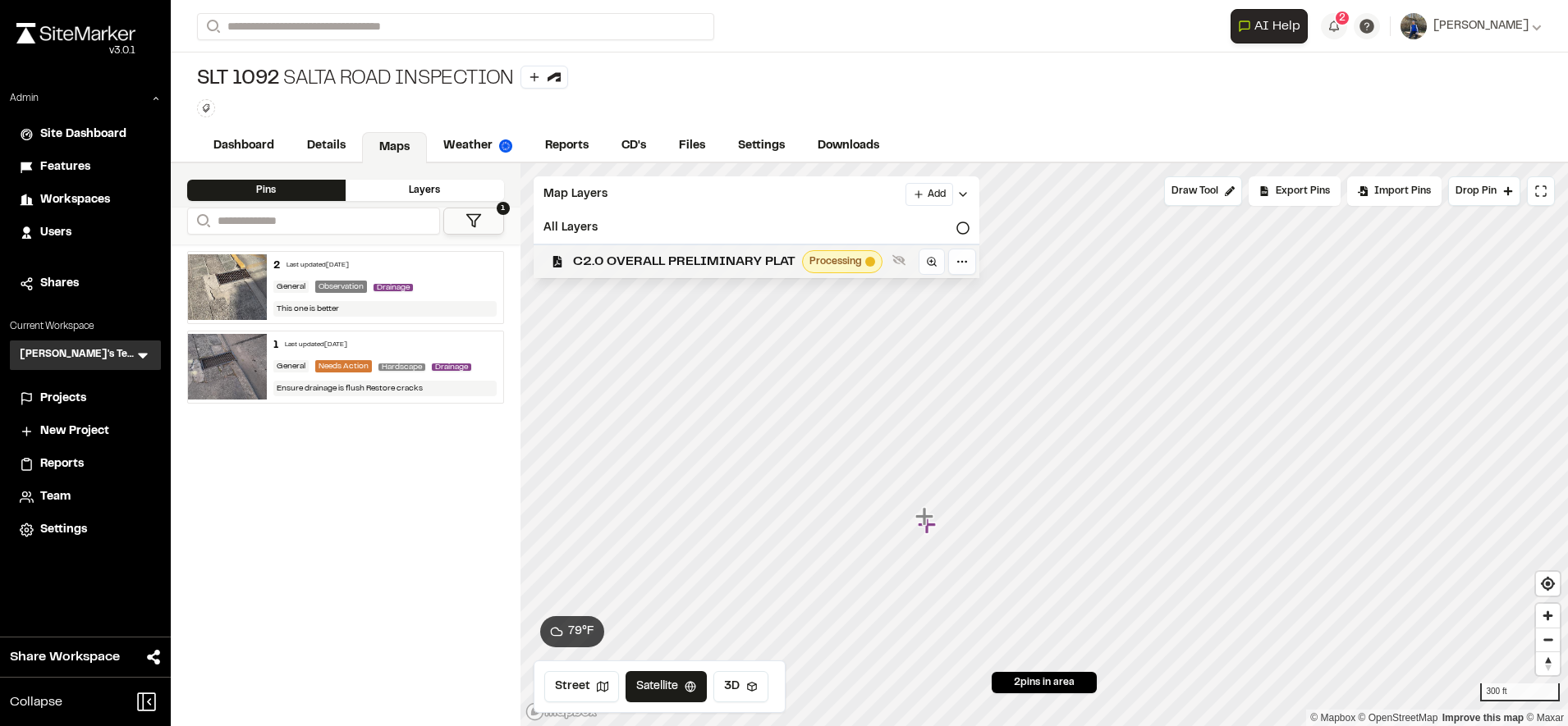
click at [626, 257] on span "C2.0 OVERALL PRELIMINARY PLAT" at bounding box center [684, 262] width 222 height 20
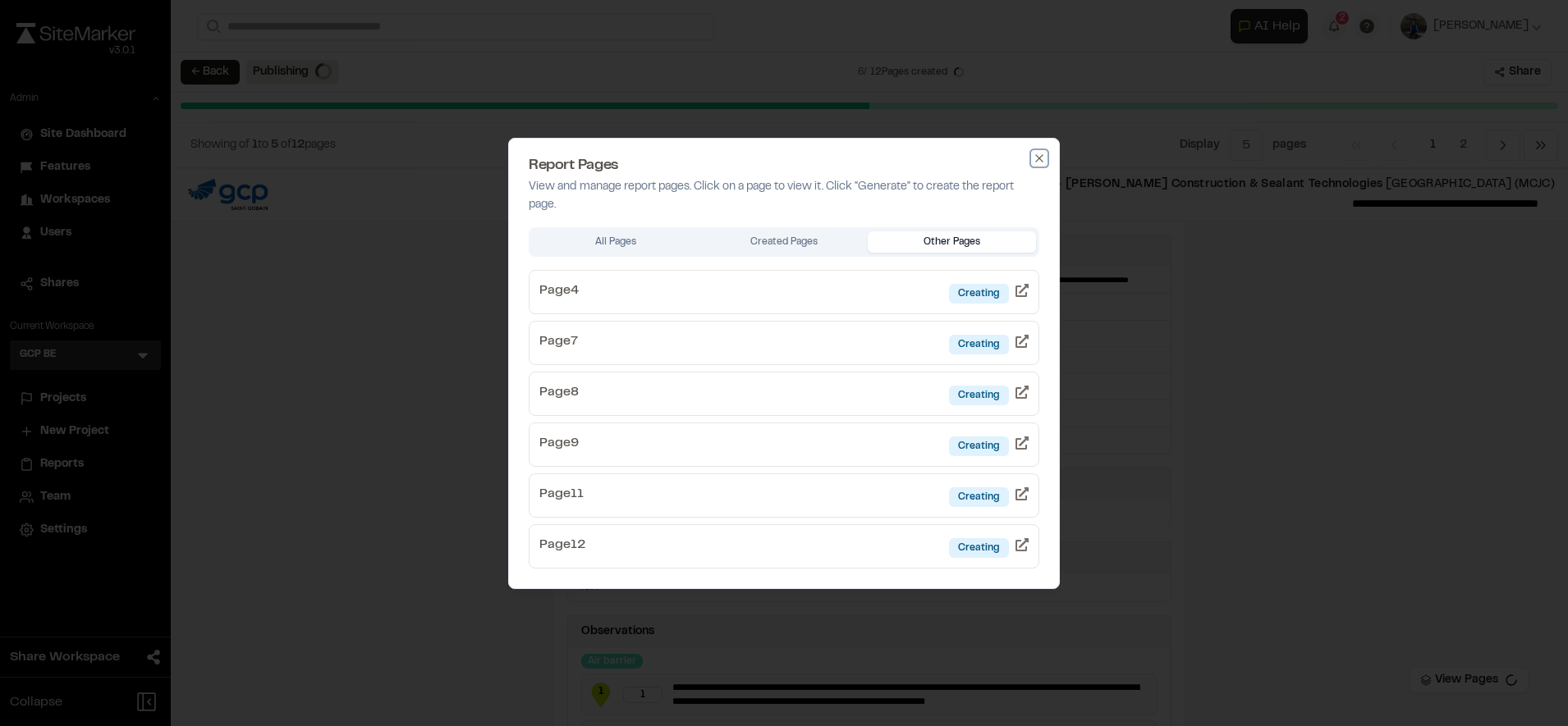
click at [1033, 160] on icon "button" at bounding box center [1038, 158] width 13 height 13
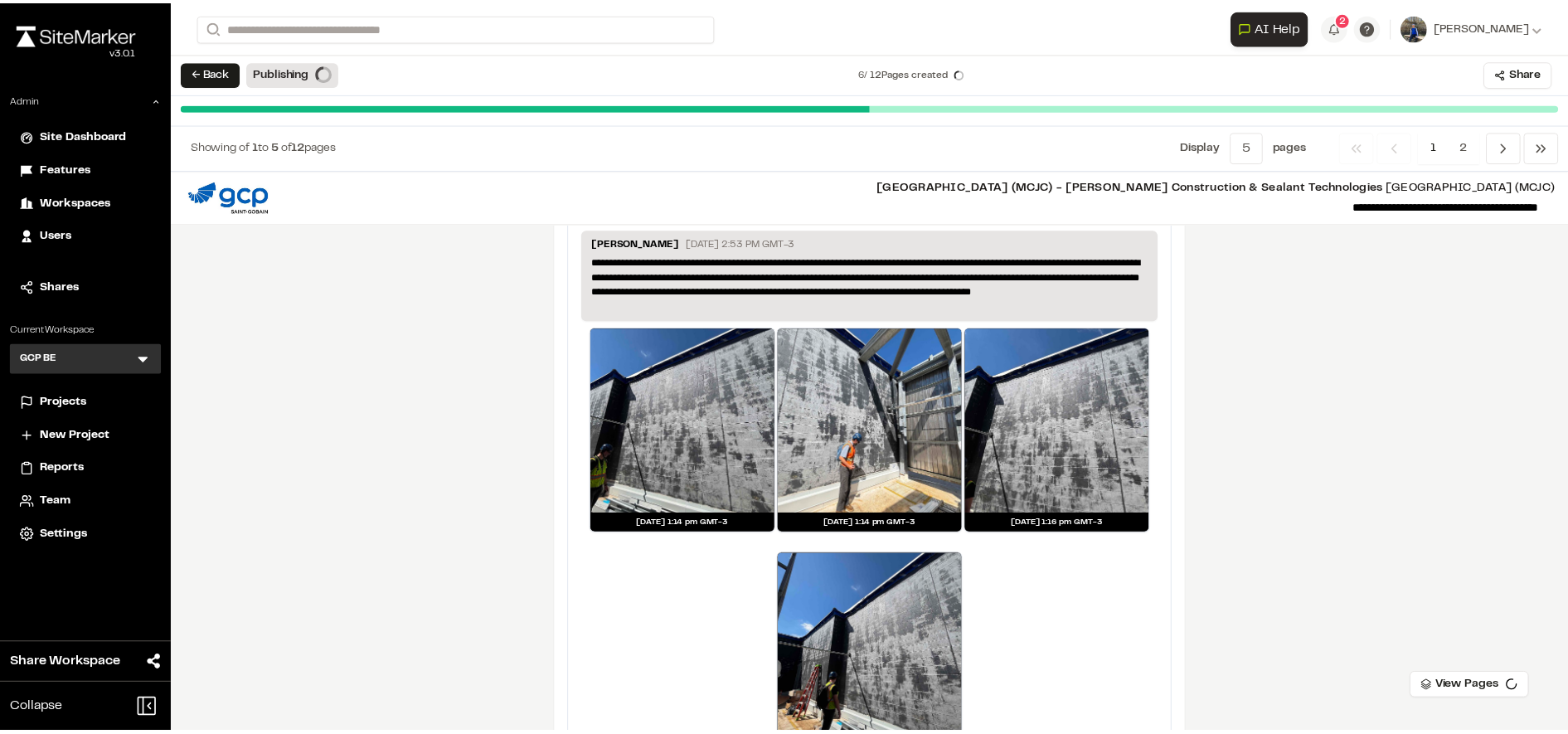
scroll to position [3222, 0]
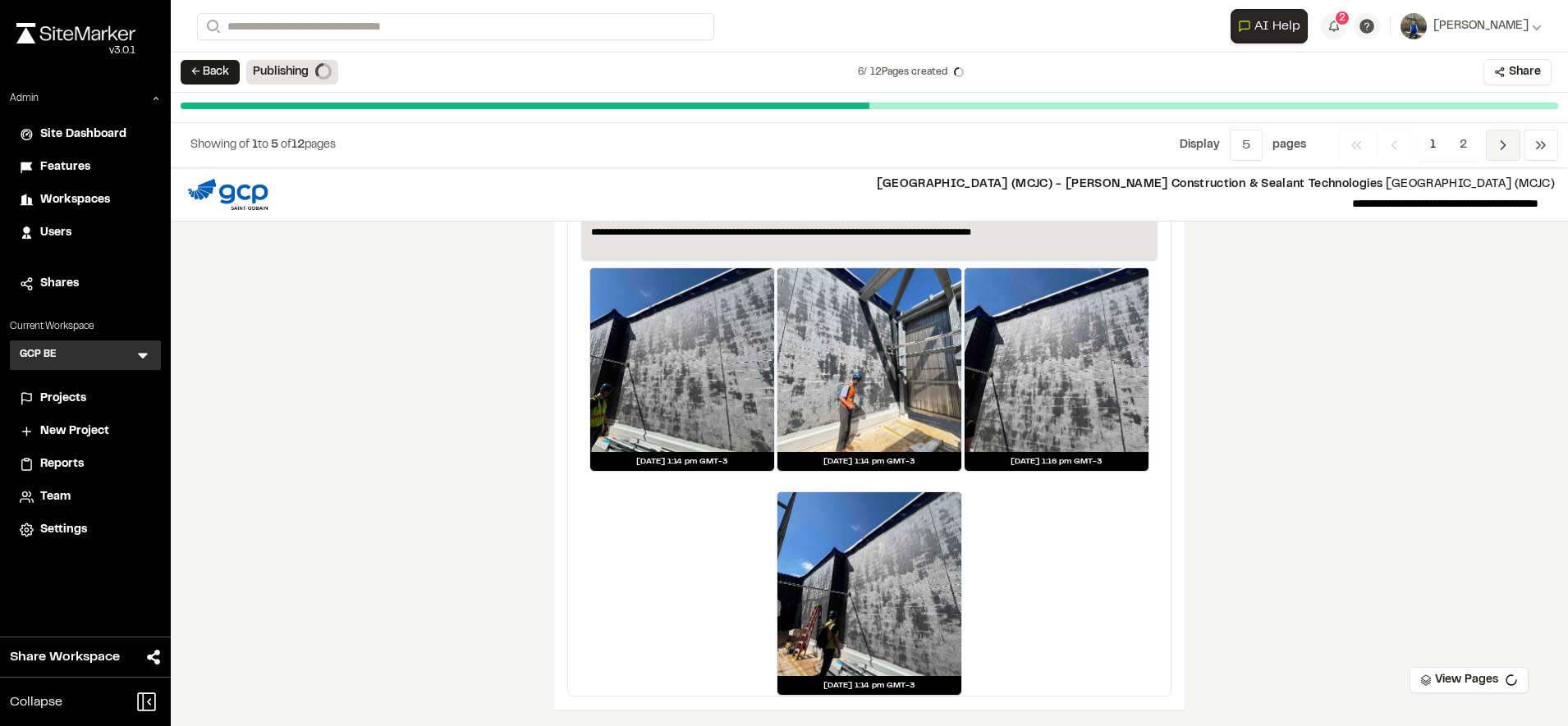
click at [1509, 142] on icon "Navigation" at bounding box center [1502, 145] width 16 height 16
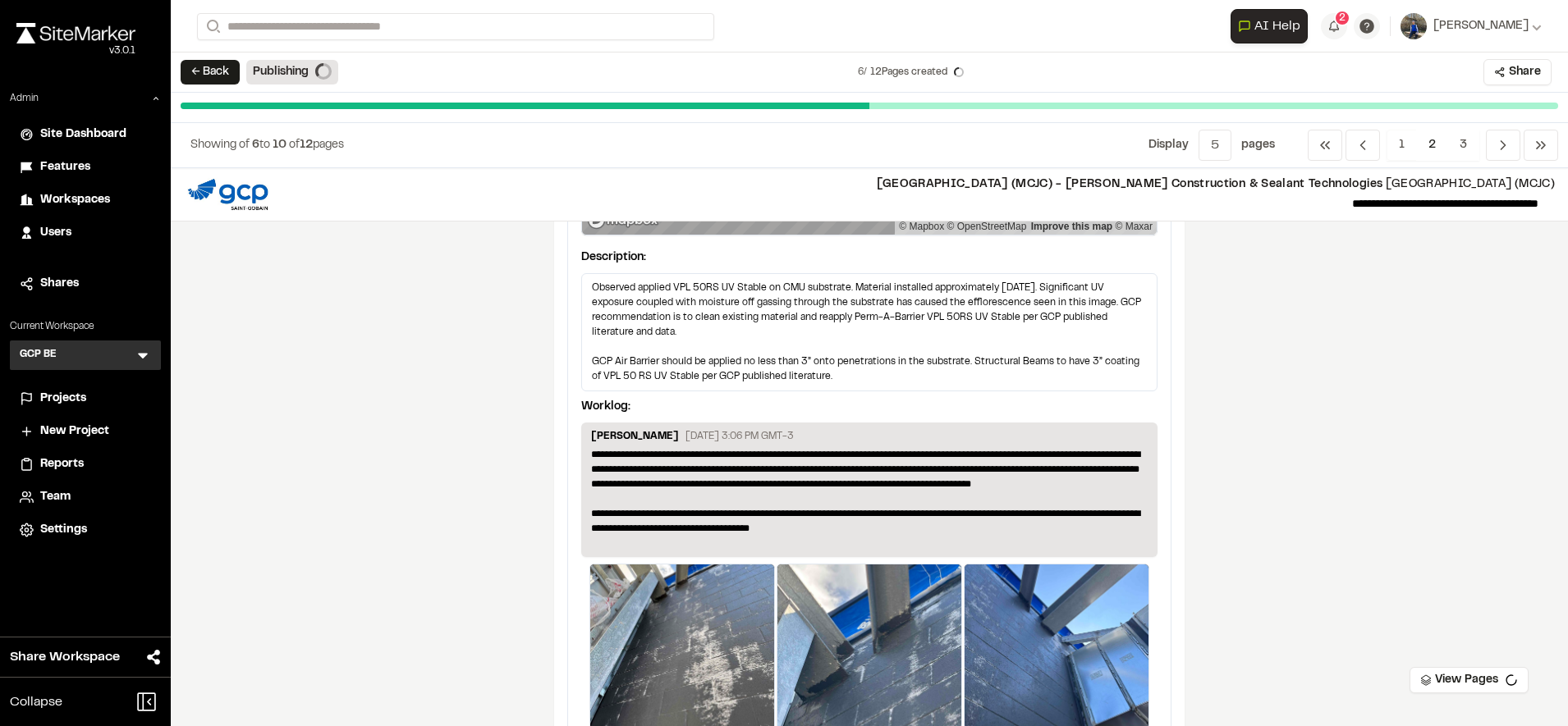
scroll to position [3662, 0]
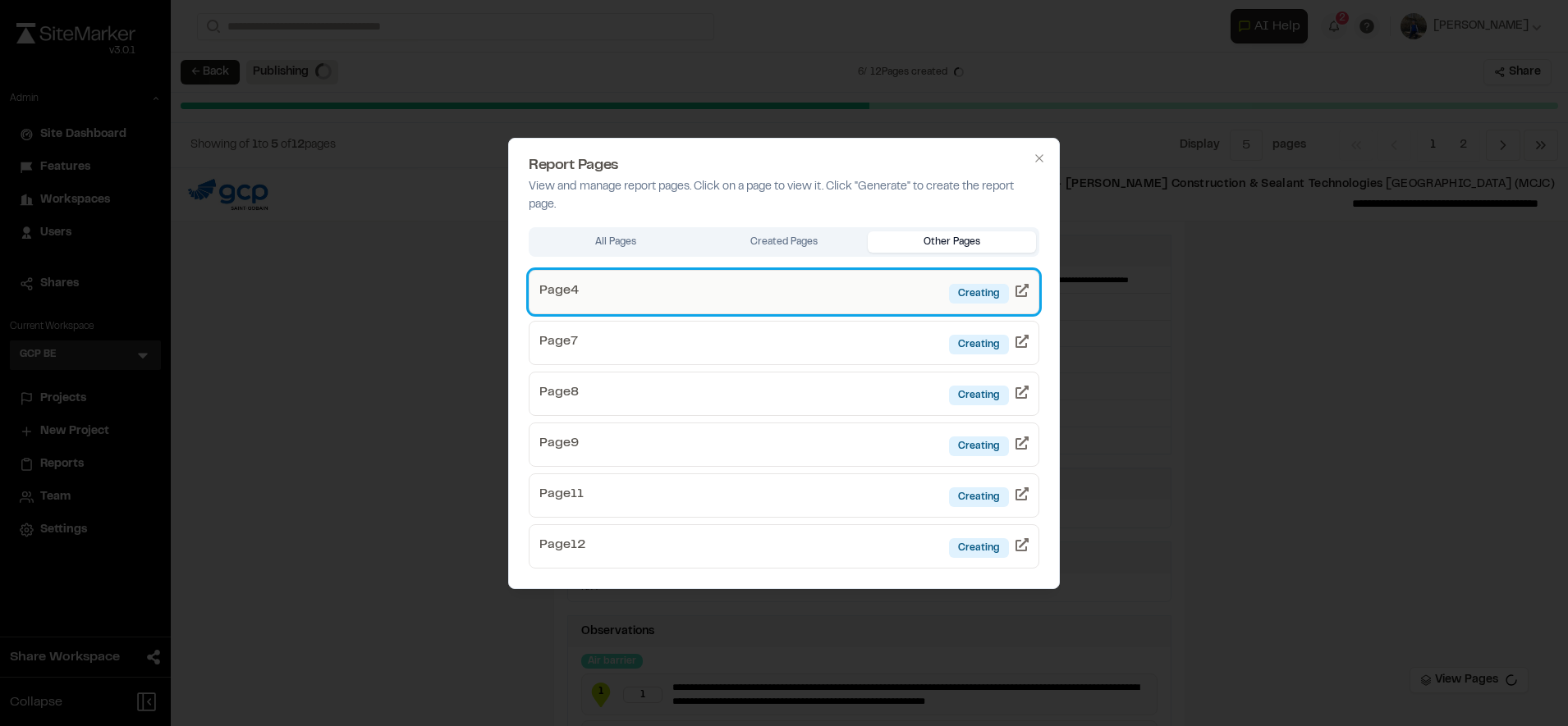
click at [920, 296] on link "Page 4 Creating" at bounding box center [784, 292] width 511 height 44
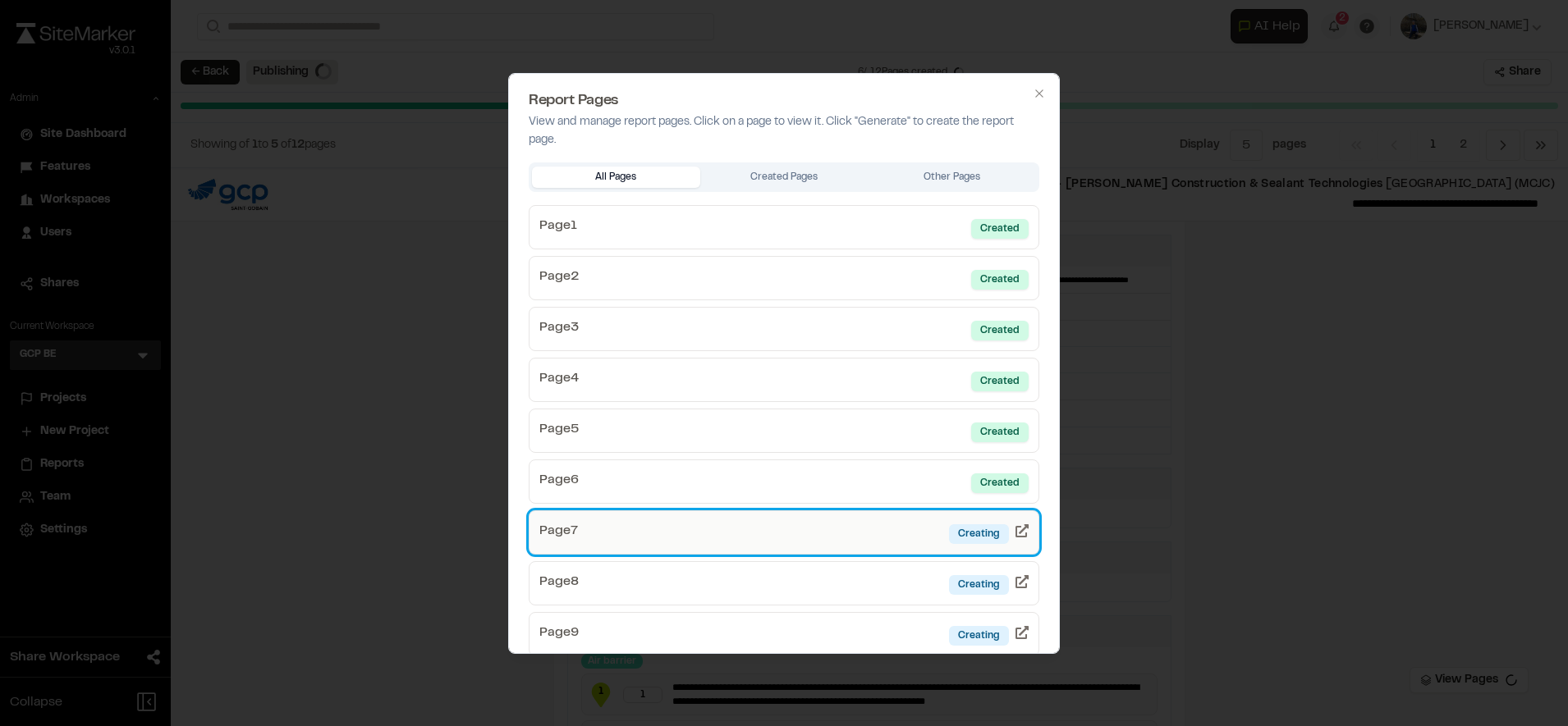
click at [755, 522] on link "Page 7 Creating" at bounding box center [784, 533] width 511 height 44
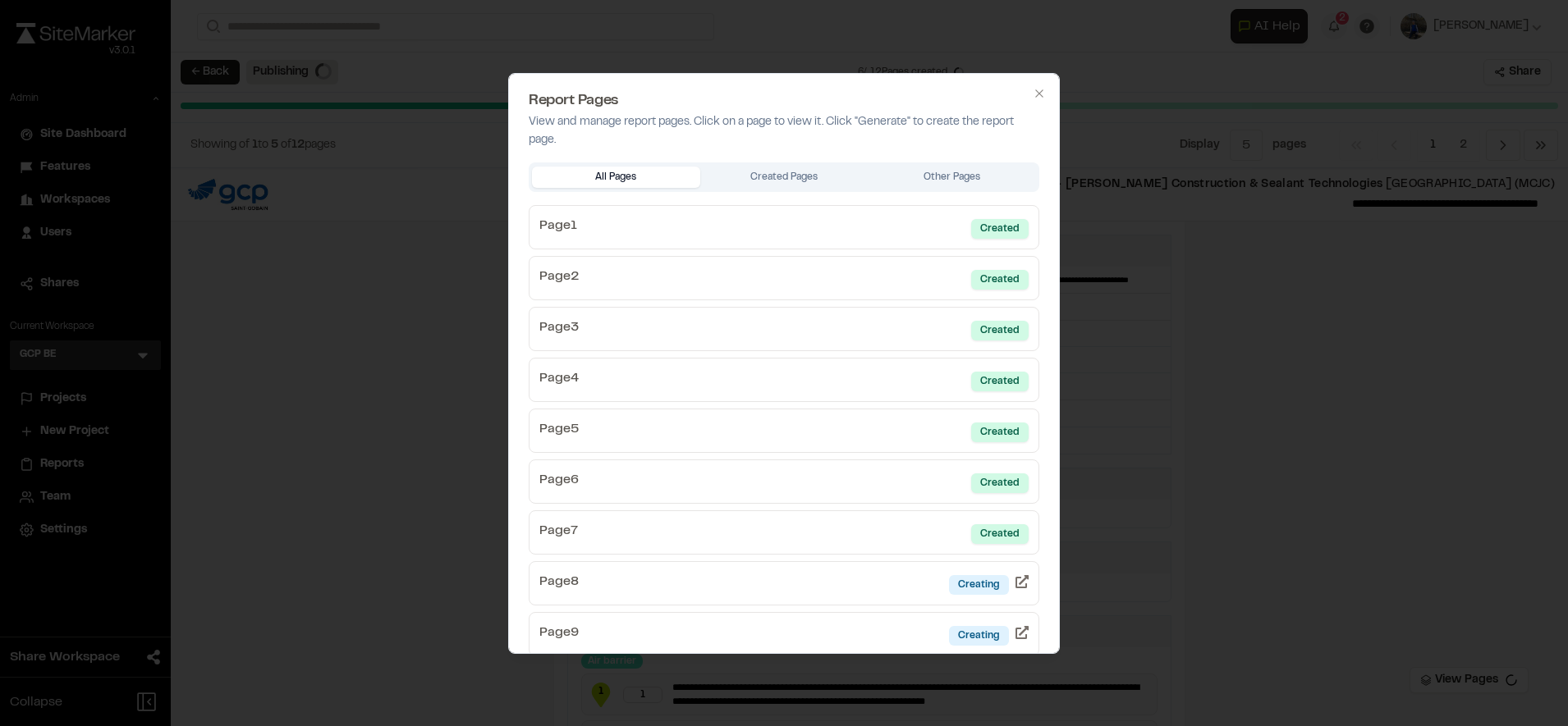
scroll to position [175, 0]
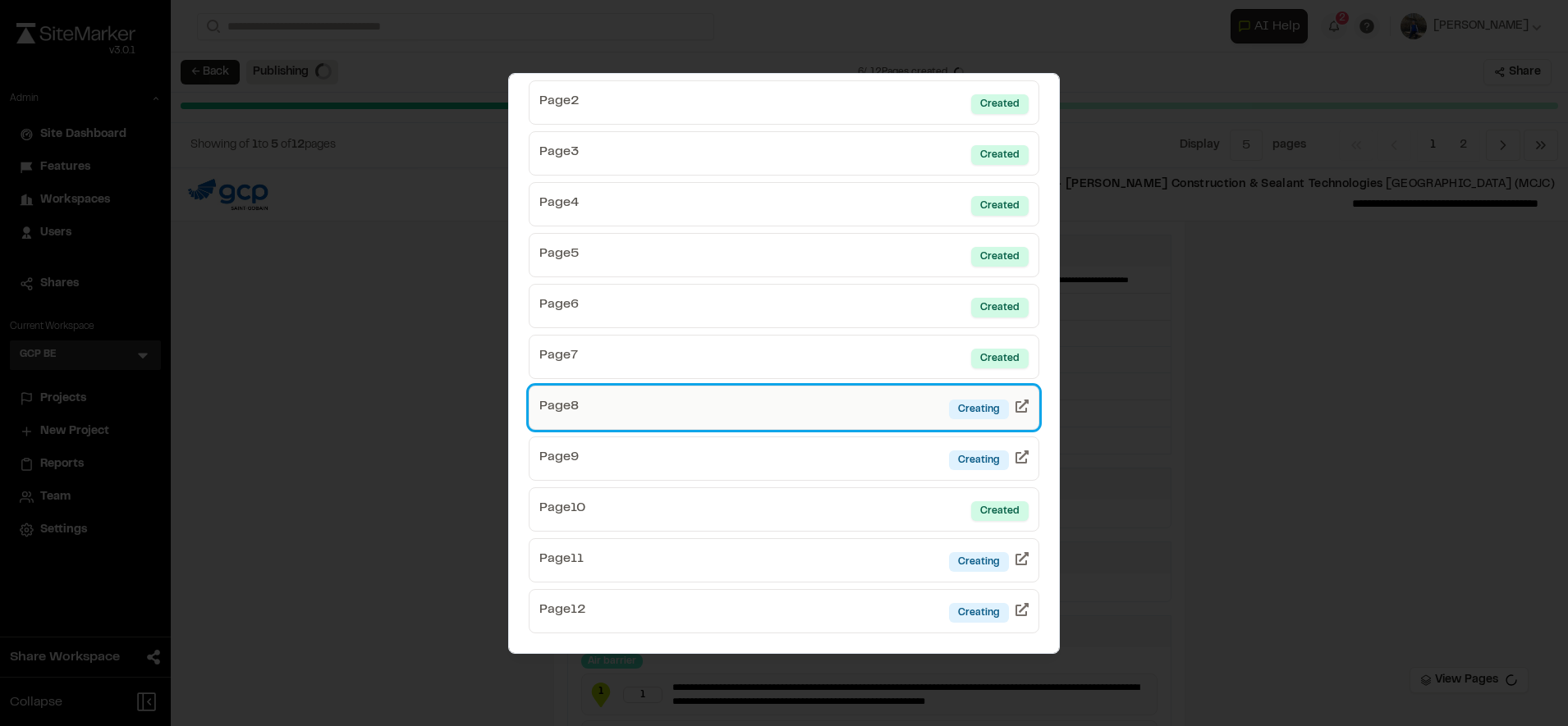
click at [877, 406] on link "Page 8 Creating" at bounding box center [784, 408] width 511 height 44
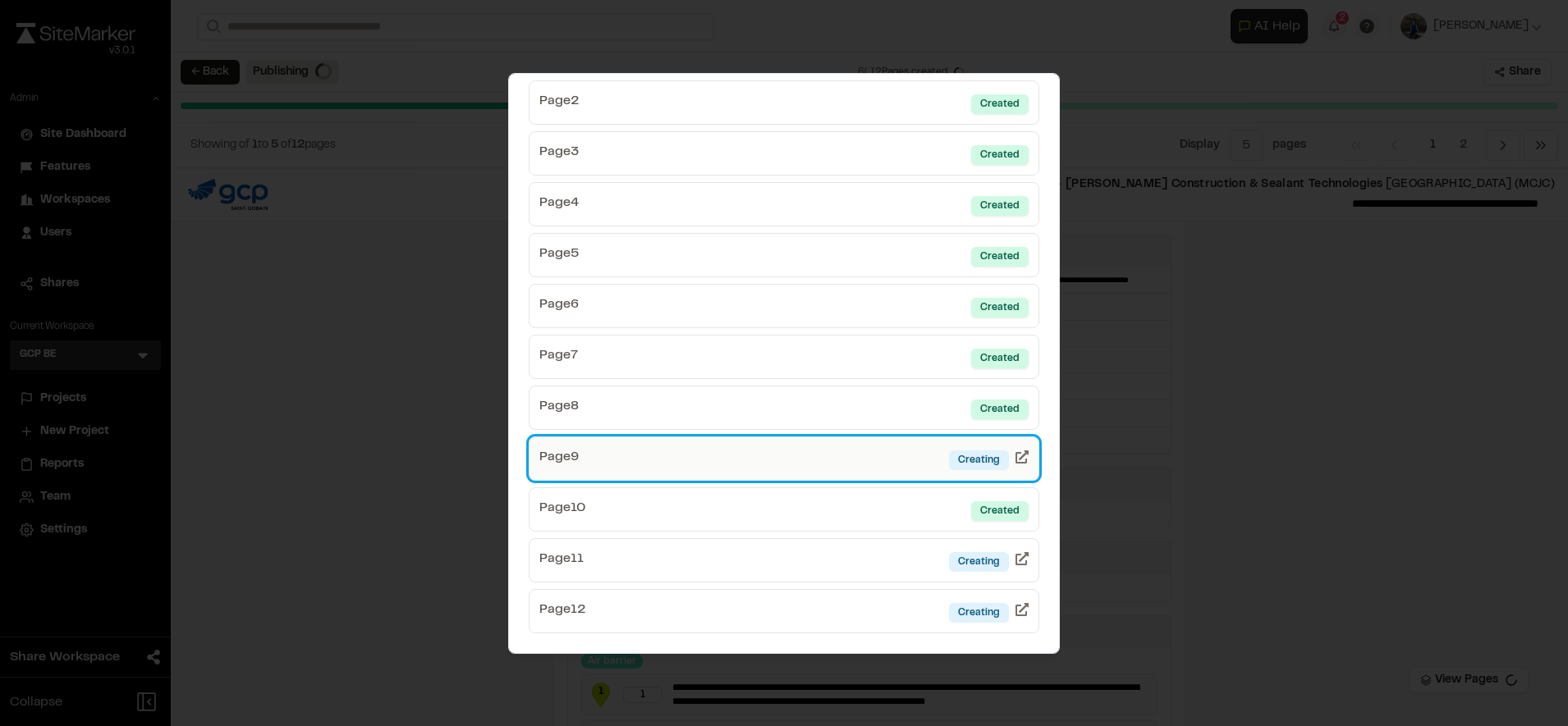
click at [891, 476] on link "Page 9 Creating" at bounding box center [784, 458] width 511 height 44
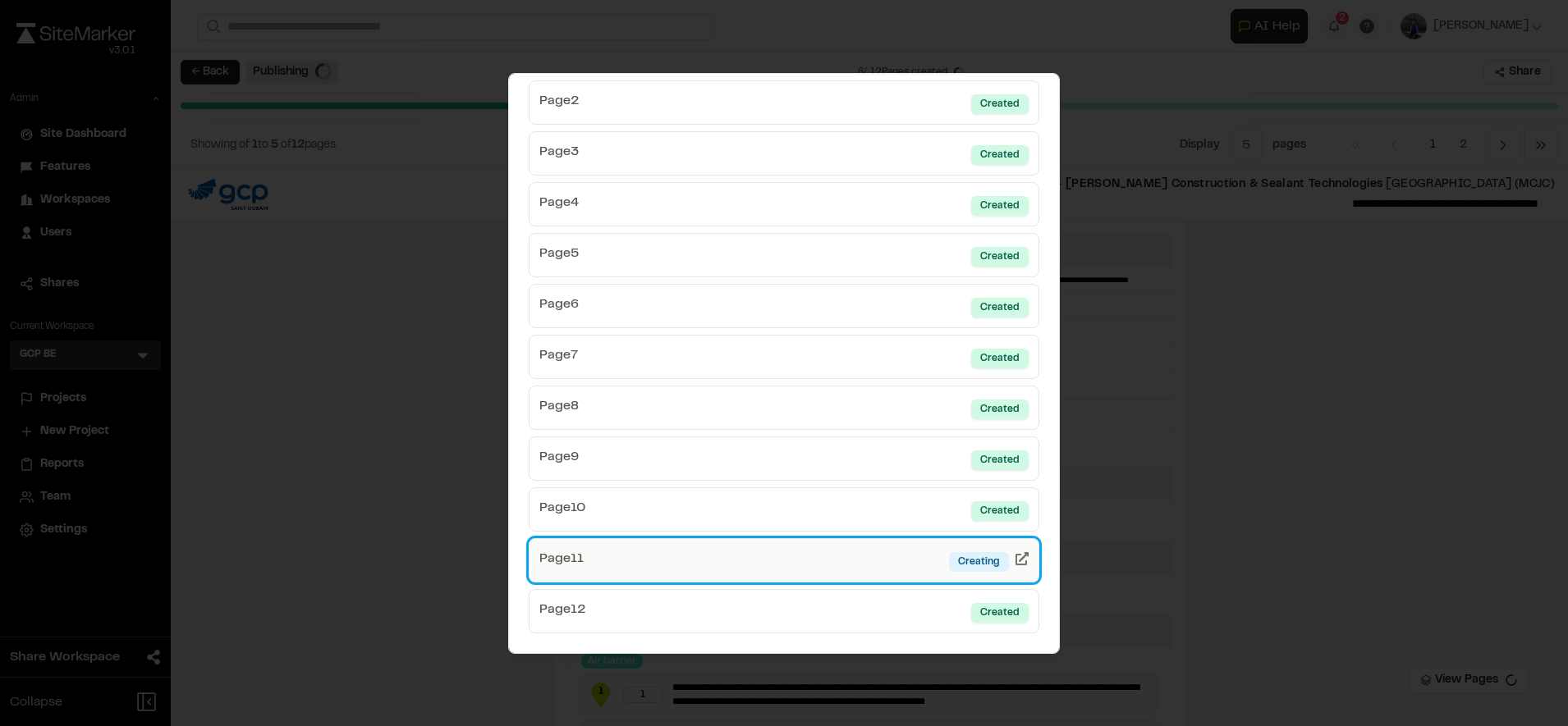
click at [838, 552] on link "Page 11 Creating" at bounding box center [784, 560] width 511 height 44
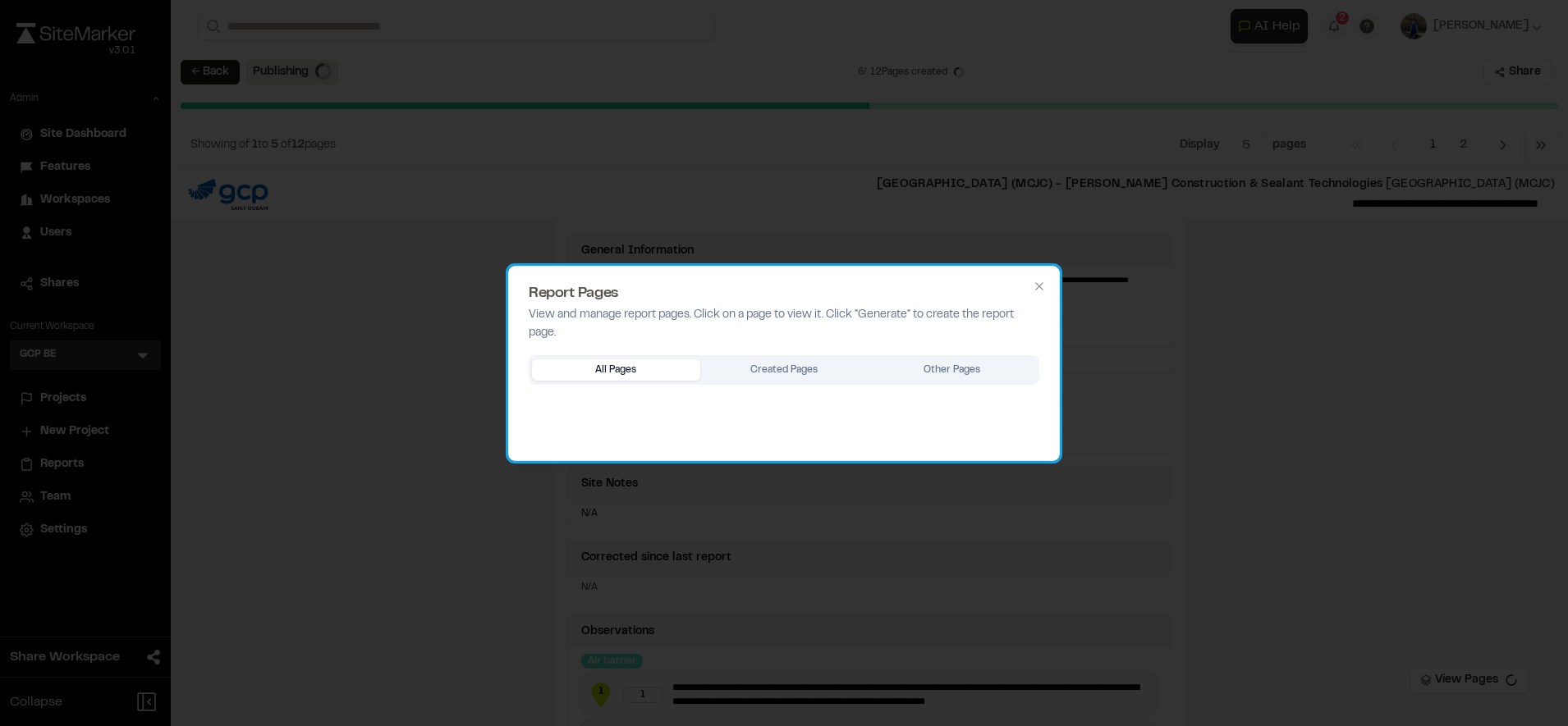
scroll to position [0, 0]
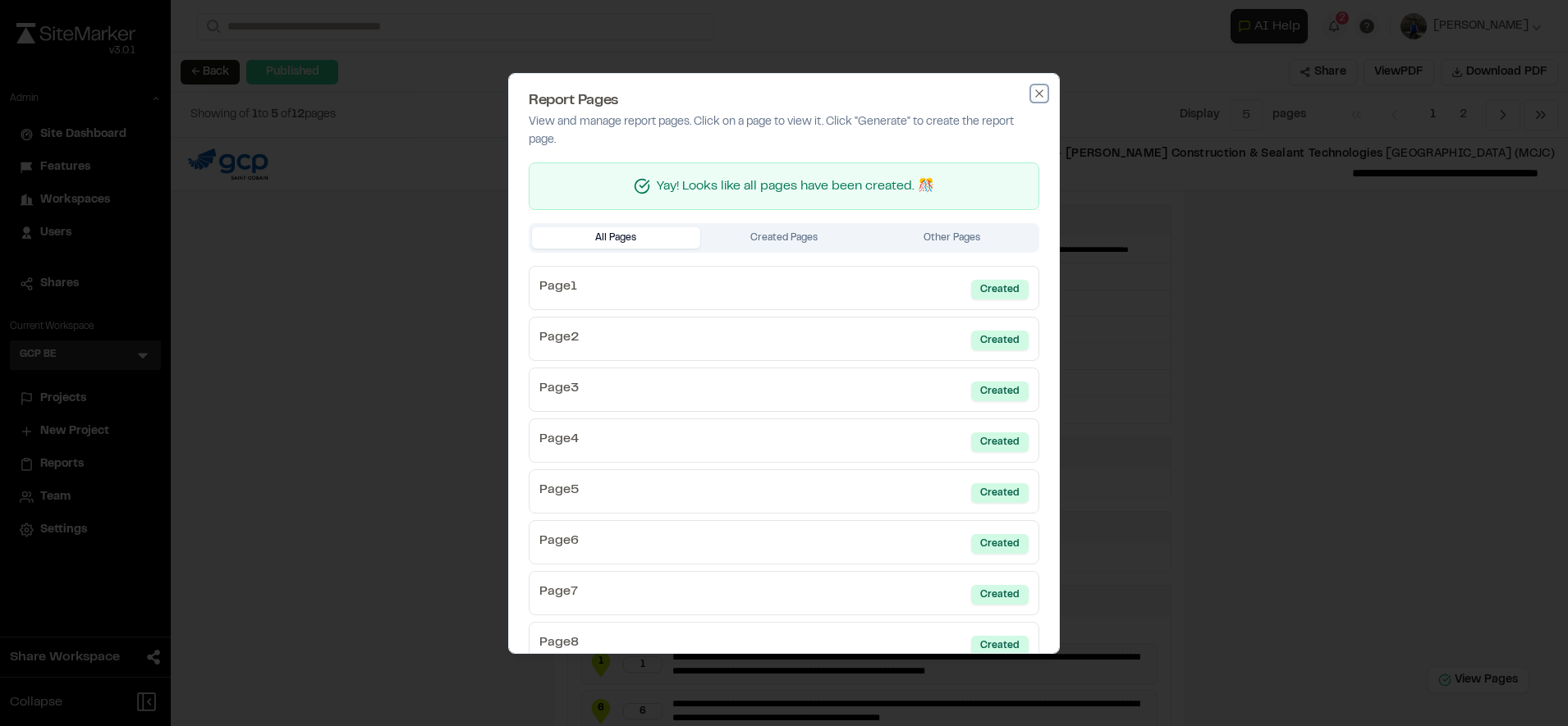
click at [1033, 91] on icon "button" at bounding box center [1038, 93] width 13 height 13
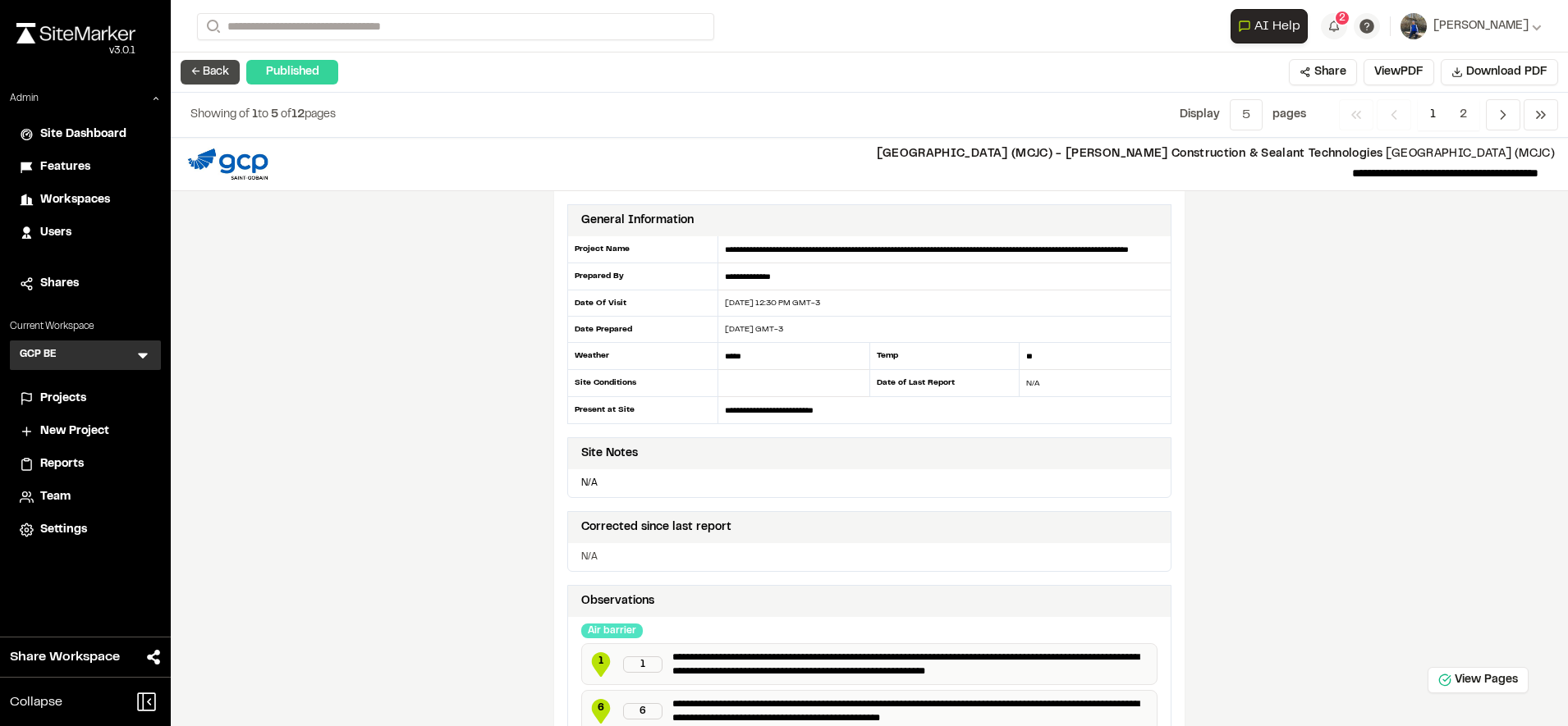
click at [215, 75] on button "← Back" at bounding box center [210, 72] width 59 height 25
click at [209, 69] on button "← Back" at bounding box center [210, 72] width 59 height 25
click at [205, 65] on button "← Back" at bounding box center [210, 72] width 59 height 25
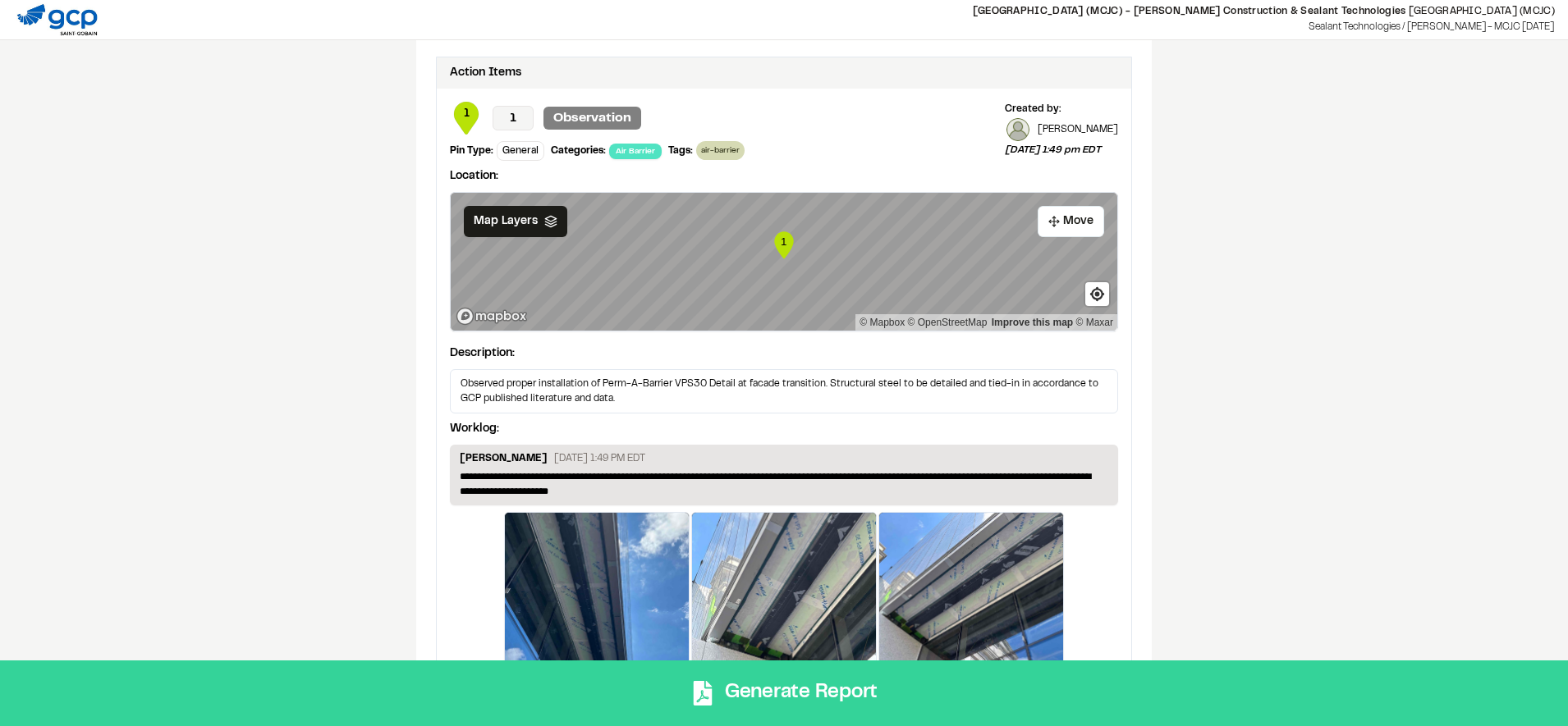
click at [920, 681] on button "Generate Report" at bounding box center [784, 693] width 1568 height 66
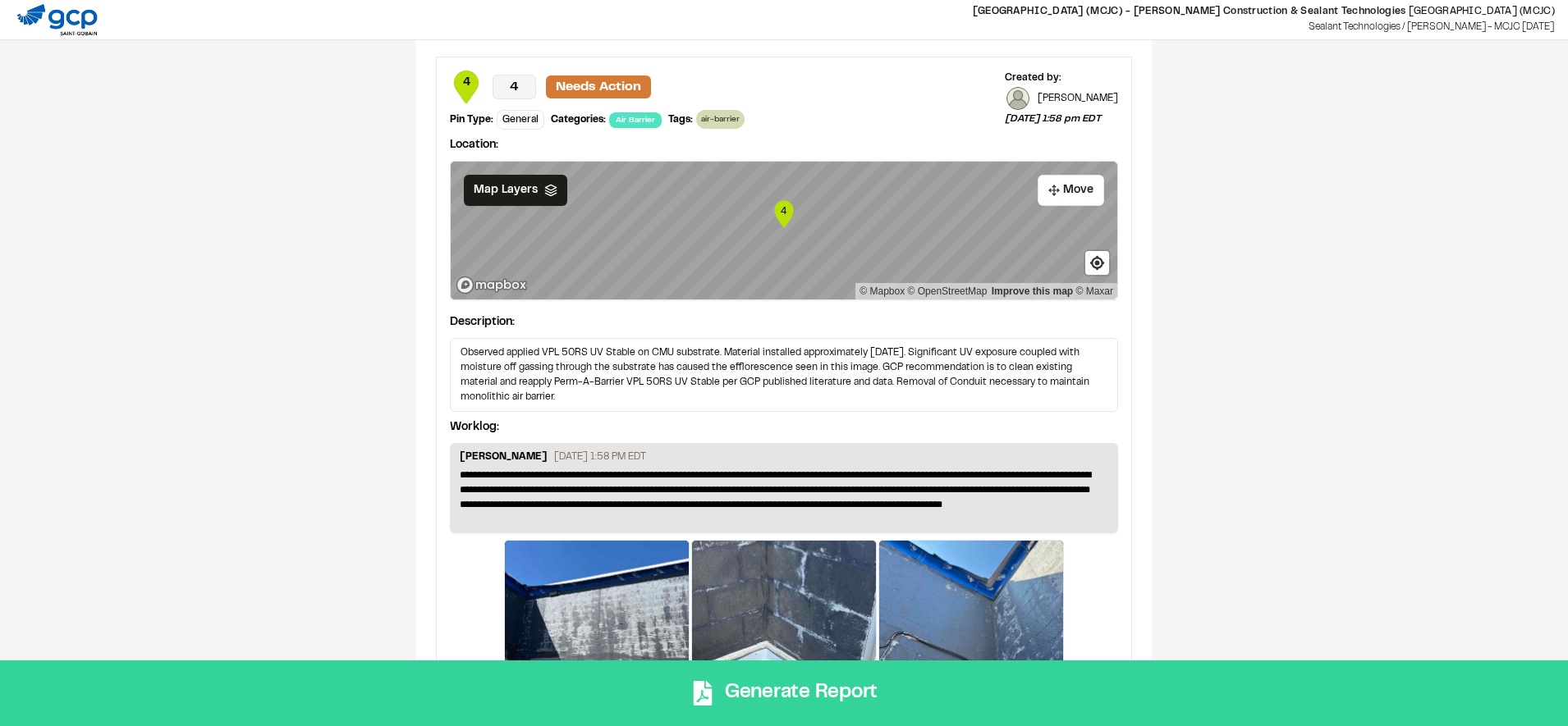
click at [635, 711] on button "Generate Report" at bounding box center [784, 693] width 1568 height 66
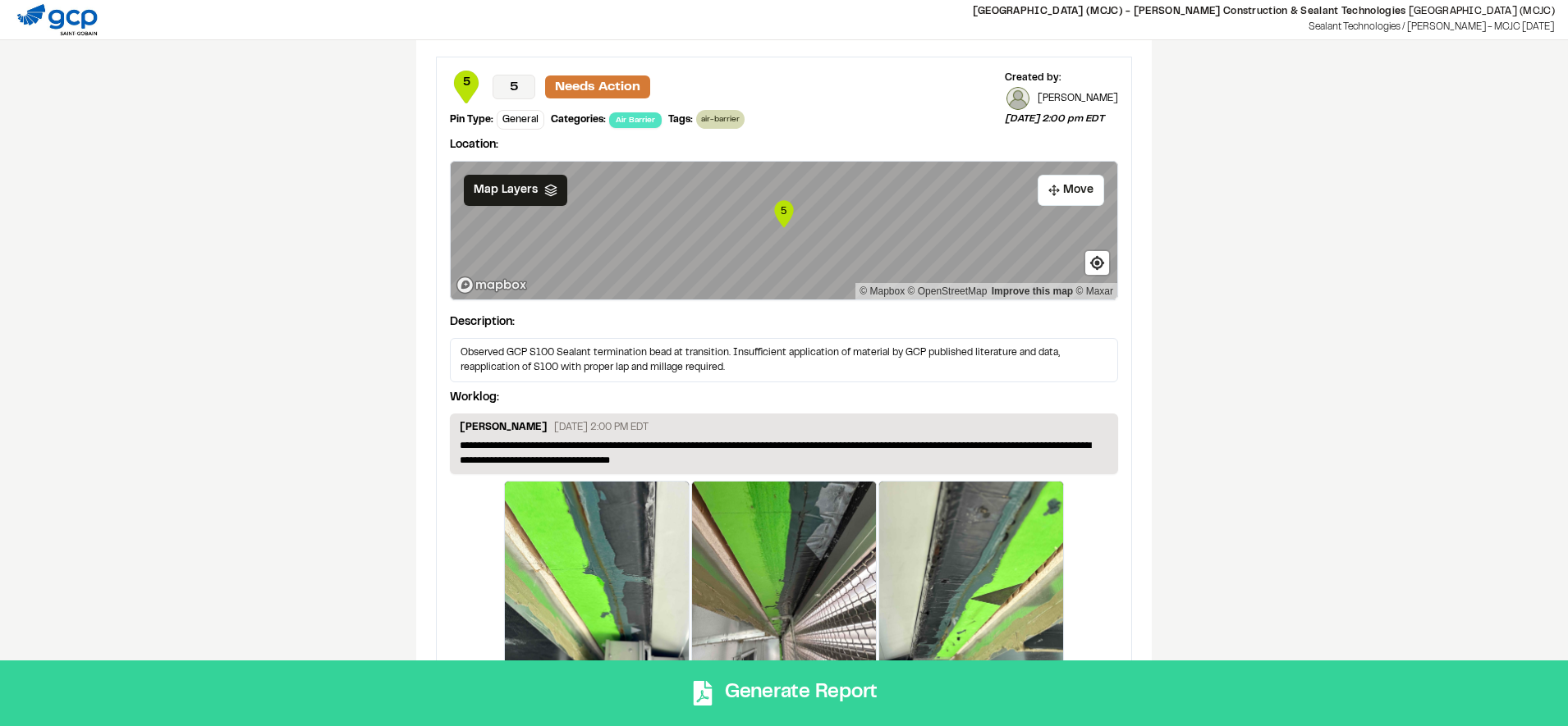
click at [795, 705] on button "Generate Report" at bounding box center [784, 693] width 1568 height 66
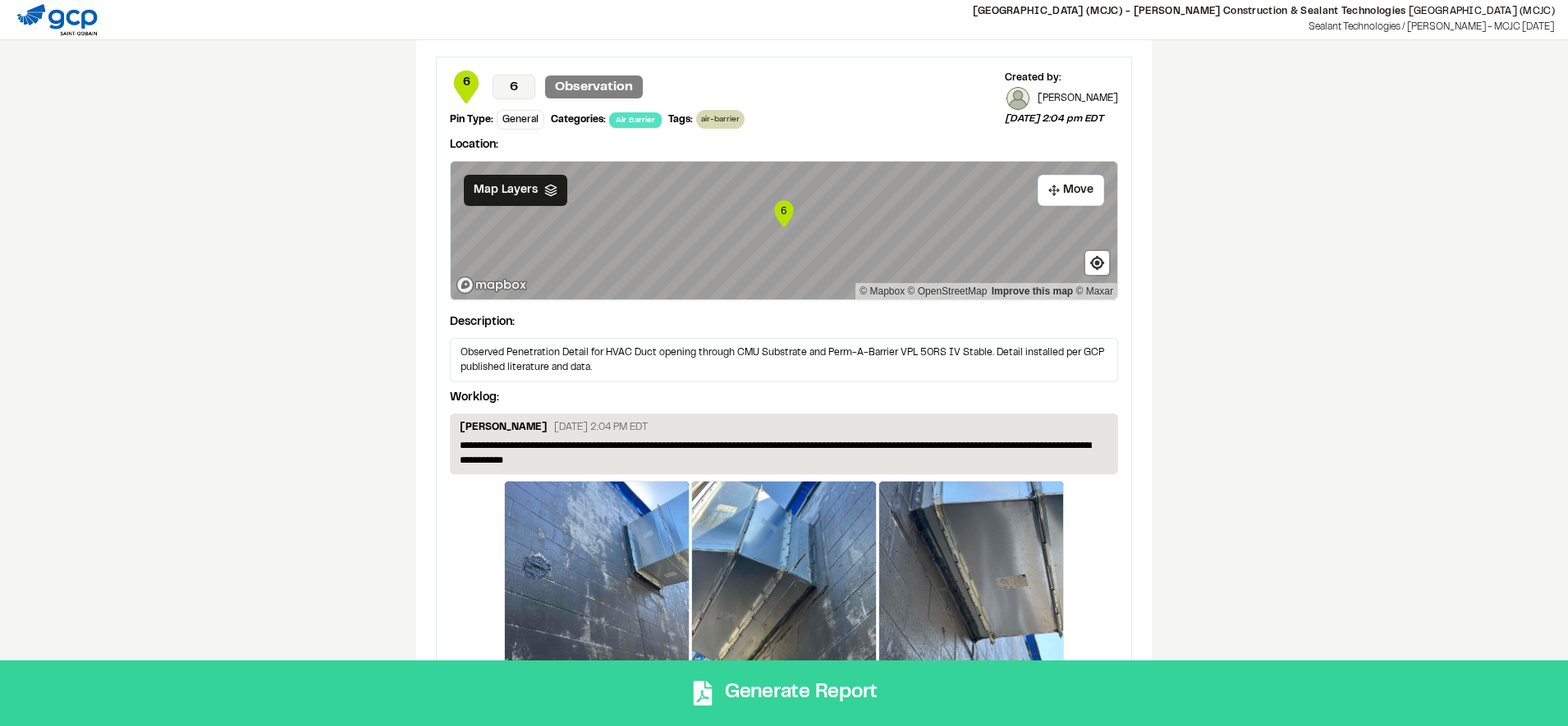
click at [773, 672] on button "Generate Report" at bounding box center [784, 693] width 1568 height 66
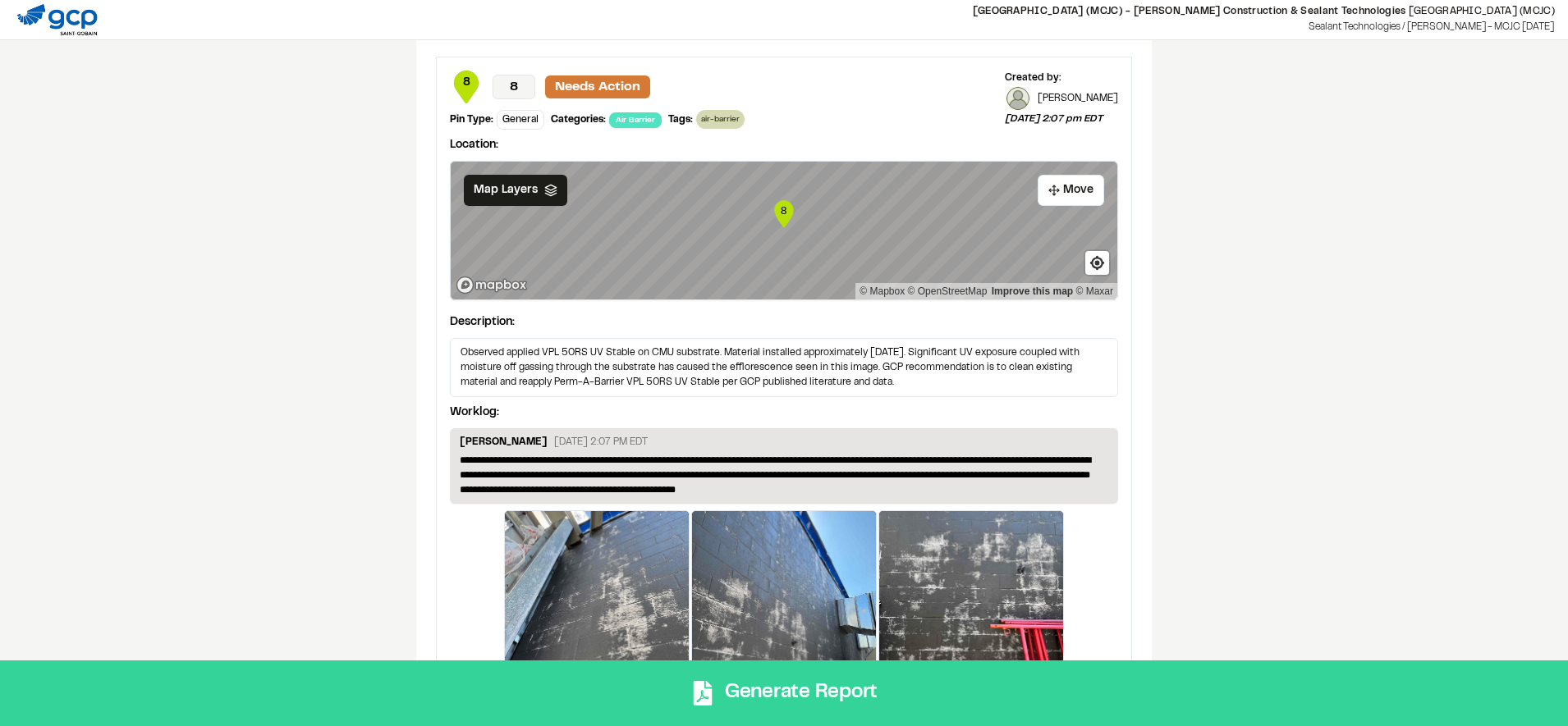
click at [1057, 692] on button "Generate Report" at bounding box center [784, 693] width 1568 height 66
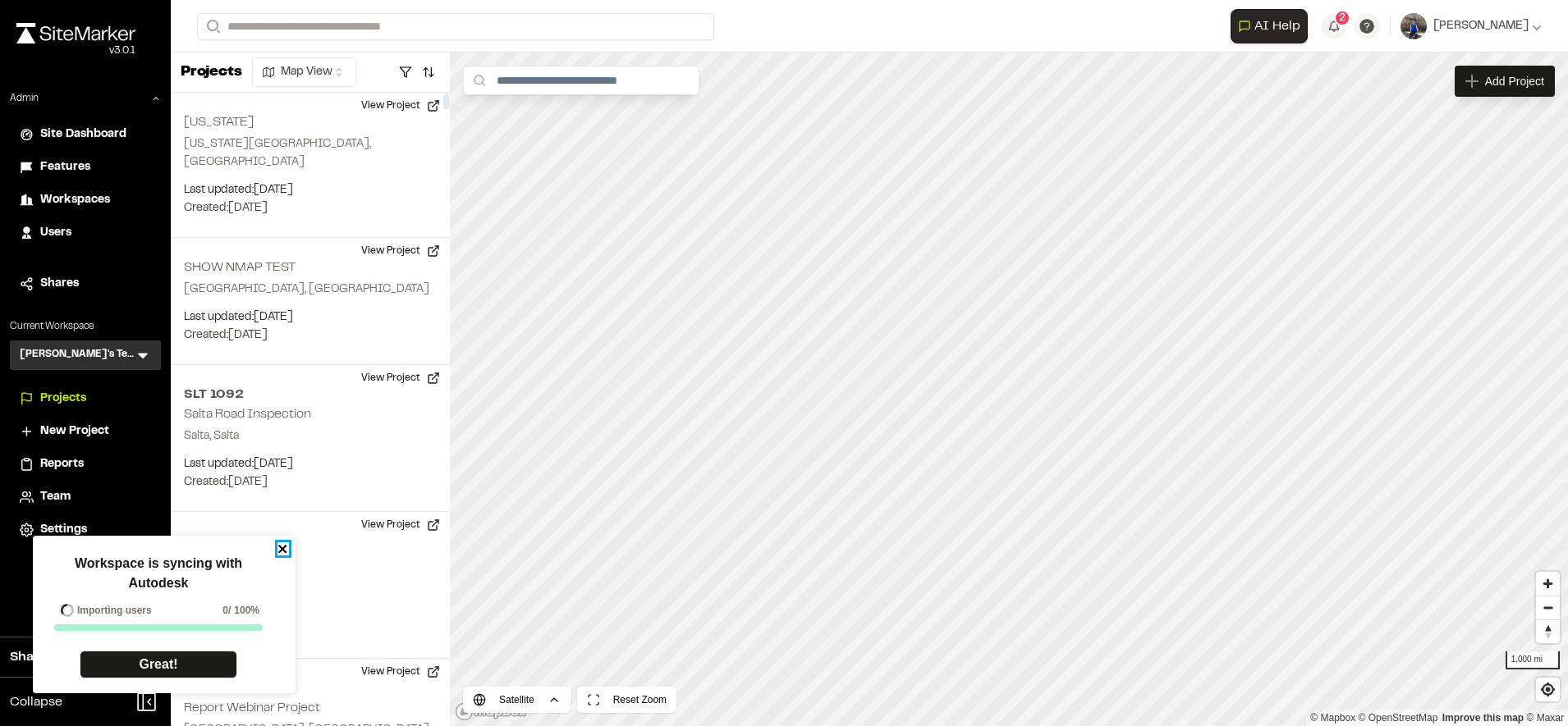
click at [277, 545] on icon "close" at bounding box center [282, 548] width 11 height 13
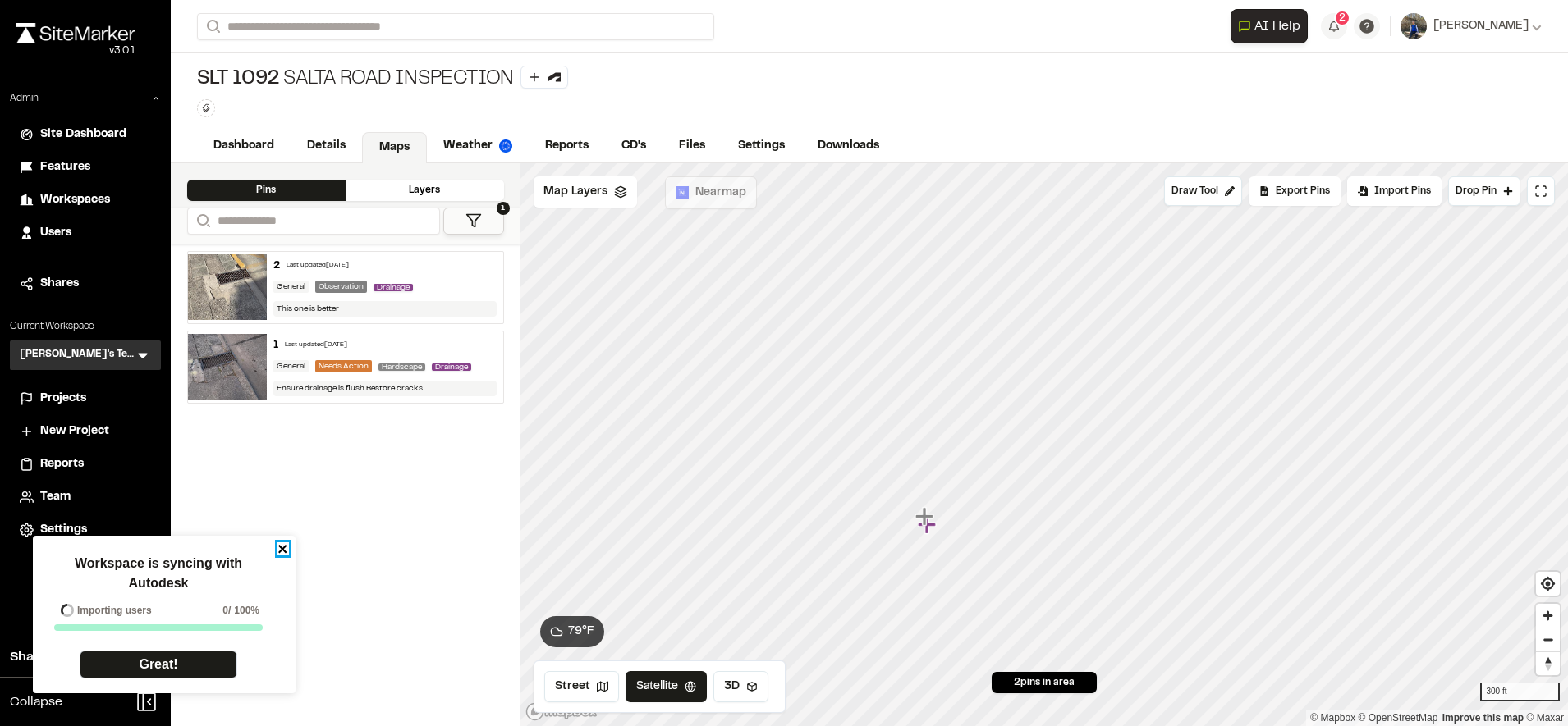
click at [284, 552] on icon "close" at bounding box center [282, 548] width 11 height 13
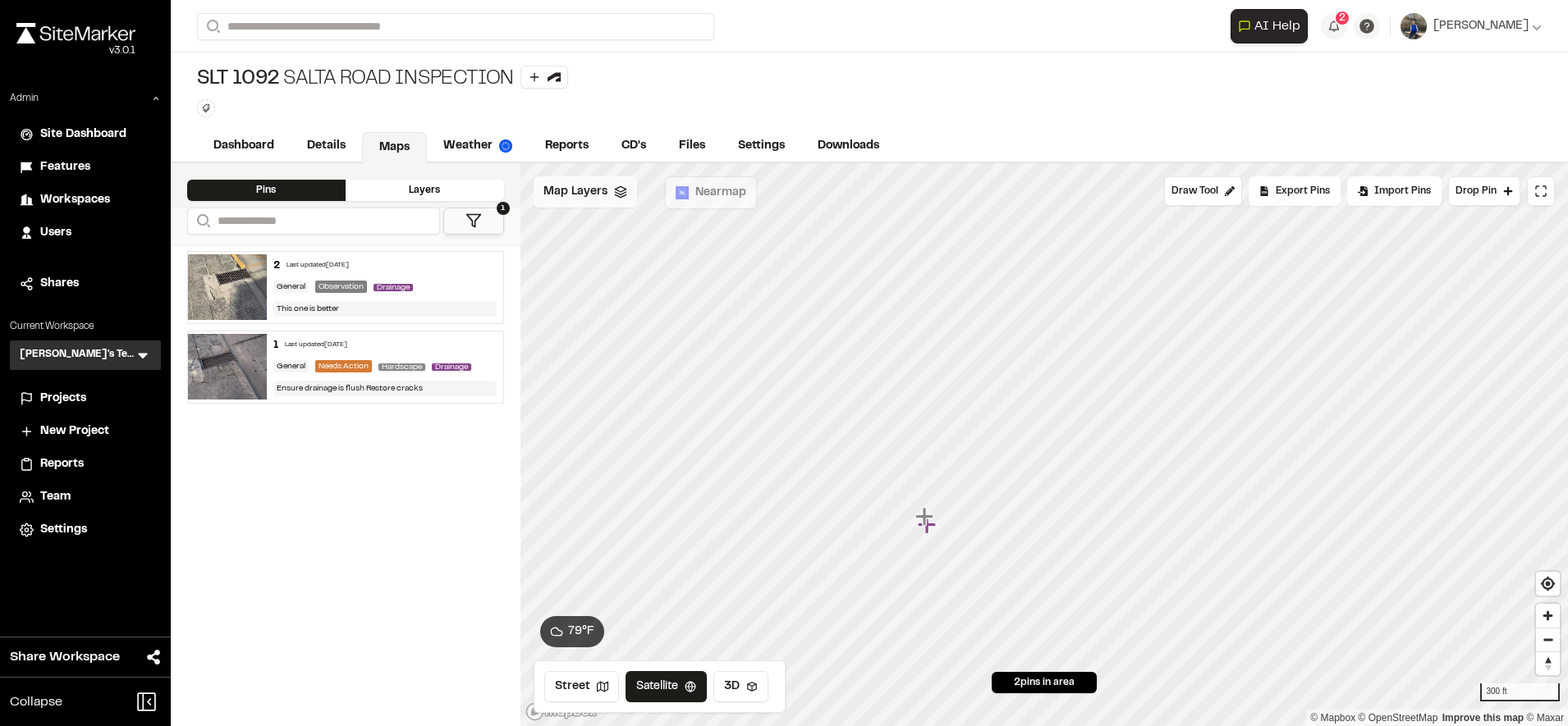
click at [596, 199] on span "Map Layers" at bounding box center [575, 192] width 64 height 18
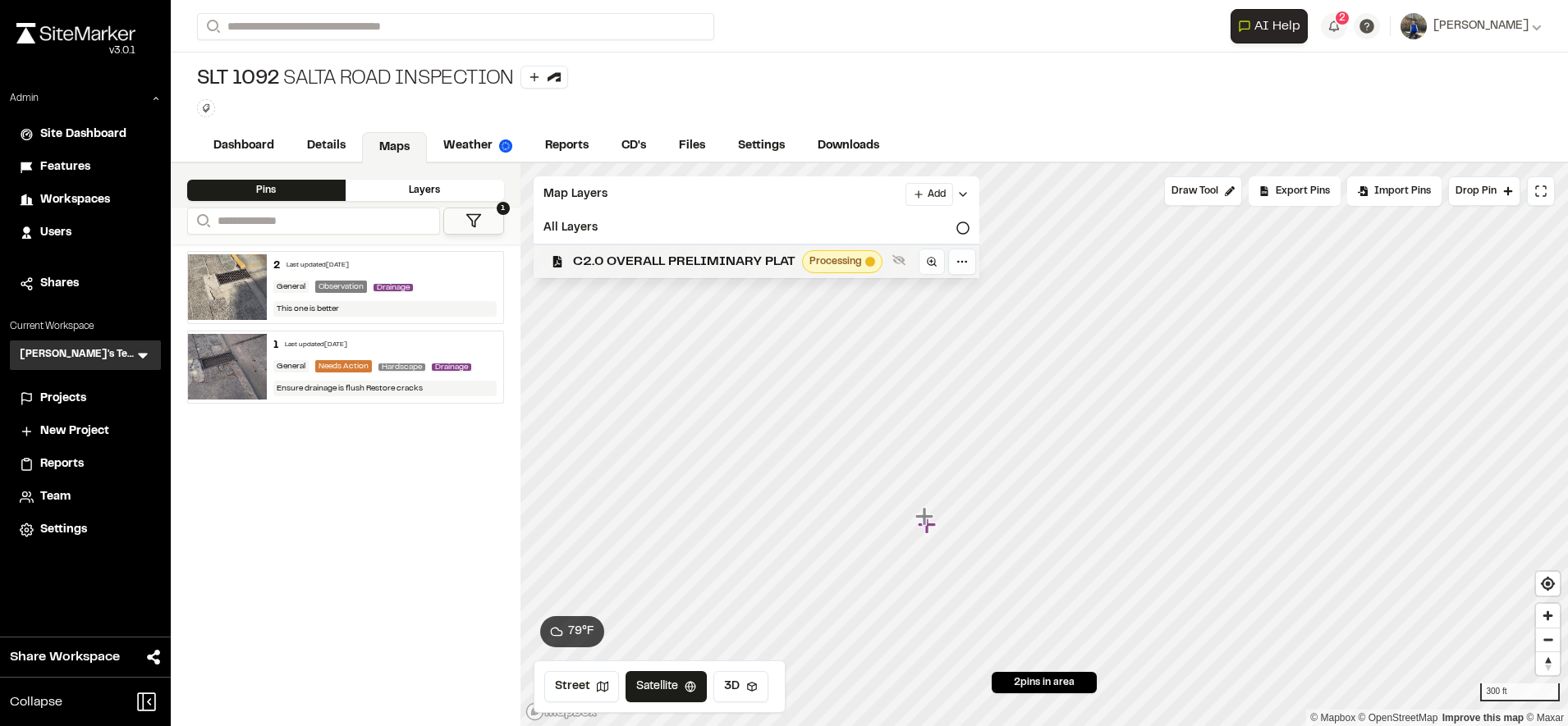
click at [632, 260] on span "C2.0 OVERALL PRELIMINARY PLAT" at bounding box center [684, 262] width 222 height 20
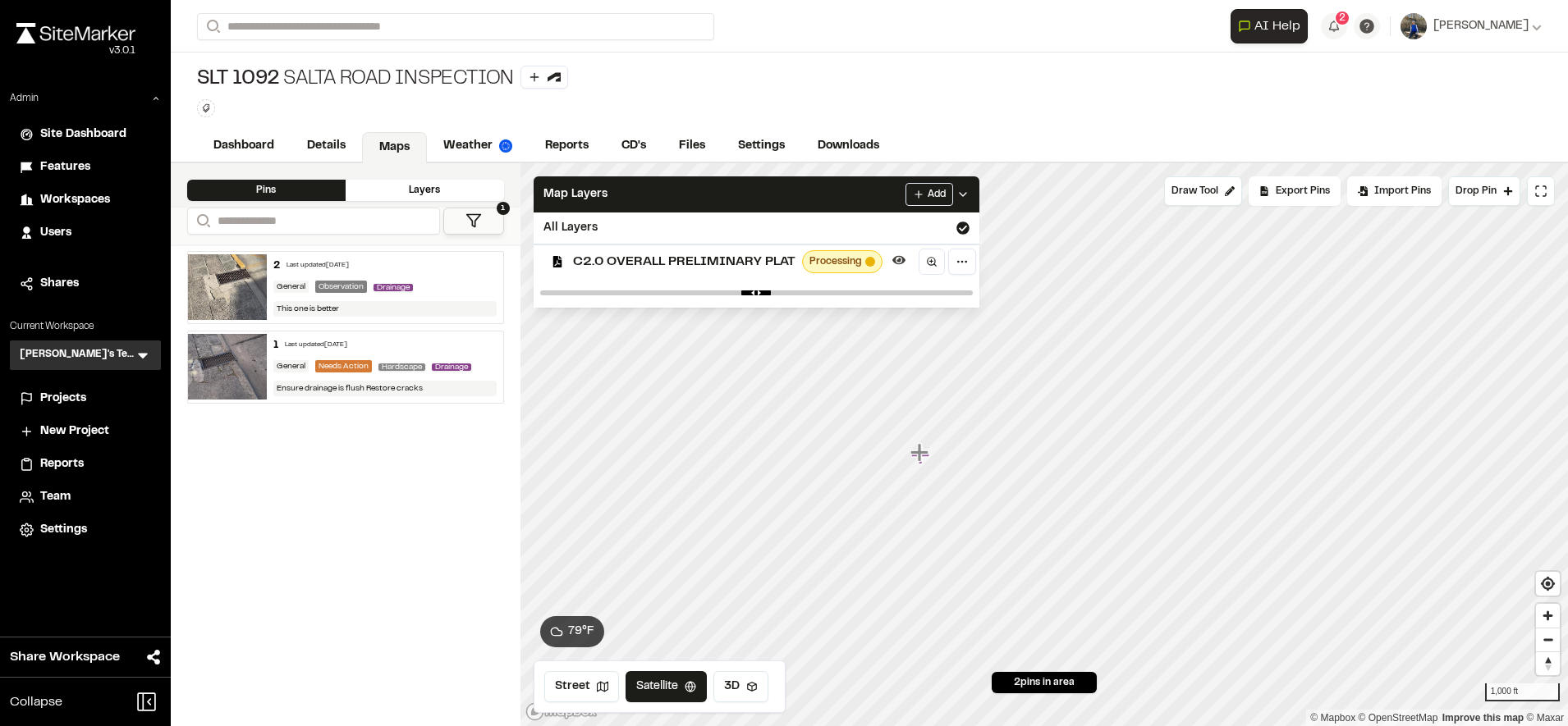
click at [760, 256] on span "C2.0 OVERALL PRELIMINARY PLAT" at bounding box center [684, 262] width 222 height 20
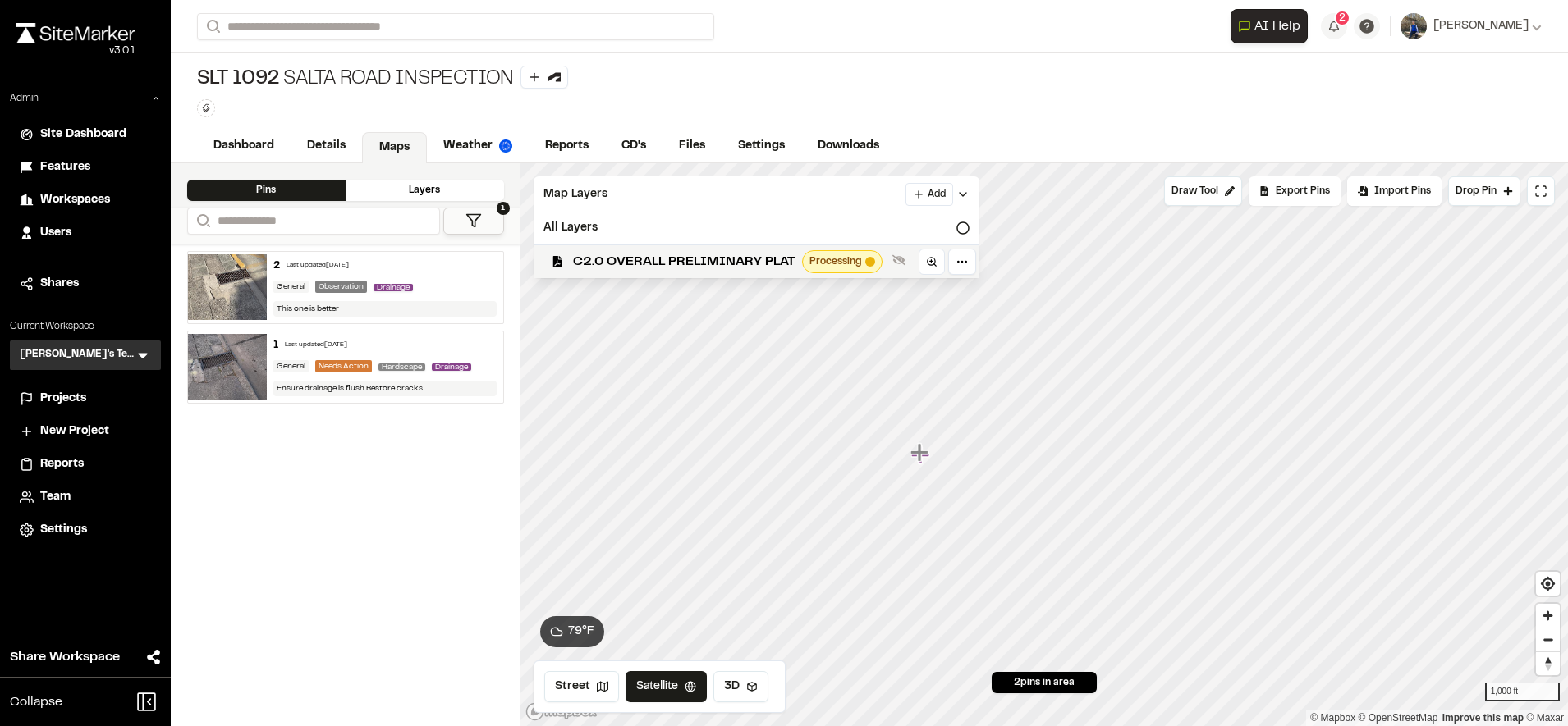
click at [760, 256] on span "C2.0 OVERALL PRELIMINARY PLAT" at bounding box center [684, 262] width 222 height 20
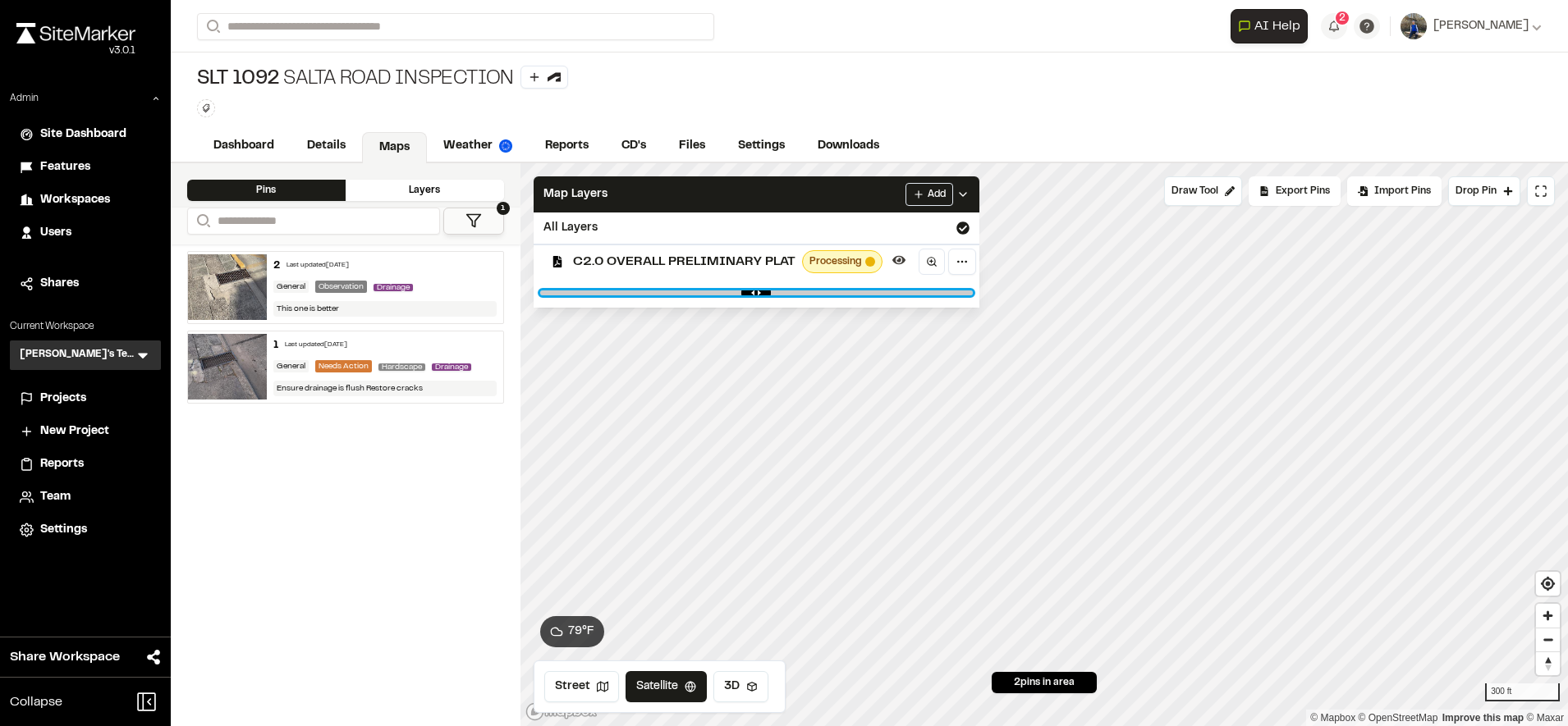
drag, startPoint x: 952, startPoint y: 293, endPoint x: 540, endPoint y: 303, distance: 412.1
click at [540, 295] on input "range" at bounding box center [756, 293] width 433 height 5
drag, startPoint x: 564, startPoint y: 292, endPoint x: 891, endPoint y: 292, distance: 327.0
type input "****"
click at [891, 292] on input "range" at bounding box center [756, 293] width 433 height 5
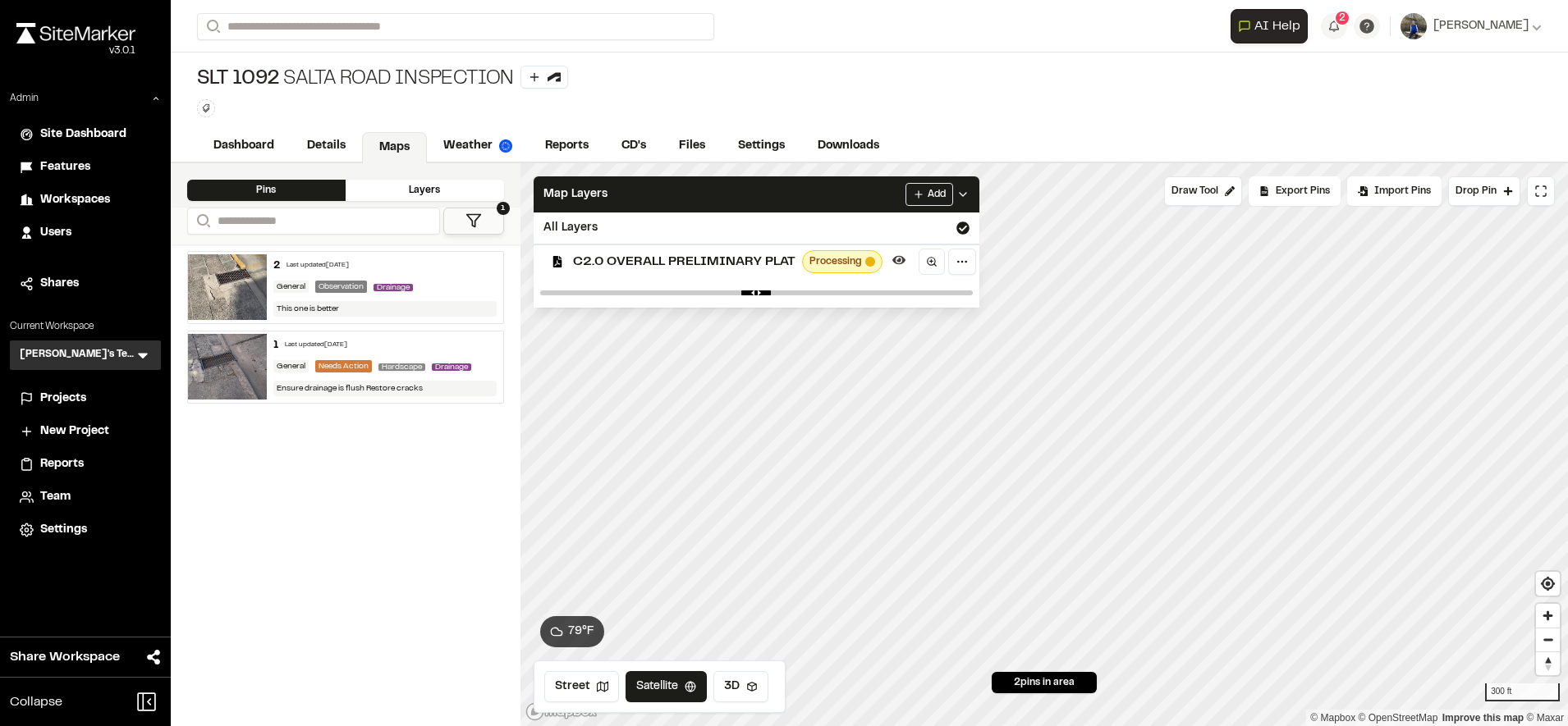
click at [665, 259] on span "C2.0 OVERALL PRELIMINARY PLAT" at bounding box center [684, 262] width 222 height 20
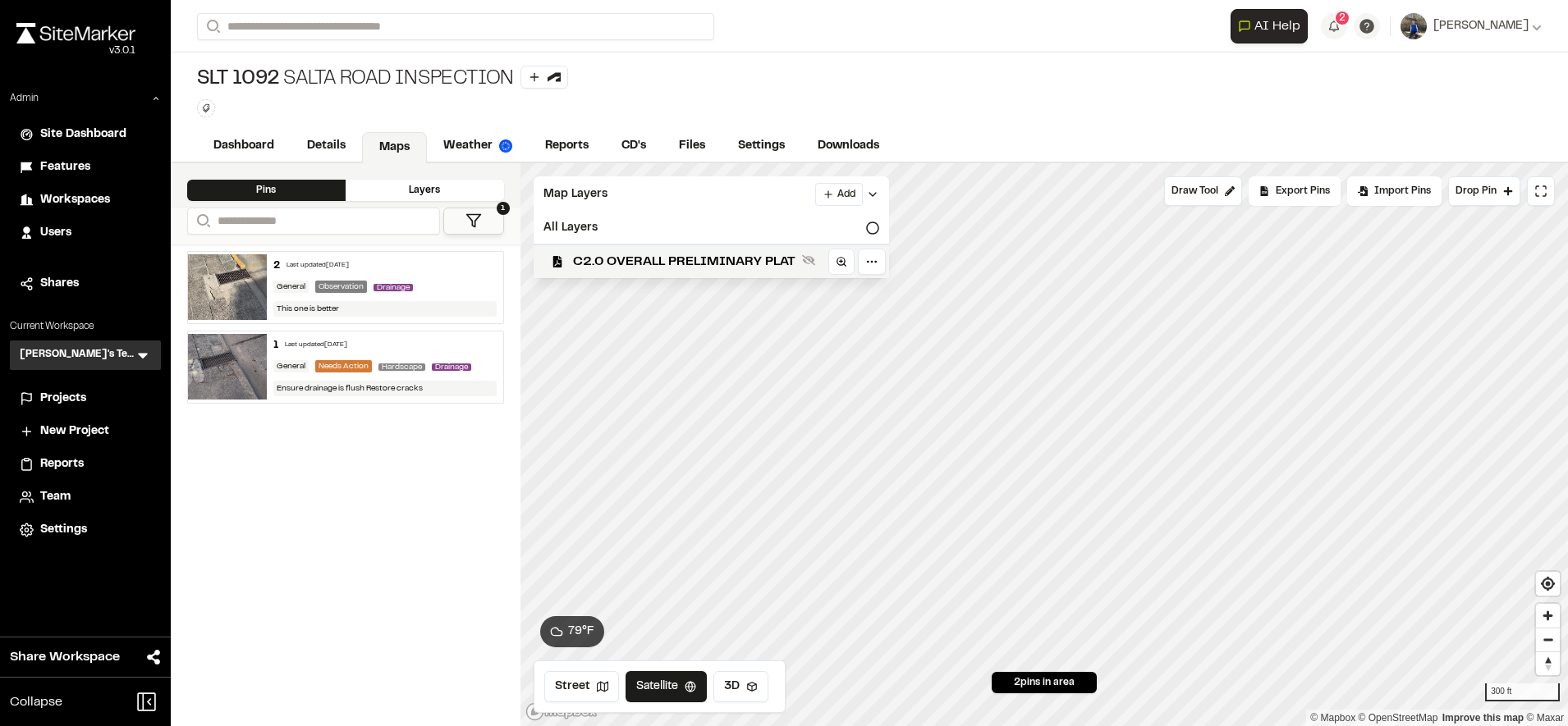
click at [665, 259] on span "C2.0 OVERALL PRELIMINARY PLAT" at bounding box center [684, 262] width 222 height 20
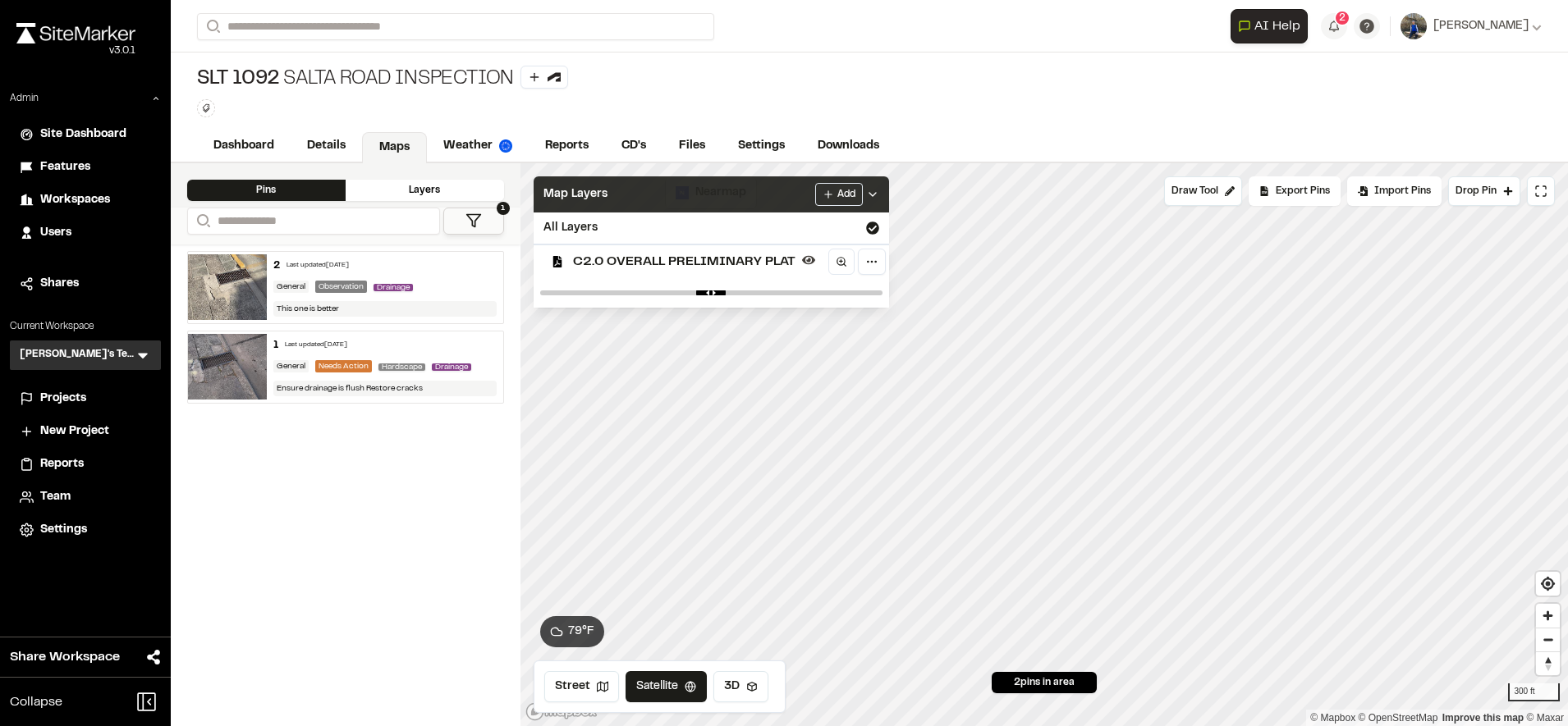
click at [713, 198] on div "Map Layers Add" at bounding box center [711, 194] width 355 height 36
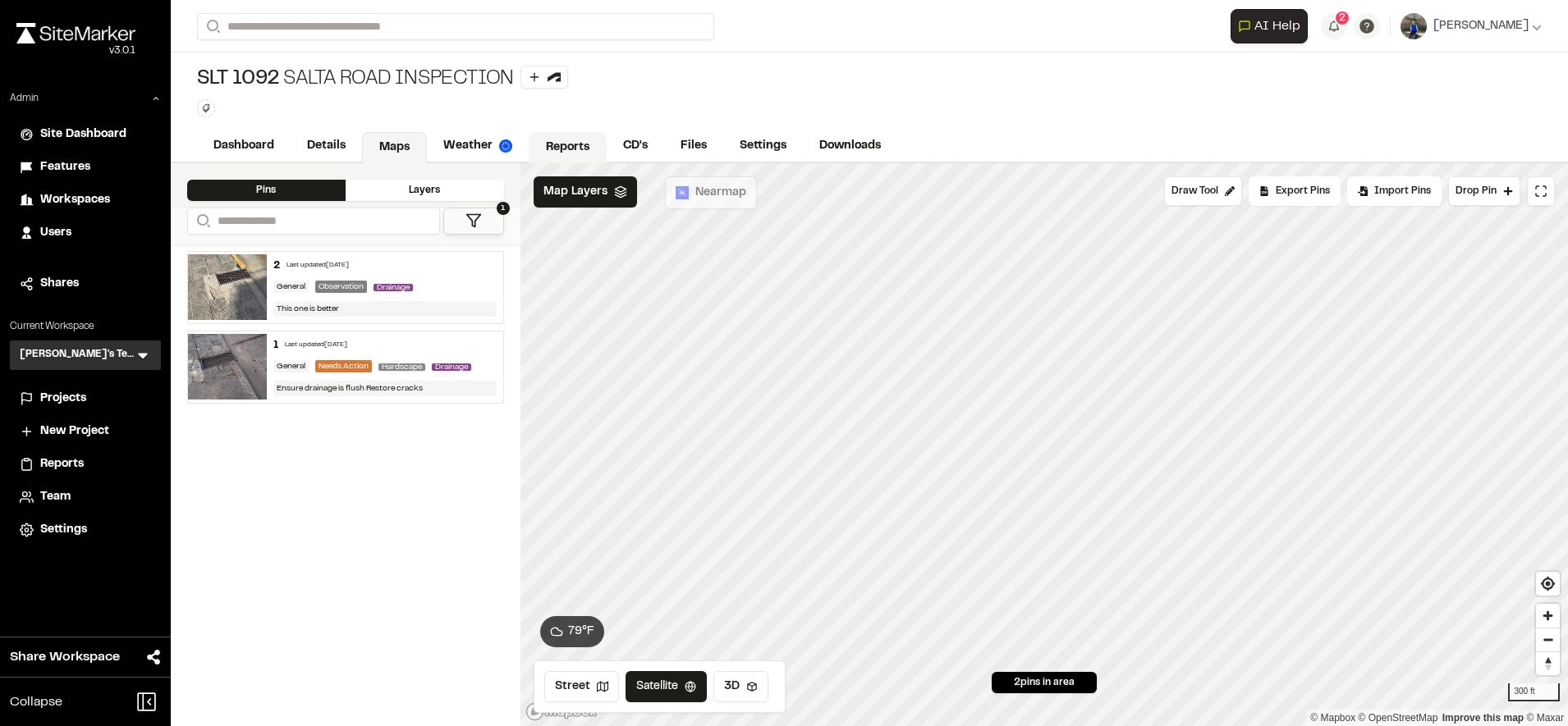
click at [559, 141] on link "Reports" at bounding box center [567, 147] width 78 height 31
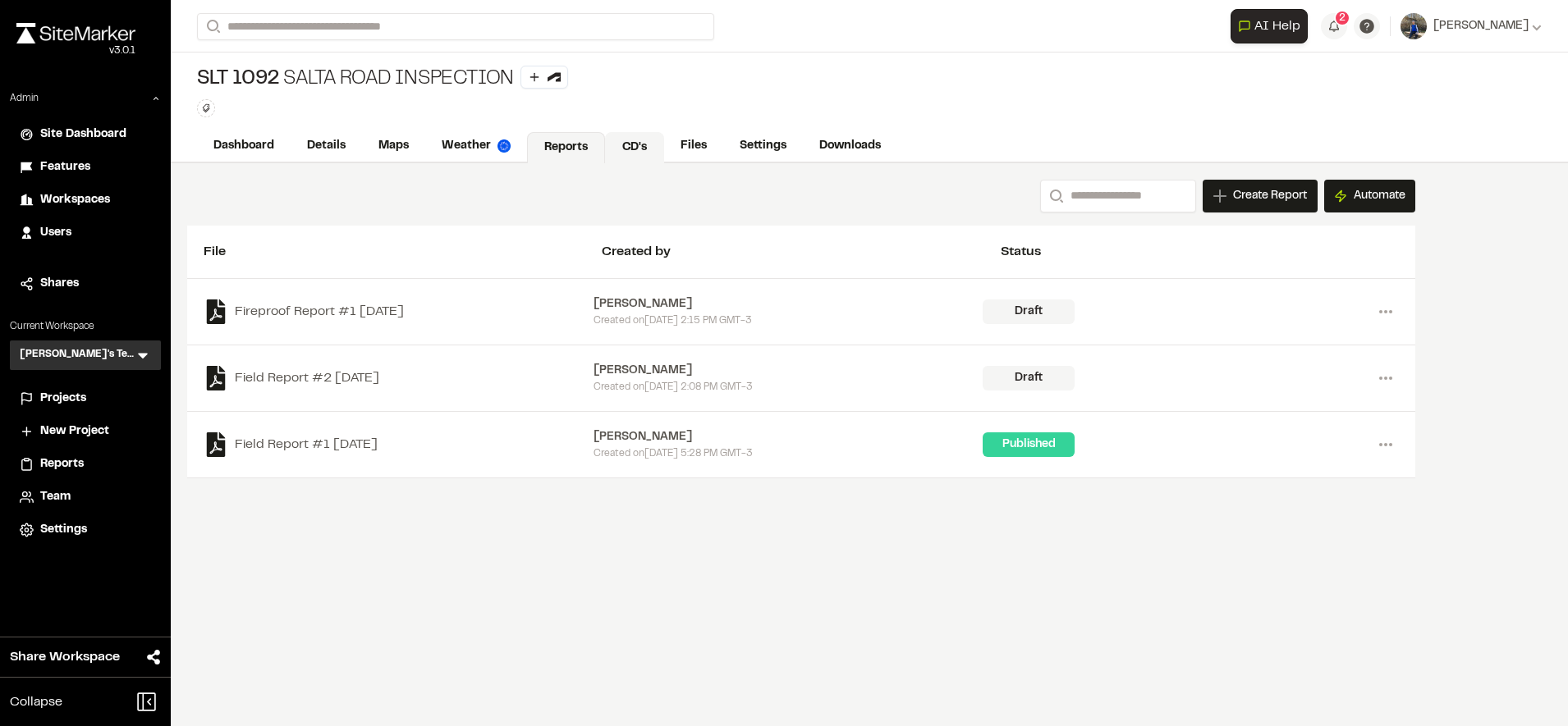
click at [626, 144] on link "CD's" at bounding box center [634, 147] width 59 height 31
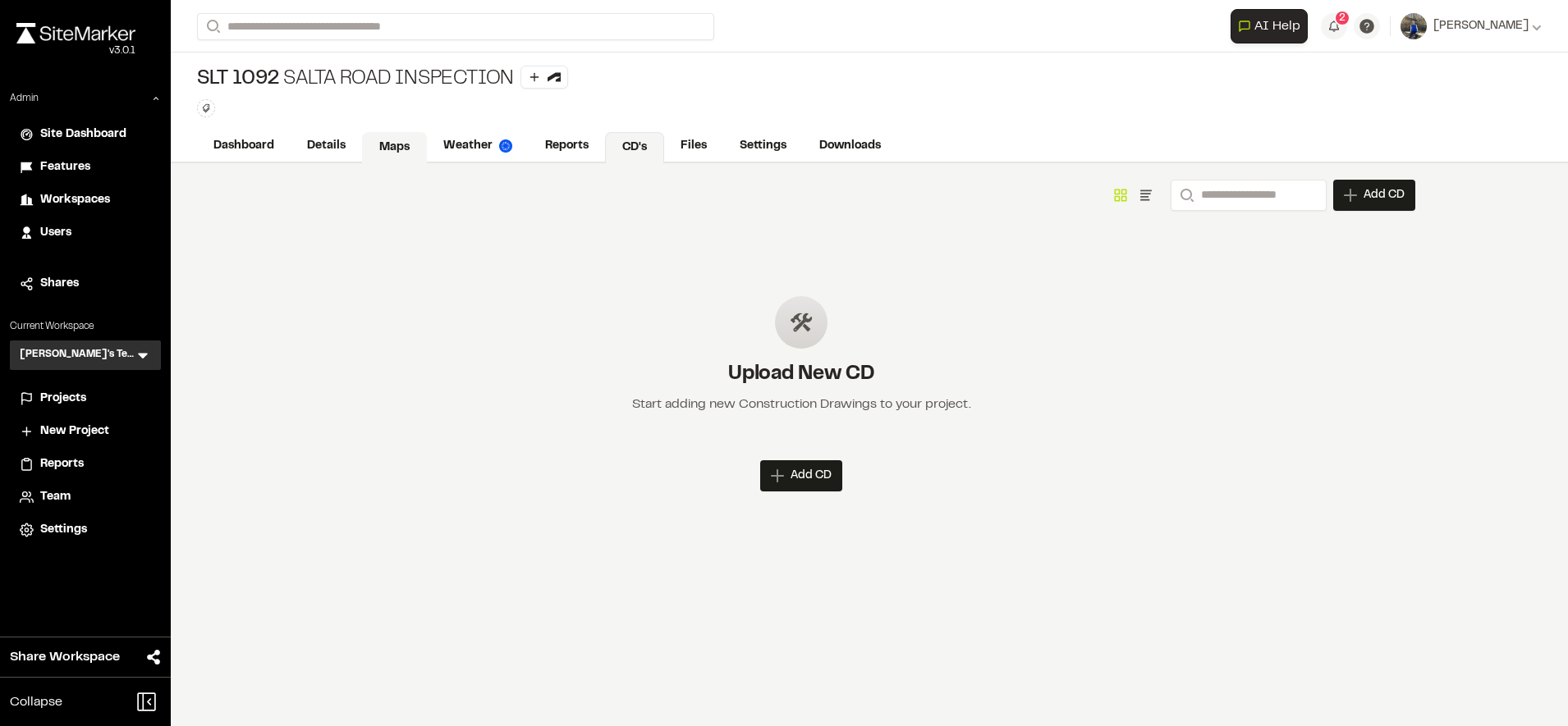
click at [395, 156] on link "Maps" at bounding box center [394, 147] width 65 height 31
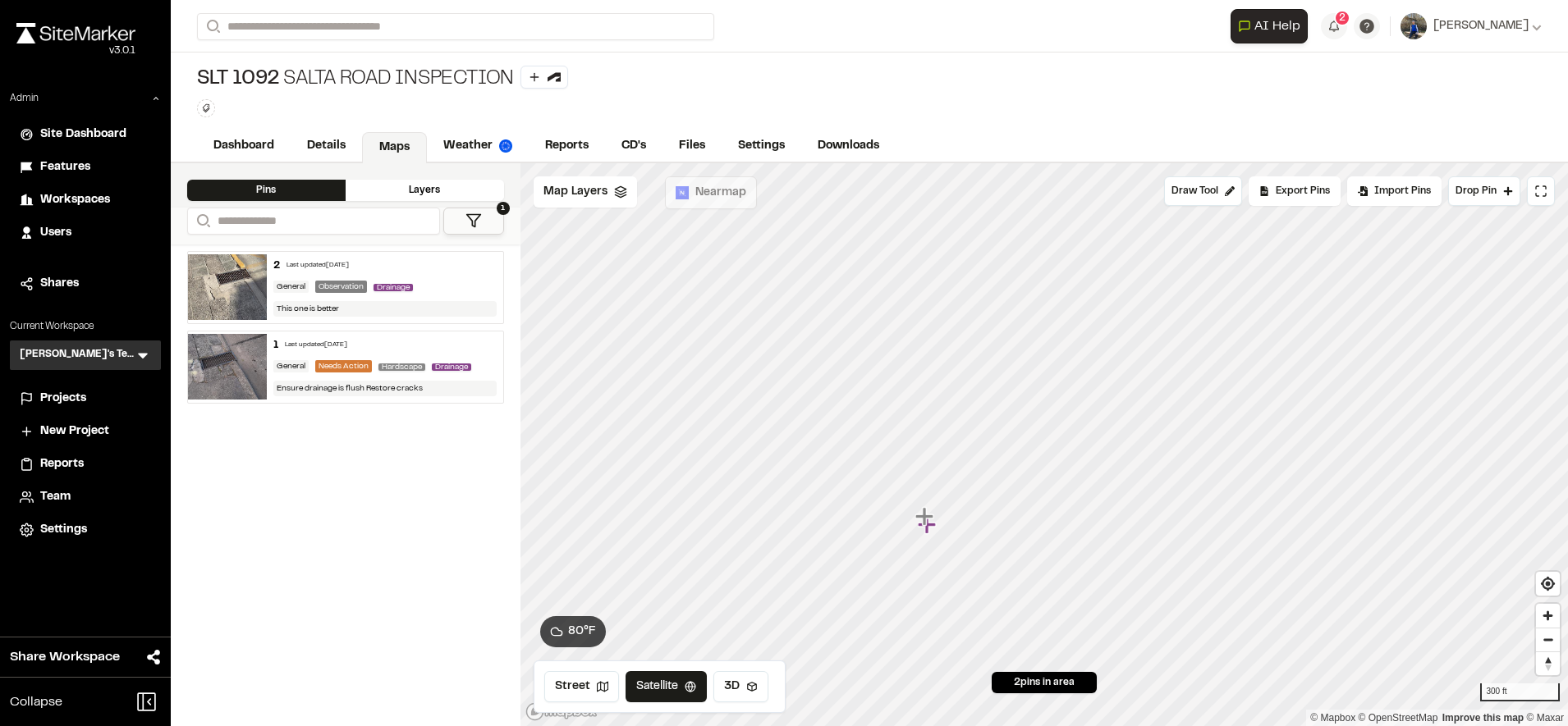
click at [431, 393] on div "Ensure drainage is flush Restore cracks" at bounding box center [385, 388] width 223 height 15
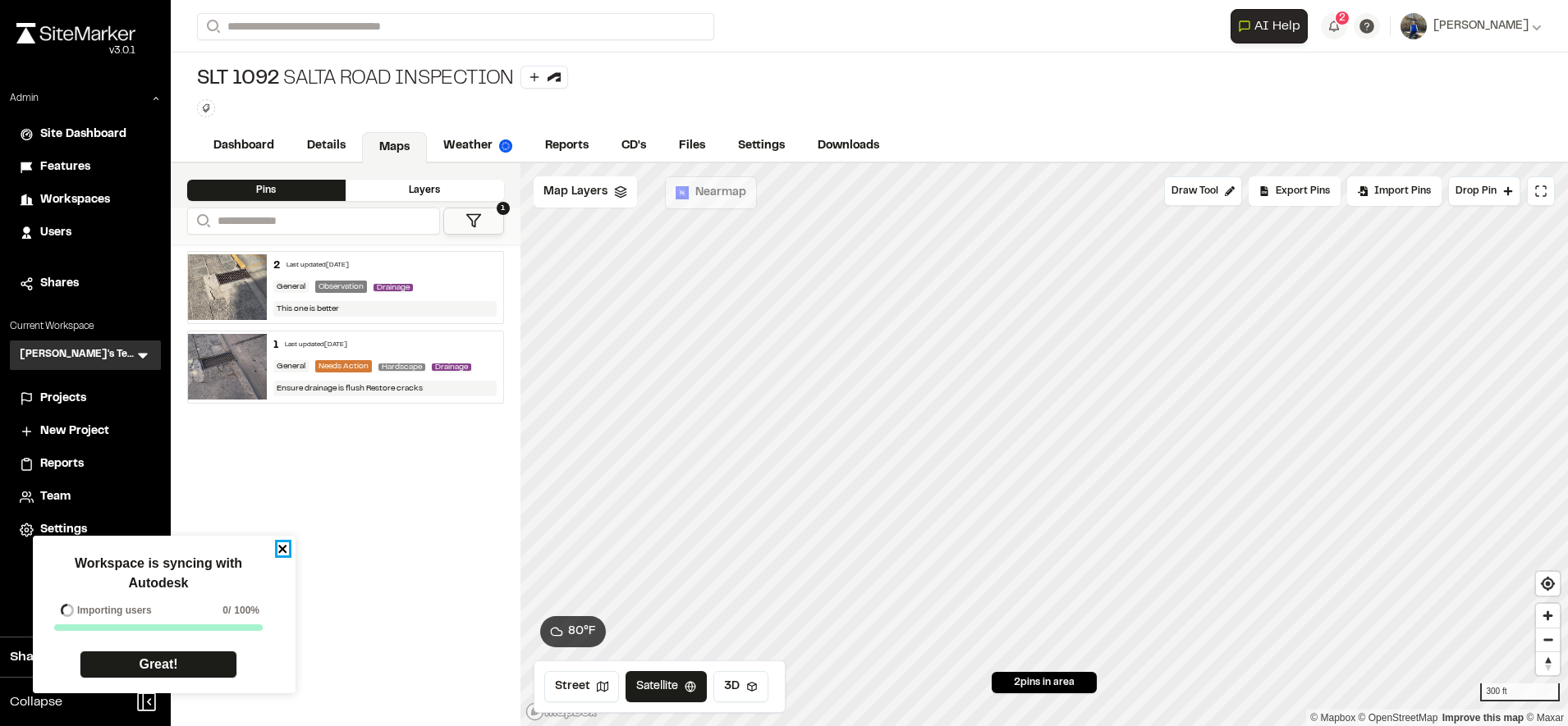
click at [287, 550] on icon "close" at bounding box center [282, 548] width 11 height 13
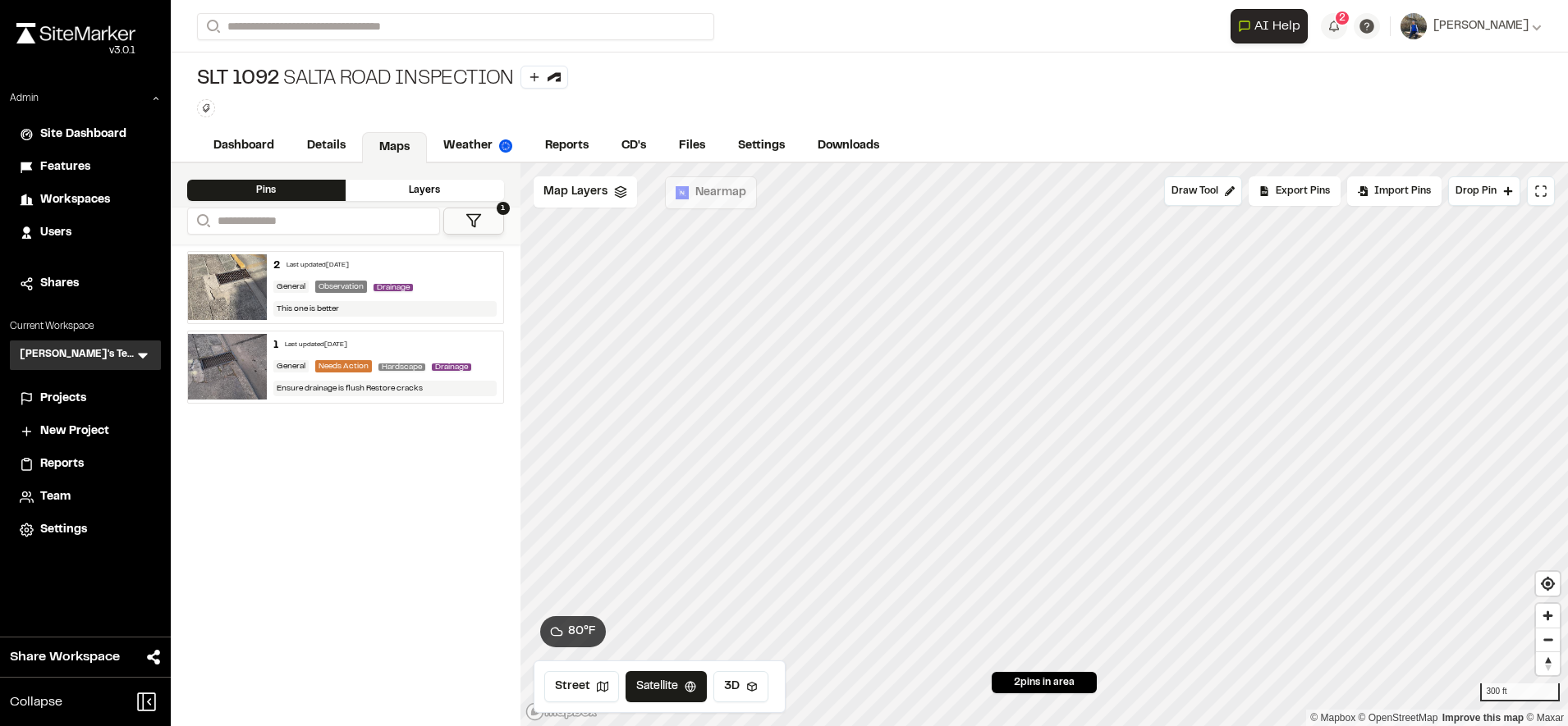
click at [57, 136] on span "Site Dashboard" at bounding box center [83, 134] width 86 height 18
